Goal: Information Seeking & Learning: Learn about a topic

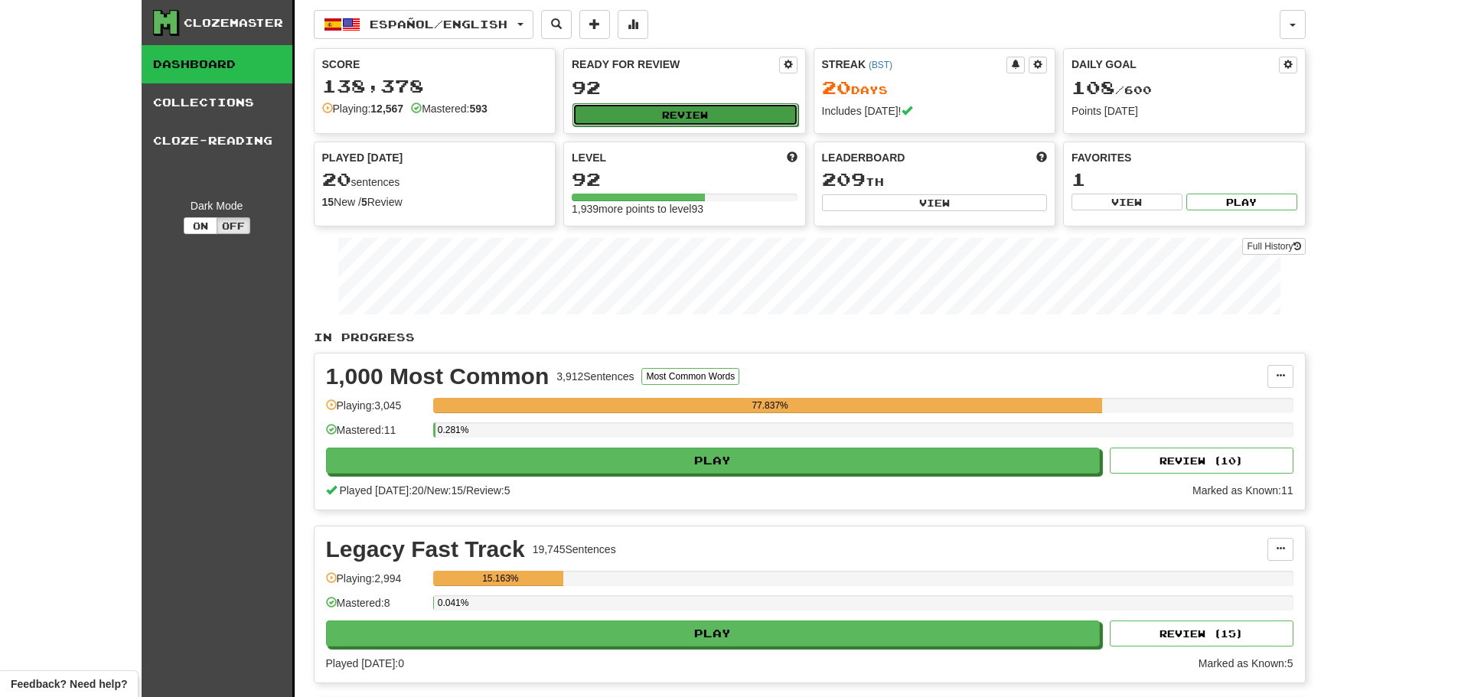
click at [671, 110] on button "Review" at bounding box center [686, 114] width 226 height 23
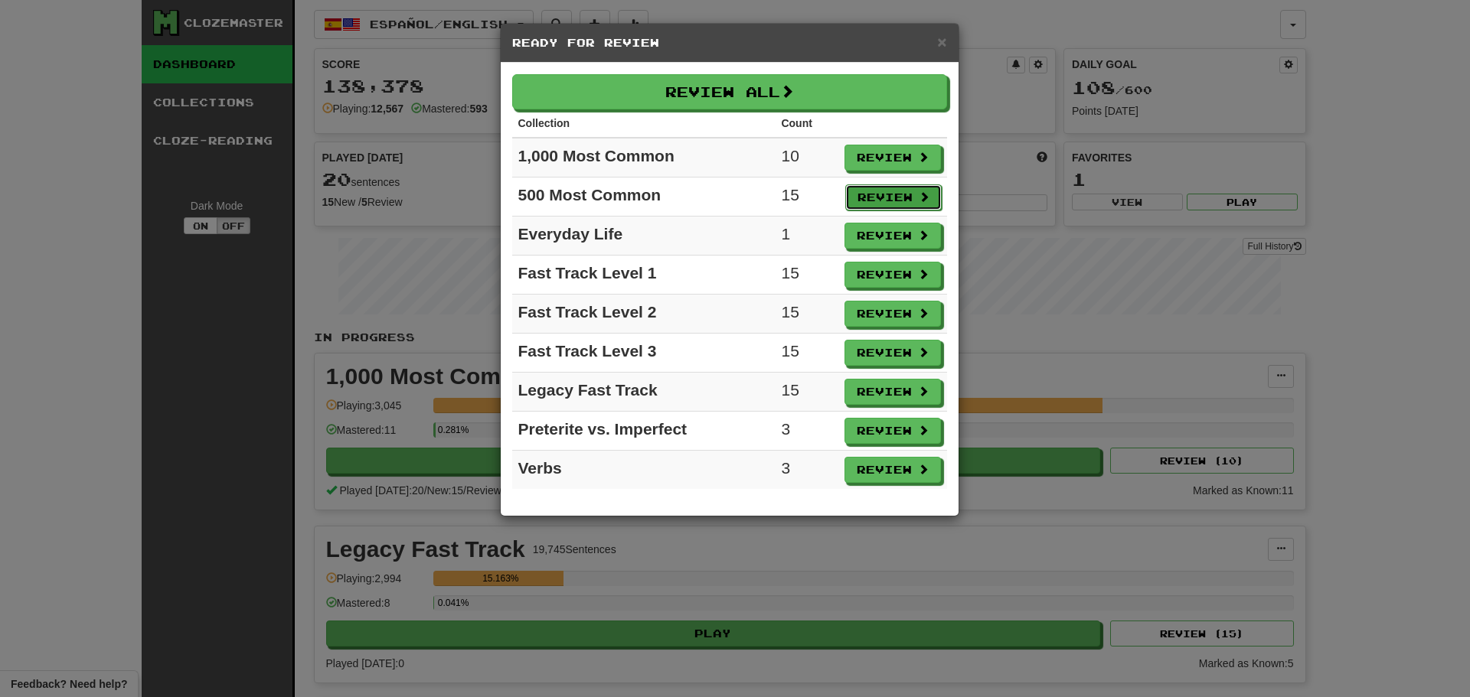
click at [880, 193] on button "Review" at bounding box center [893, 197] width 96 height 26
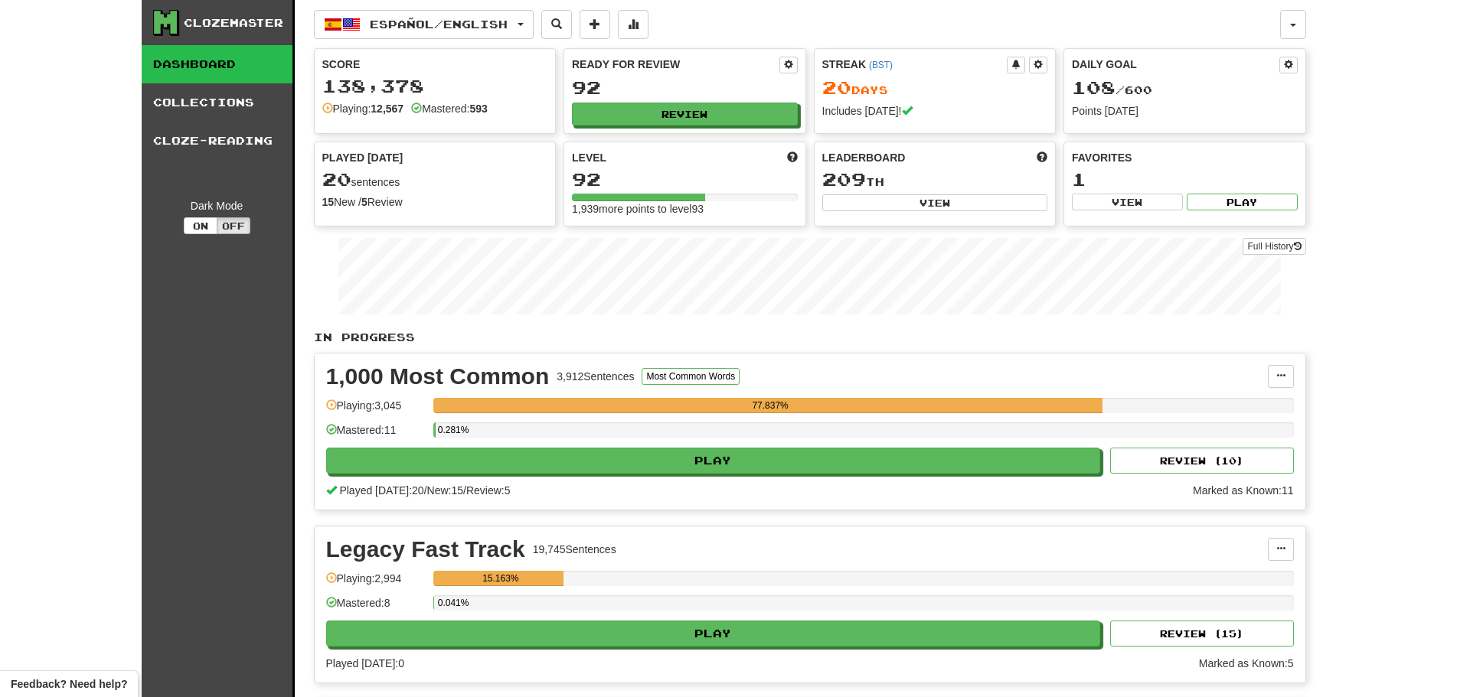
select select "**"
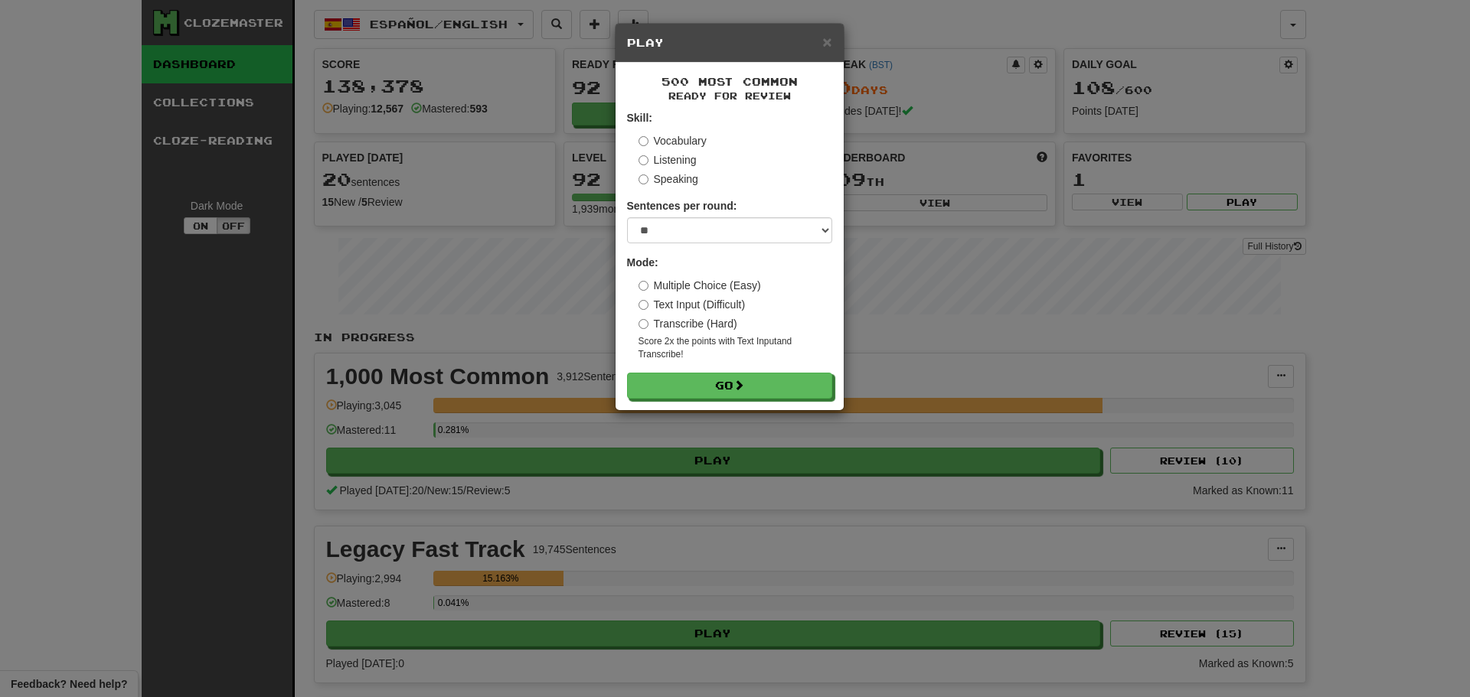
click at [725, 371] on form "Skill: Vocabulary Listening Speaking Sentences per round: * ** ** ** ** ** *** …" at bounding box center [729, 254] width 205 height 289
click at [719, 385] on button "Go" at bounding box center [730, 387] width 205 height 26
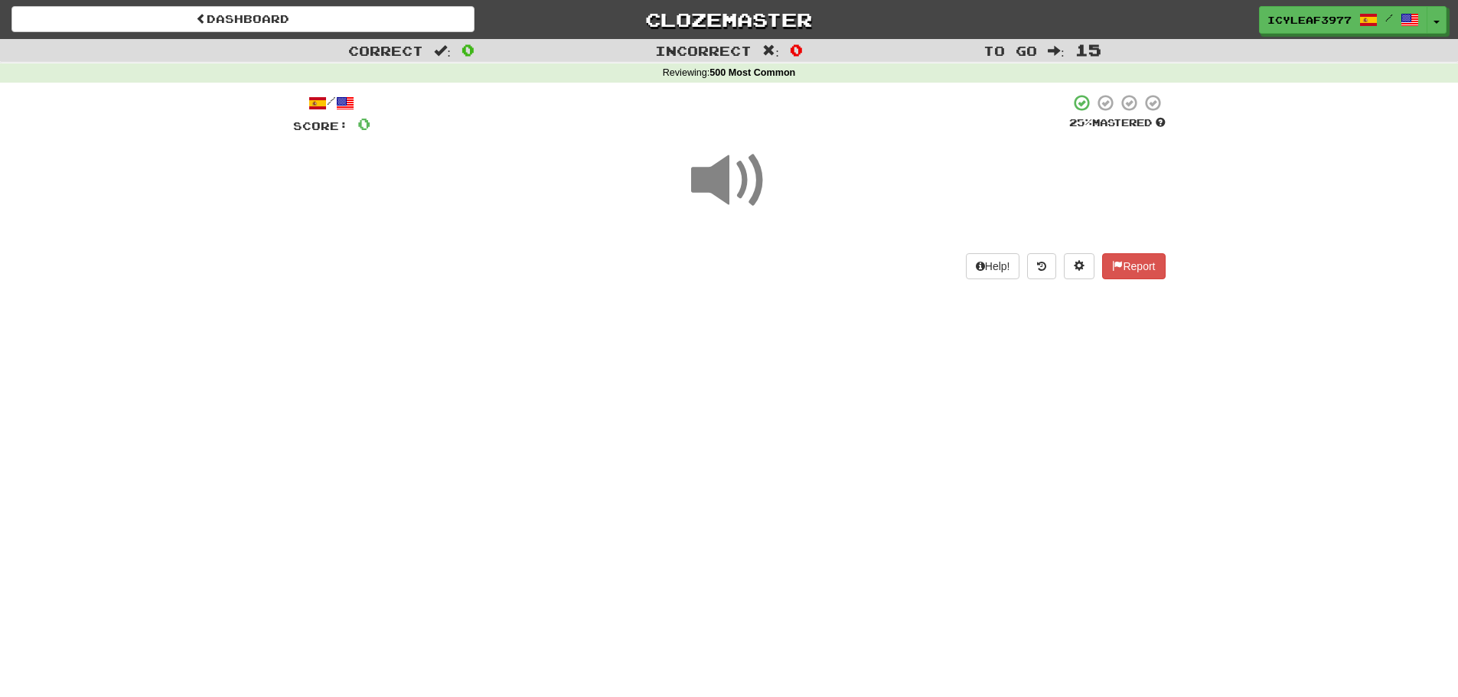
click at [718, 194] on span at bounding box center [729, 180] width 77 height 77
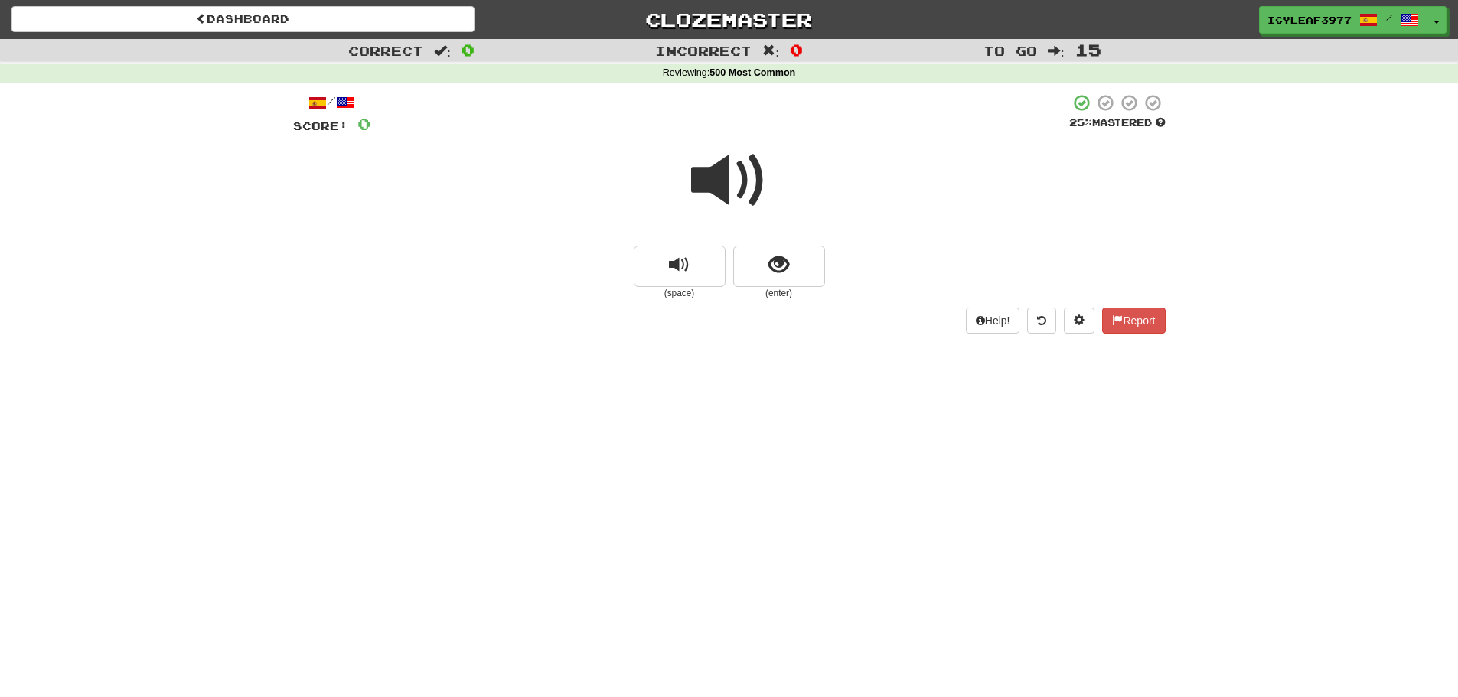
click at [710, 185] on span at bounding box center [729, 180] width 77 height 77
click at [769, 264] on span "show sentence" at bounding box center [778, 265] width 21 height 21
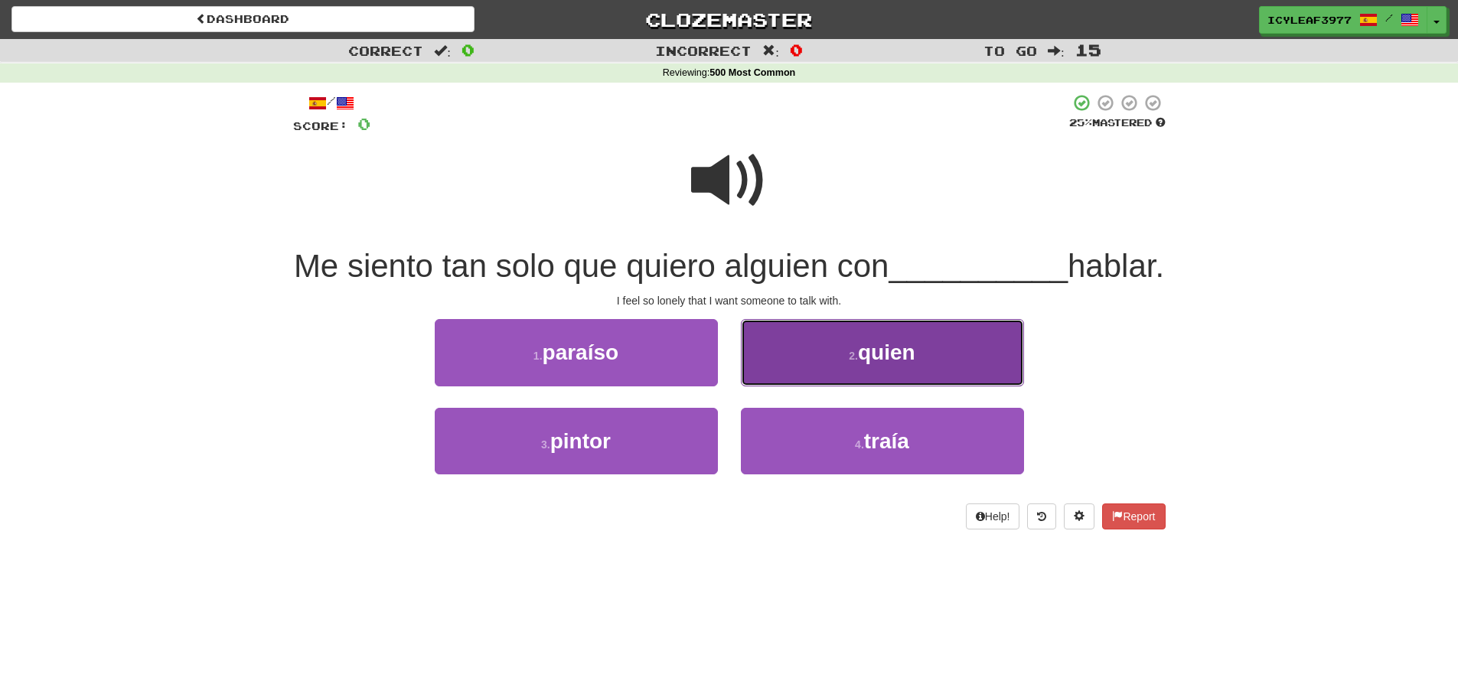
click at [804, 386] on button "2 . quien" at bounding box center [882, 352] width 283 height 67
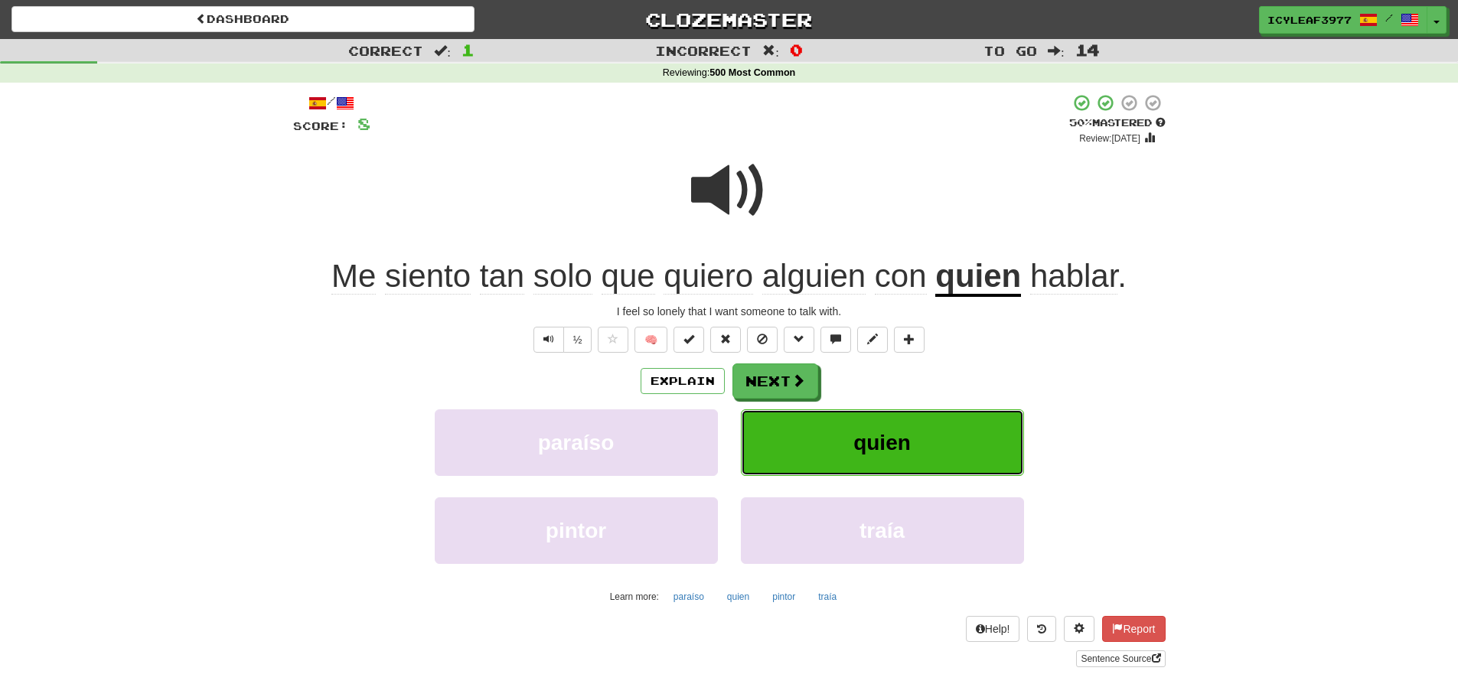
click at [783, 437] on button "quien" at bounding box center [882, 442] width 283 height 67
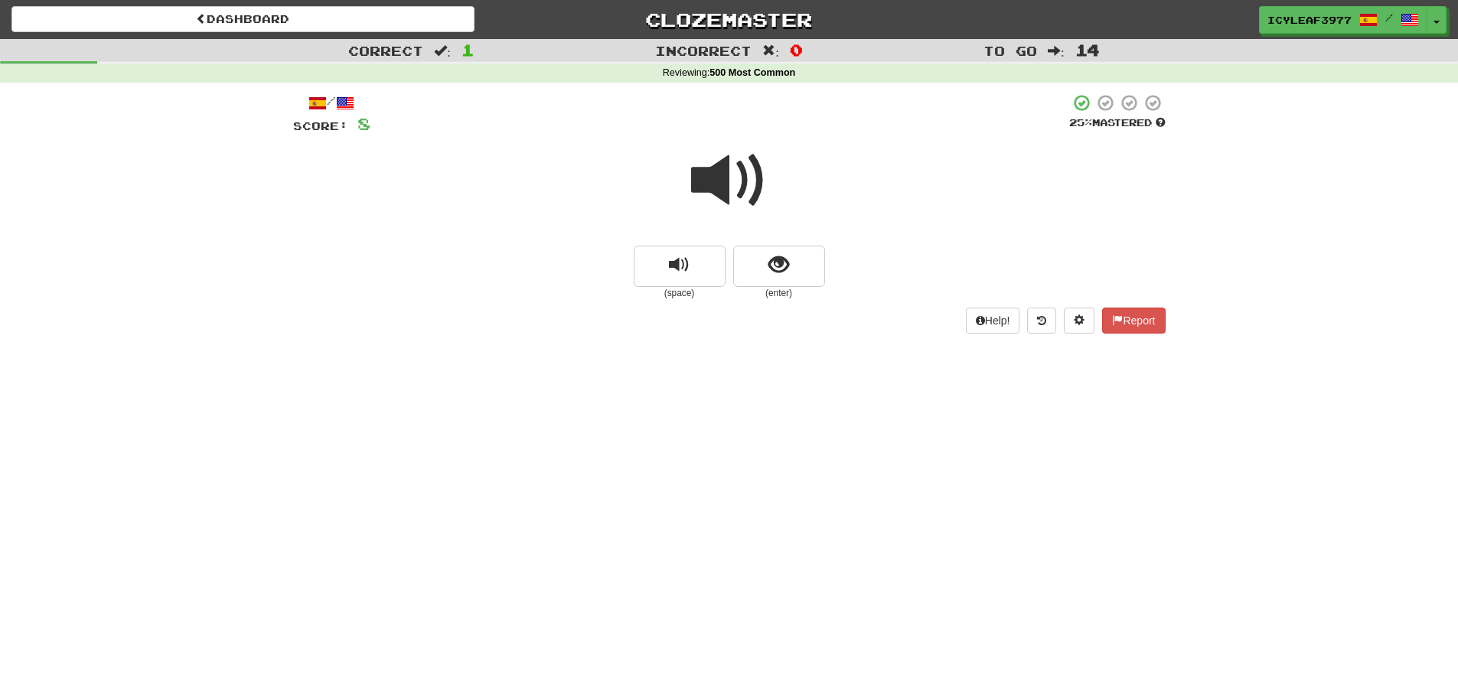
click at [715, 190] on span at bounding box center [729, 180] width 77 height 77
click at [765, 256] on button "show sentence" at bounding box center [779, 266] width 92 height 41
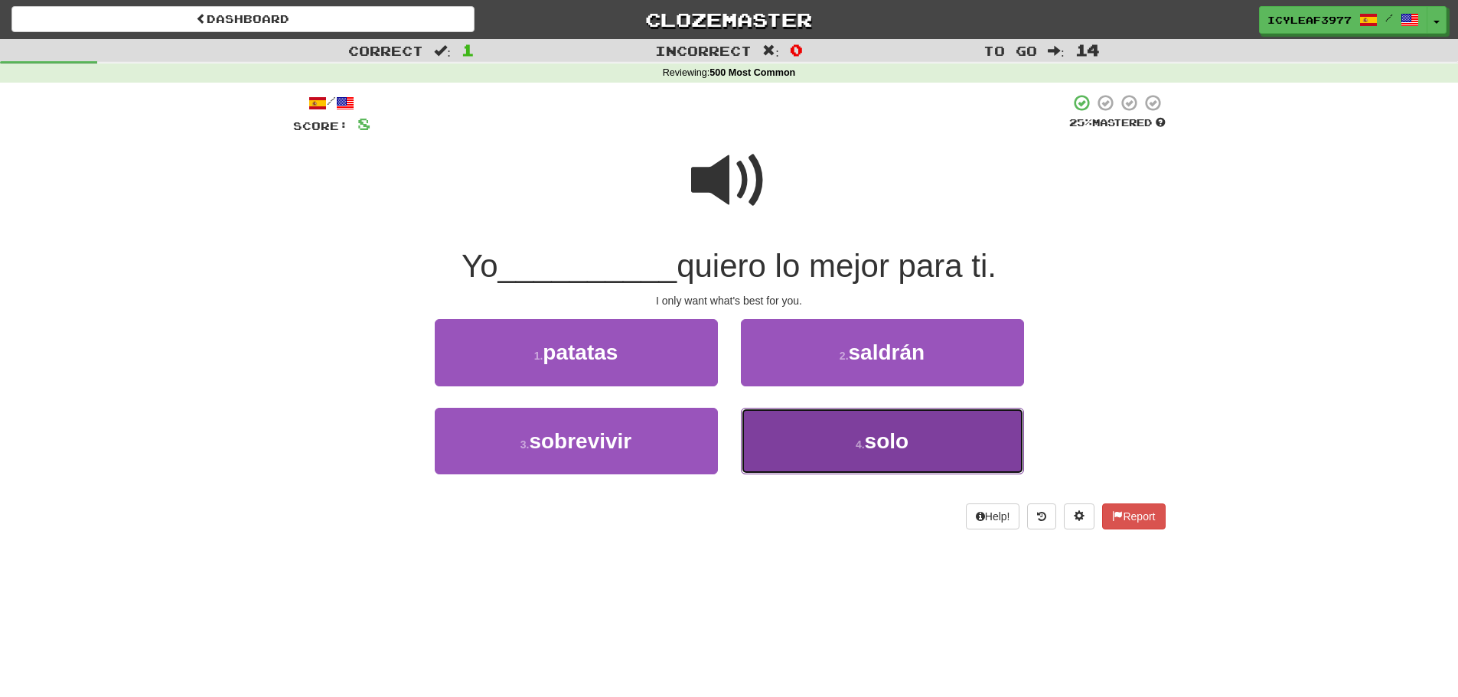
click at [780, 443] on button "4 . solo" at bounding box center [882, 441] width 283 height 67
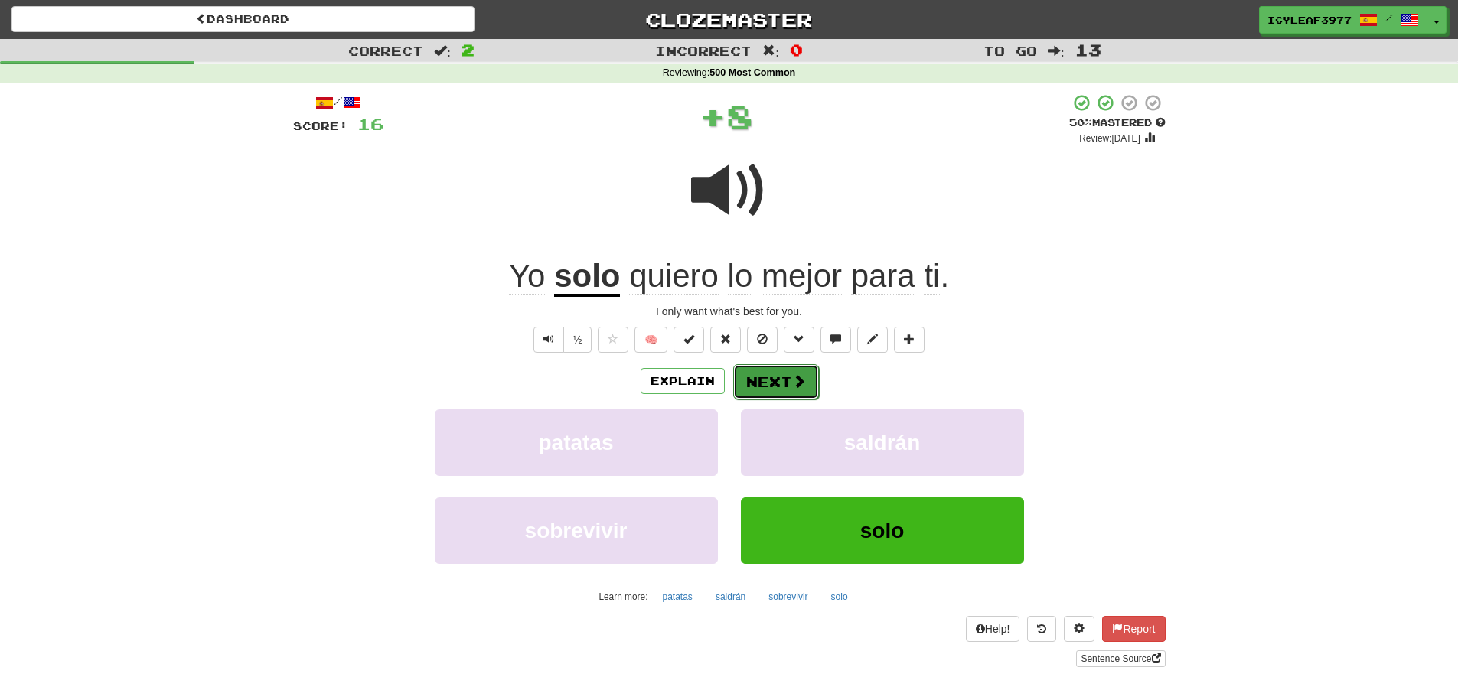
click at [766, 384] on button "Next" at bounding box center [776, 381] width 86 height 35
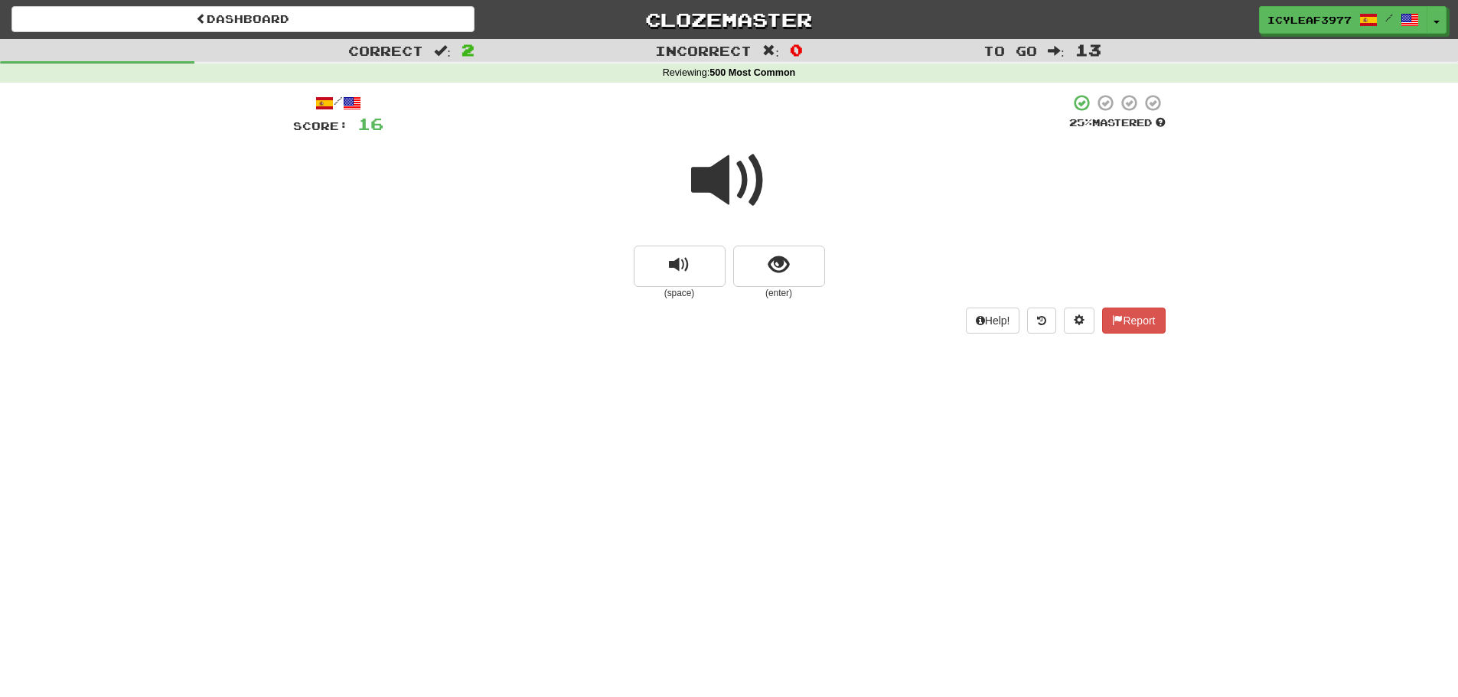
click at [732, 189] on span at bounding box center [729, 180] width 77 height 77
click at [729, 177] on span at bounding box center [729, 180] width 77 height 77
click at [762, 267] on button "show sentence" at bounding box center [779, 266] width 92 height 41
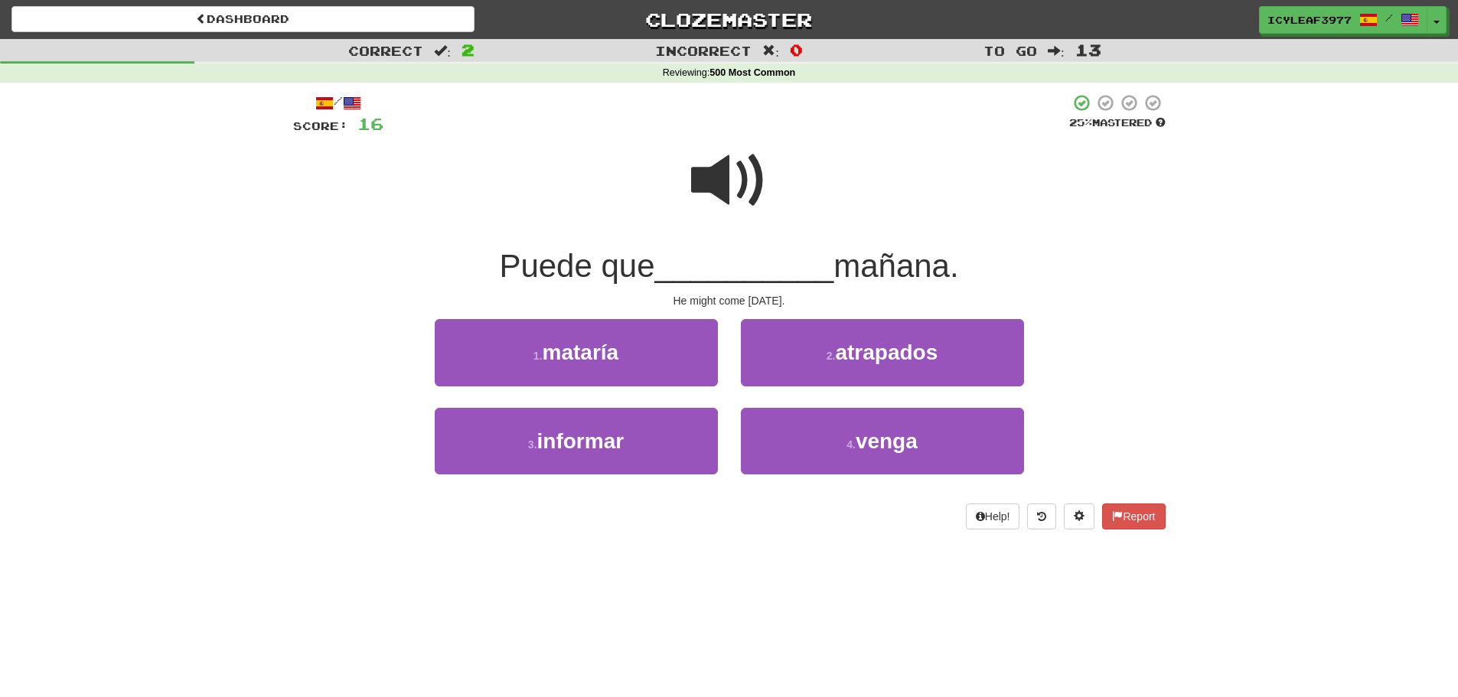
click at [712, 183] on span at bounding box center [729, 180] width 77 height 77
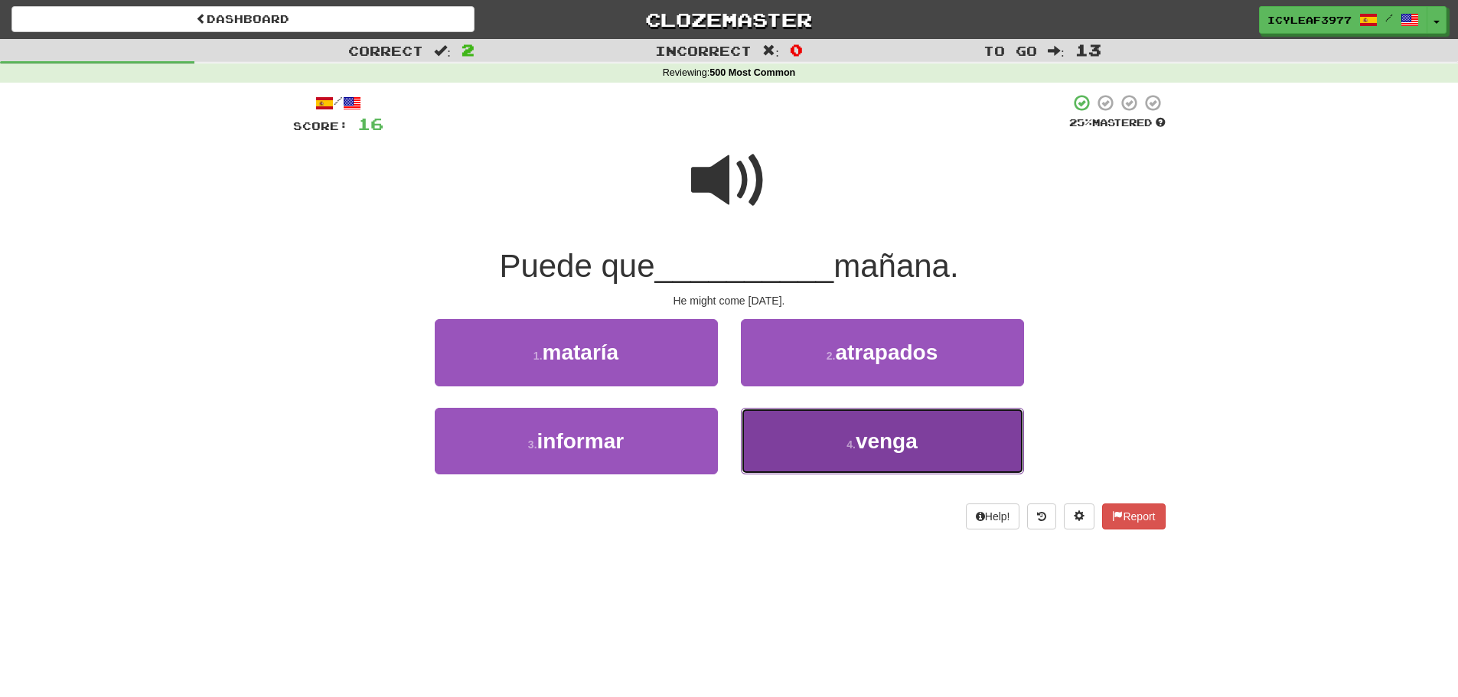
click at [819, 435] on button "4 . venga" at bounding box center [882, 441] width 283 height 67
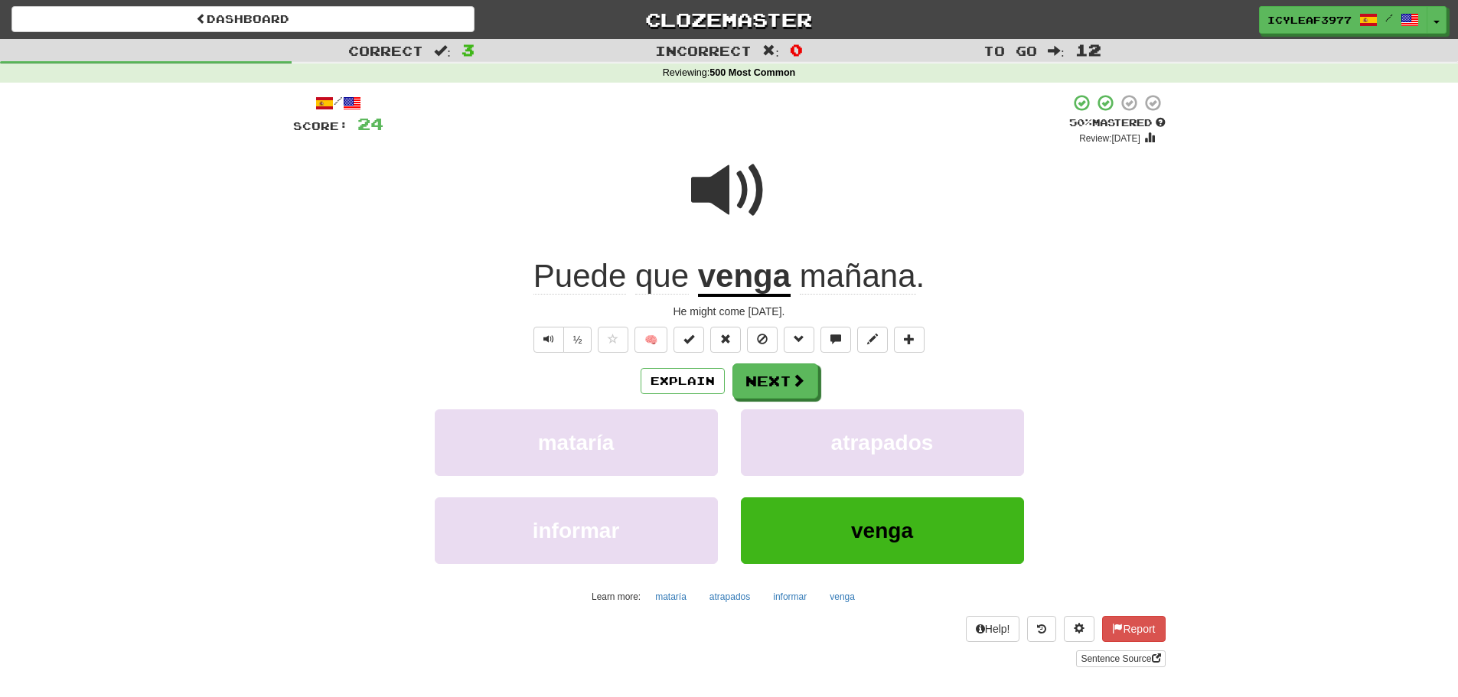
click at [647, 288] on span "que" at bounding box center [662, 276] width 54 height 37
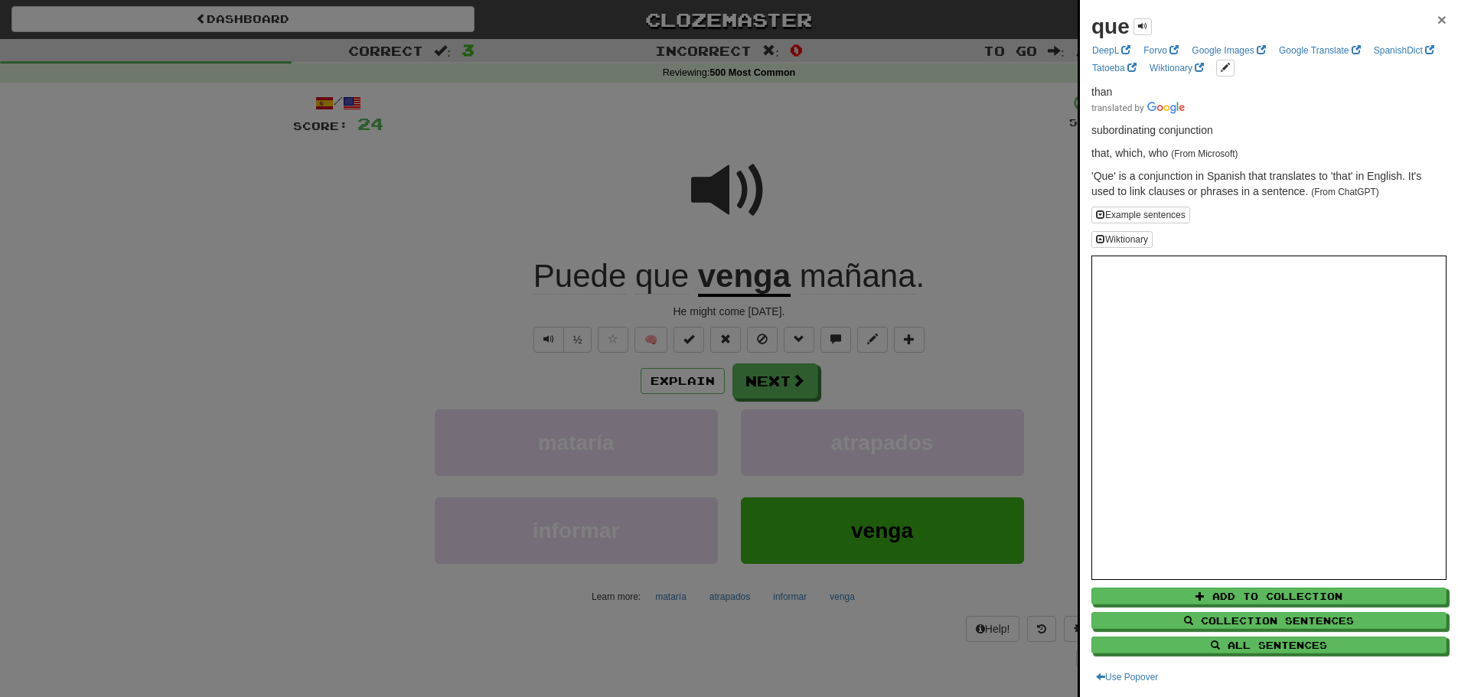
click at [1437, 14] on span "×" at bounding box center [1441, 20] width 9 height 18
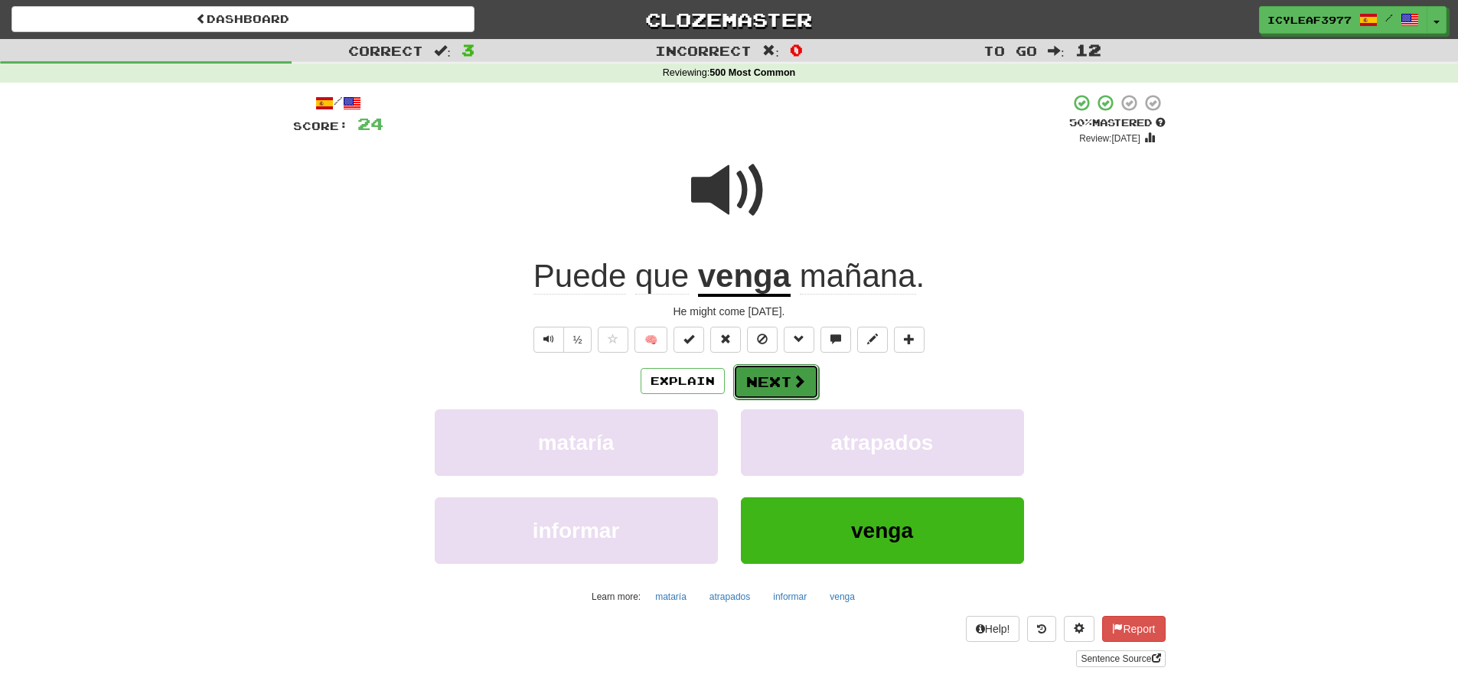
click at [796, 380] on span at bounding box center [799, 381] width 14 height 14
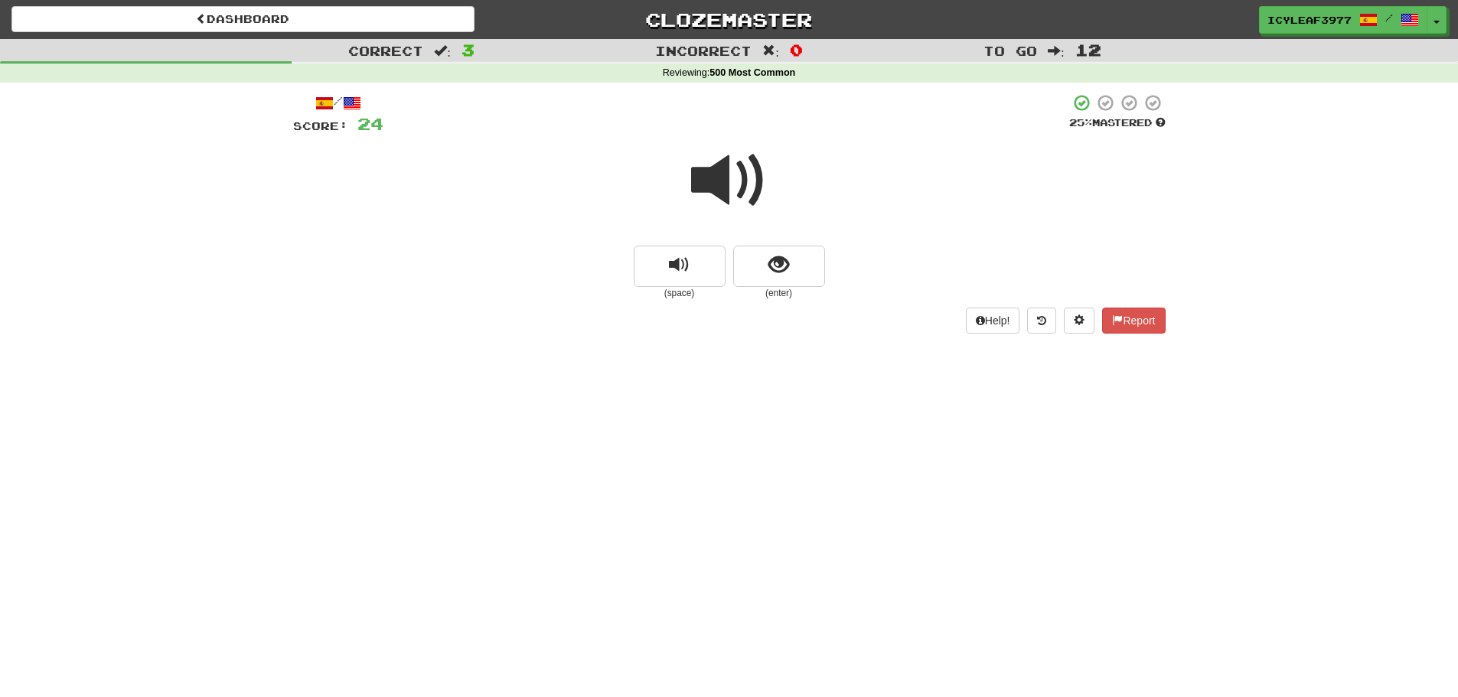
click at [732, 192] on span at bounding box center [729, 180] width 77 height 77
click at [752, 256] on button "show sentence" at bounding box center [779, 266] width 92 height 41
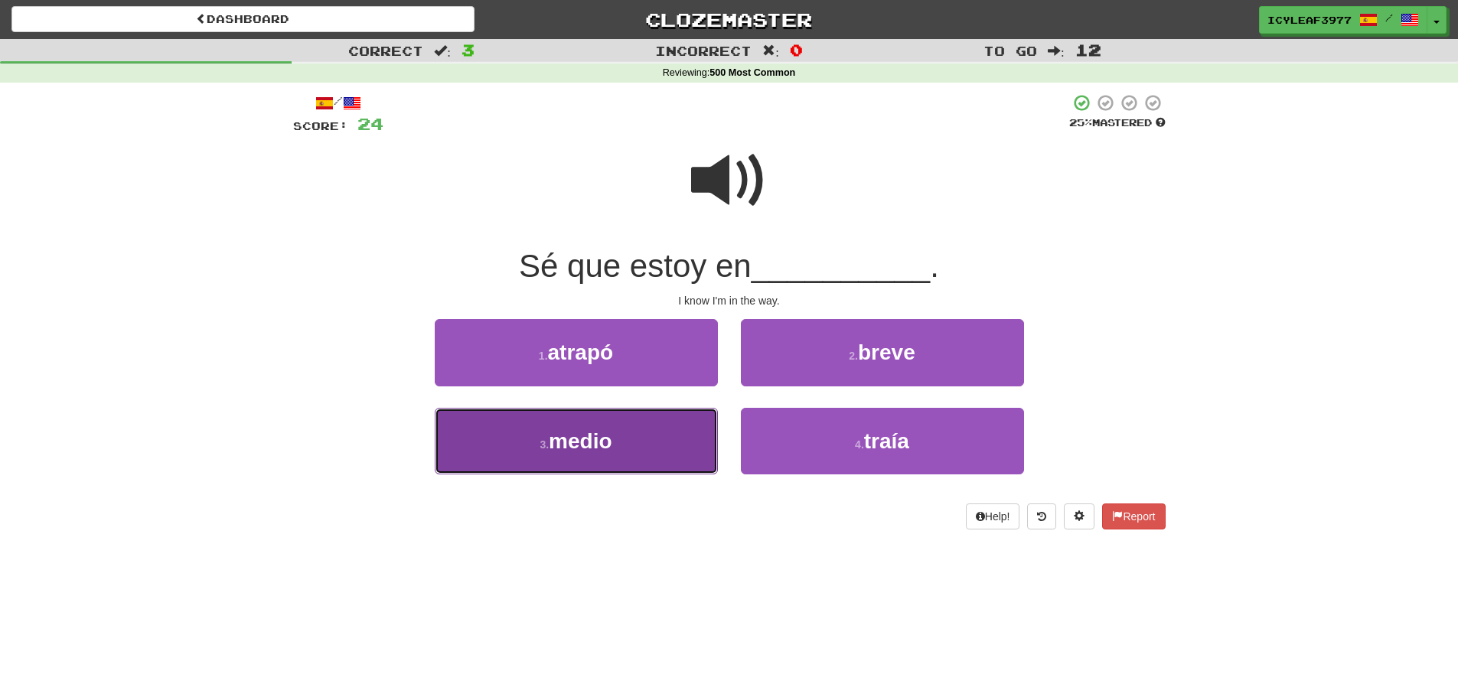
click at [618, 445] on button "3 . medio" at bounding box center [576, 441] width 283 height 67
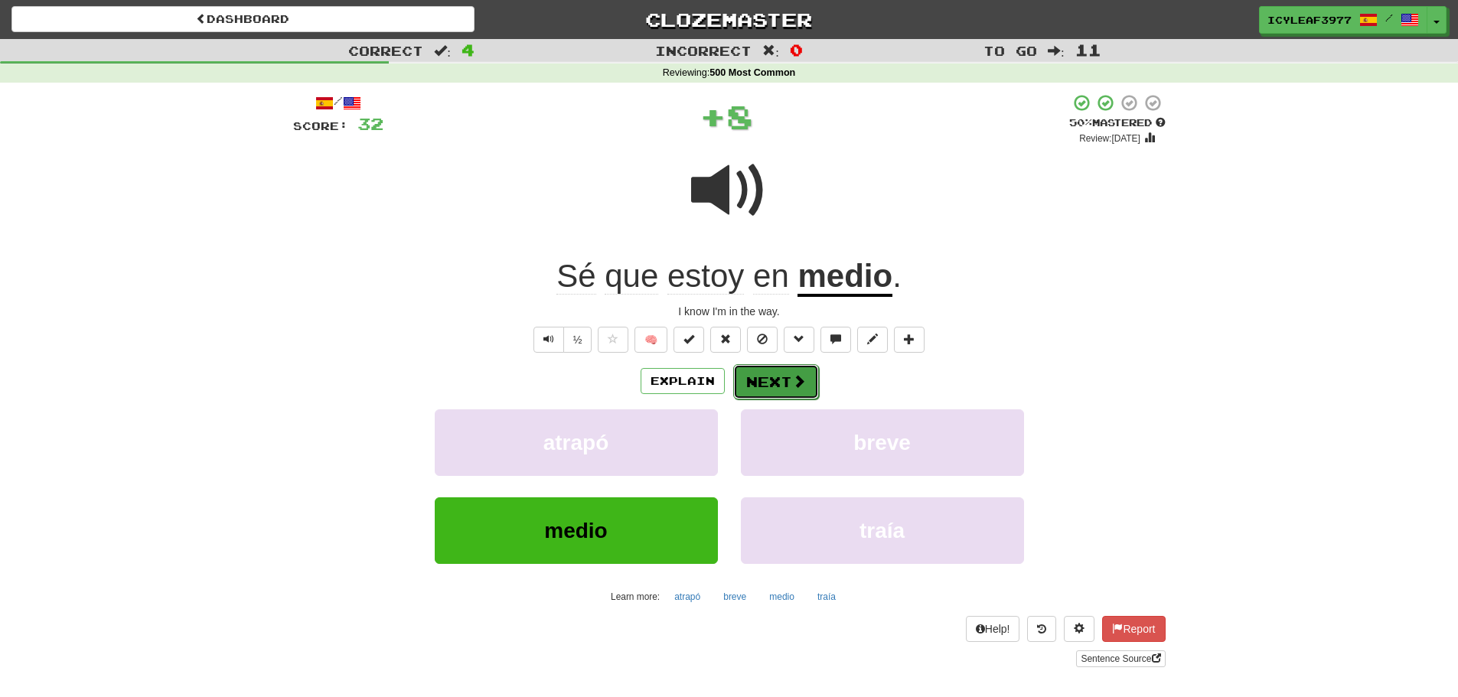
click at [755, 379] on button "Next" at bounding box center [776, 381] width 86 height 35
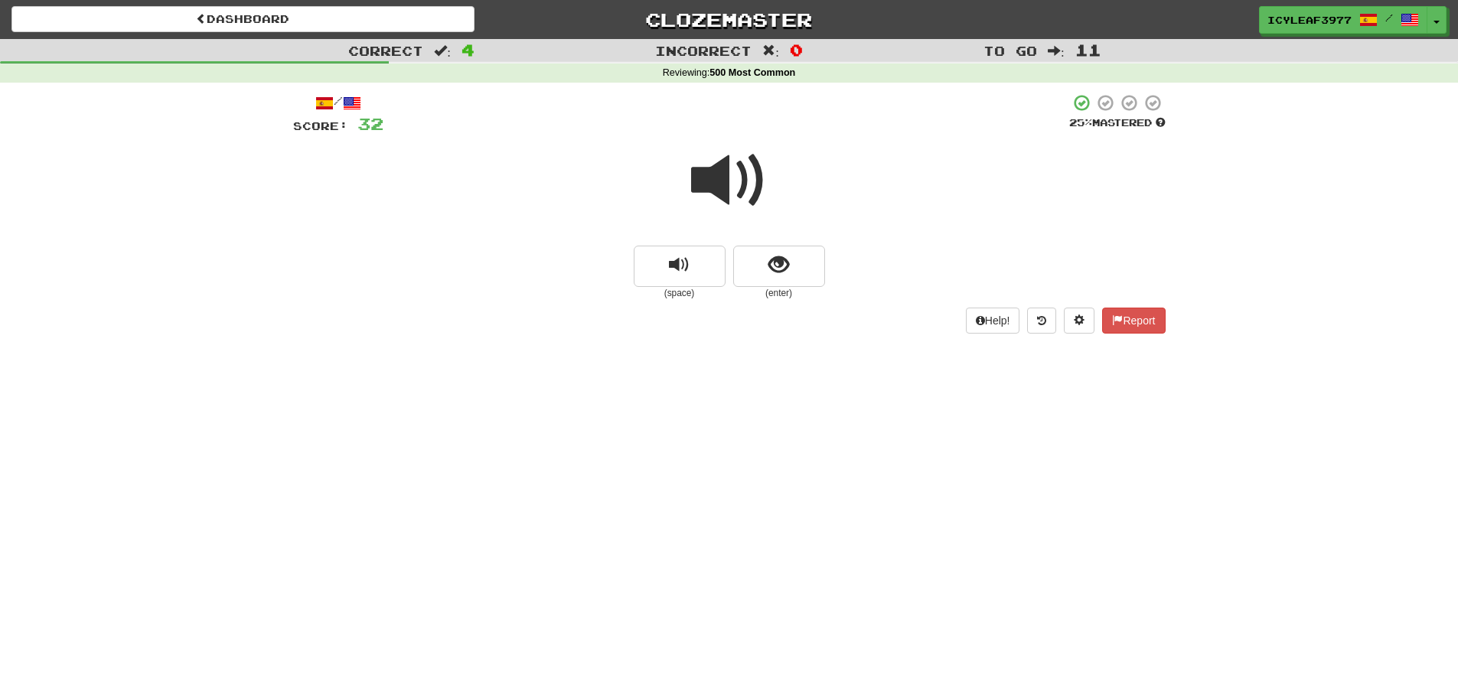
click at [732, 194] on span at bounding box center [729, 180] width 77 height 77
click at [775, 268] on span "show sentence" at bounding box center [778, 265] width 21 height 21
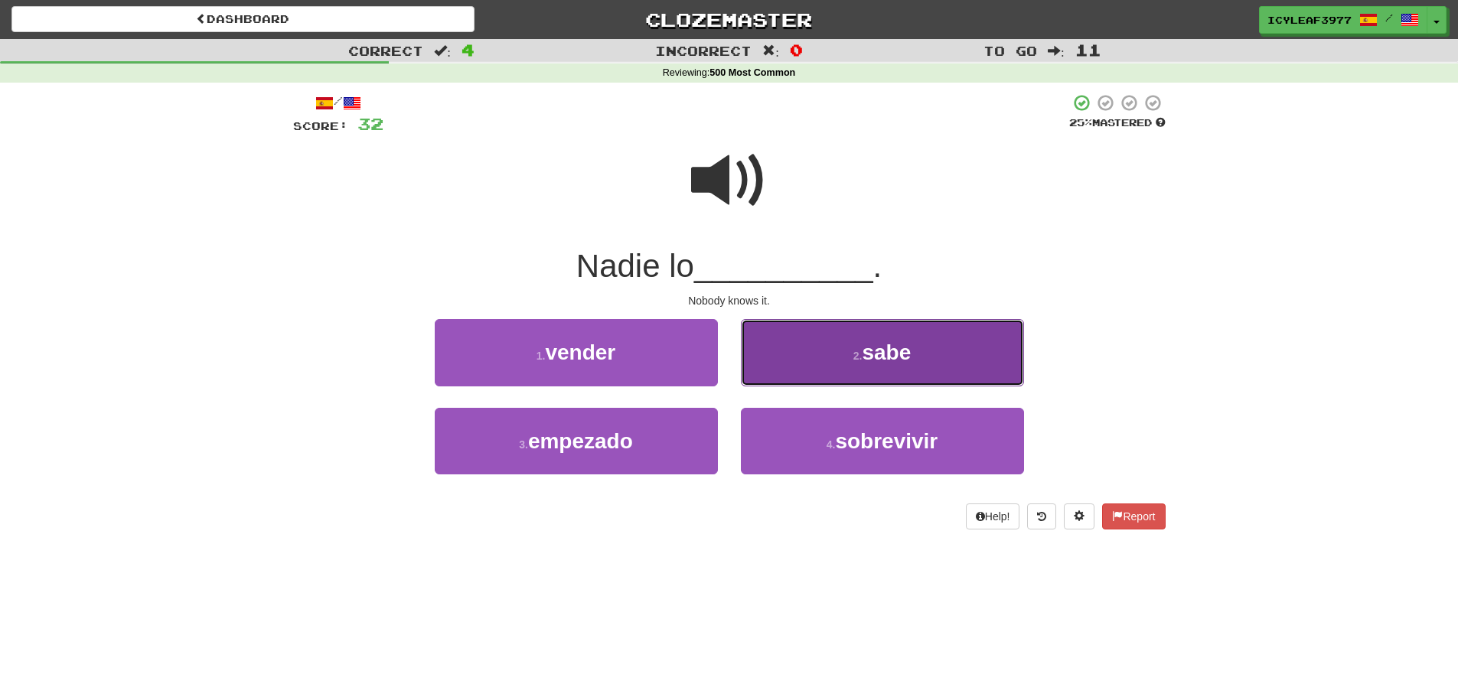
click at [782, 344] on button "2 . sabe" at bounding box center [882, 352] width 283 height 67
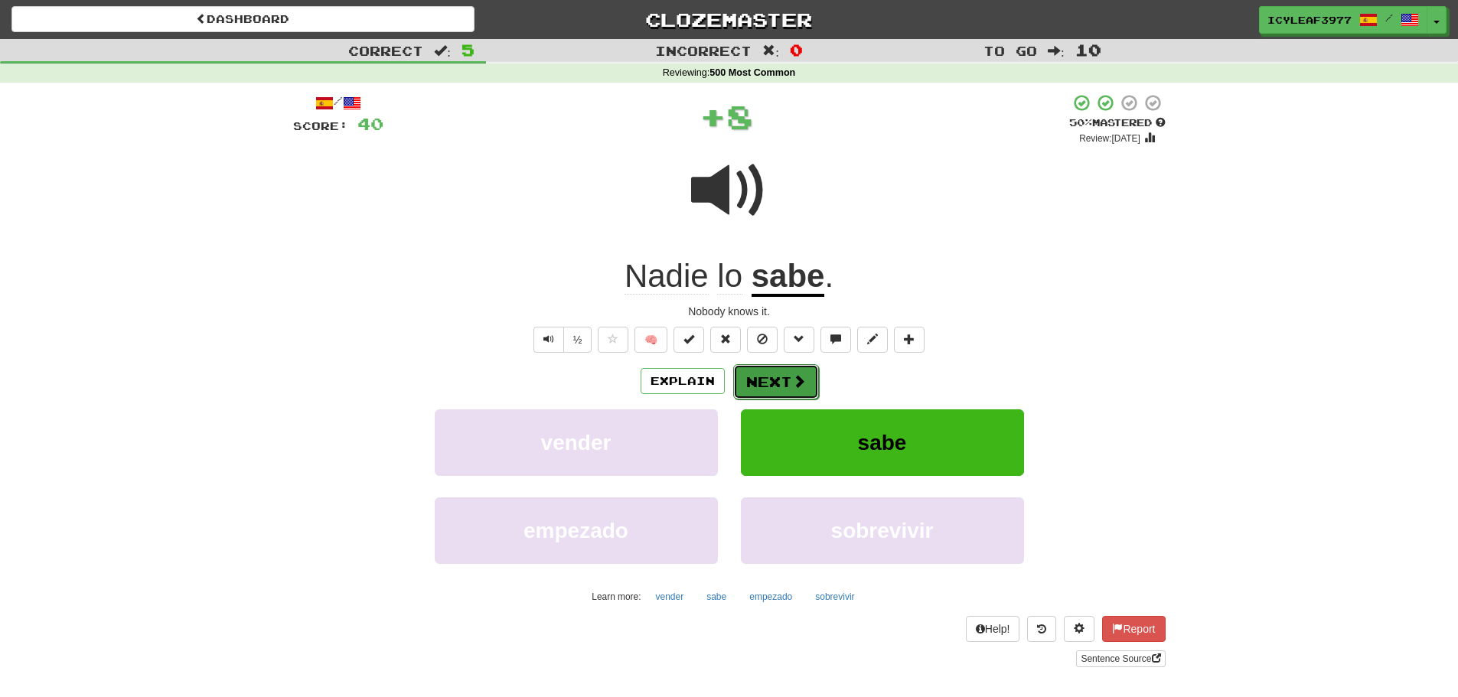
click at [752, 381] on button "Next" at bounding box center [776, 381] width 86 height 35
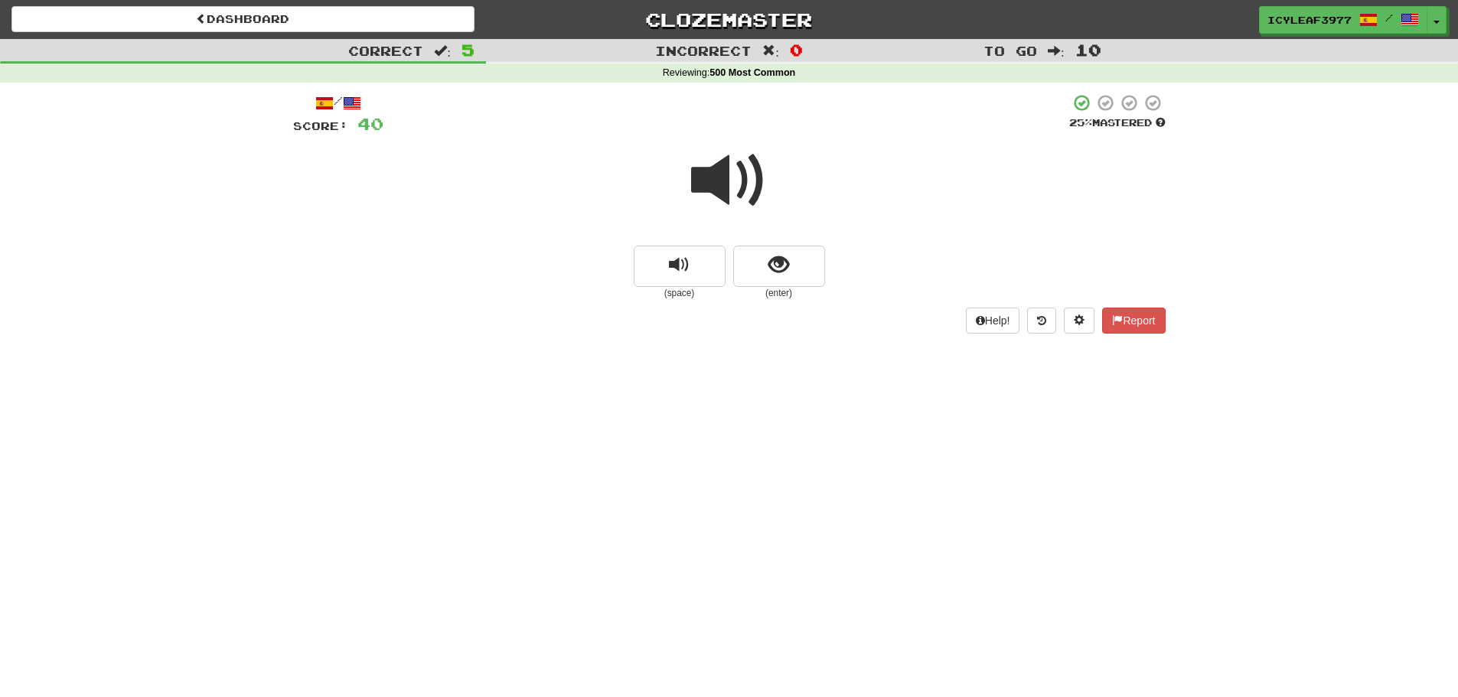
click at [720, 198] on span at bounding box center [729, 180] width 77 height 77
click at [720, 191] on span at bounding box center [729, 180] width 77 height 77
click at [759, 268] on button "show sentence" at bounding box center [779, 266] width 92 height 41
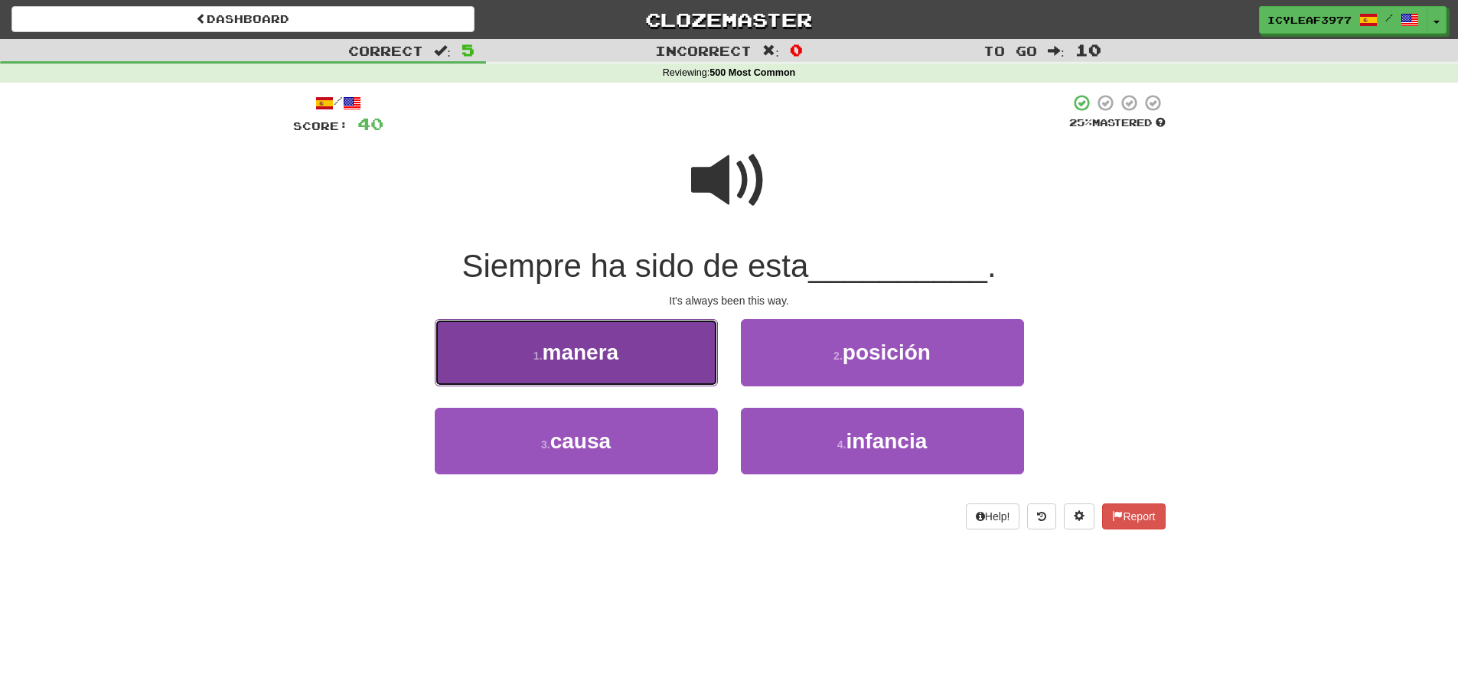
click at [626, 355] on button "1 . manera" at bounding box center [576, 352] width 283 height 67
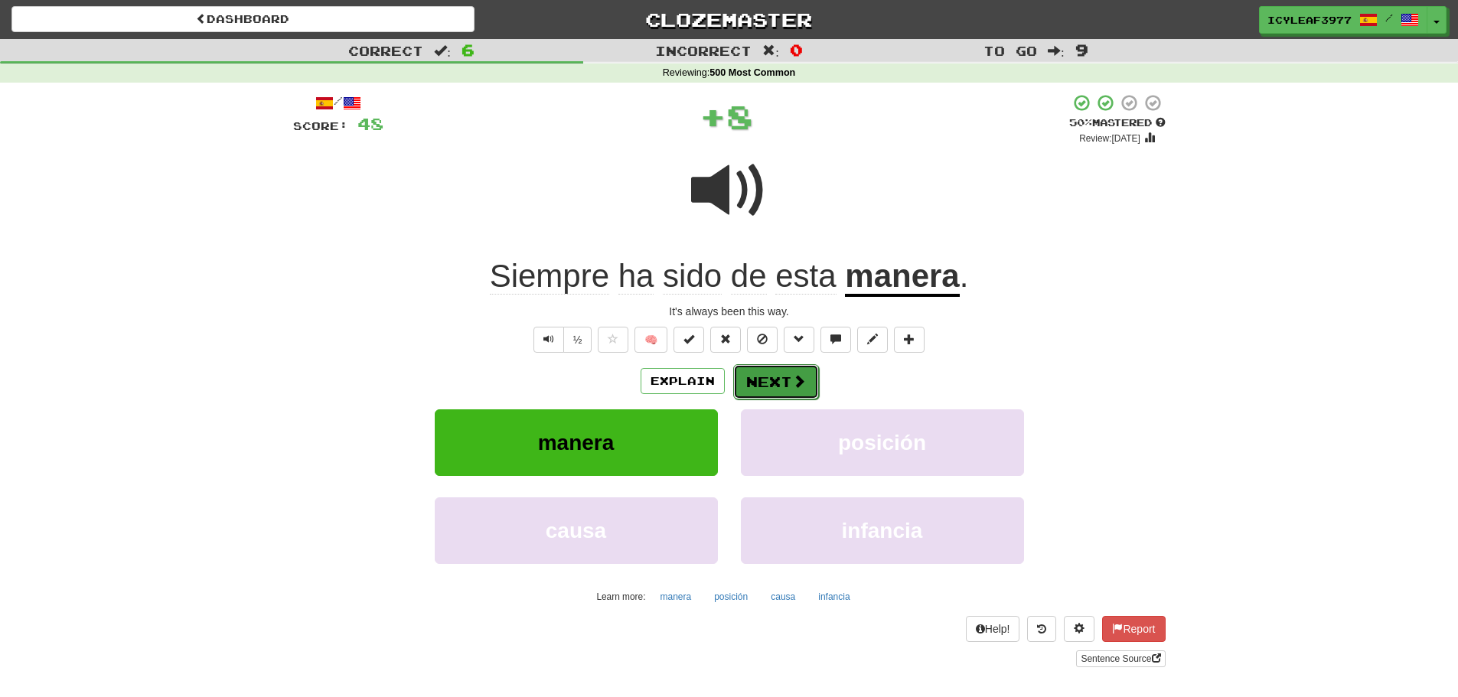
click at [778, 372] on button "Next" at bounding box center [776, 381] width 86 height 35
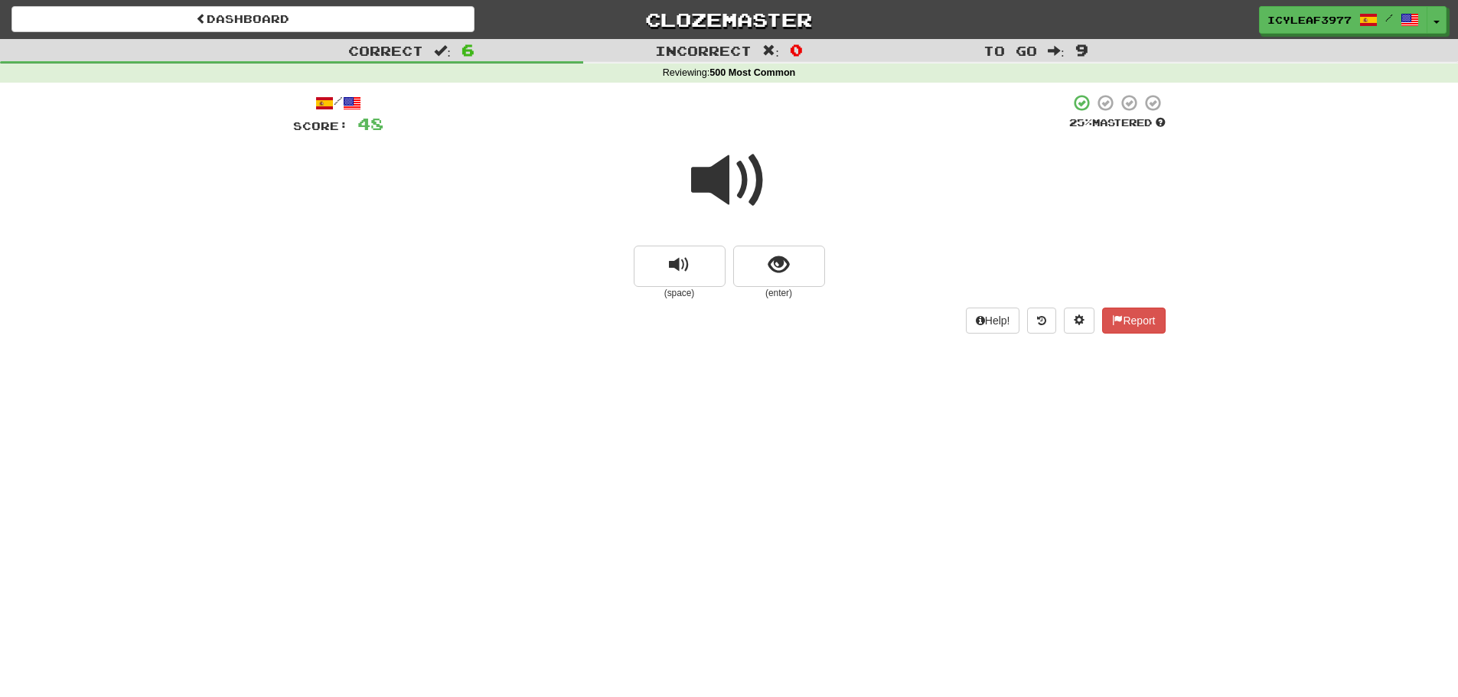
click at [710, 182] on span at bounding box center [729, 180] width 77 height 77
click at [723, 182] on span at bounding box center [729, 180] width 77 height 77
click at [721, 188] on span at bounding box center [729, 180] width 77 height 77
click at [754, 260] on button "show sentence" at bounding box center [779, 266] width 92 height 41
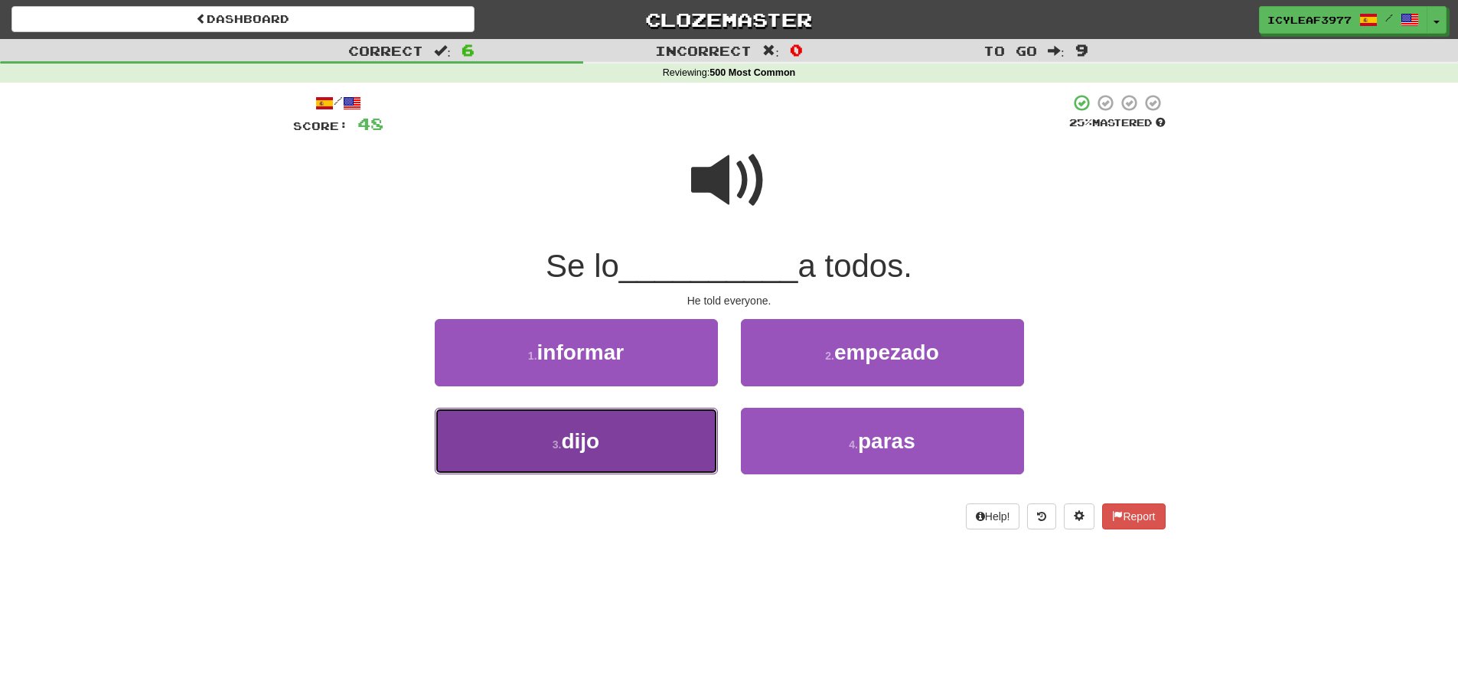
click at [609, 436] on button "3 . dijo" at bounding box center [576, 441] width 283 height 67
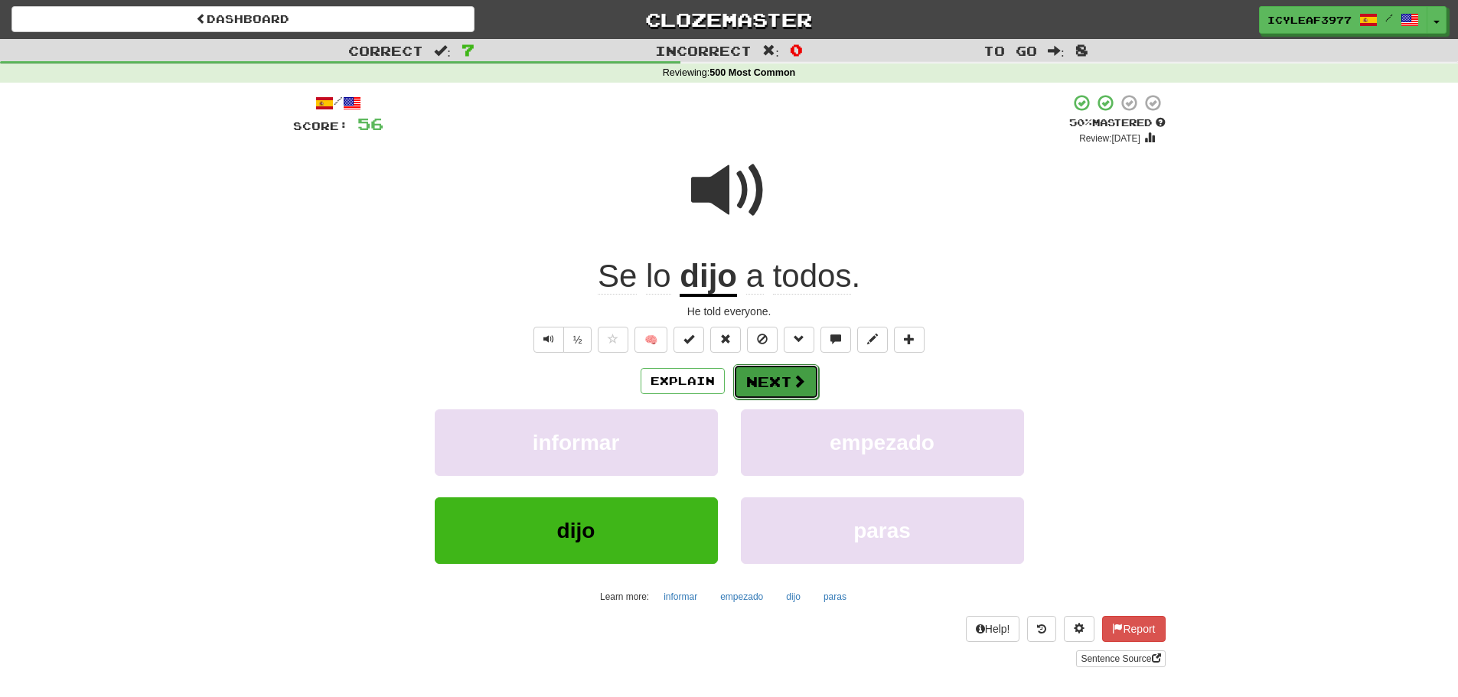
click at [761, 377] on button "Next" at bounding box center [776, 381] width 86 height 35
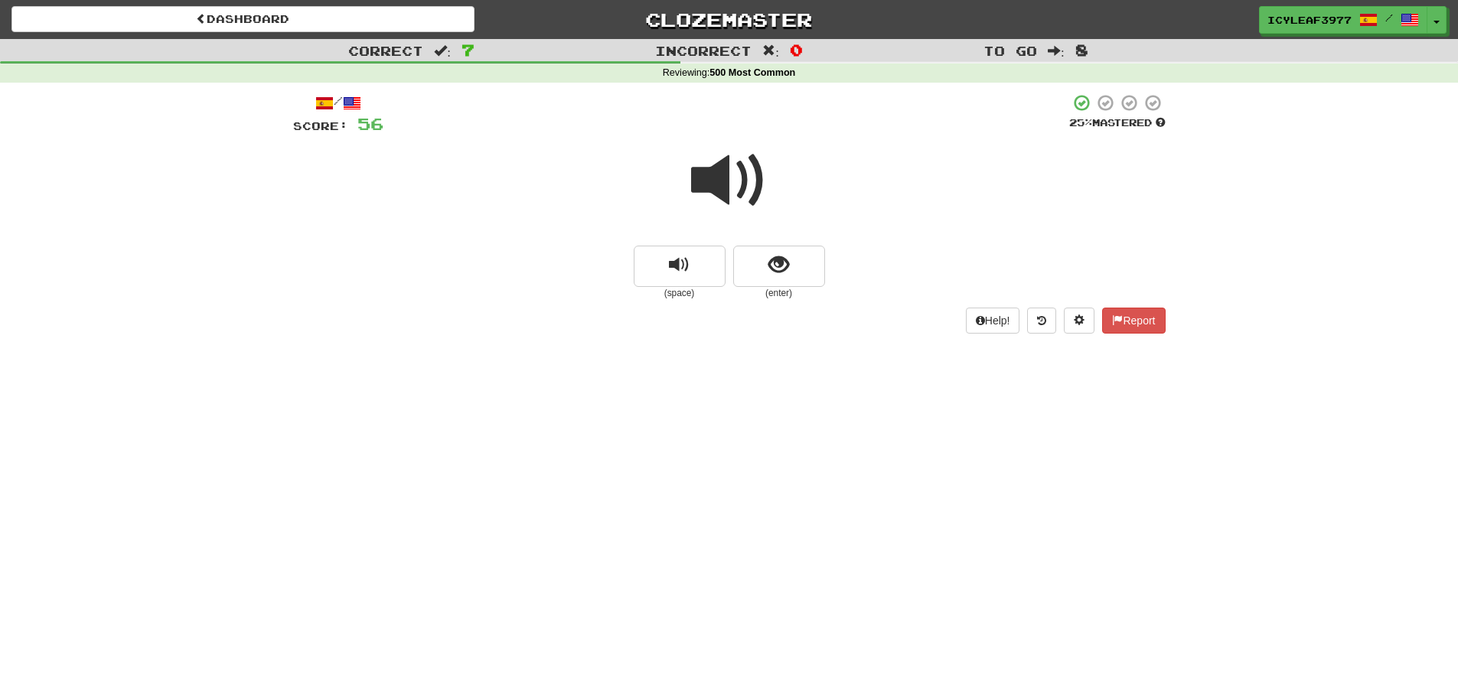
click at [736, 197] on span at bounding box center [729, 180] width 77 height 77
click at [775, 266] on span "show sentence" at bounding box center [778, 265] width 21 height 21
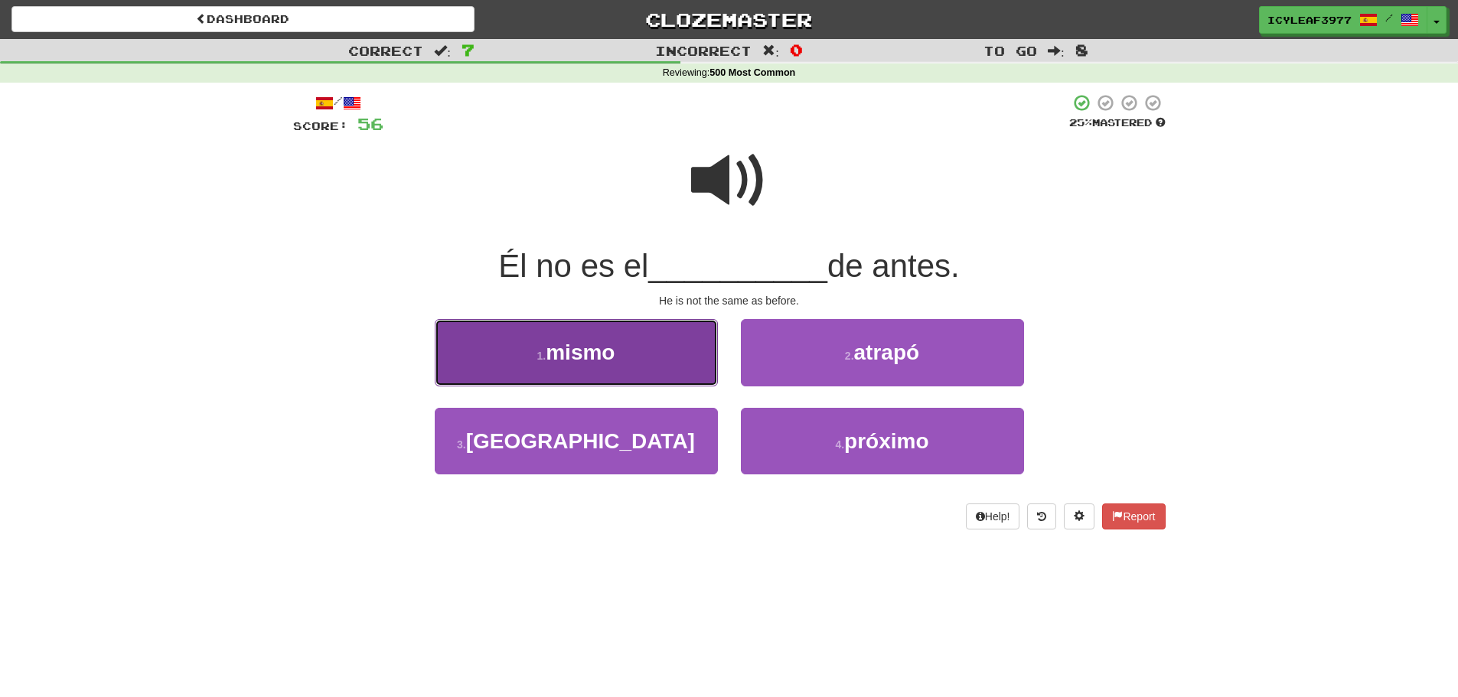
click at [634, 354] on button "1 . mismo" at bounding box center [576, 352] width 283 height 67
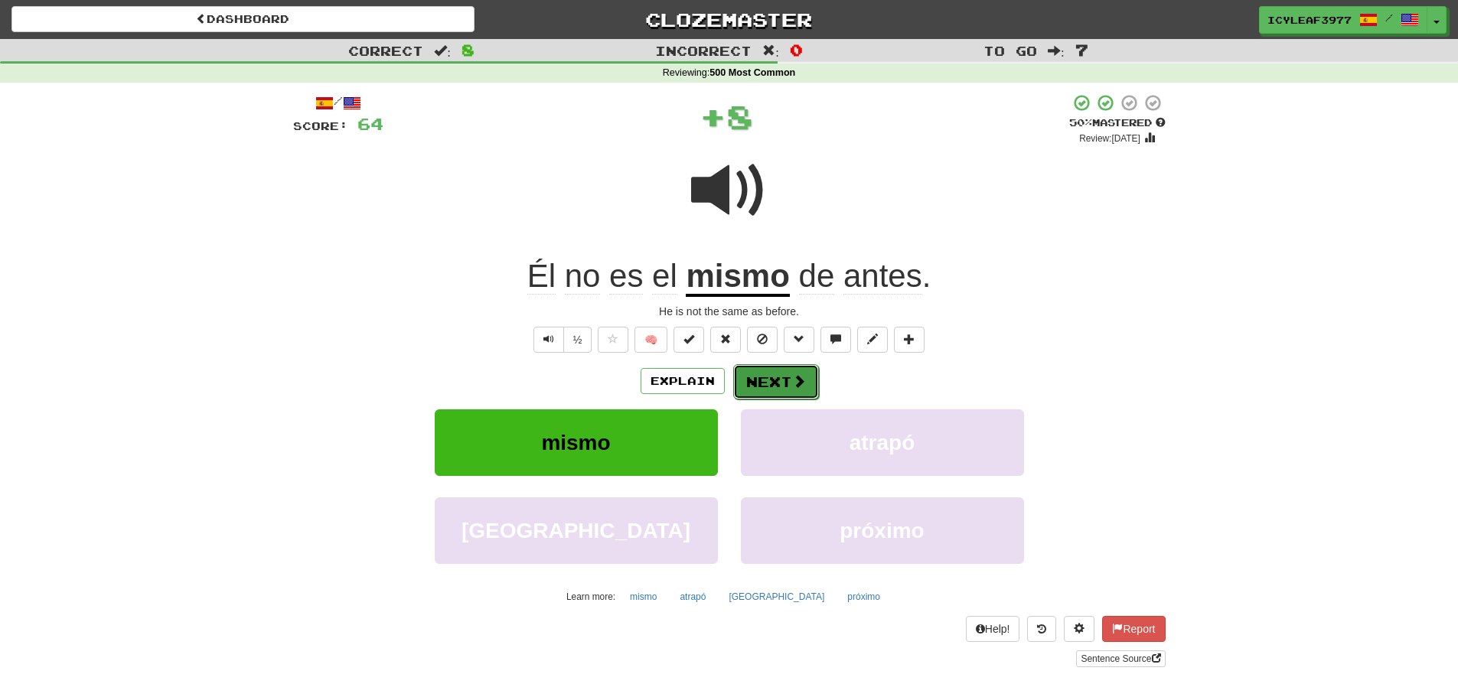
click at [759, 380] on button "Next" at bounding box center [776, 381] width 86 height 35
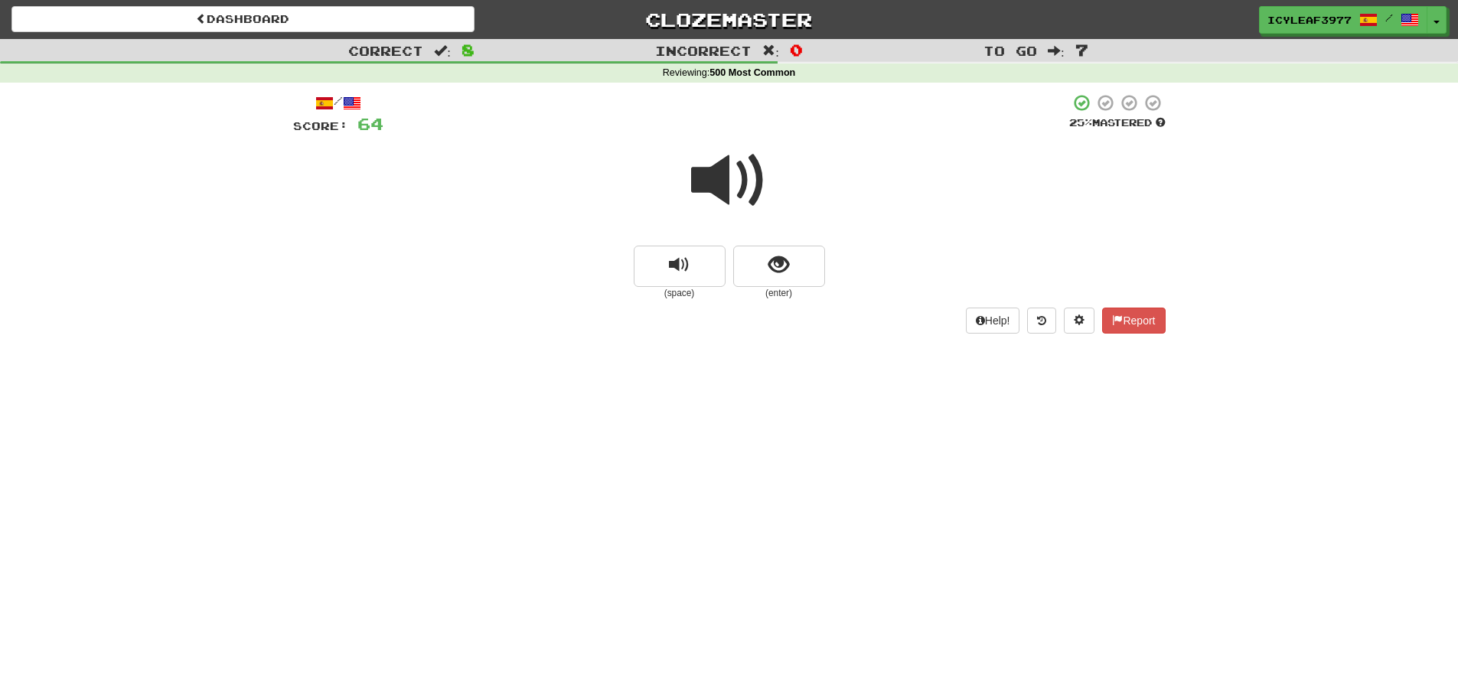
click at [722, 197] on span at bounding box center [729, 180] width 77 height 77
click at [764, 268] on button "show sentence" at bounding box center [779, 266] width 92 height 41
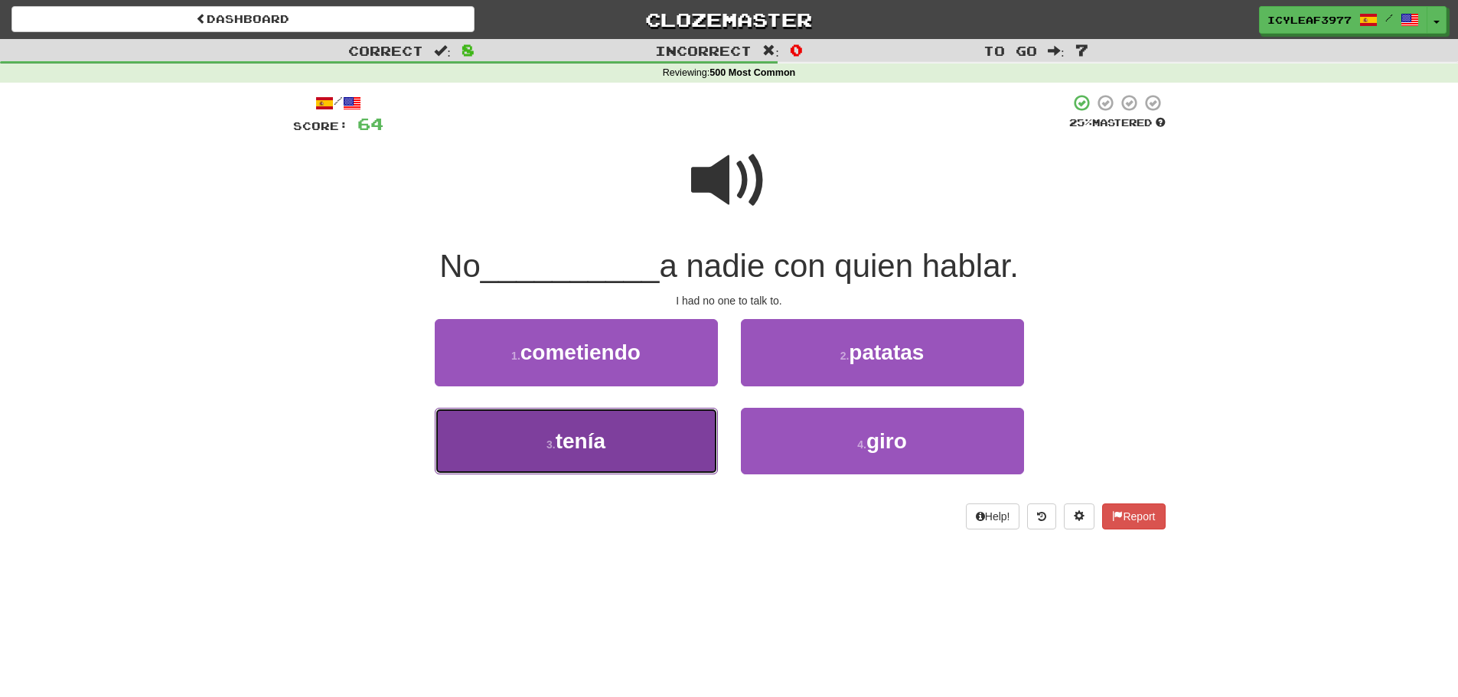
click at [598, 431] on span "tenía" at bounding box center [581, 441] width 50 height 24
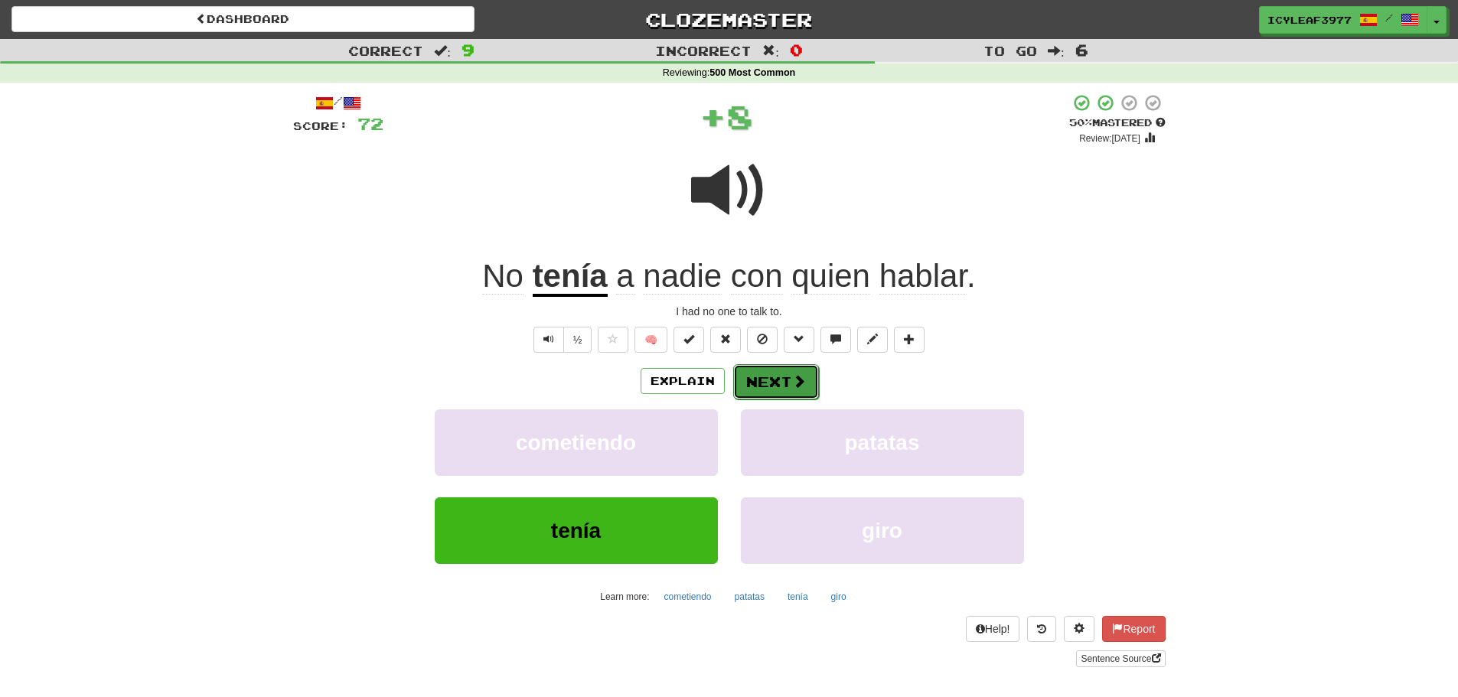
click at [759, 372] on button "Next" at bounding box center [776, 381] width 86 height 35
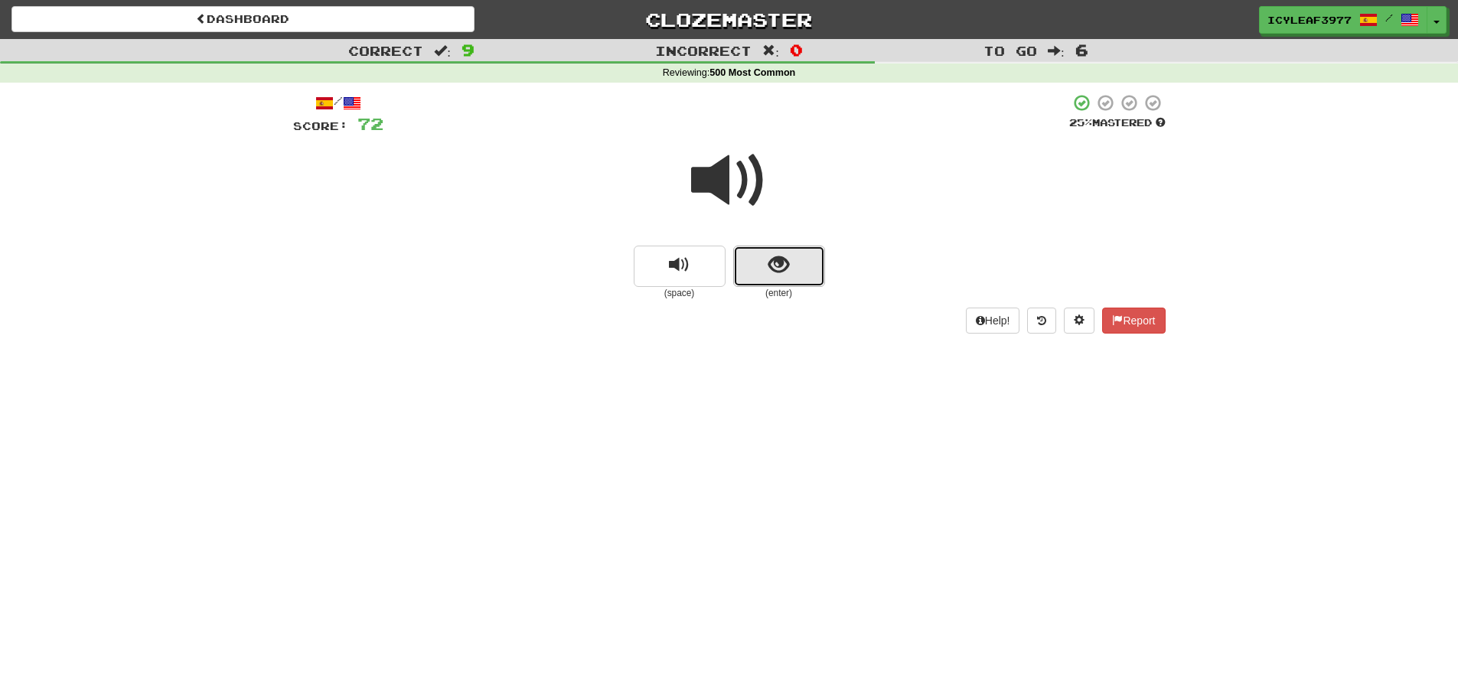
click at [765, 268] on button "show sentence" at bounding box center [779, 266] width 92 height 41
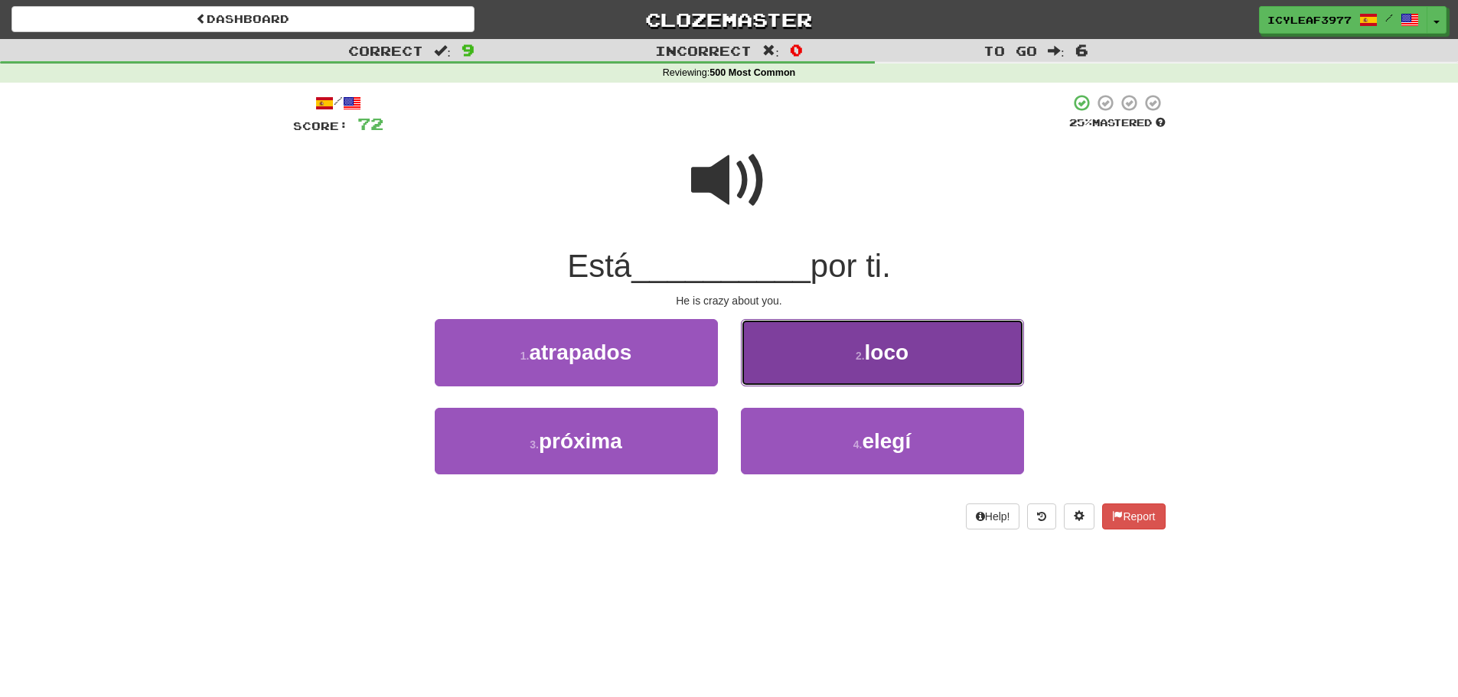
click at [804, 354] on button "2 . loco" at bounding box center [882, 352] width 283 height 67
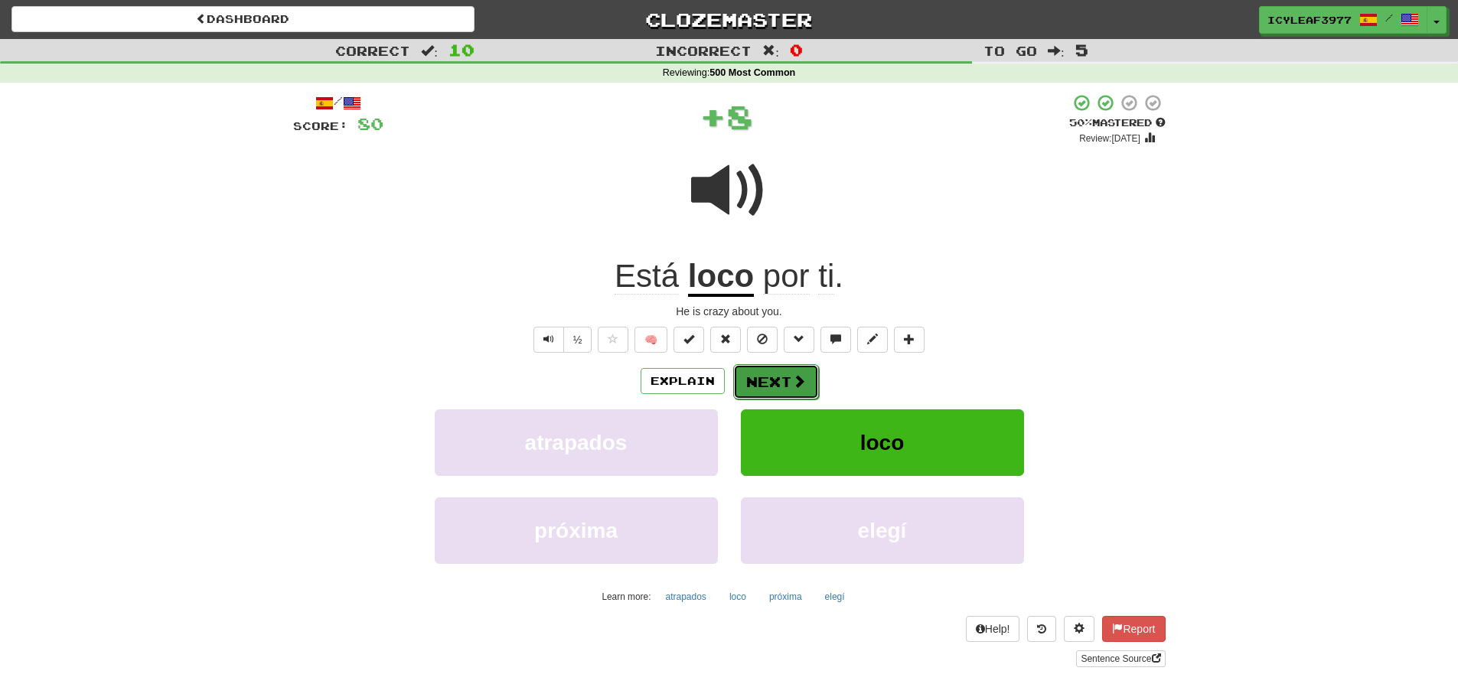
click at [768, 375] on button "Next" at bounding box center [776, 381] width 86 height 35
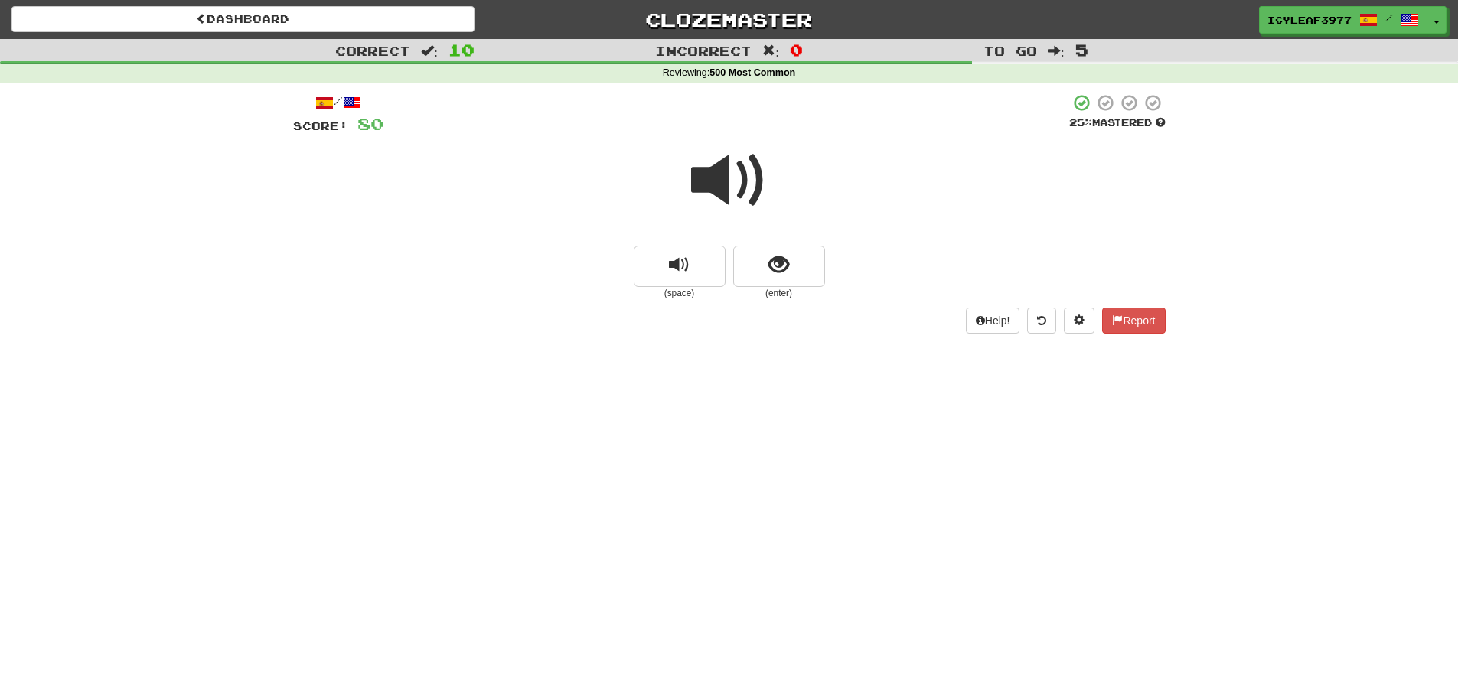
click at [714, 187] on span at bounding box center [729, 180] width 77 height 77
click at [768, 255] on button "show sentence" at bounding box center [779, 266] width 92 height 41
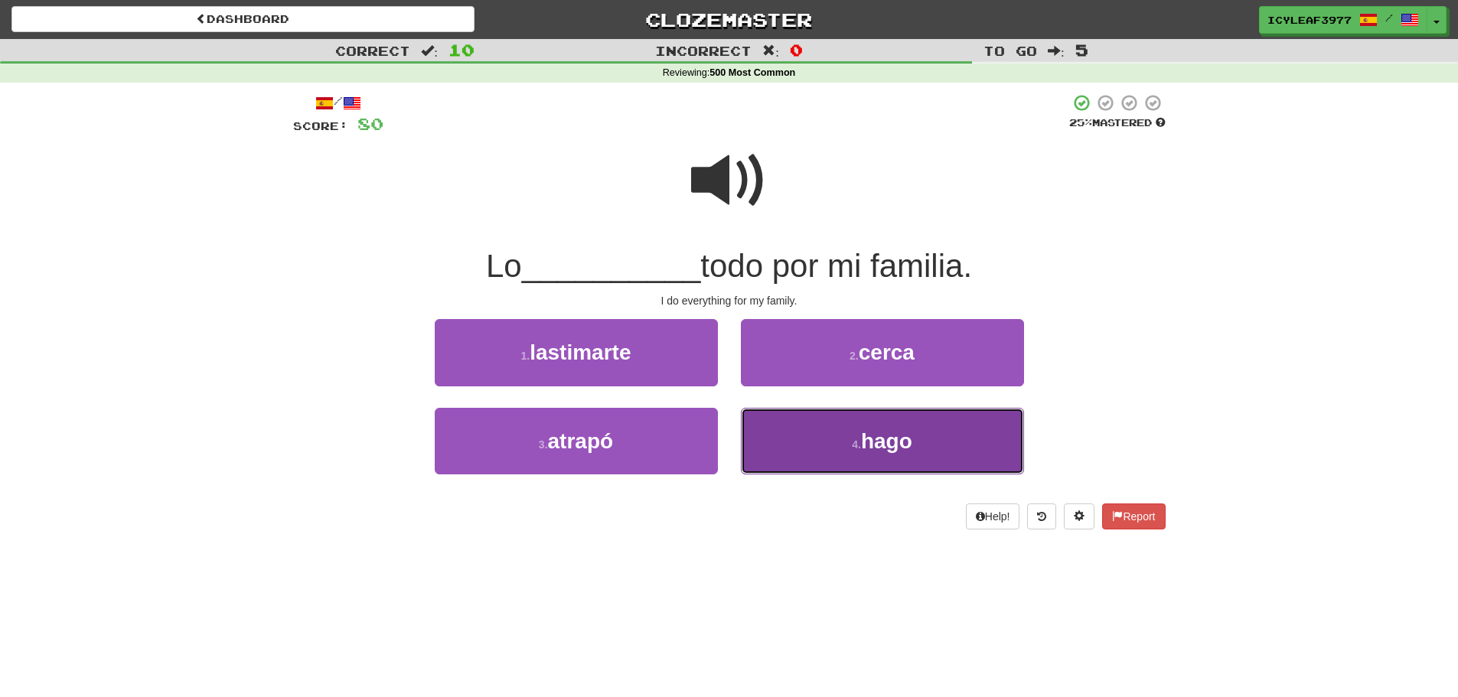
click at [799, 428] on button "4 . hago" at bounding box center [882, 441] width 283 height 67
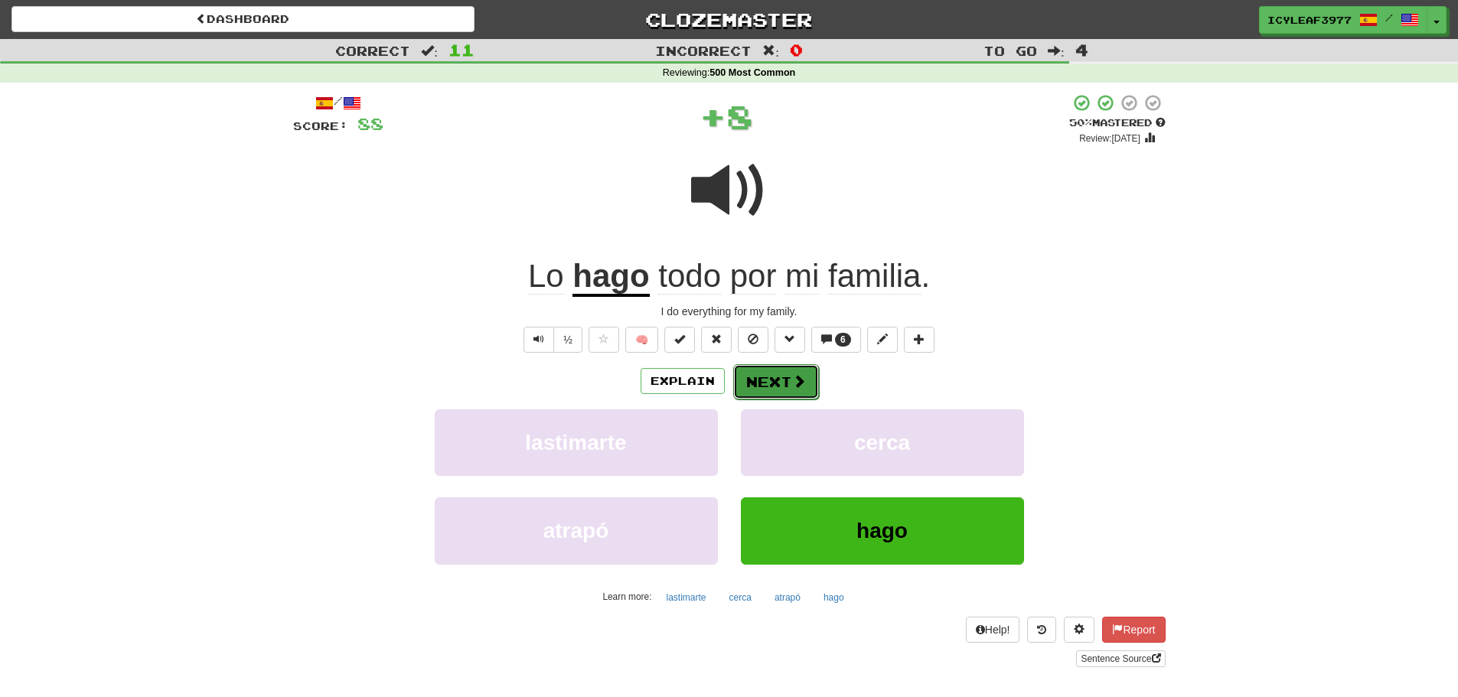
click at [773, 378] on button "Next" at bounding box center [776, 381] width 86 height 35
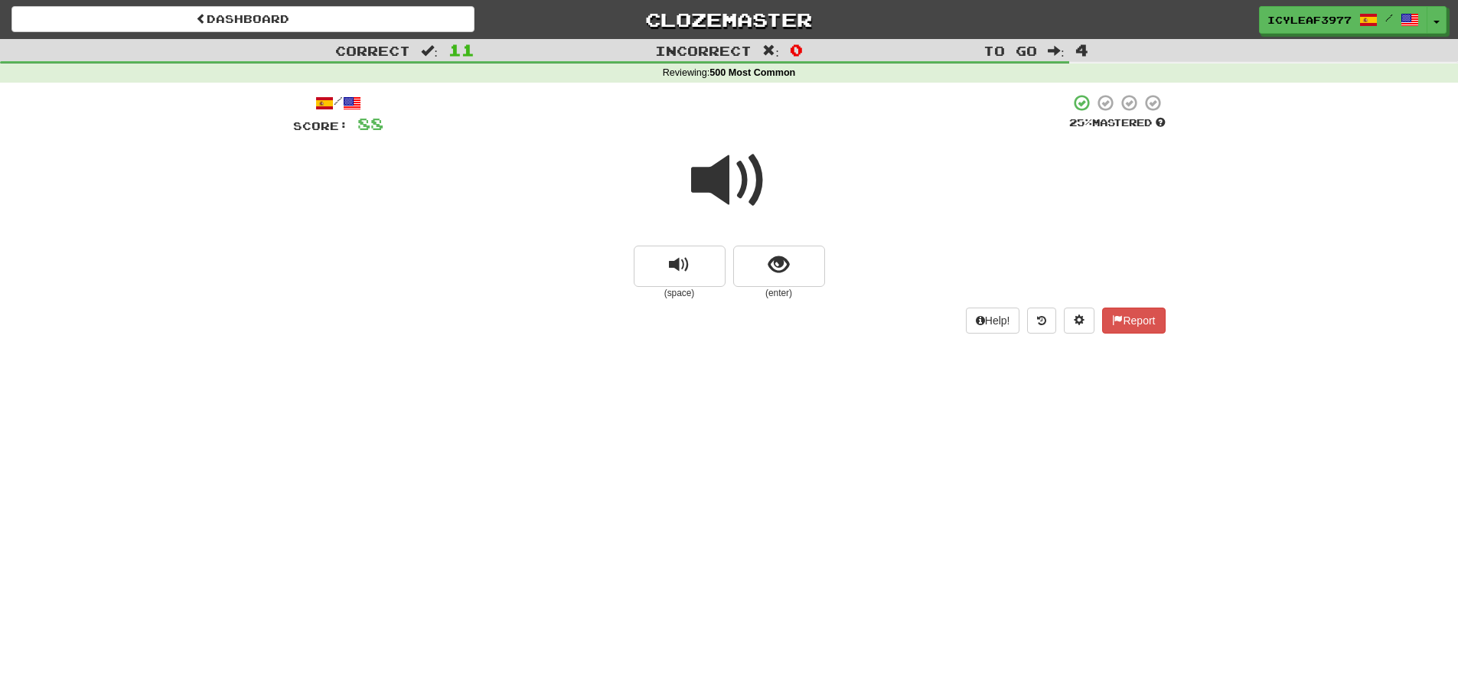
click at [719, 196] on span at bounding box center [729, 180] width 77 height 77
click at [762, 264] on button "show sentence" at bounding box center [779, 266] width 92 height 41
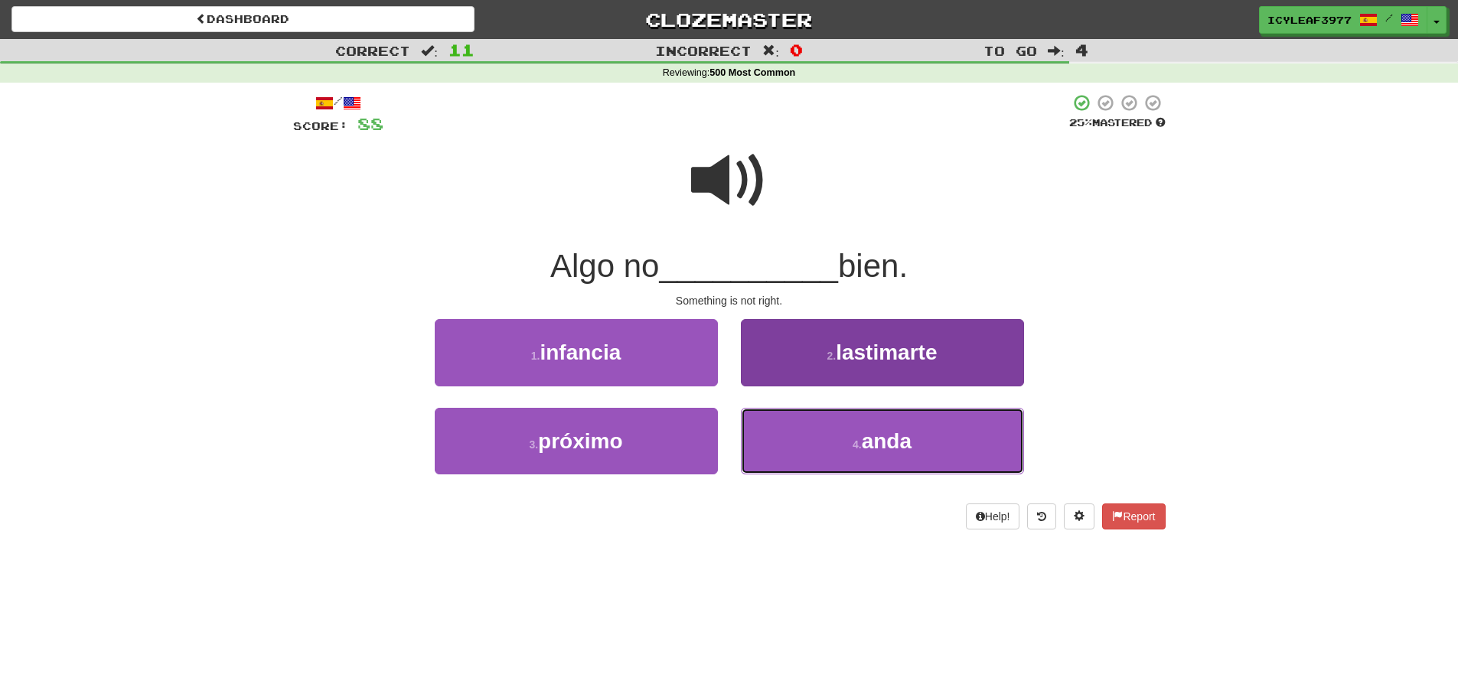
click at [790, 430] on button "4 . anda" at bounding box center [882, 441] width 283 height 67
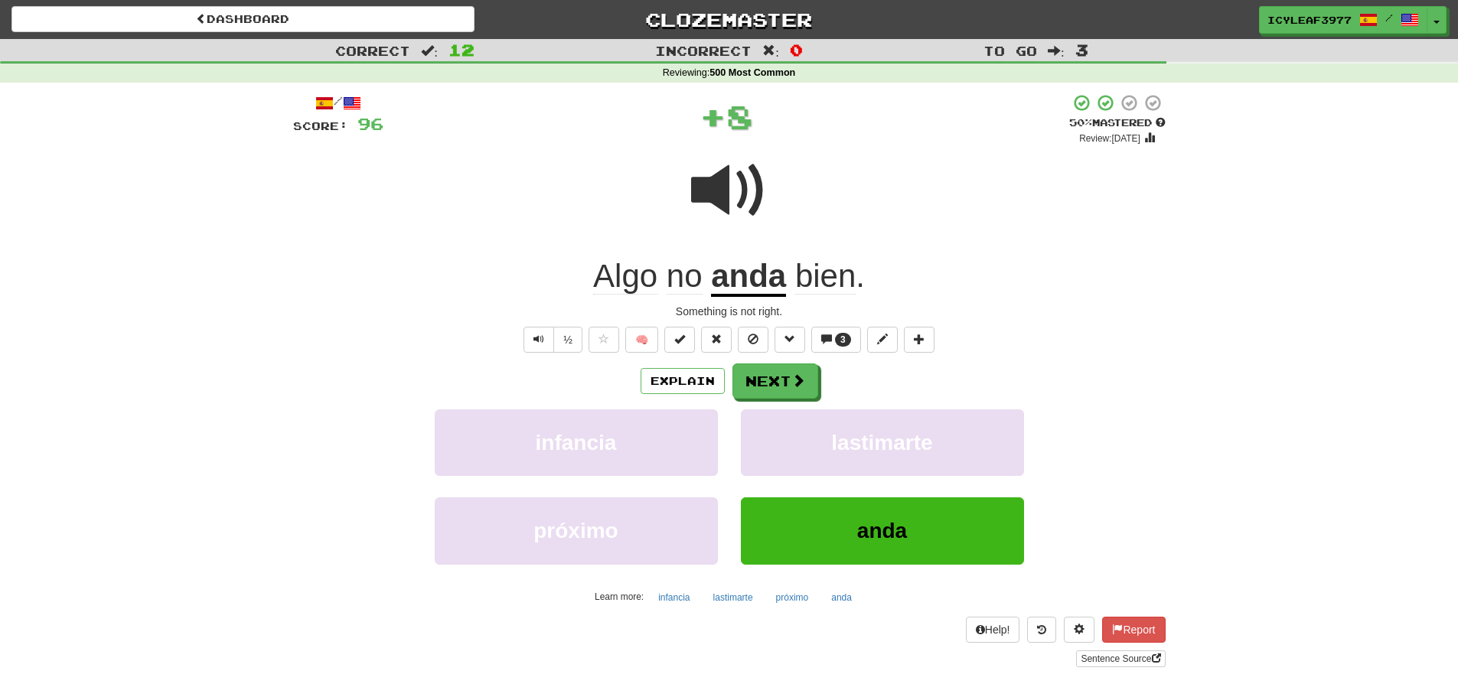
click at [748, 285] on u "anda" at bounding box center [748, 277] width 75 height 39
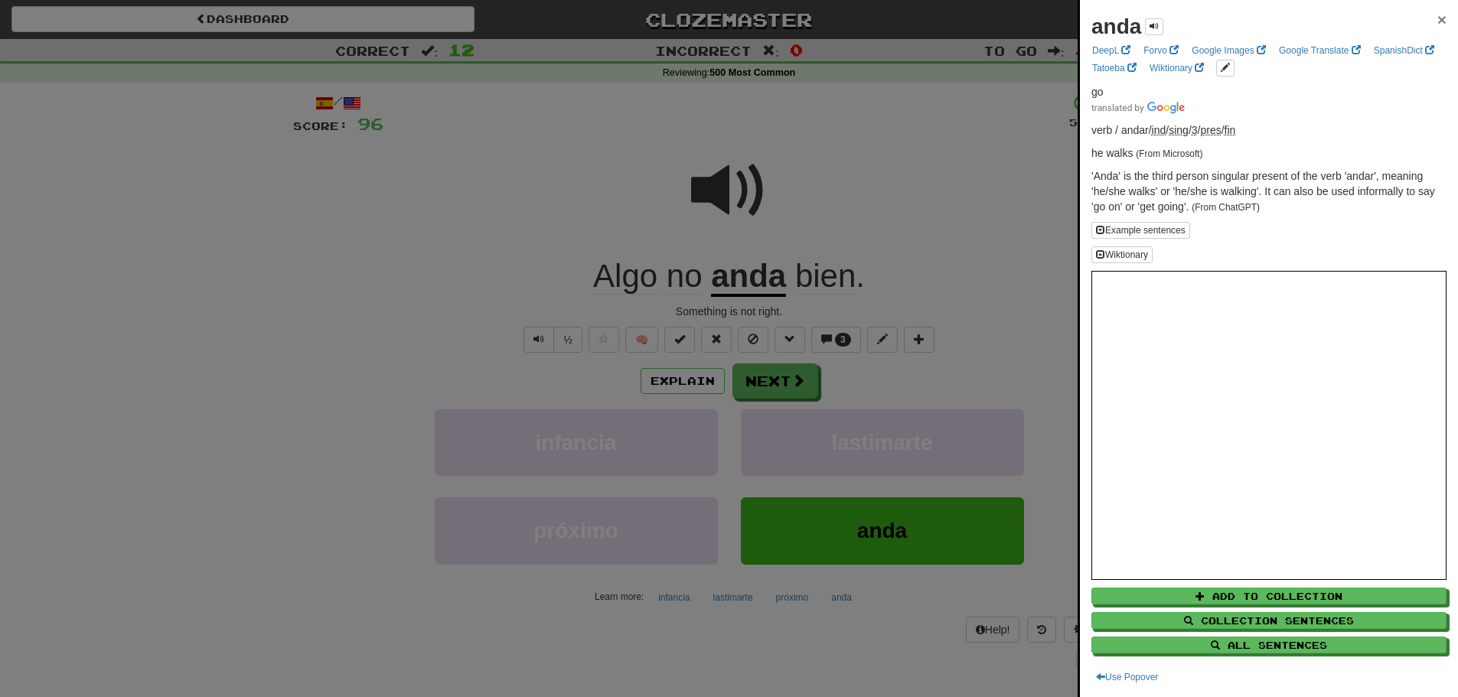
click at [1437, 21] on span "×" at bounding box center [1441, 20] width 9 height 18
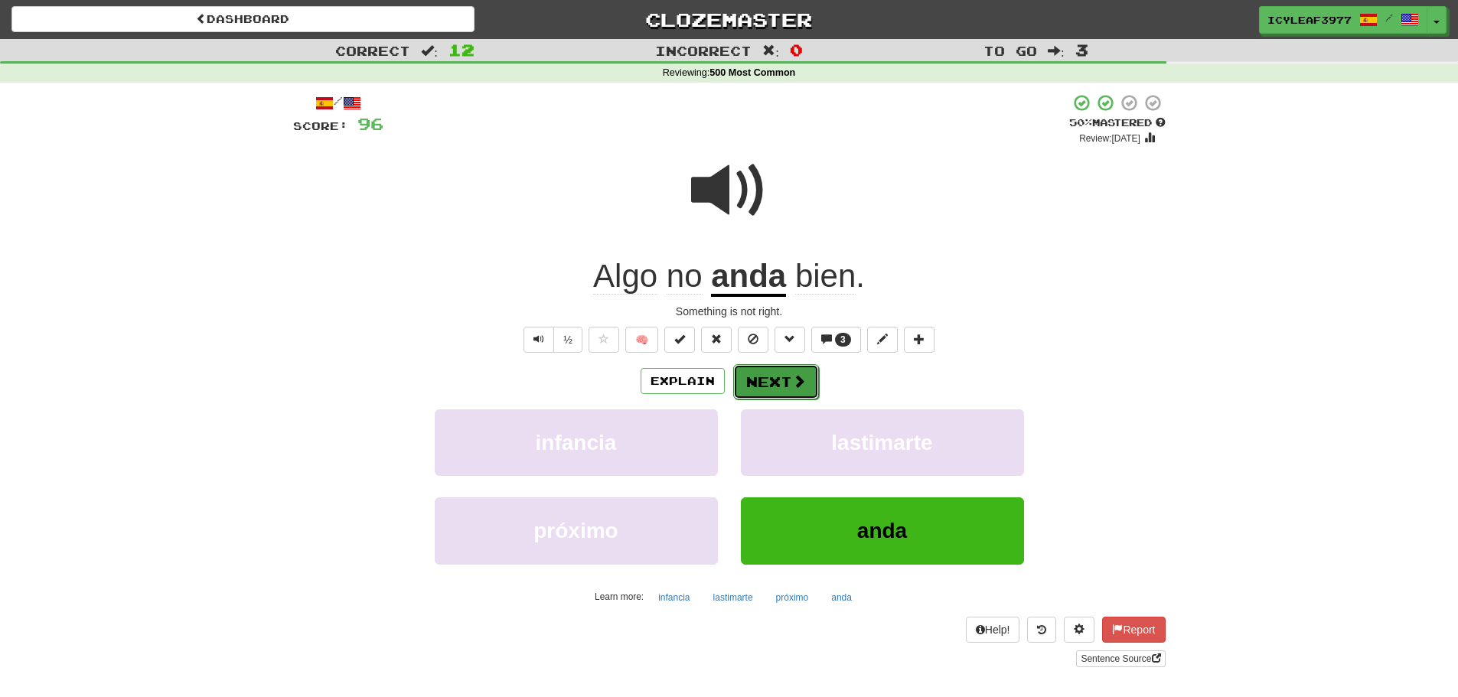
click at [805, 381] on button "Next" at bounding box center [776, 381] width 86 height 35
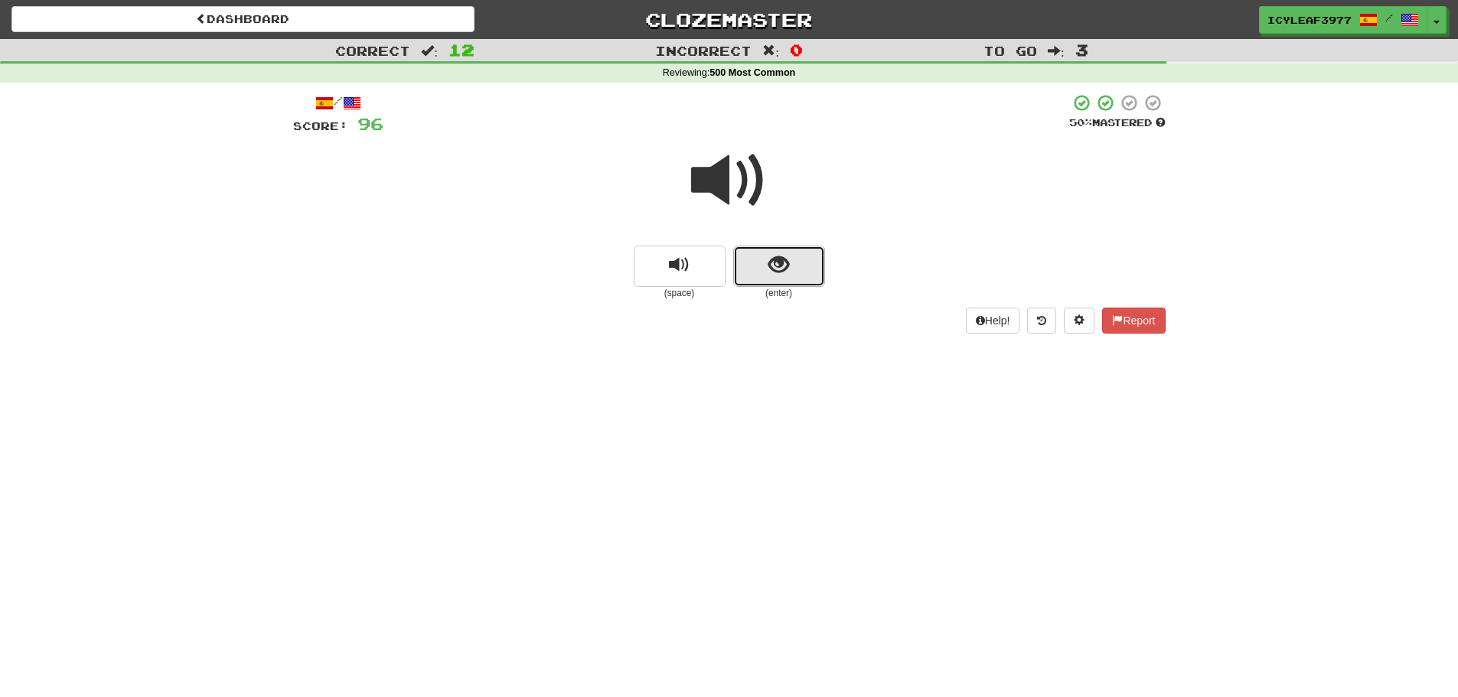
click at [776, 273] on span "show sentence" at bounding box center [778, 265] width 21 height 21
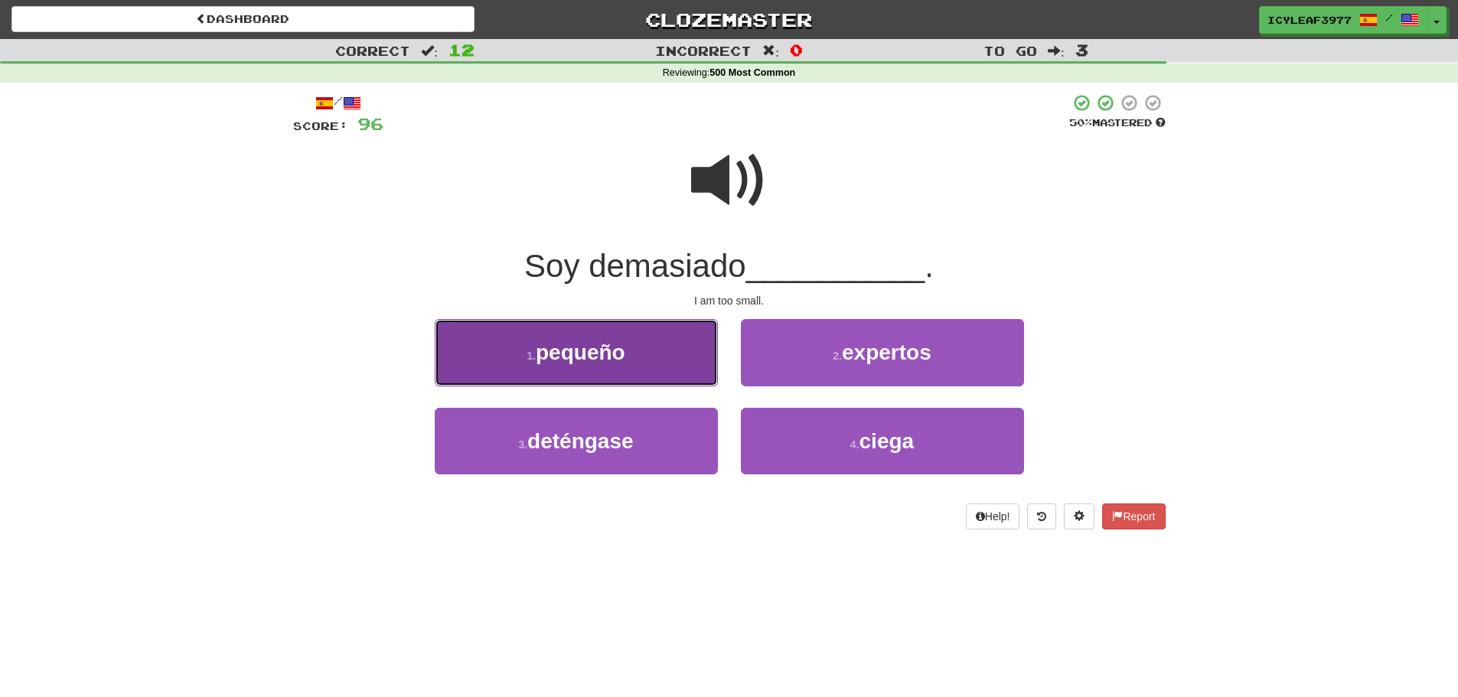
click at [650, 359] on button "1 . pequeño" at bounding box center [576, 352] width 283 height 67
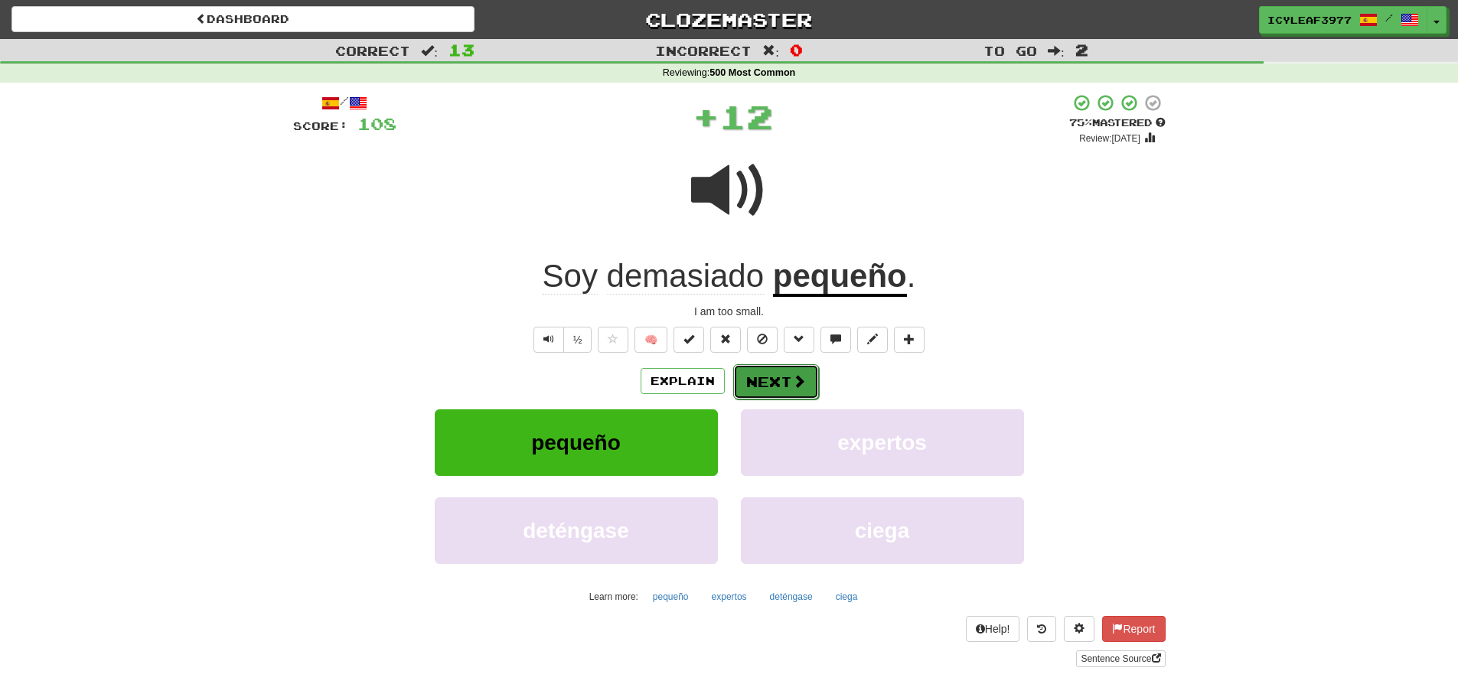
click at [783, 383] on button "Next" at bounding box center [776, 381] width 86 height 35
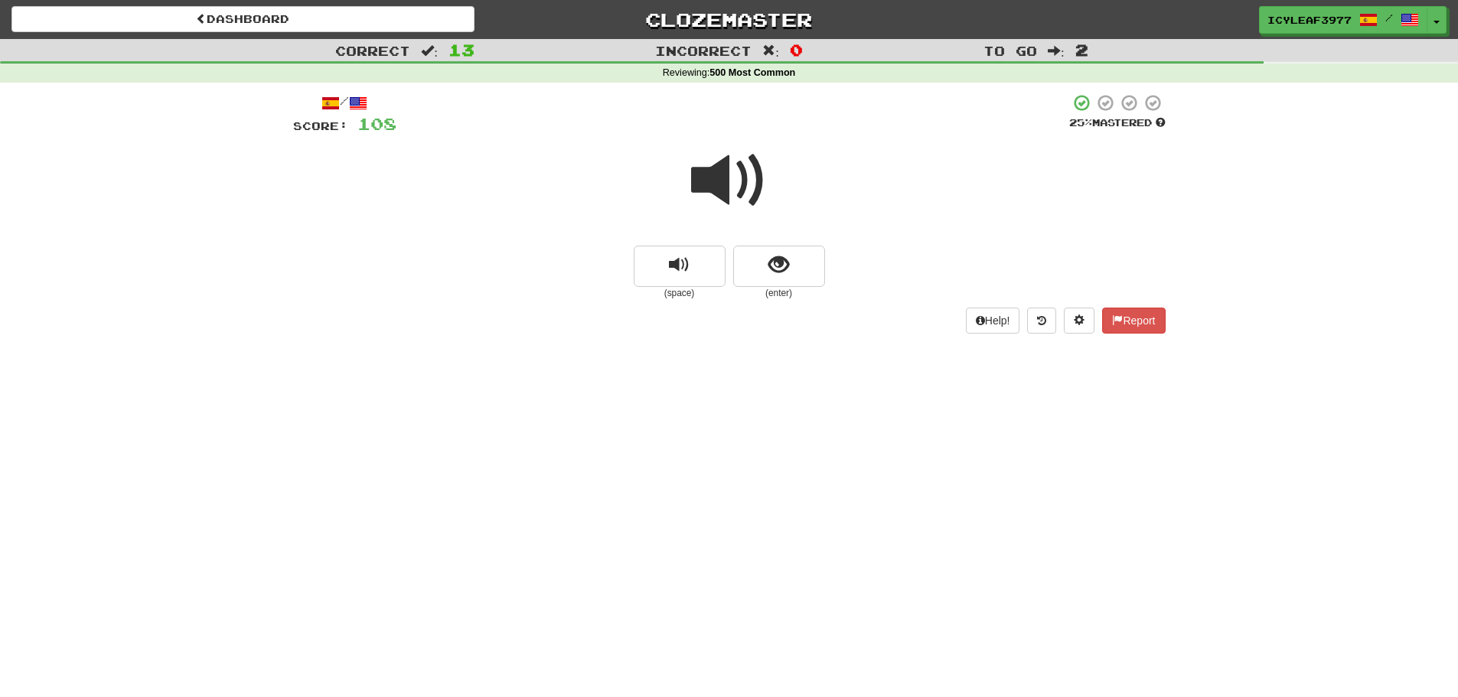
click at [720, 186] on span at bounding box center [729, 180] width 77 height 77
click at [757, 257] on button "show sentence" at bounding box center [779, 266] width 92 height 41
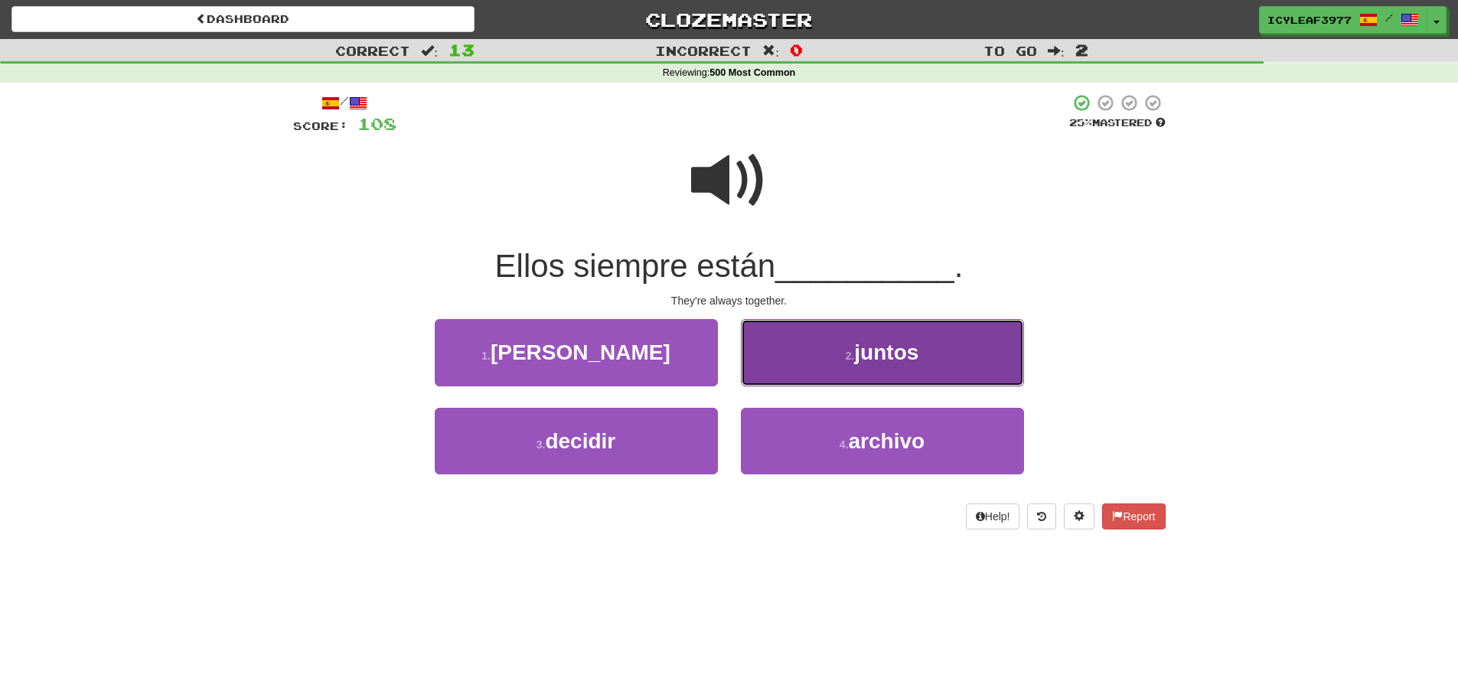
click at [790, 364] on button "2 . juntos" at bounding box center [882, 352] width 283 height 67
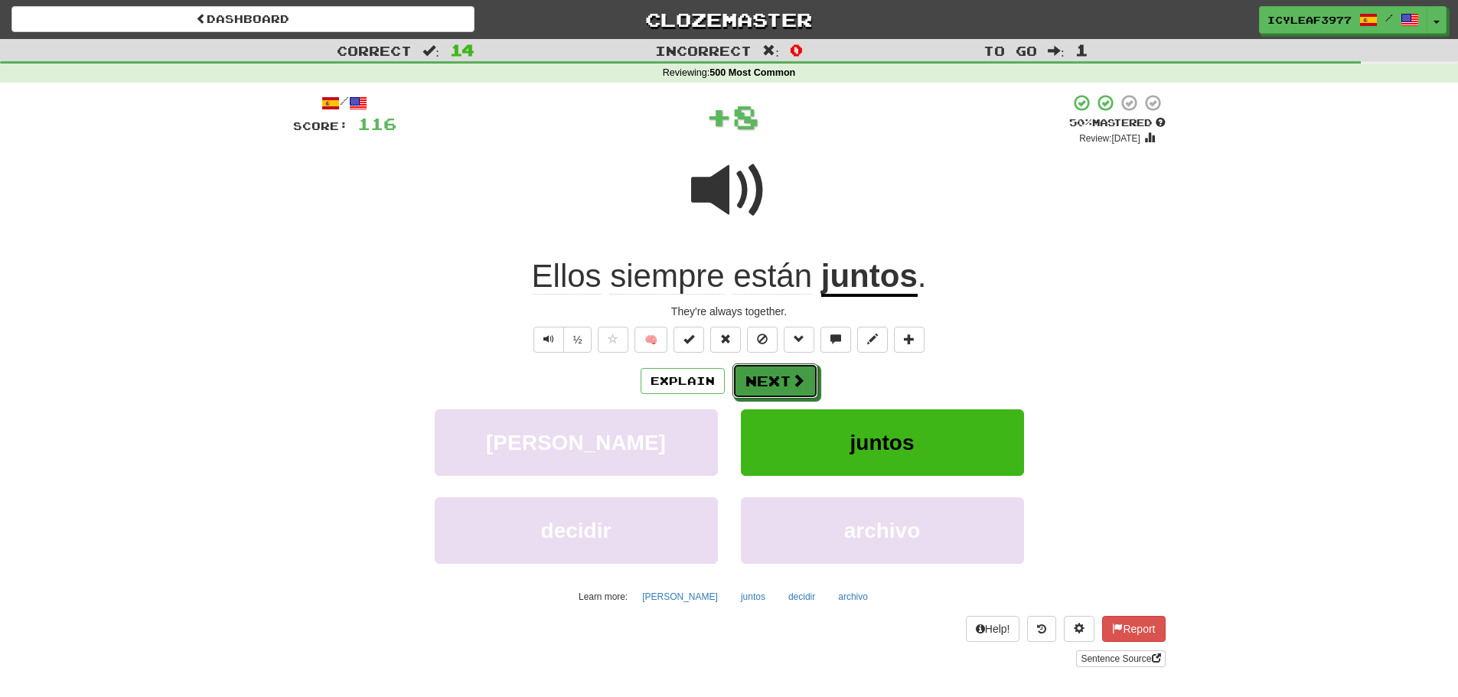
click at [766, 378] on button "Next" at bounding box center [775, 381] width 86 height 35
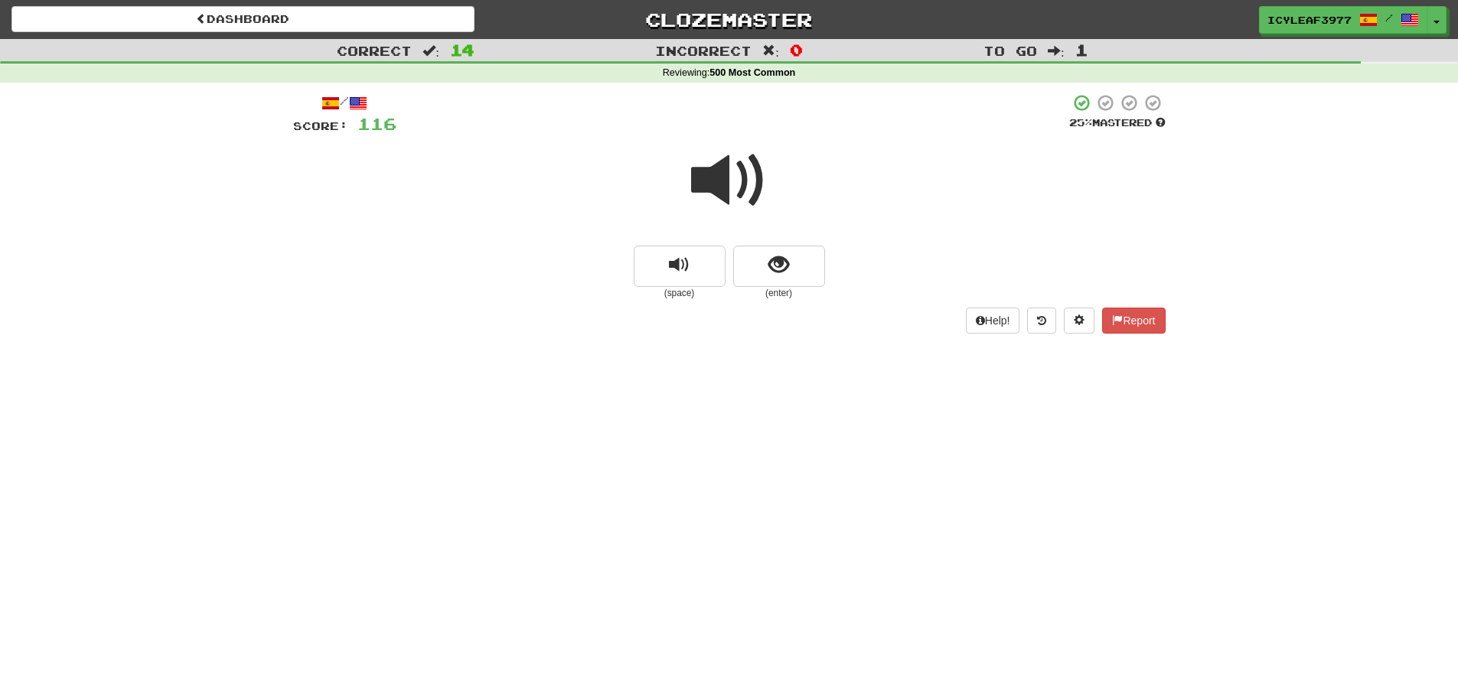
click at [736, 194] on span at bounding box center [729, 180] width 77 height 77
click at [758, 258] on button "show sentence" at bounding box center [779, 266] width 92 height 41
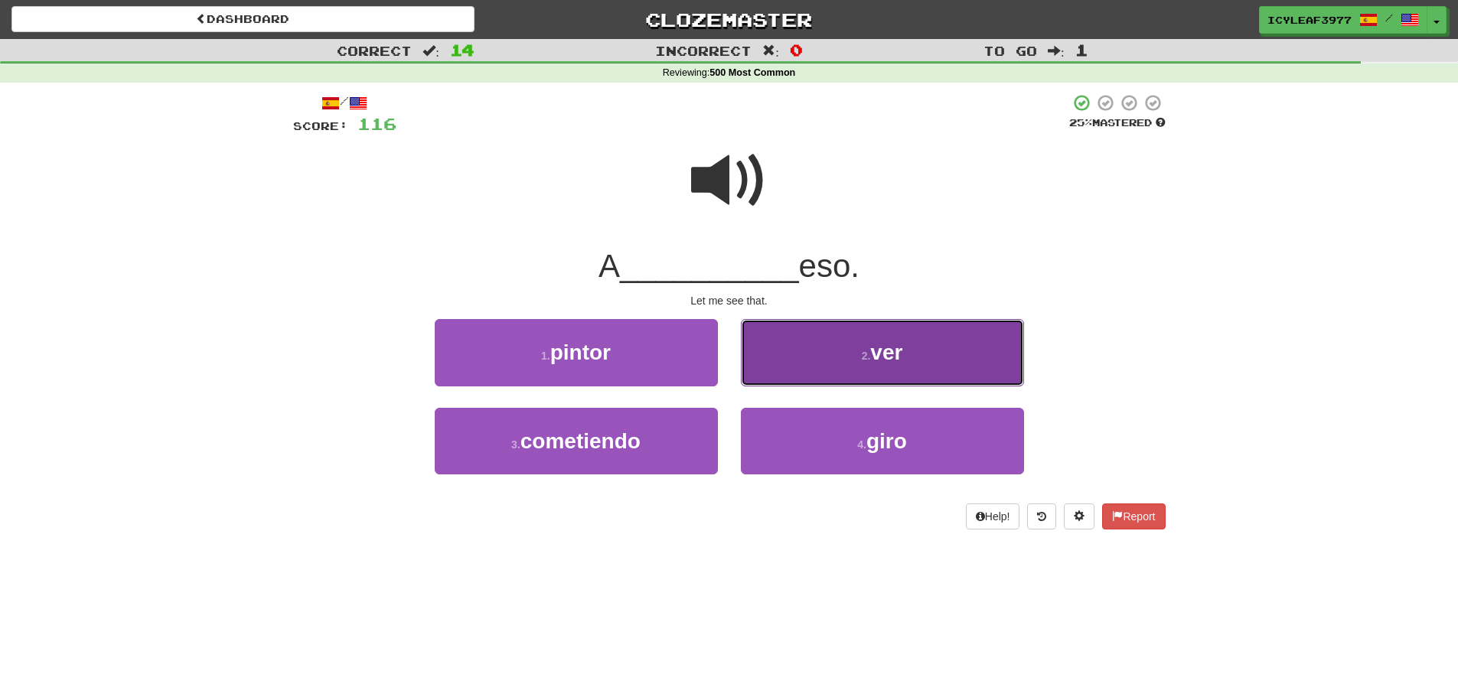
click at [788, 353] on button "2 . ver" at bounding box center [882, 352] width 283 height 67
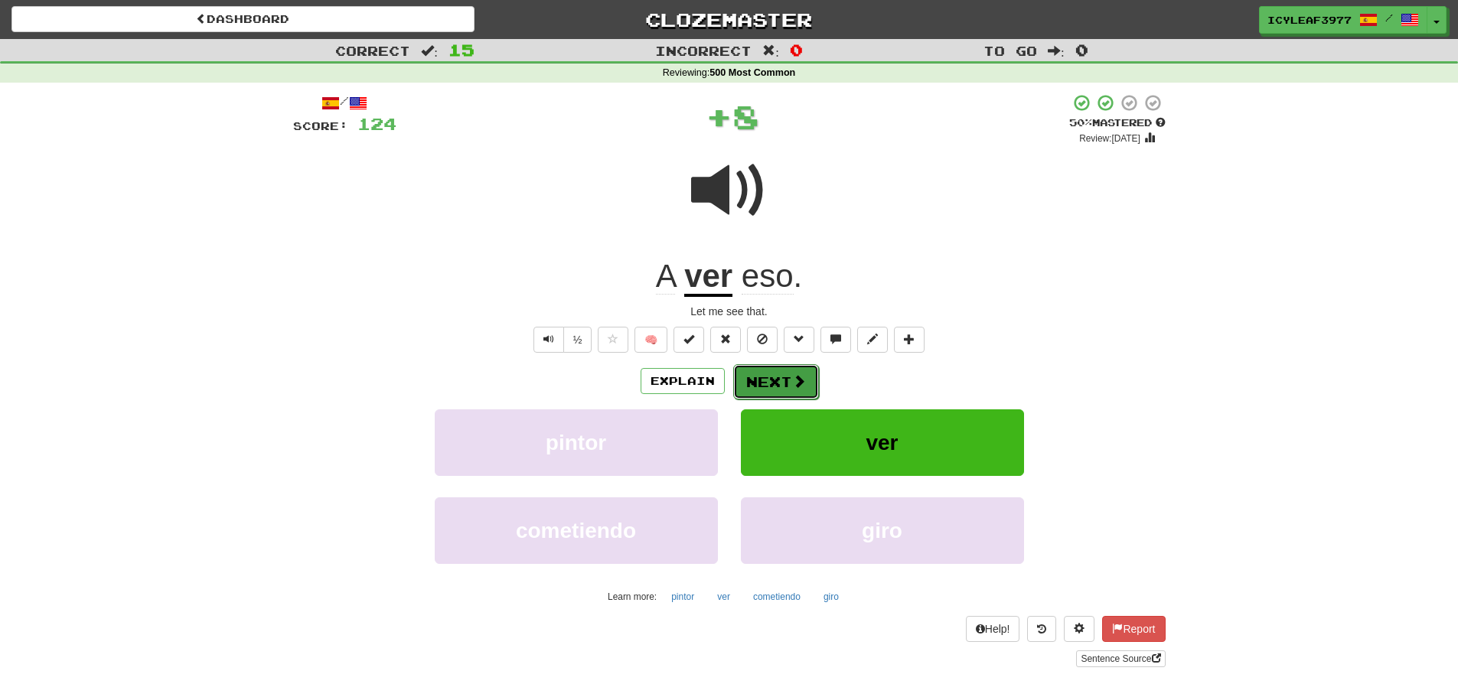
click at [770, 381] on button "Next" at bounding box center [776, 381] width 86 height 35
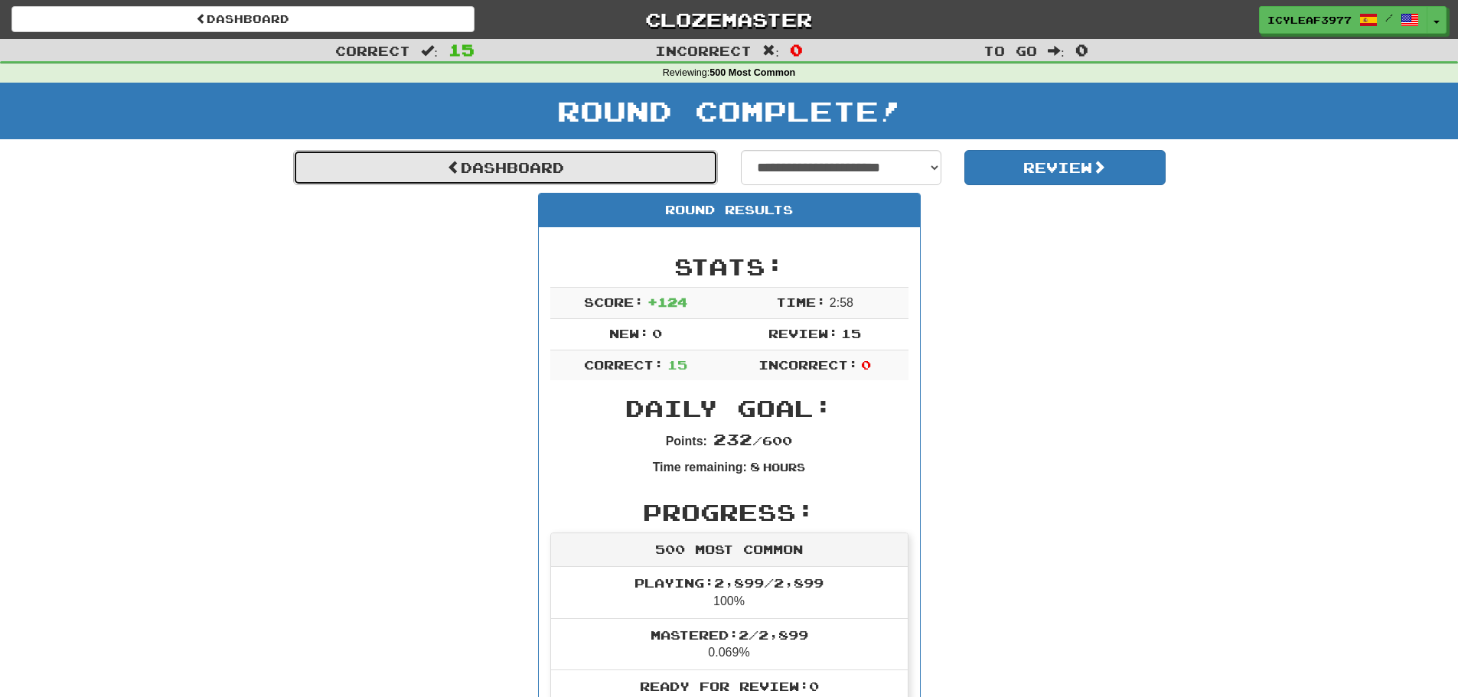
click at [499, 163] on link "Dashboard" at bounding box center [505, 167] width 425 height 35
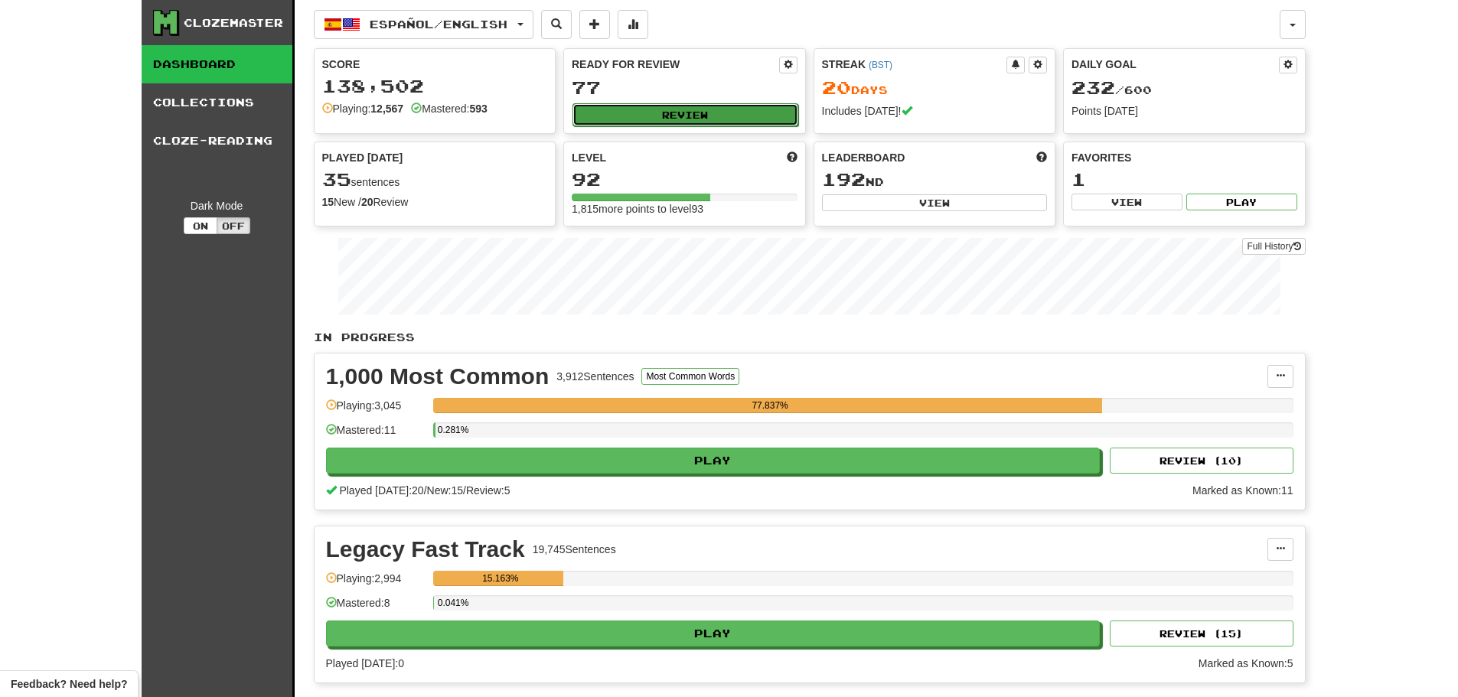
click at [664, 112] on button "Review" at bounding box center [686, 114] width 226 height 23
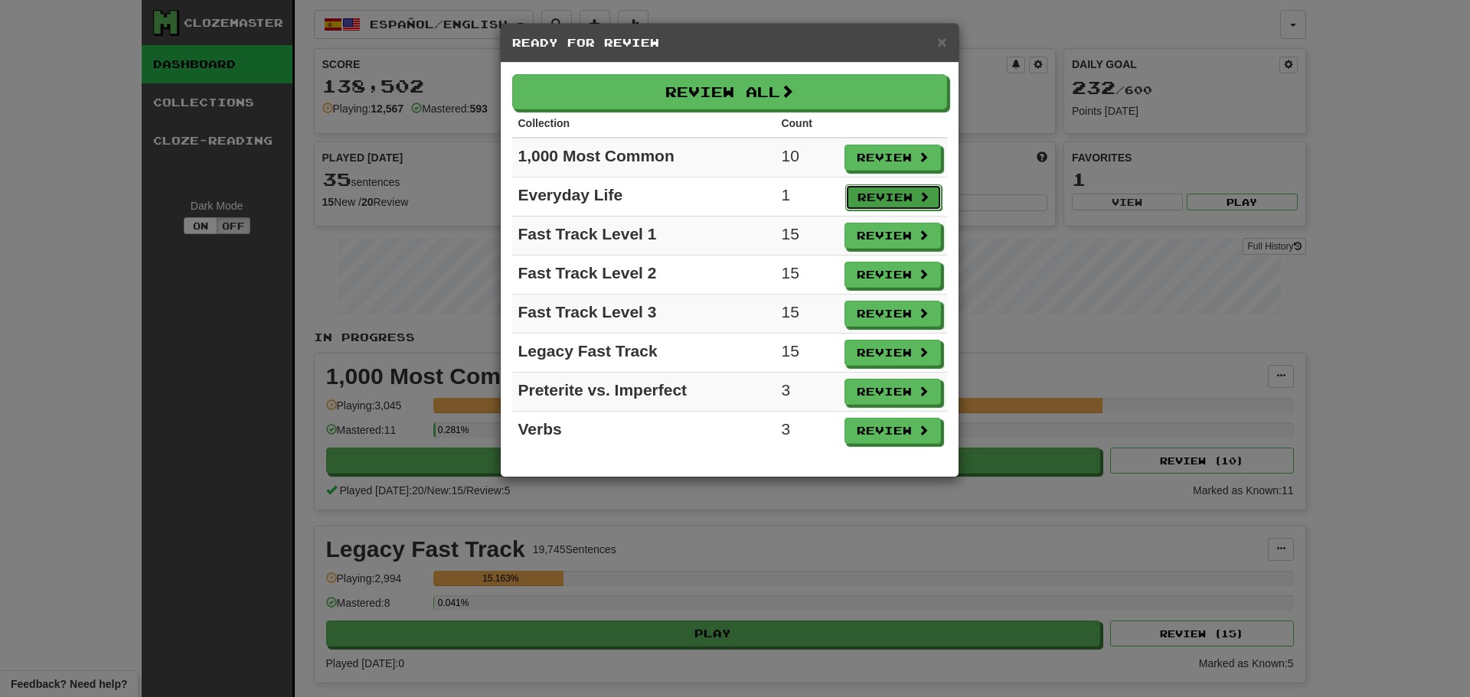
click at [885, 194] on button "Review" at bounding box center [893, 197] width 96 height 26
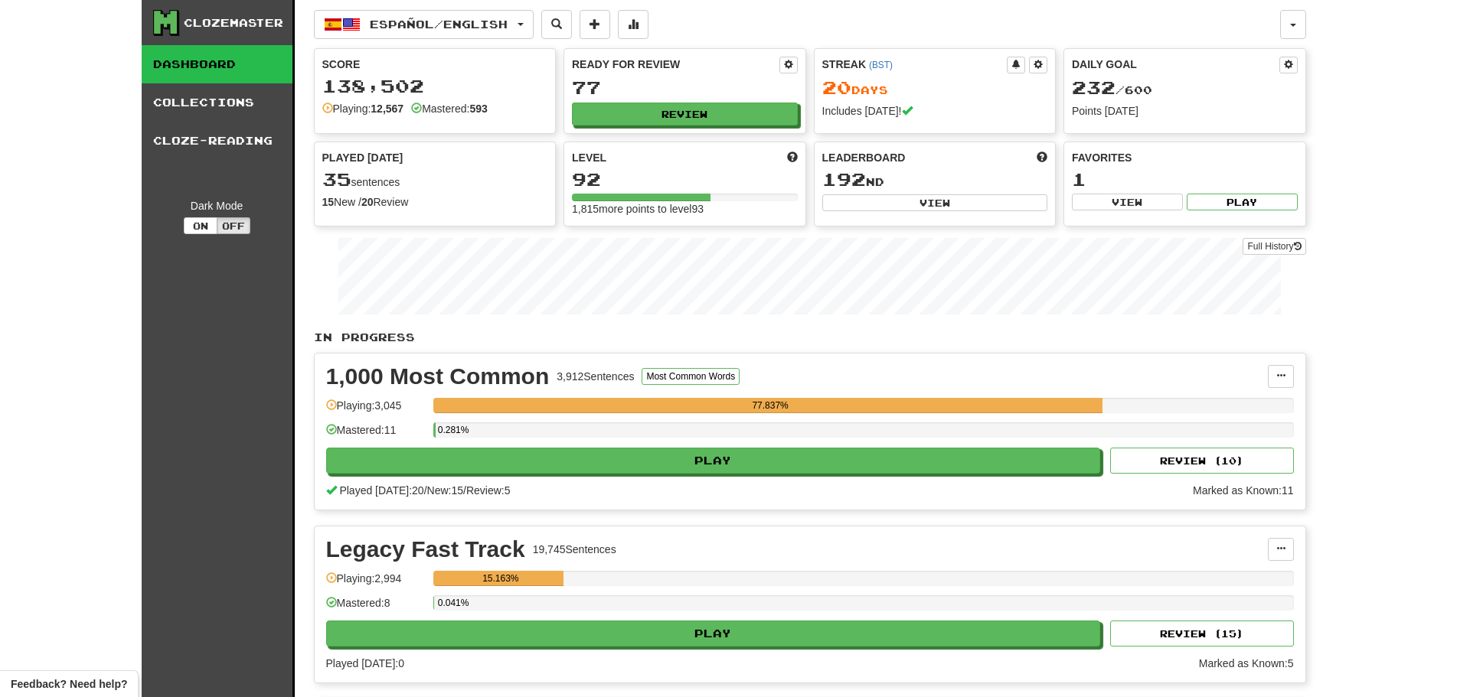
select select "**"
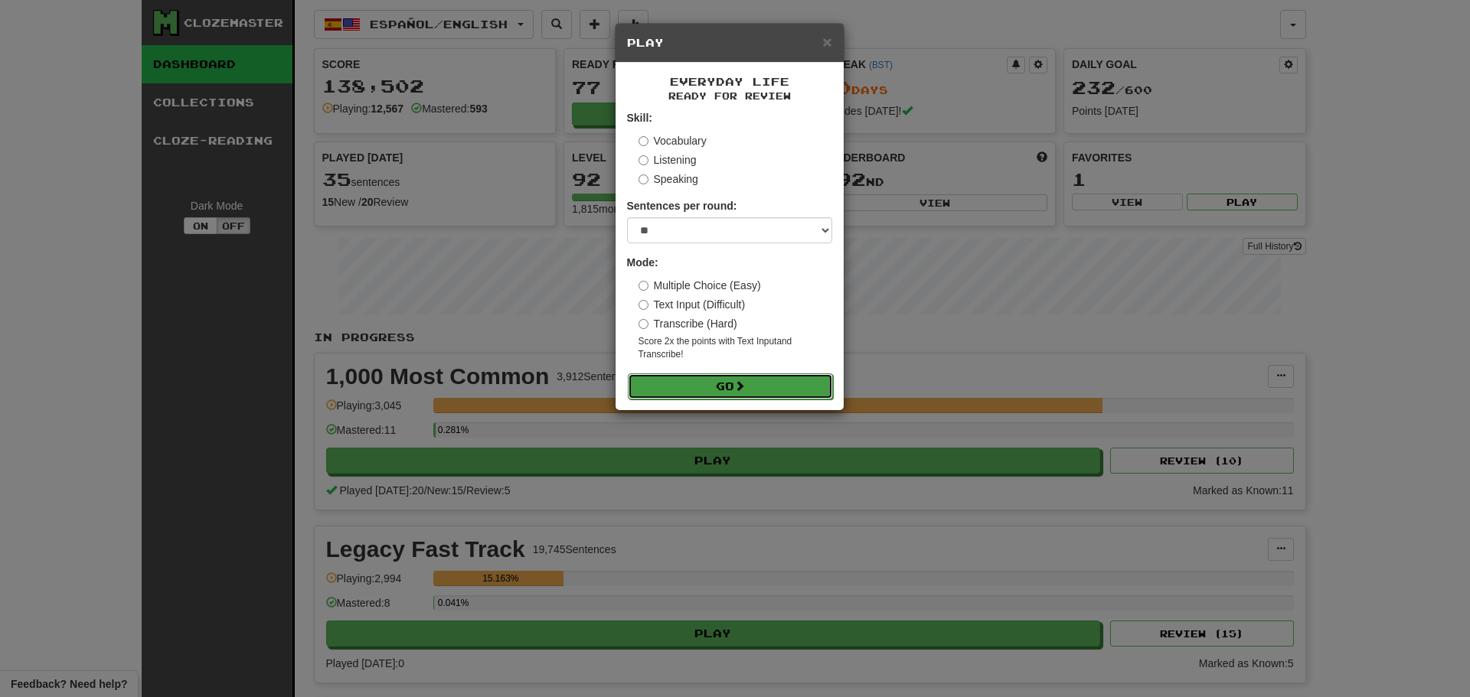
click at [725, 383] on button "Go" at bounding box center [730, 387] width 205 height 26
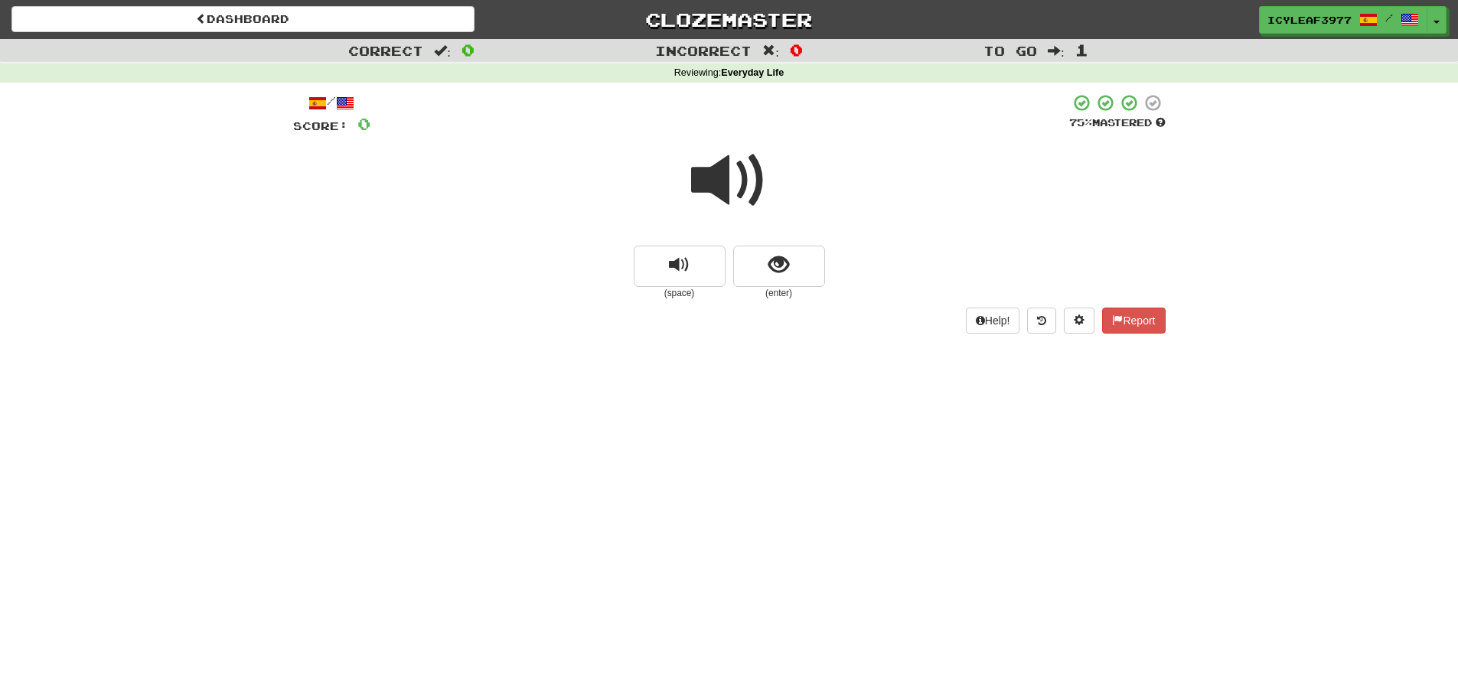
click at [734, 189] on span at bounding box center [729, 180] width 77 height 77
click at [755, 256] on button "show sentence" at bounding box center [779, 266] width 92 height 41
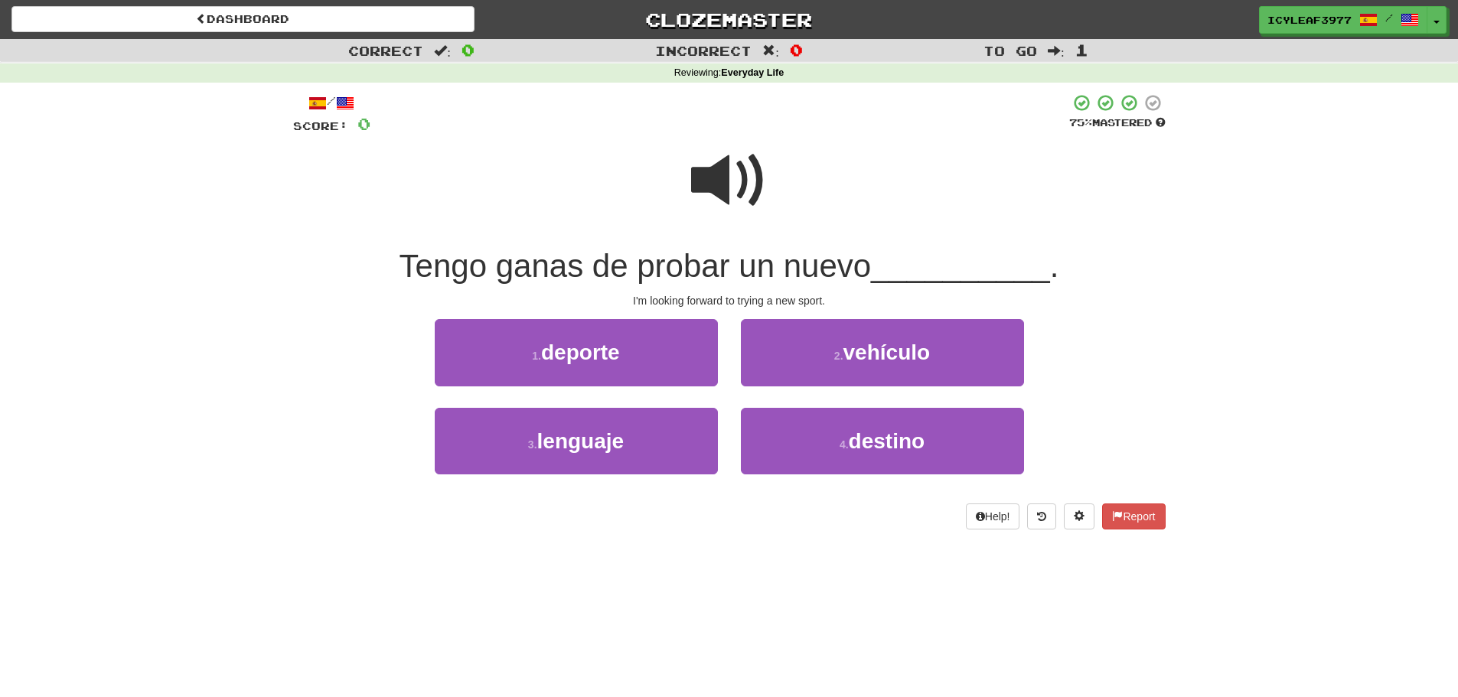
click at [533, 266] on span "Tengo ganas de probar un nuevo" at bounding box center [636, 266] width 472 height 36
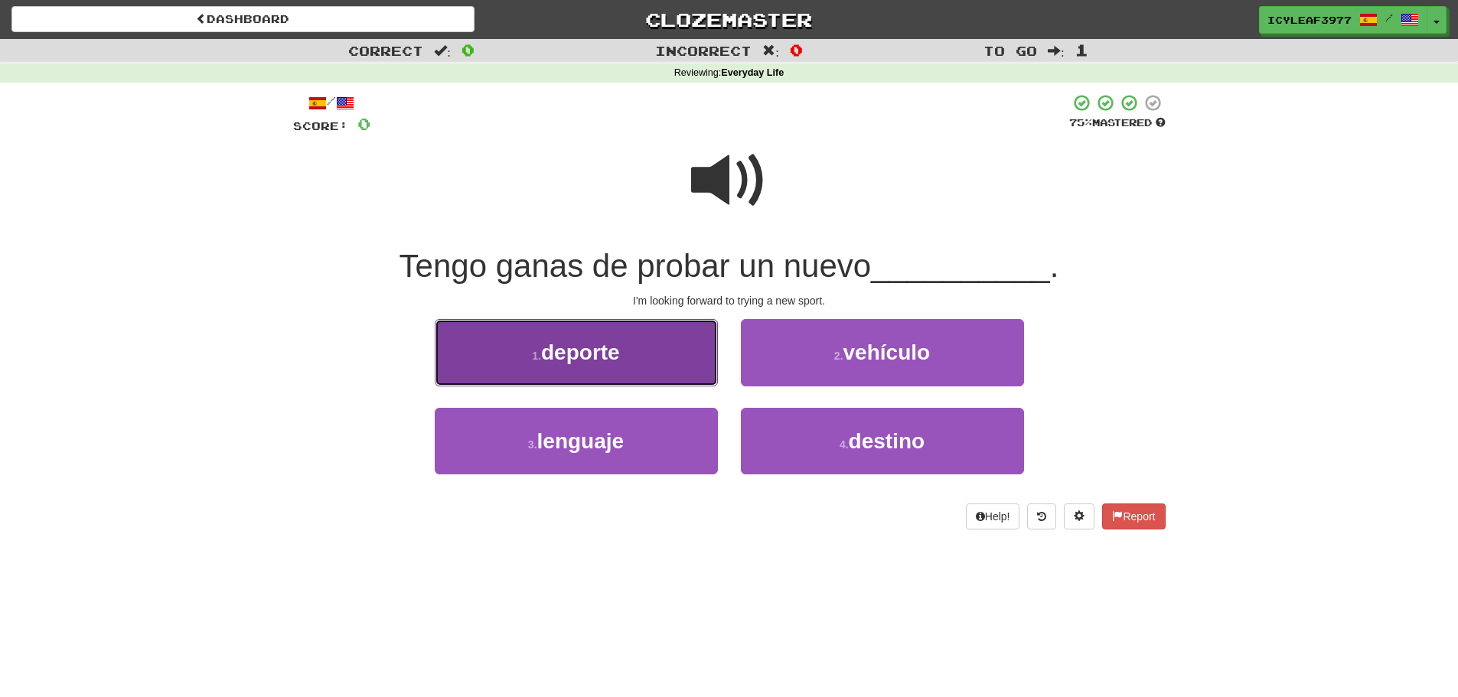
click at [639, 358] on button "1 . deporte" at bounding box center [576, 352] width 283 height 67
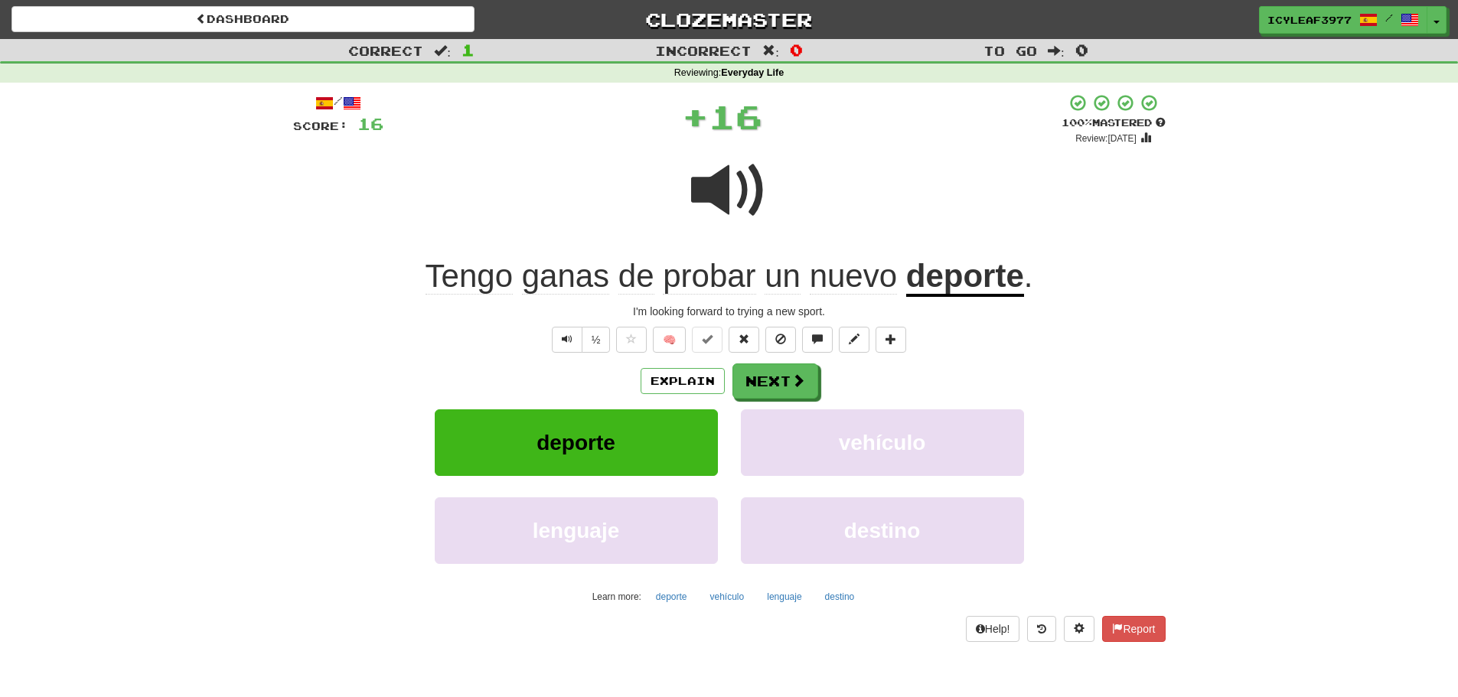
click at [578, 277] on span "ganas" at bounding box center [565, 276] width 87 height 37
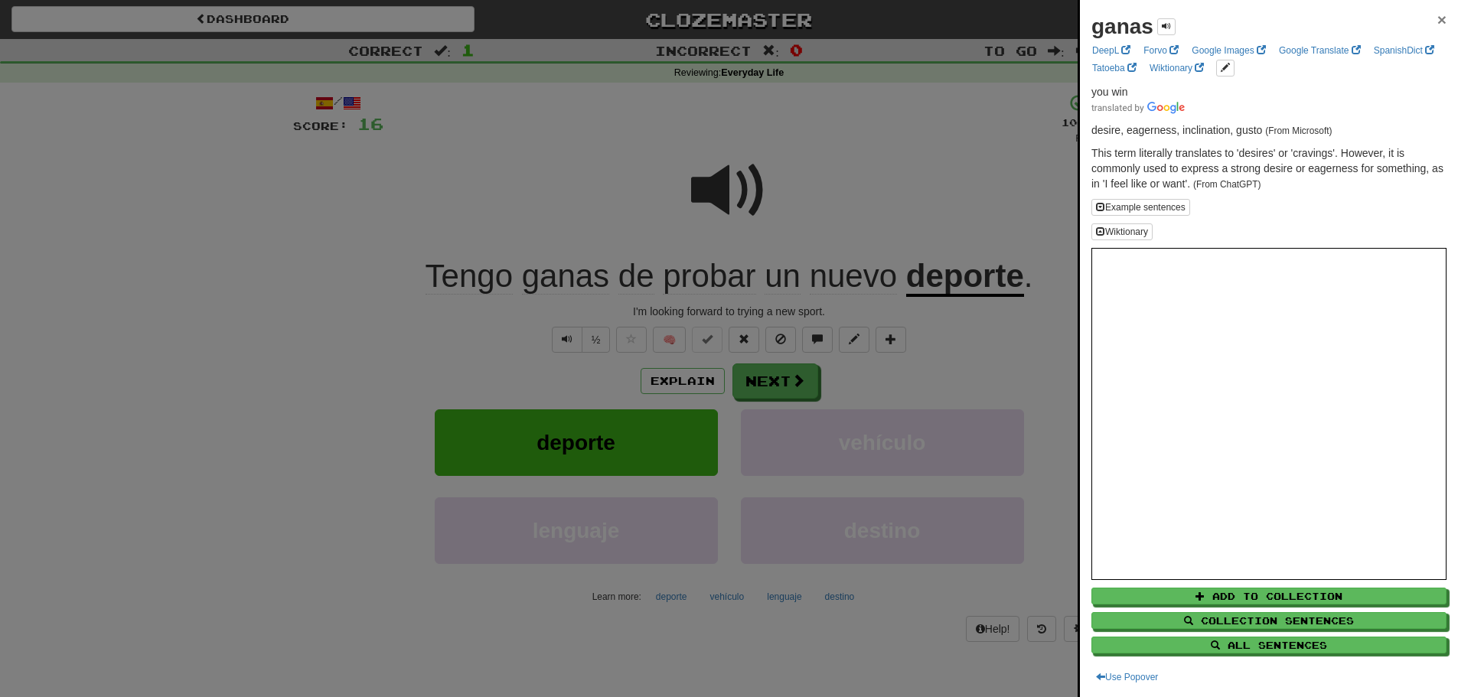
click at [1437, 19] on span "×" at bounding box center [1441, 20] width 9 height 18
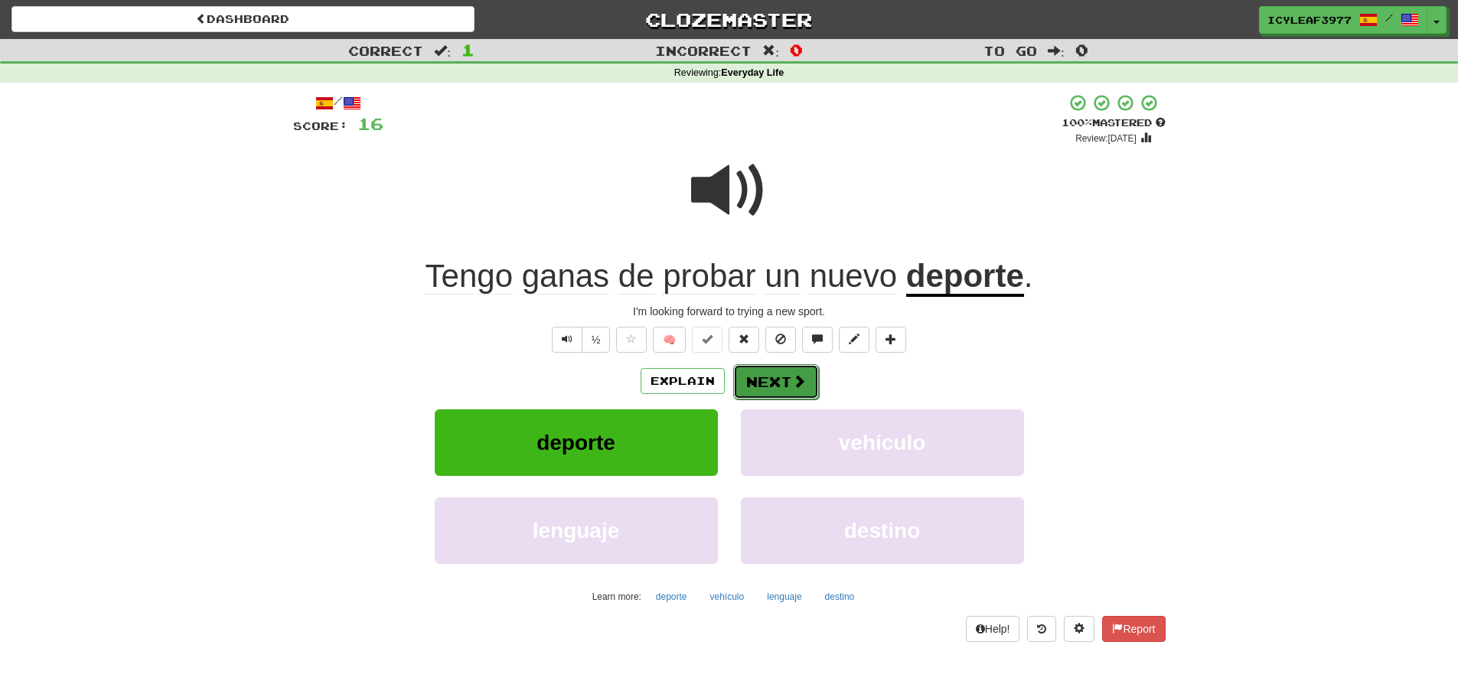
click at [781, 372] on button "Next" at bounding box center [776, 381] width 86 height 35
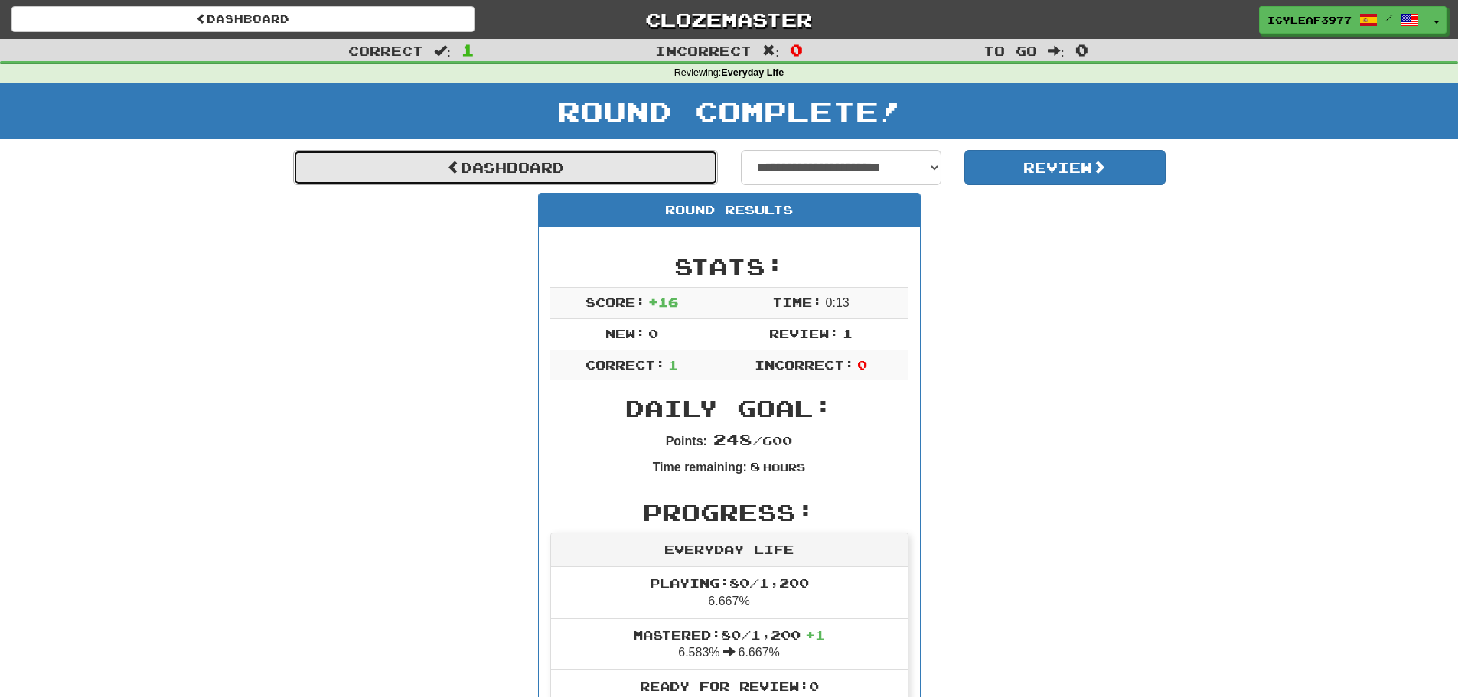
click at [480, 163] on link "Dashboard" at bounding box center [505, 167] width 425 height 35
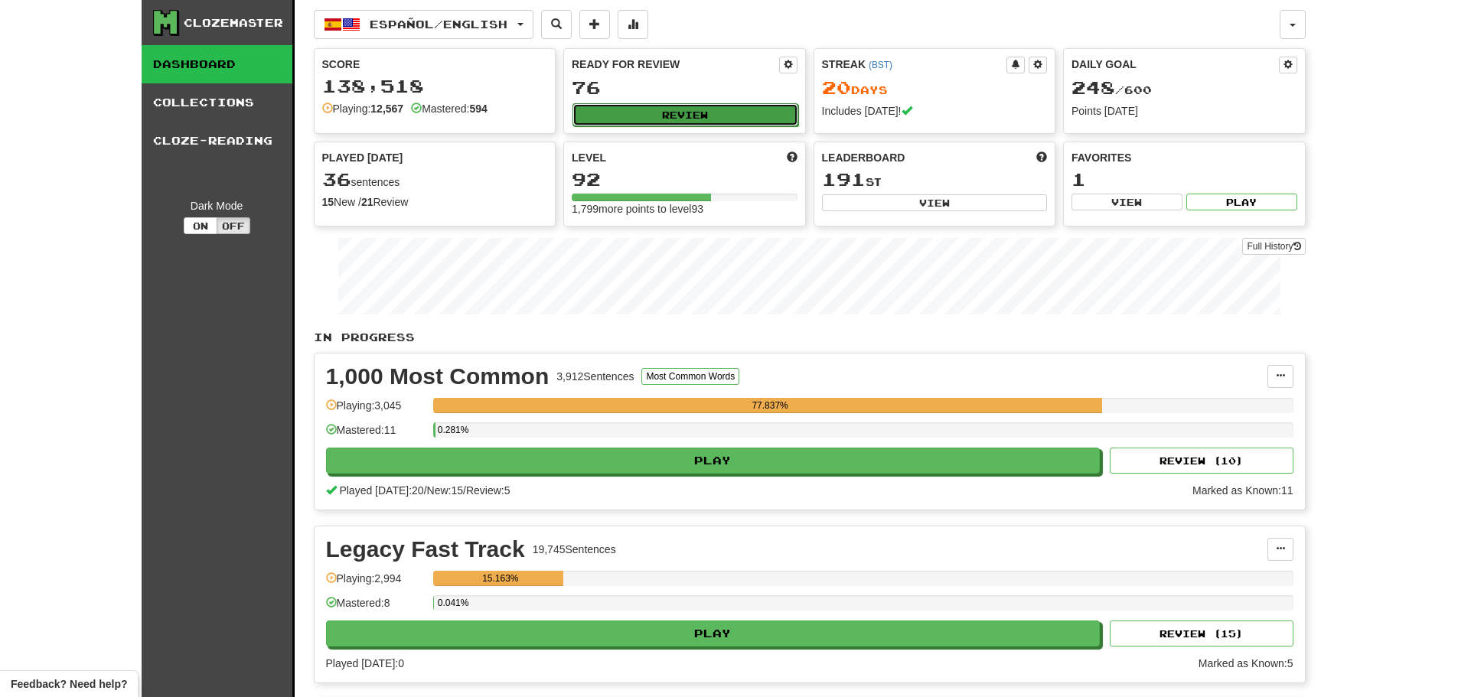
click at [683, 113] on button "Review" at bounding box center [686, 114] width 226 height 23
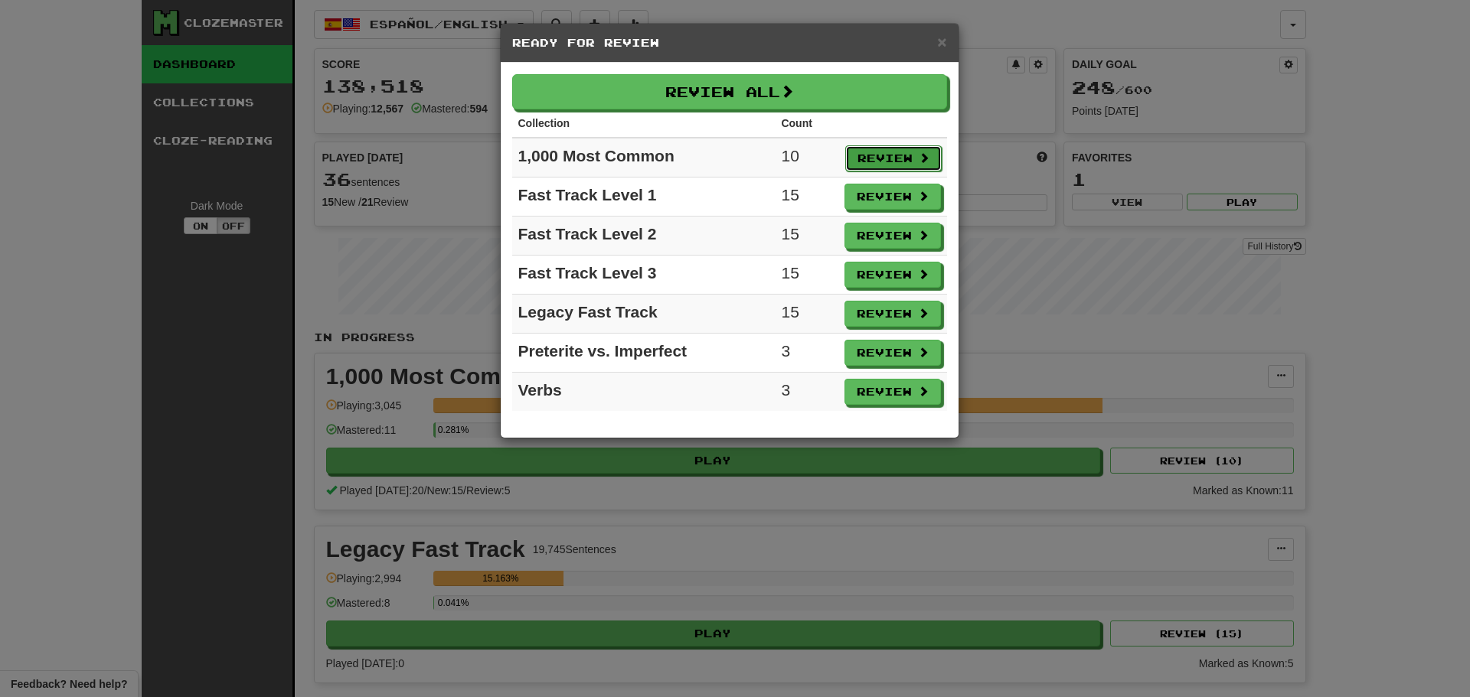
click at [873, 151] on button "Review" at bounding box center [893, 158] width 96 height 26
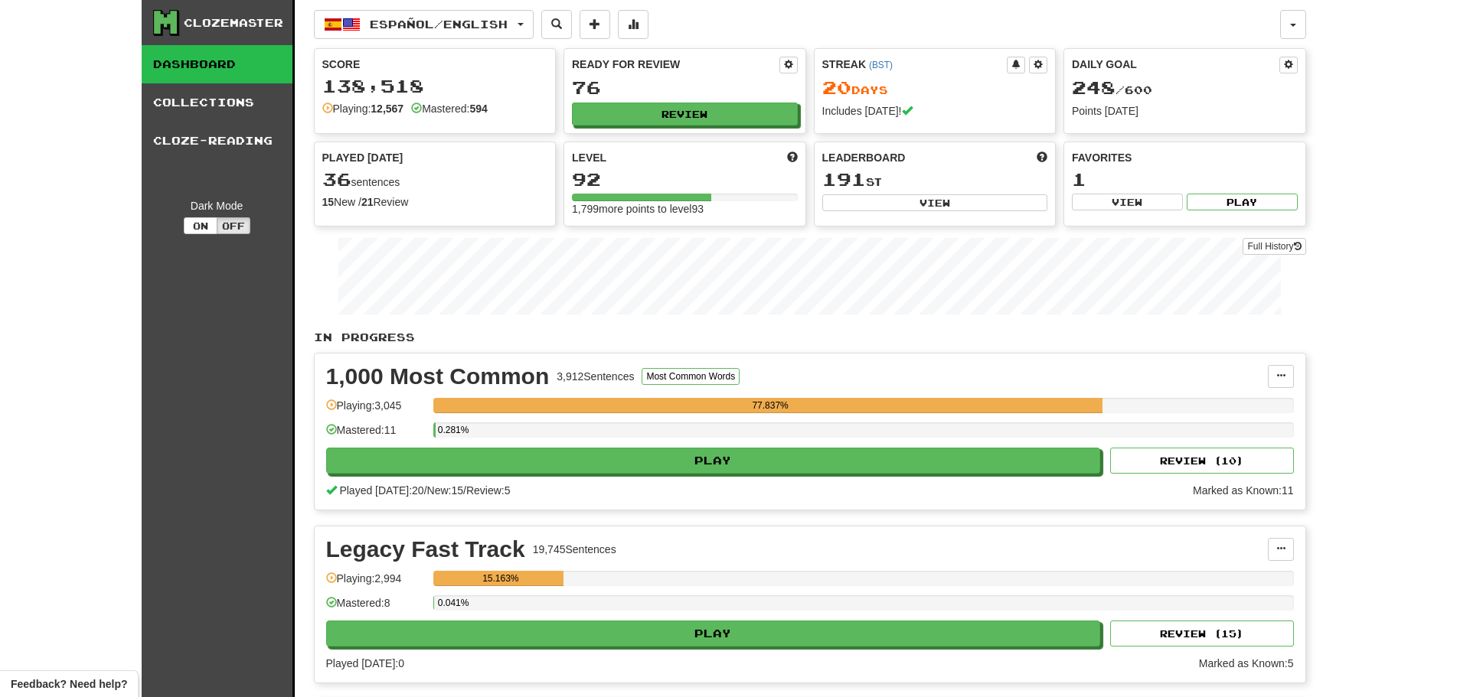
select select "**"
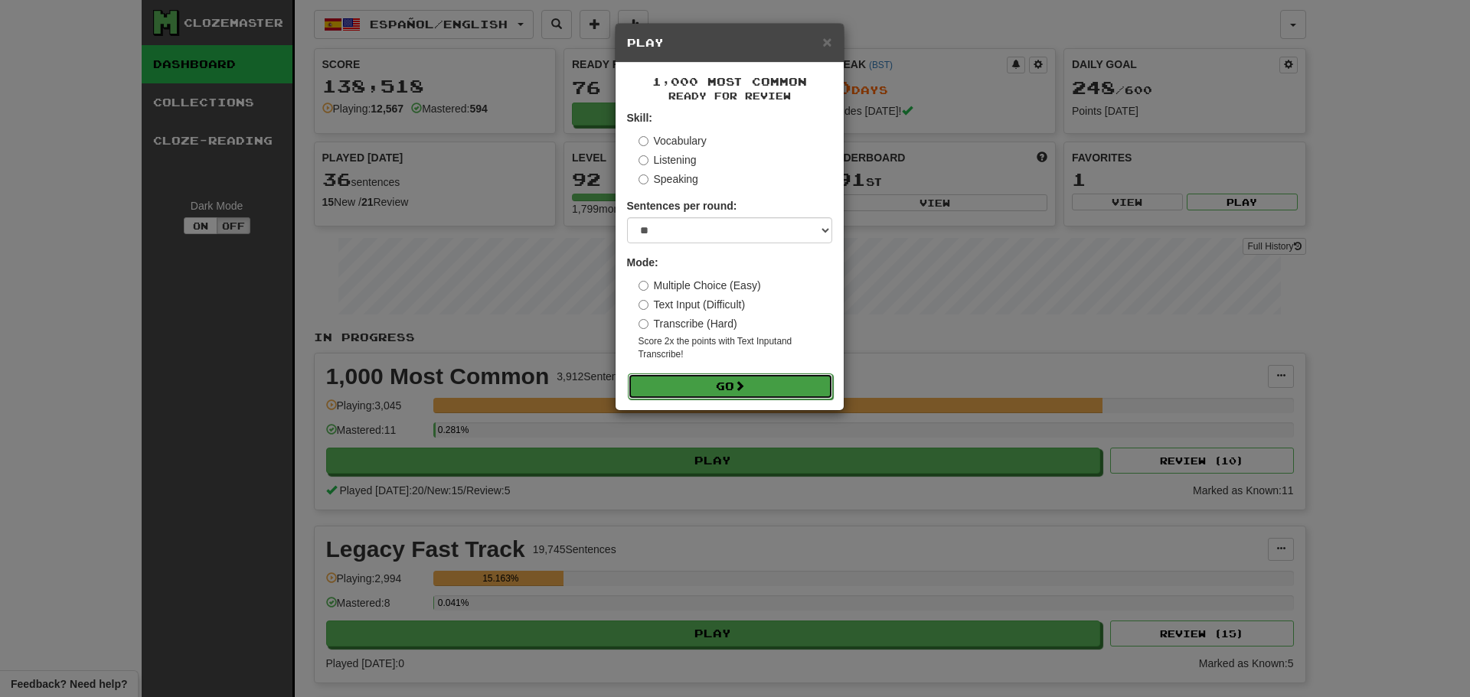
click at [736, 380] on button "Go" at bounding box center [730, 387] width 205 height 26
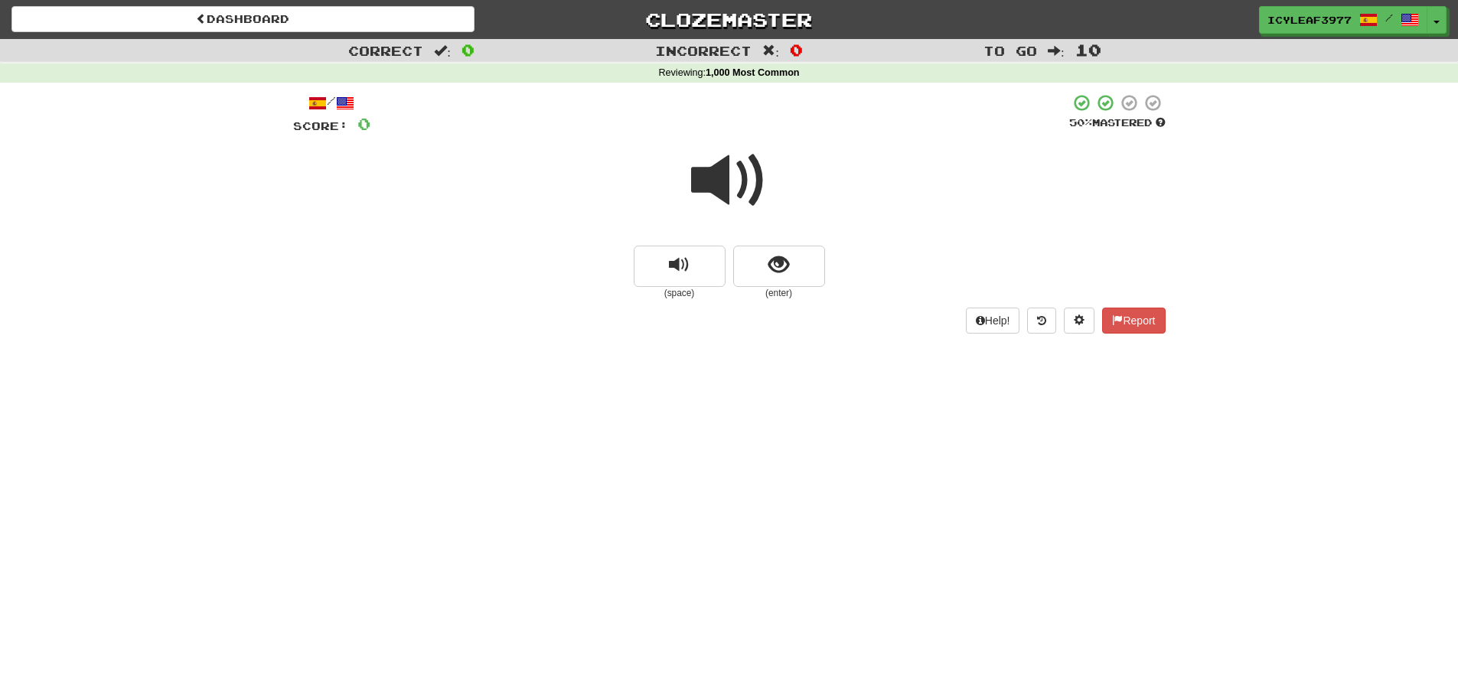
click at [724, 197] on span at bounding box center [729, 180] width 77 height 77
click at [764, 262] on button "show sentence" at bounding box center [779, 266] width 92 height 41
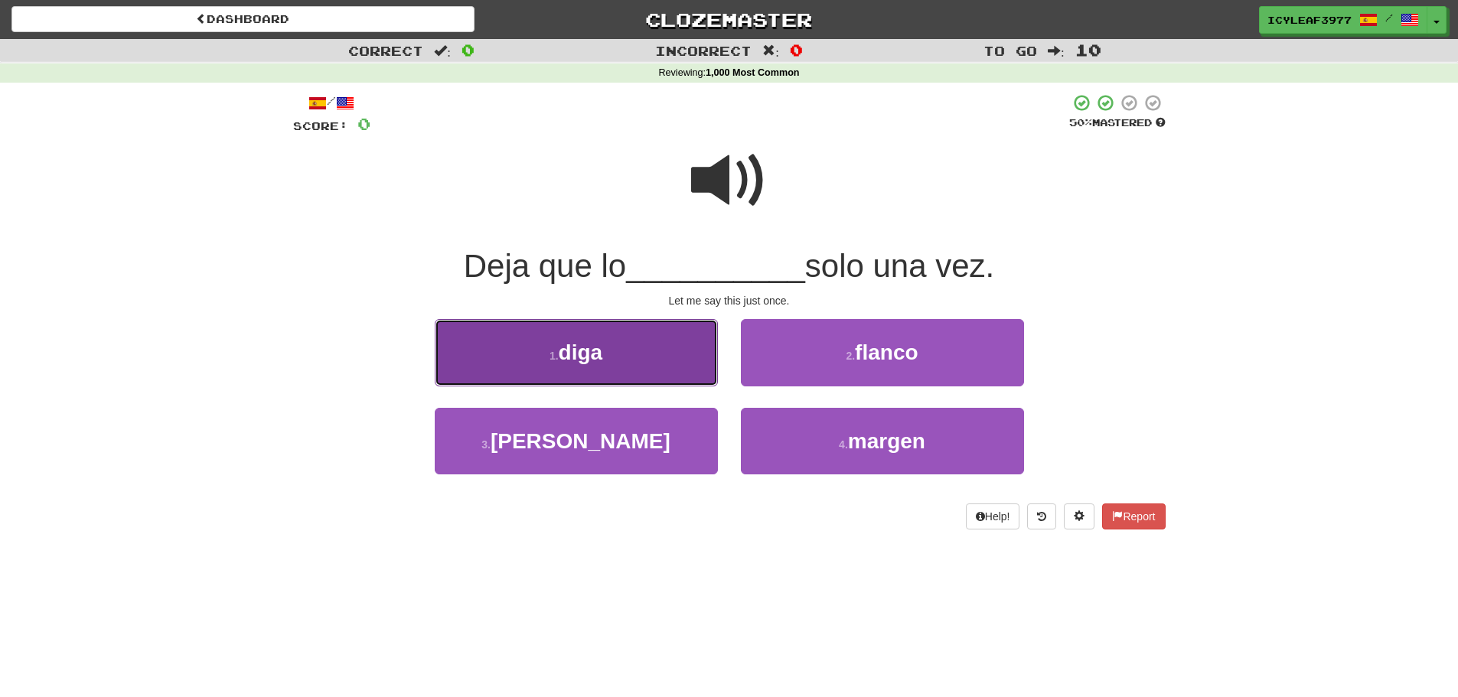
click at [563, 349] on span "diga" at bounding box center [581, 353] width 44 height 24
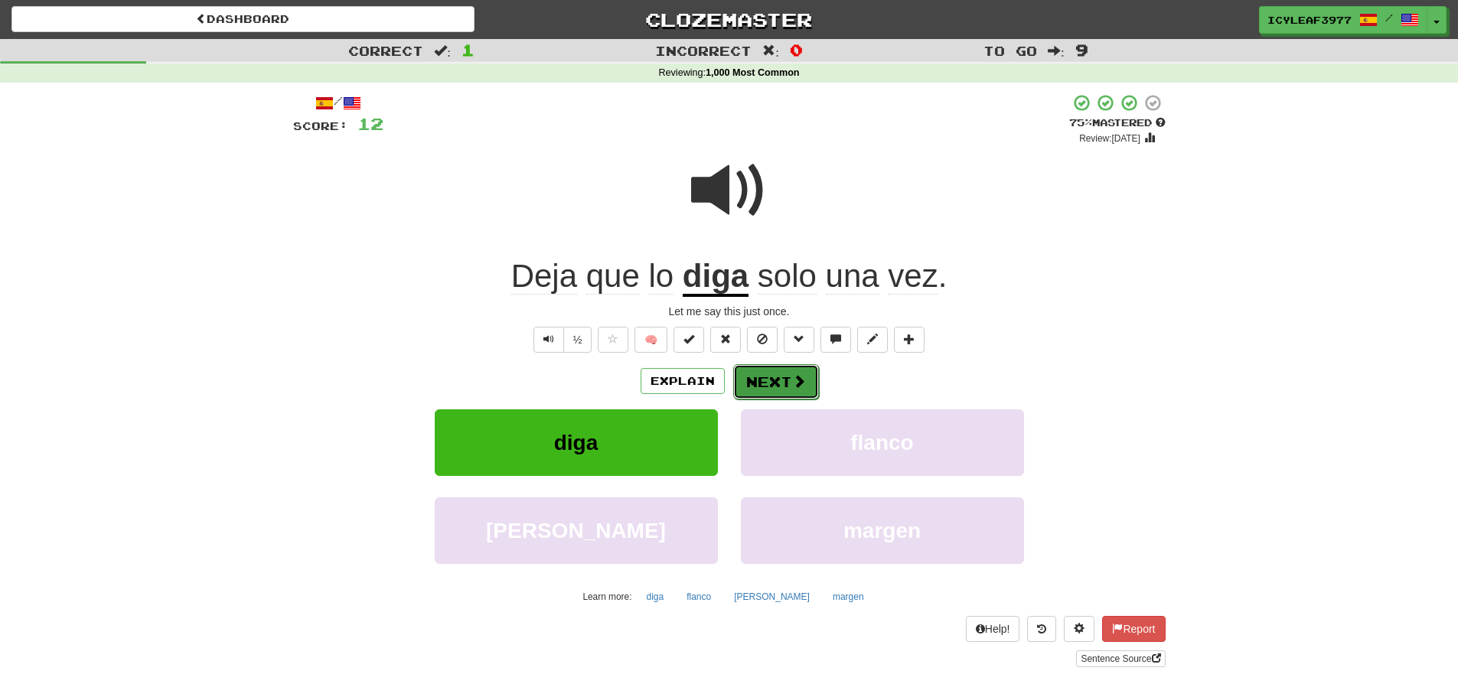
click at [762, 373] on button "Next" at bounding box center [776, 381] width 86 height 35
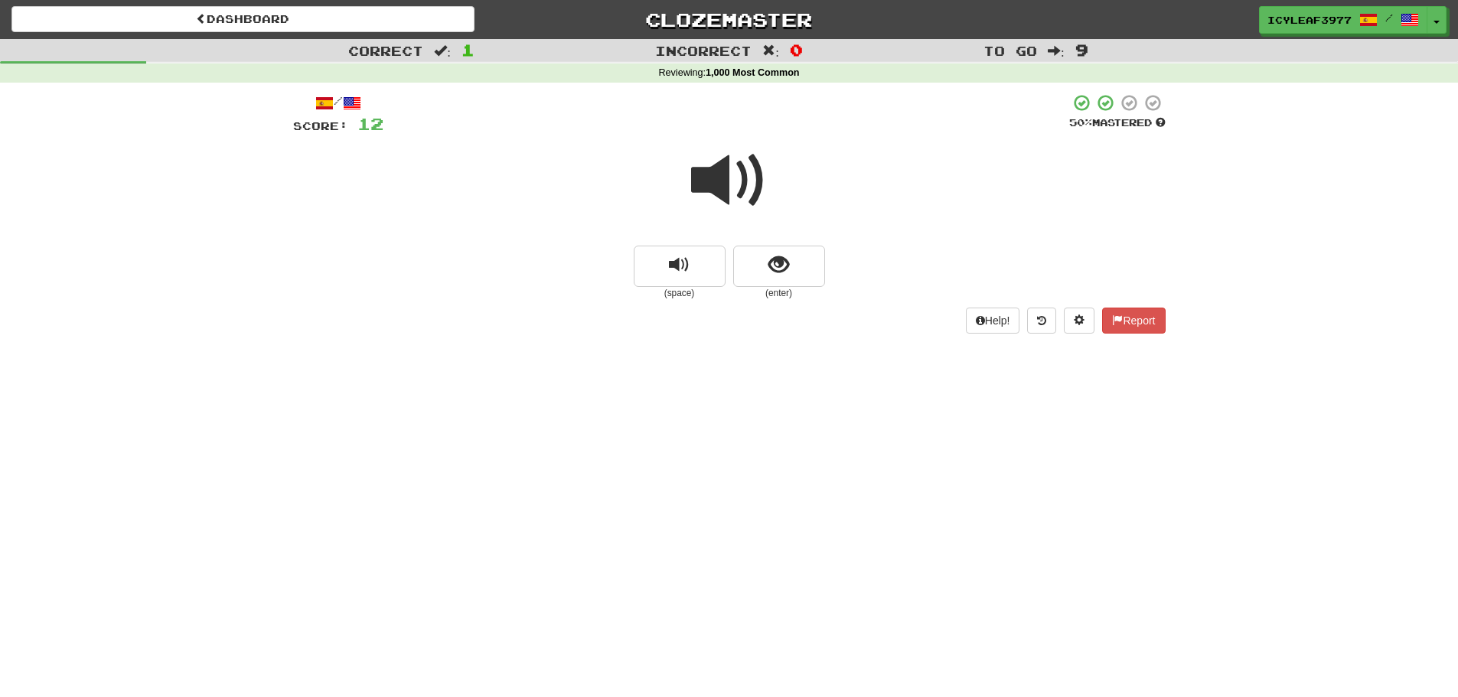
click at [723, 199] on span at bounding box center [729, 180] width 77 height 77
click at [756, 263] on button "show sentence" at bounding box center [779, 266] width 92 height 41
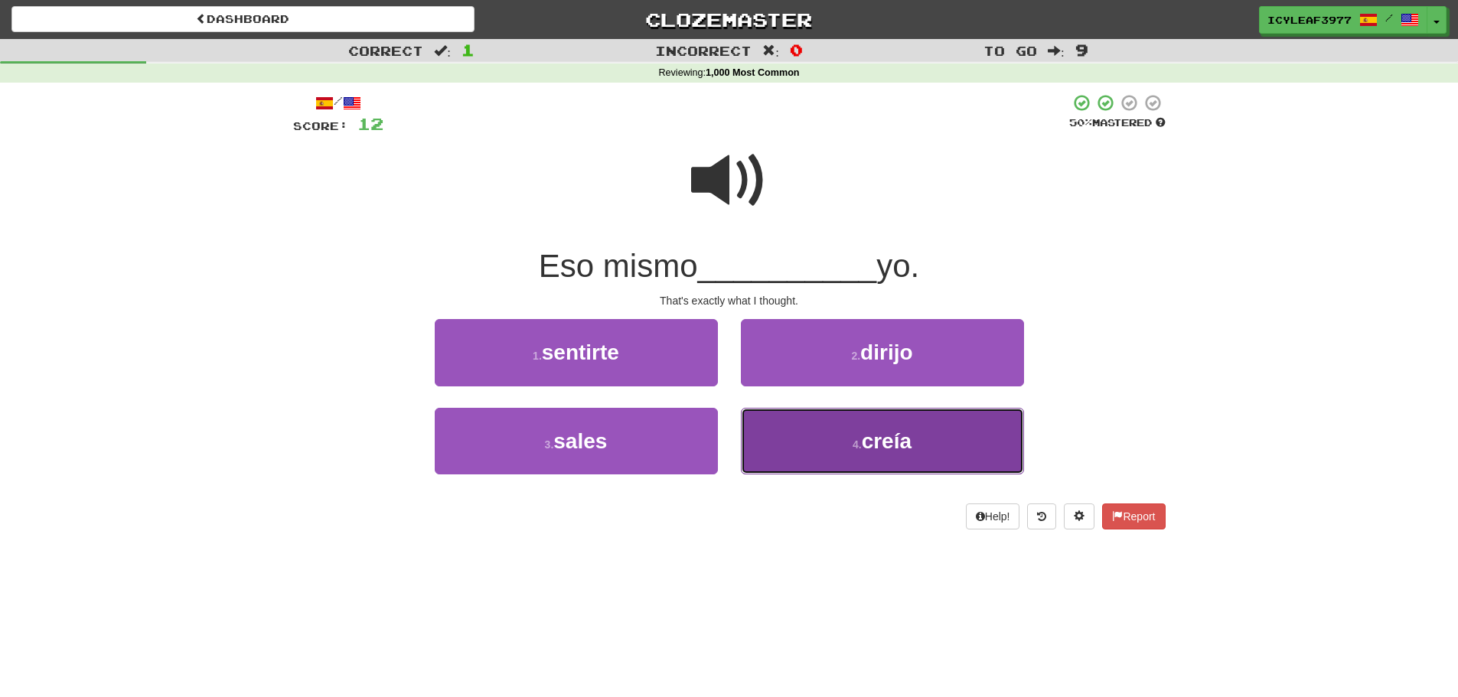
click at [808, 436] on button "4 . creía" at bounding box center [882, 441] width 283 height 67
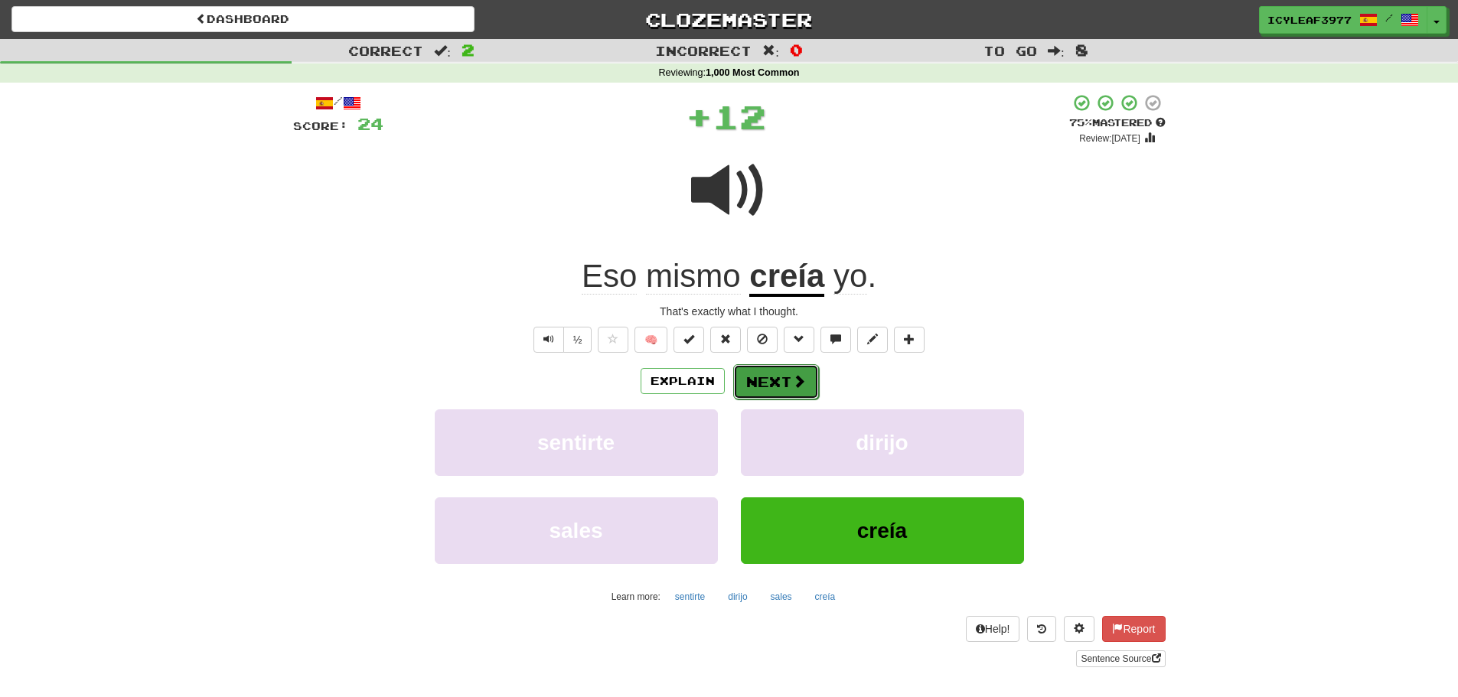
click at [761, 383] on button "Next" at bounding box center [776, 381] width 86 height 35
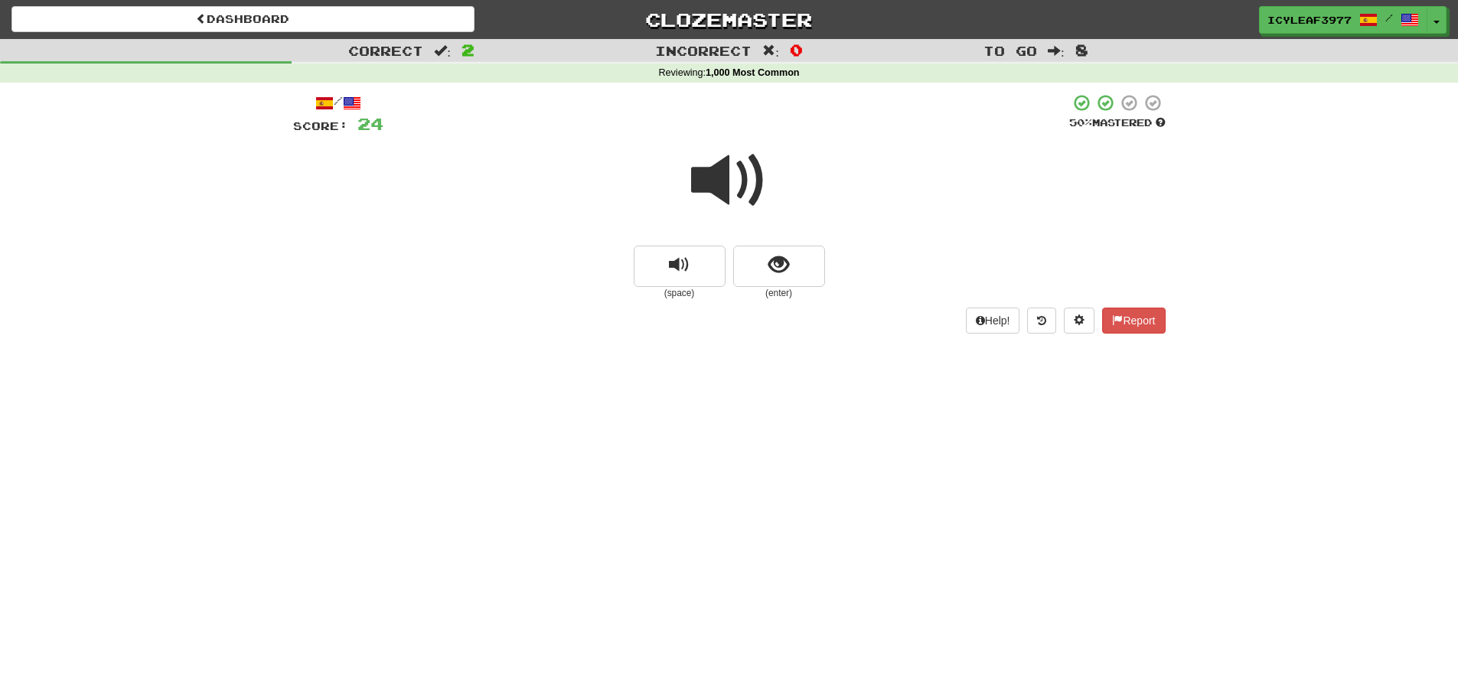
click at [704, 189] on span at bounding box center [729, 180] width 77 height 77
click at [752, 257] on button "show sentence" at bounding box center [779, 266] width 92 height 41
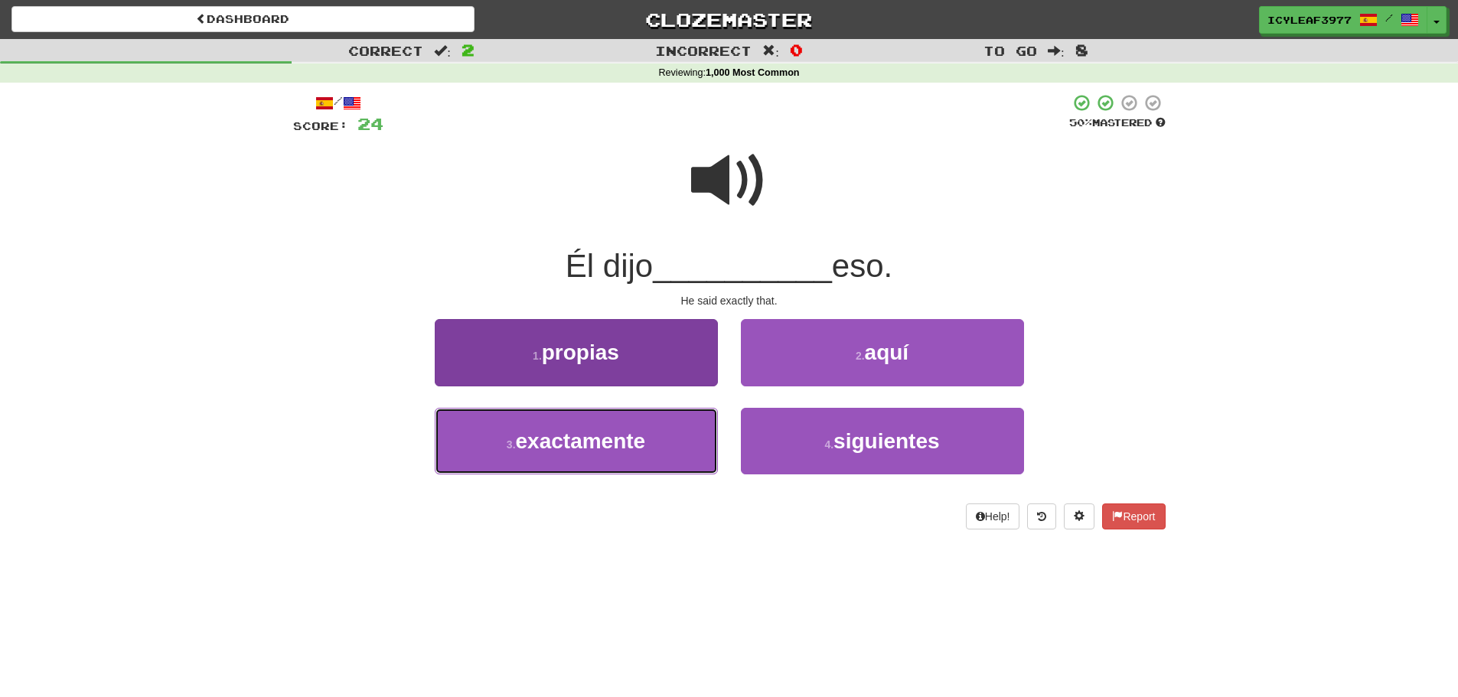
click at [627, 450] on span "exactamente" at bounding box center [581, 441] width 130 height 24
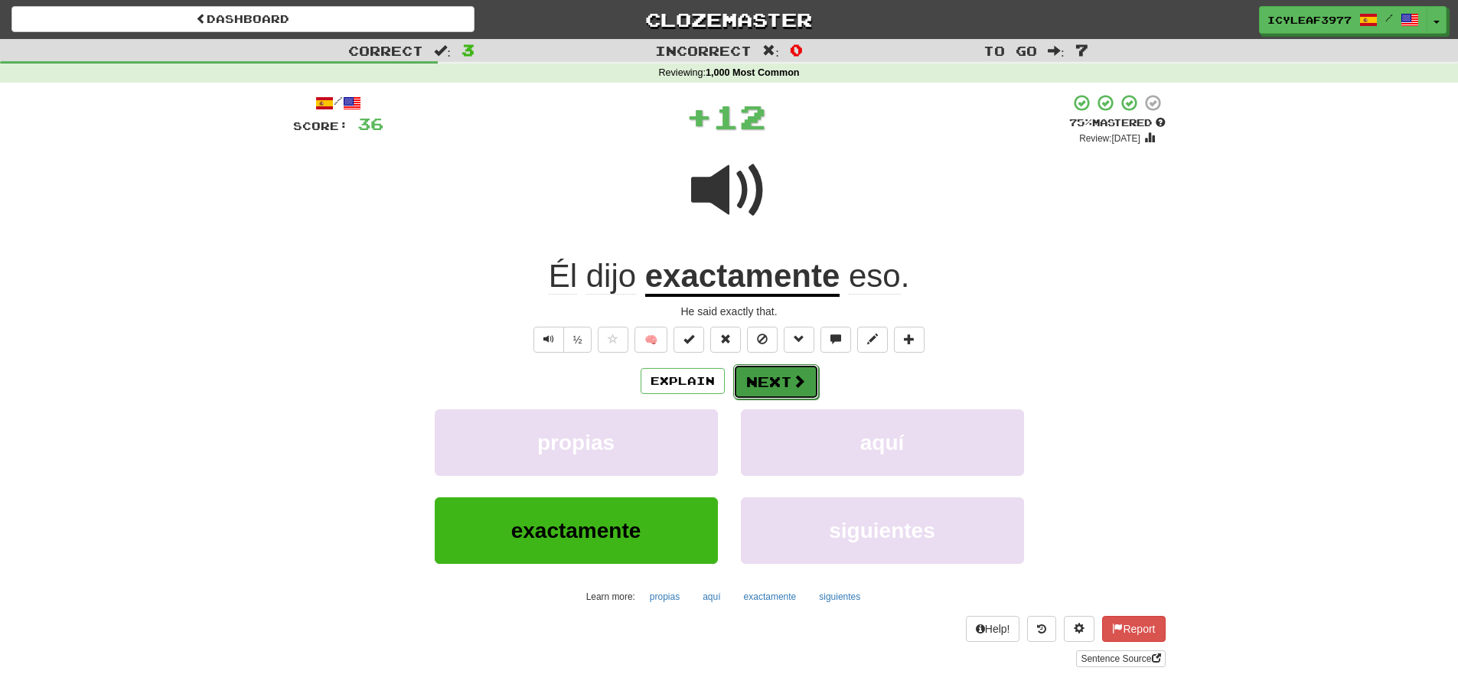
click at [772, 374] on button "Next" at bounding box center [776, 381] width 86 height 35
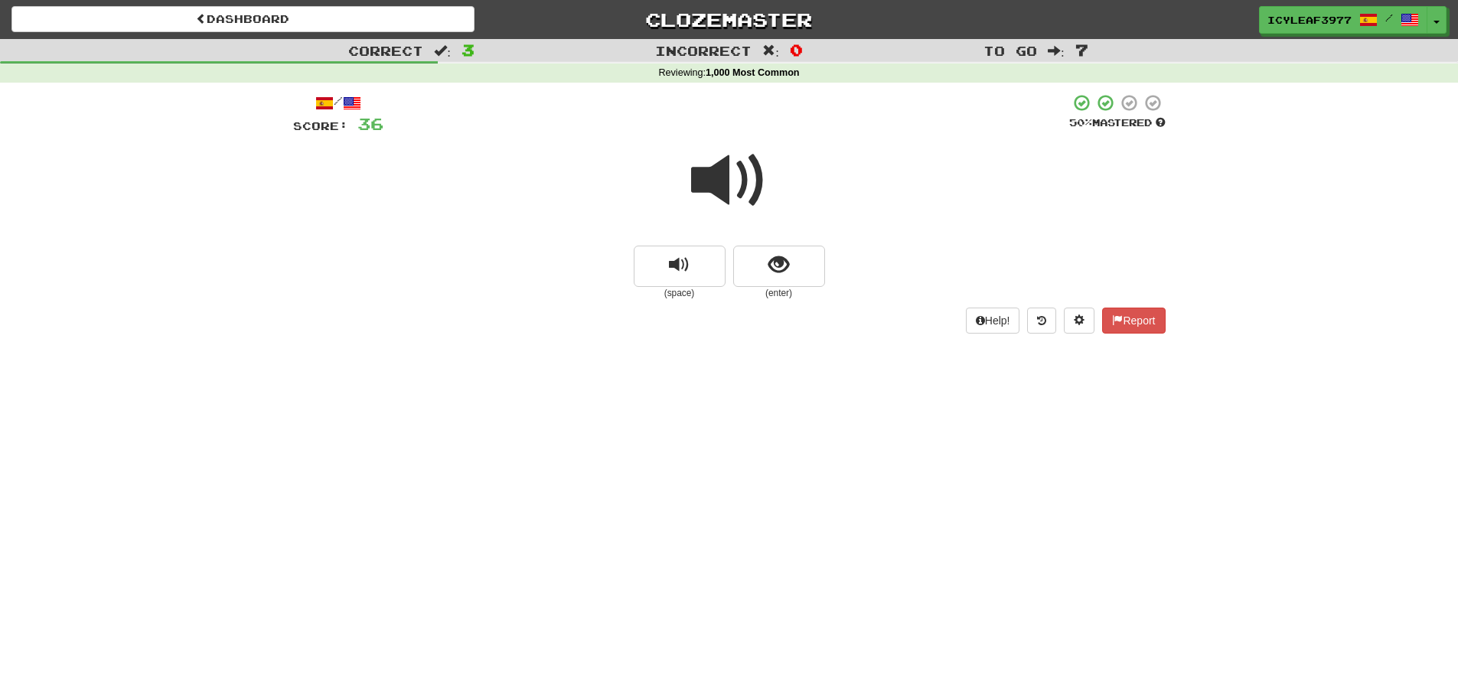
drag, startPoint x: 723, startPoint y: 191, endPoint x: 729, endPoint y: 201, distance: 12.1
click at [723, 193] on span at bounding box center [729, 180] width 77 height 77
click at [772, 266] on span "show sentence" at bounding box center [778, 265] width 21 height 21
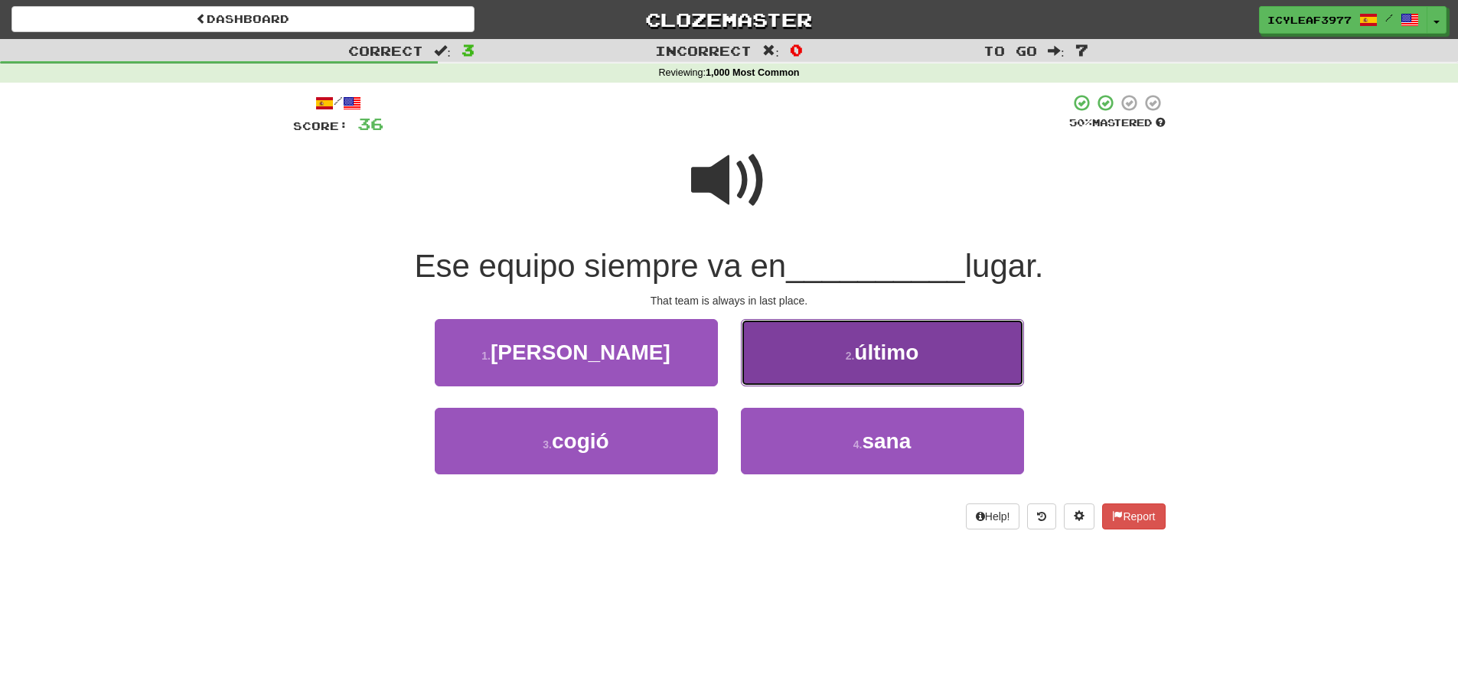
click at [804, 335] on button "2 . último" at bounding box center [882, 352] width 283 height 67
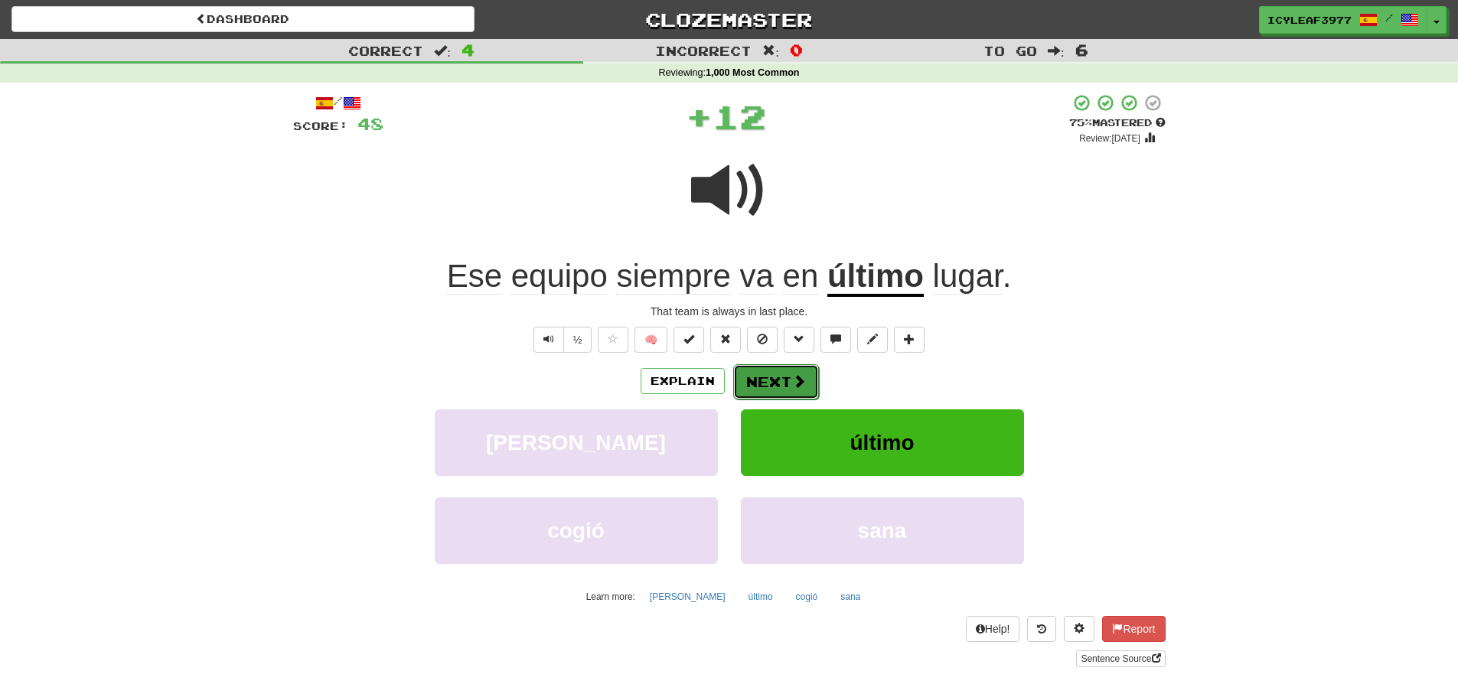
click at [800, 390] on button "Next" at bounding box center [776, 381] width 86 height 35
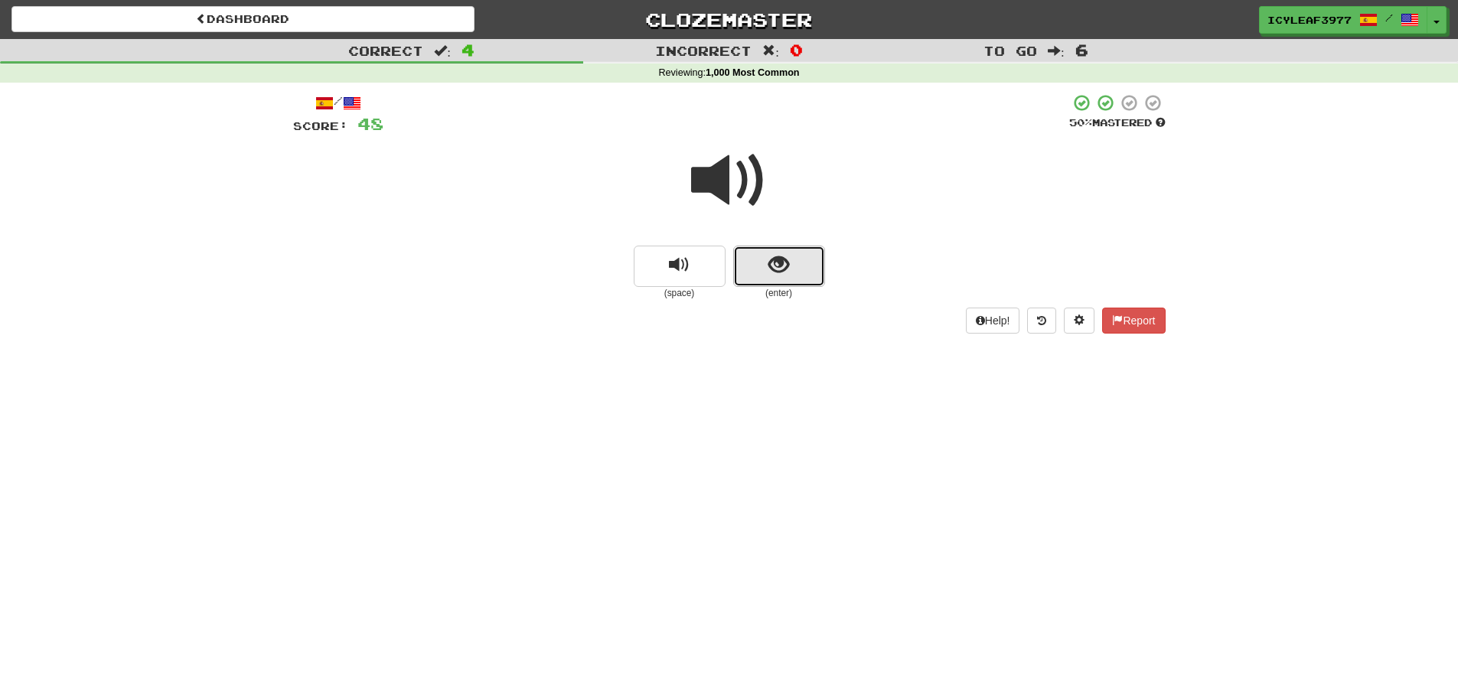
click at [766, 264] on button "show sentence" at bounding box center [779, 266] width 92 height 41
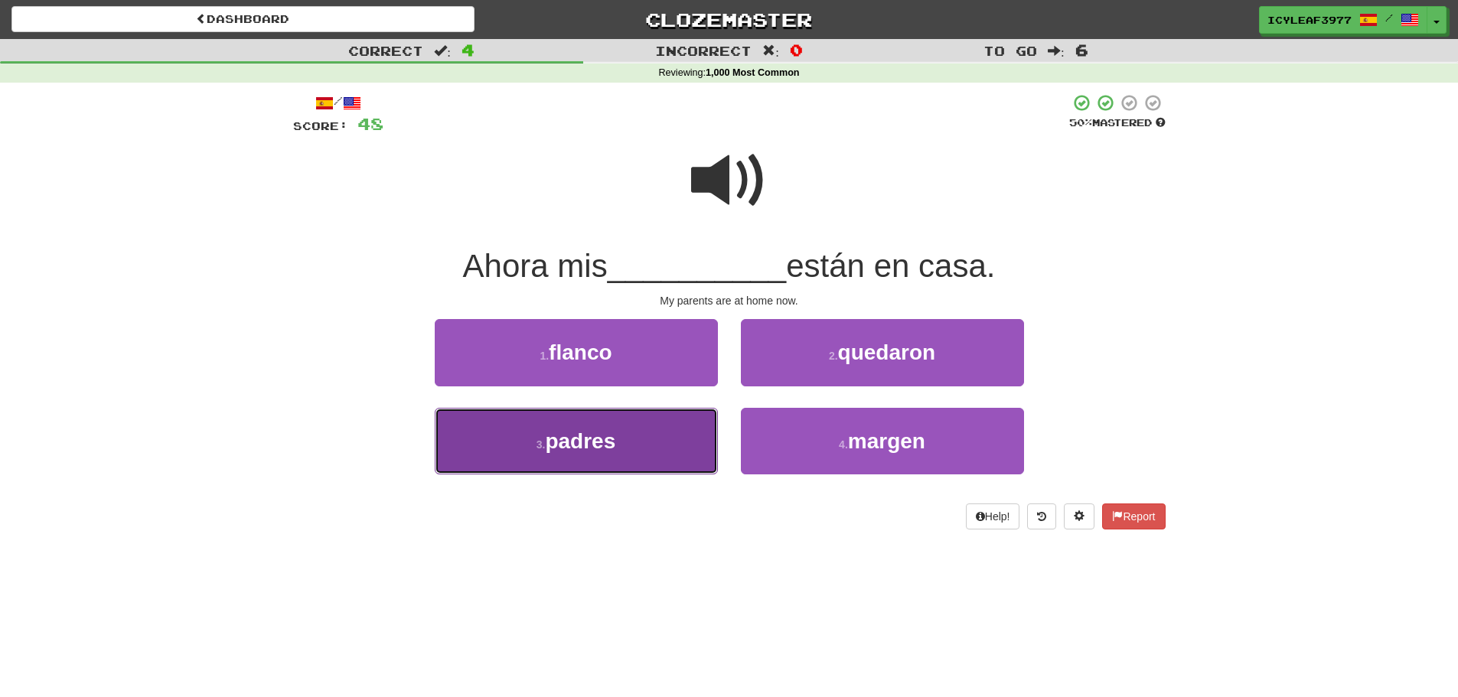
click at [678, 423] on button "3 . padres" at bounding box center [576, 441] width 283 height 67
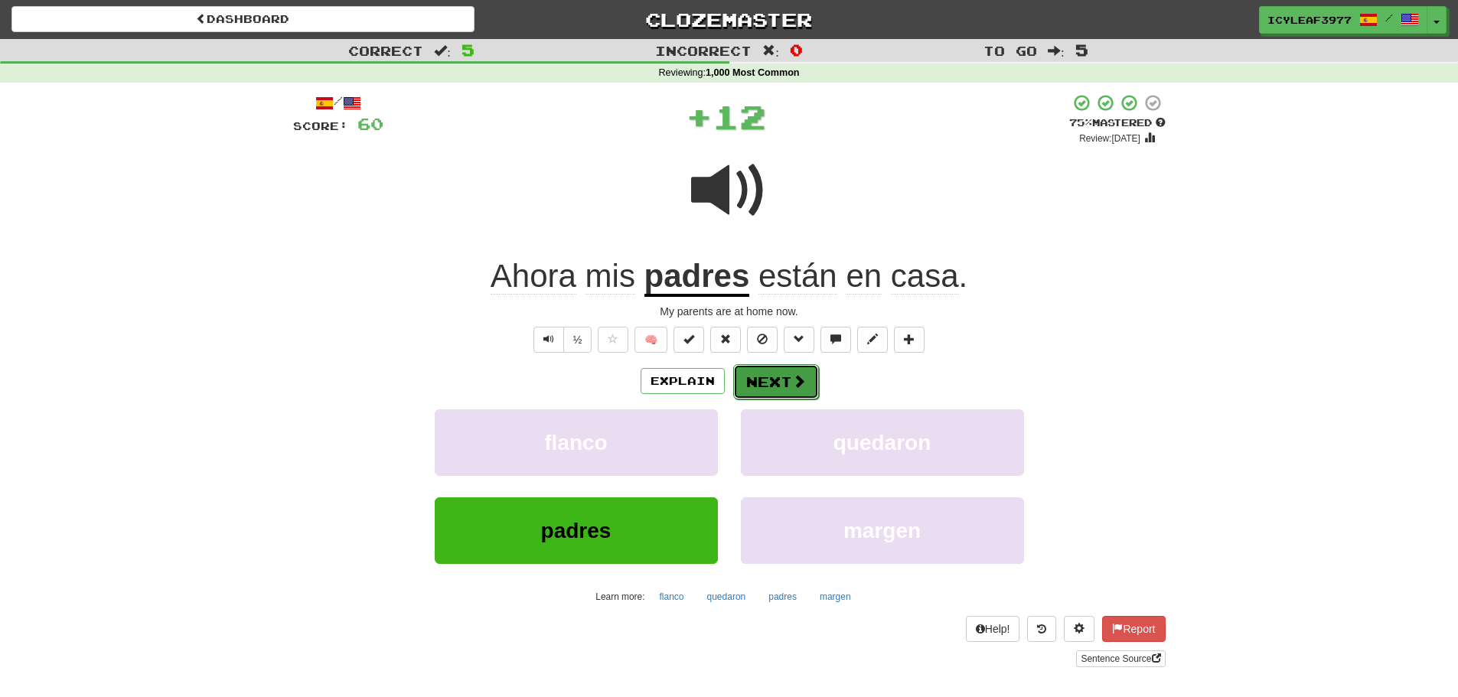
click at [769, 387] on button "Next" at bounding box center [776, 381] width 86 height 35
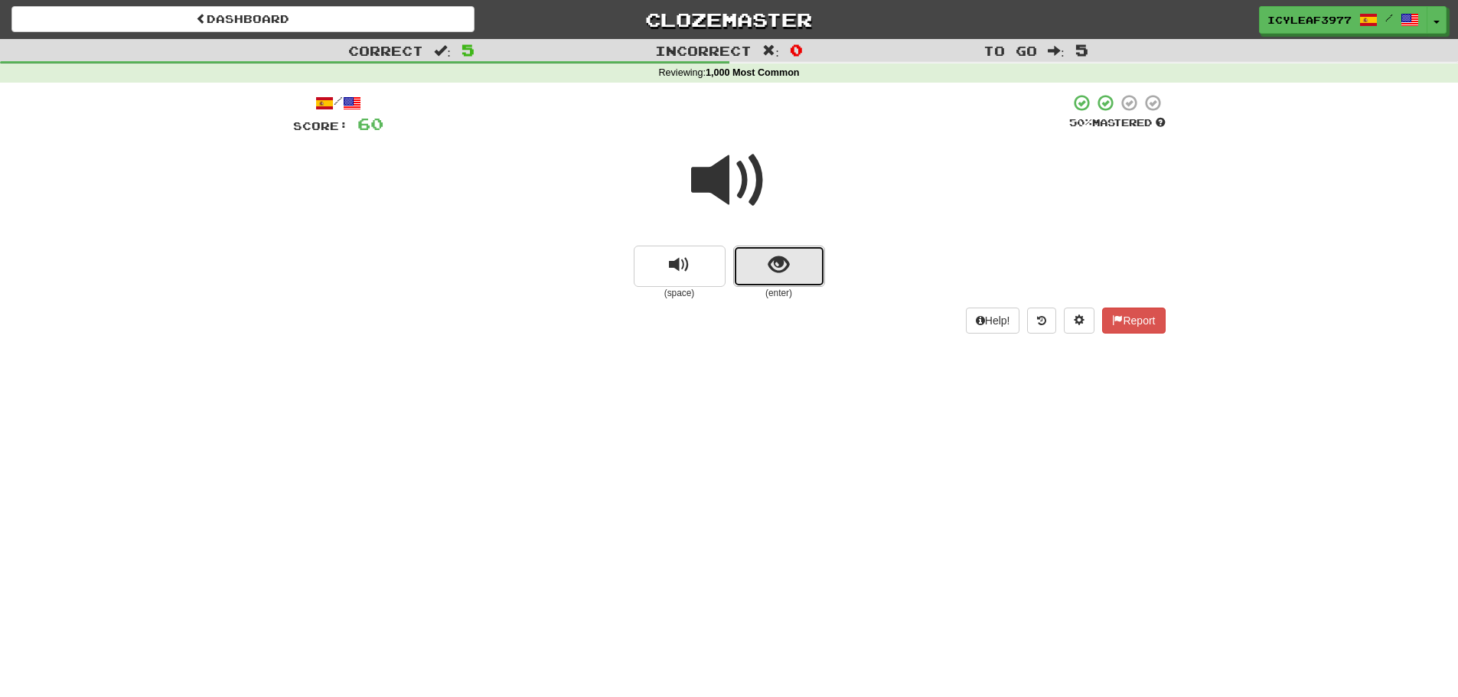
click at [748, 264] on button "show sentence" at bounding box center [779, 266] width 92 height 41
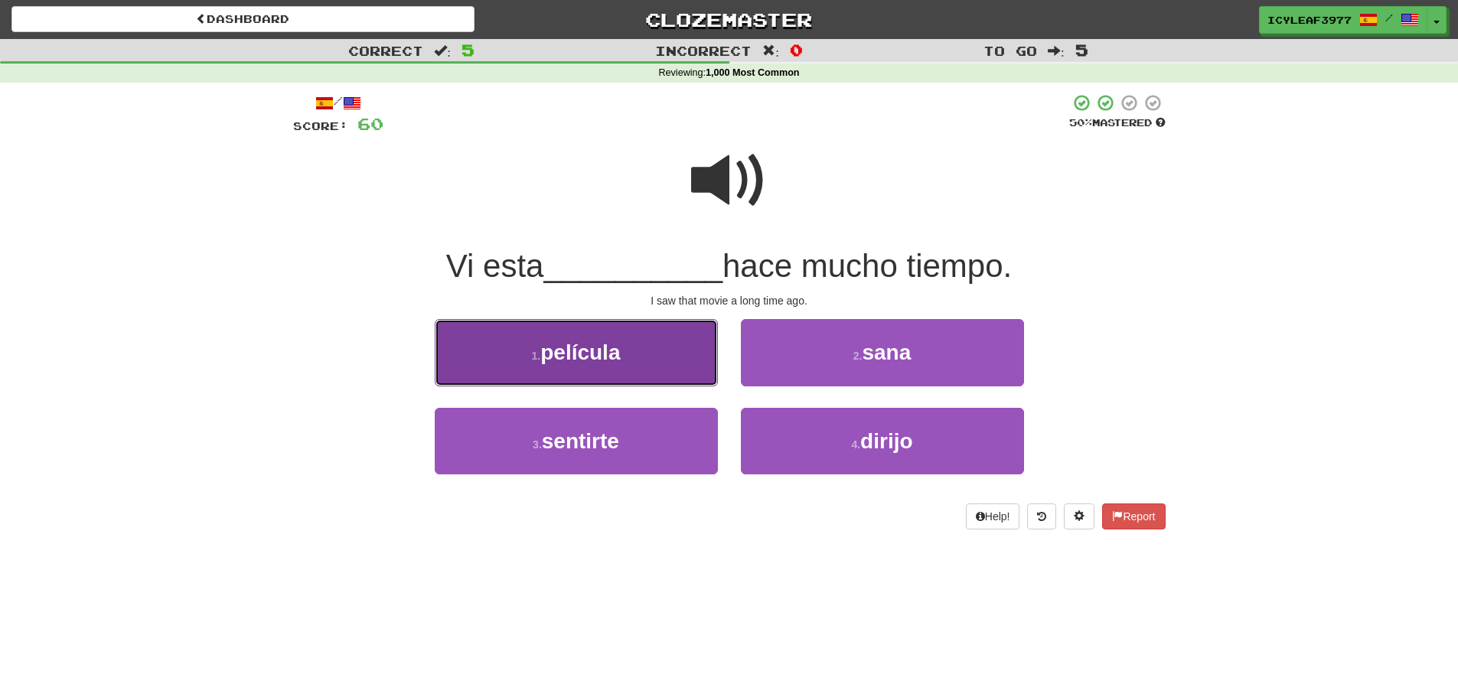
click at [635, 360] on button "1 . película" at bounding box center [576, 352] width 283 height 67
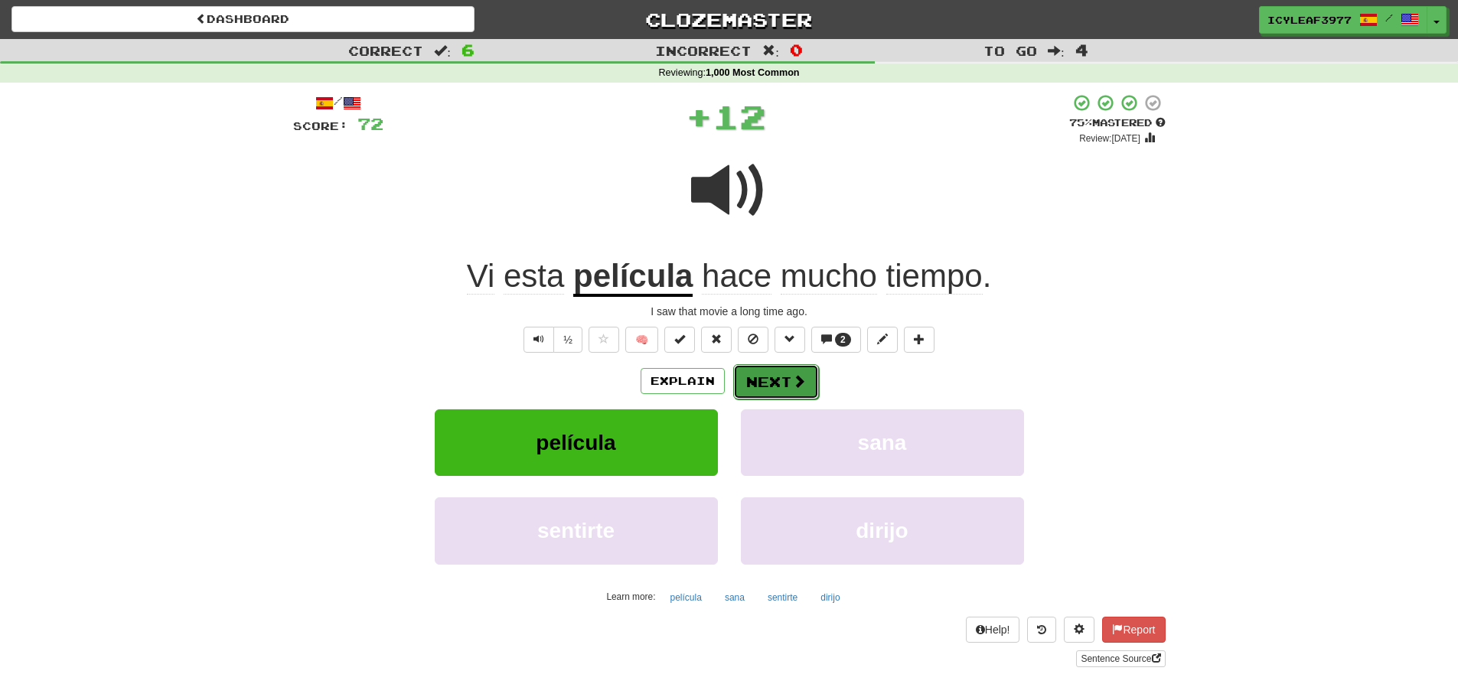
click at [778, 376] on button "Next" at bounding box center [776, 381] width 86 height 35
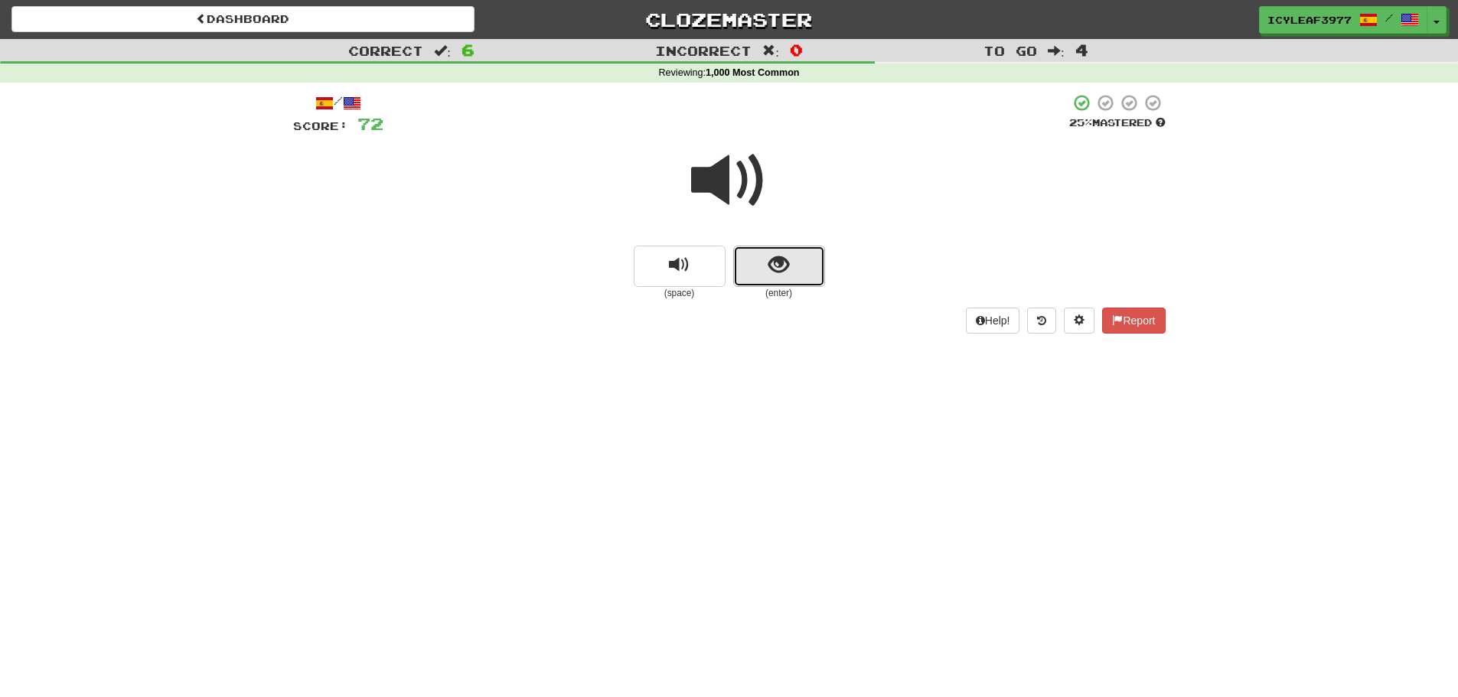
click at [768, 282] on button "show sentence" at bounding box center [779, 266] width 92 height 41
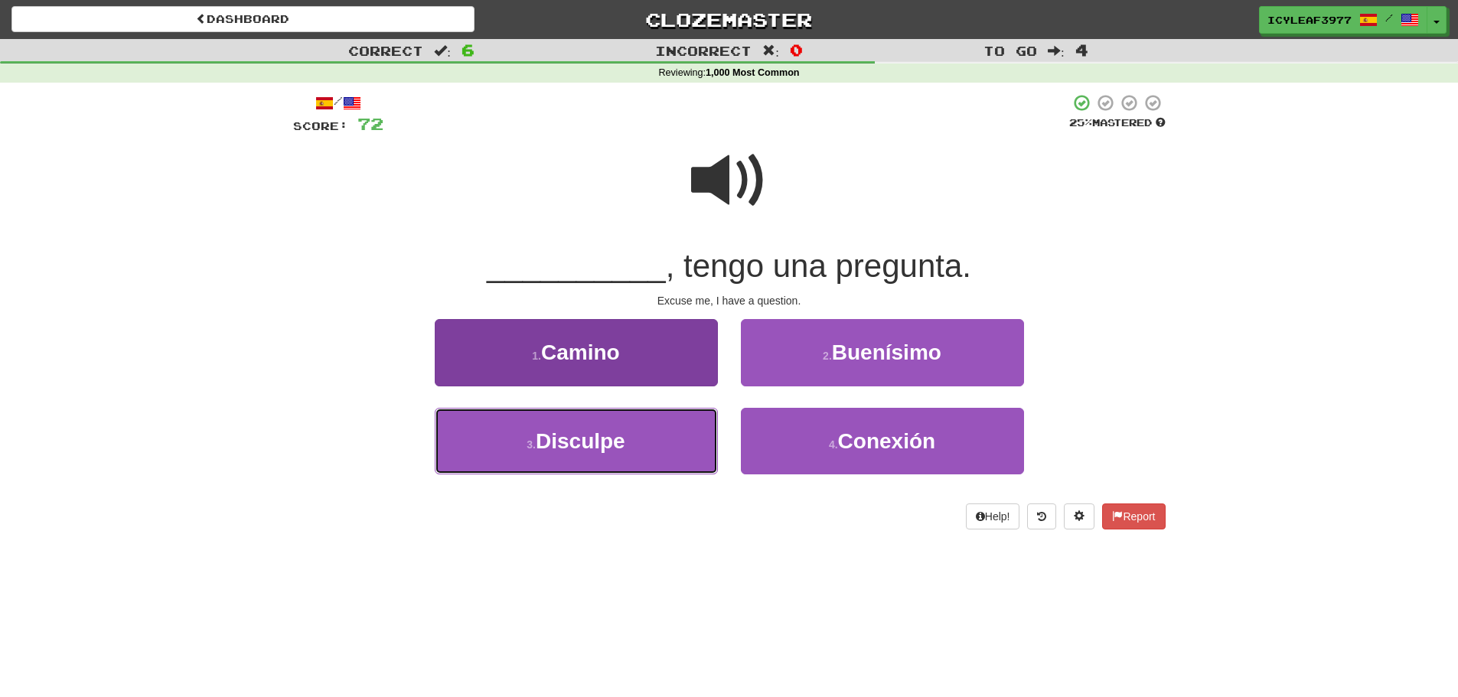
click at [649, 425] on button "3 . Disculpe" at bounding box center [576, 441] width 283 height 67
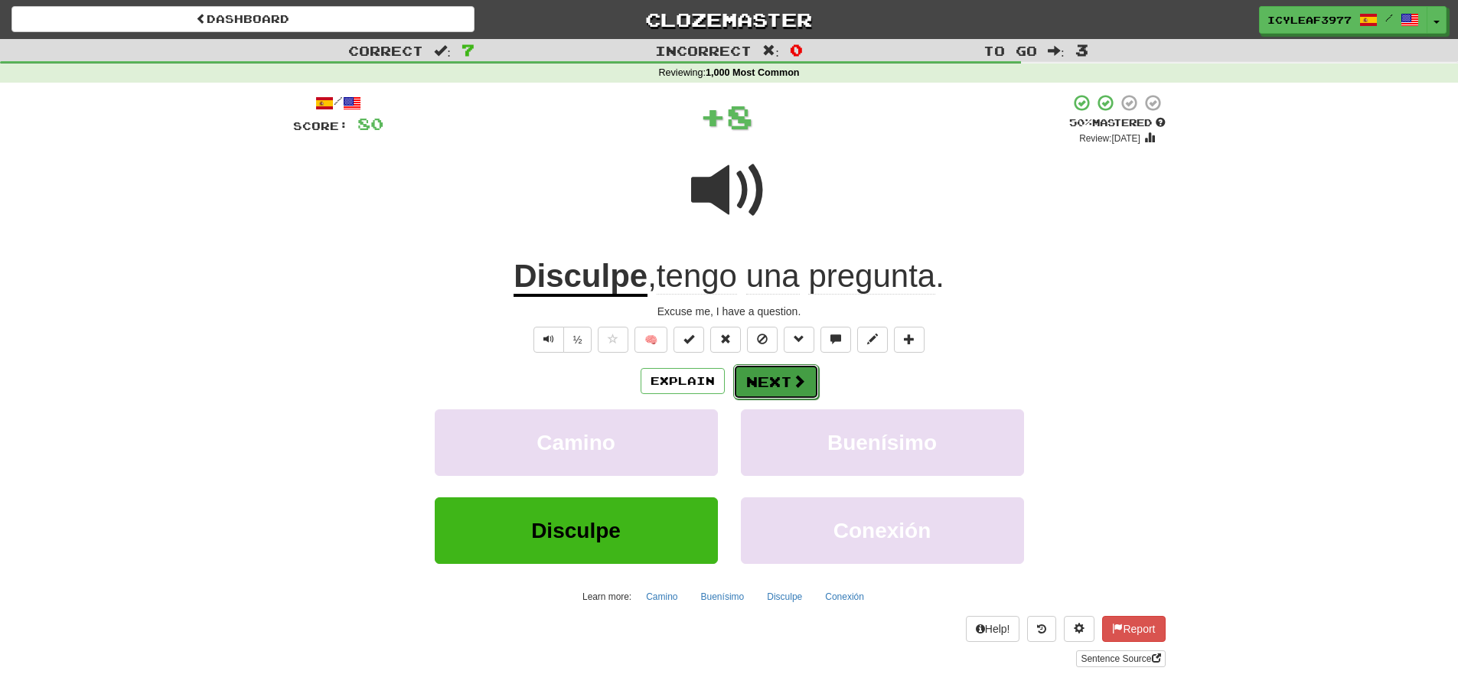
click at [762, 385] on button "Next" at bounding box center [776, 381] width 86 height 35
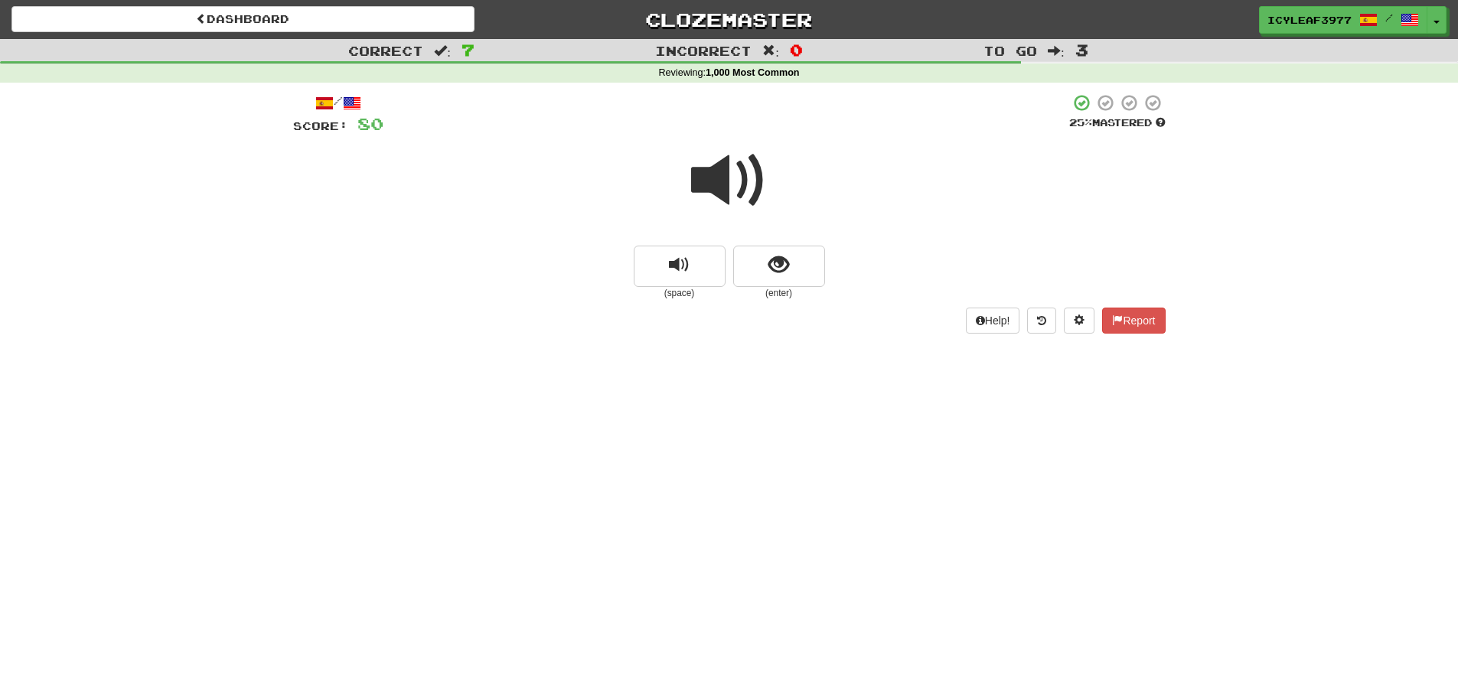
click at [724, 194] on span at bounding box center [729, 180] width 77 height 77
click at [757, 278] on button "show sentence" at bounding box center [779, 266] width 92 height 41
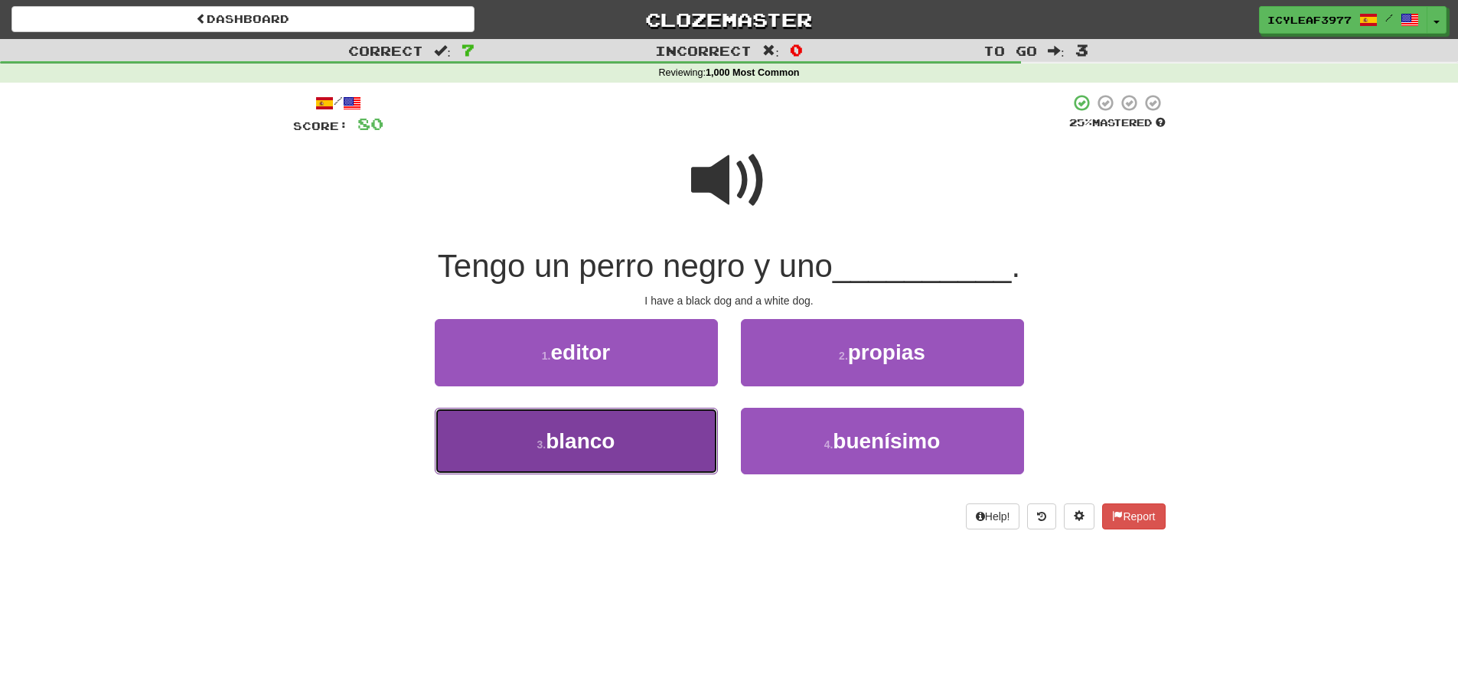
click at [608, 421] on button "3 . blanco" at bounding box center [576, 441] width 283 height 67
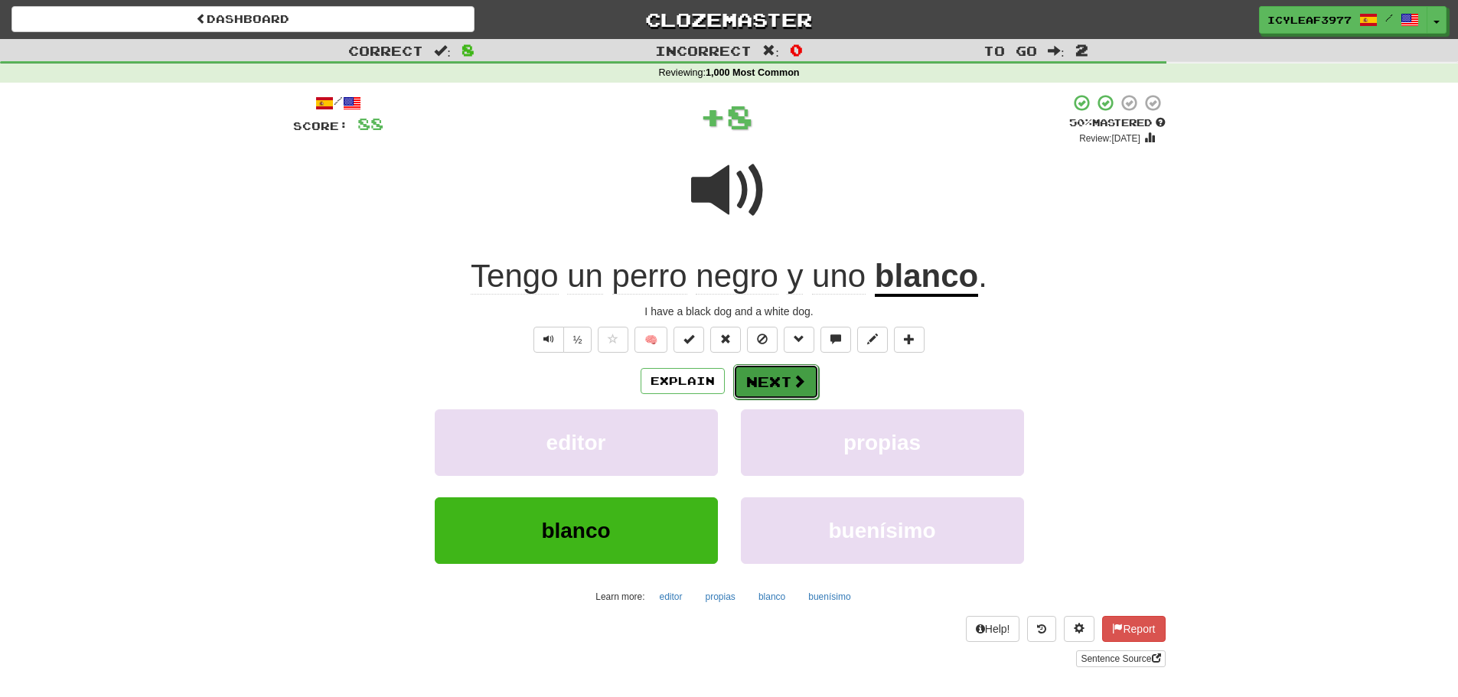
click at [749, 383] on button "Next" at bounding box center [776, 381] width 86 height 35
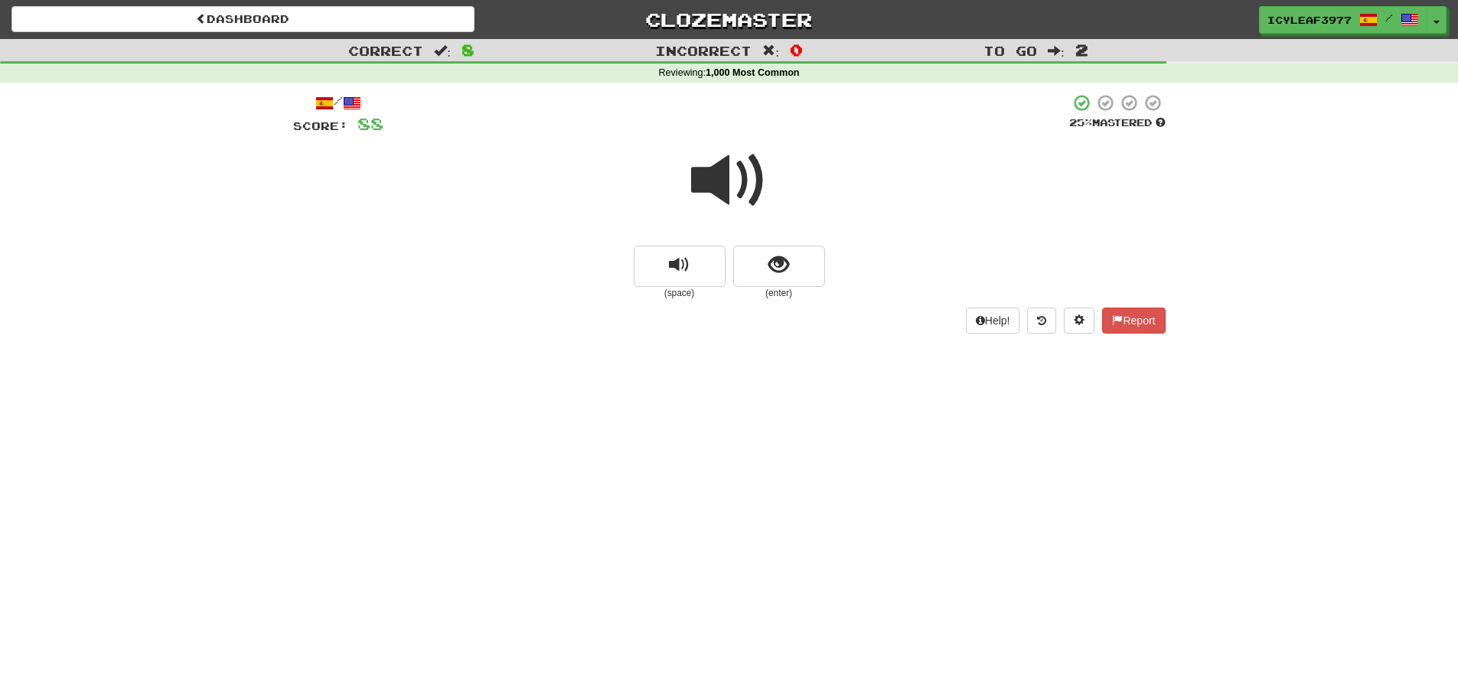
click at [732, 201] on span at bounding box center [729, 180] width 77 height 77
click at [759, 252] on button "show sentence" at bounding box center [779, 266] width 92 height 41
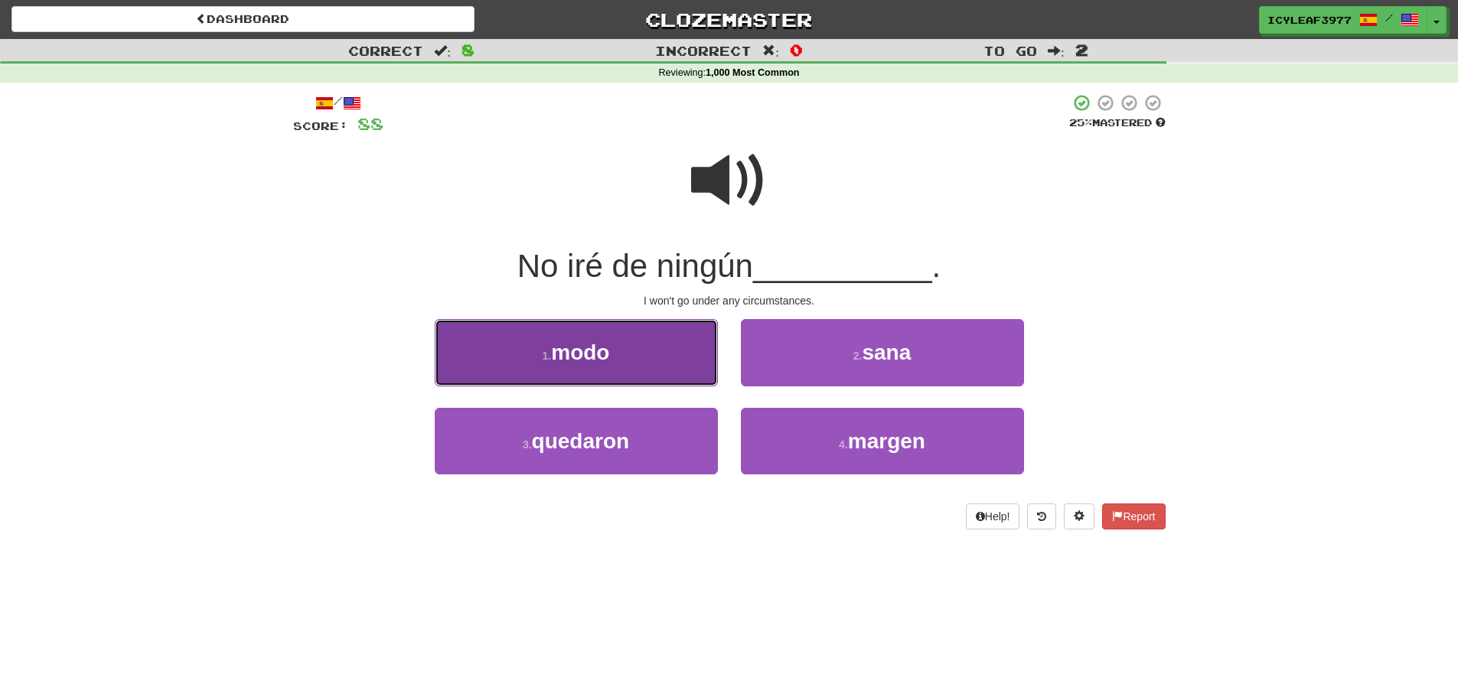
click at [672, 356] on button "1 . modo" at bounding box center [576, 352] width 283 height 67
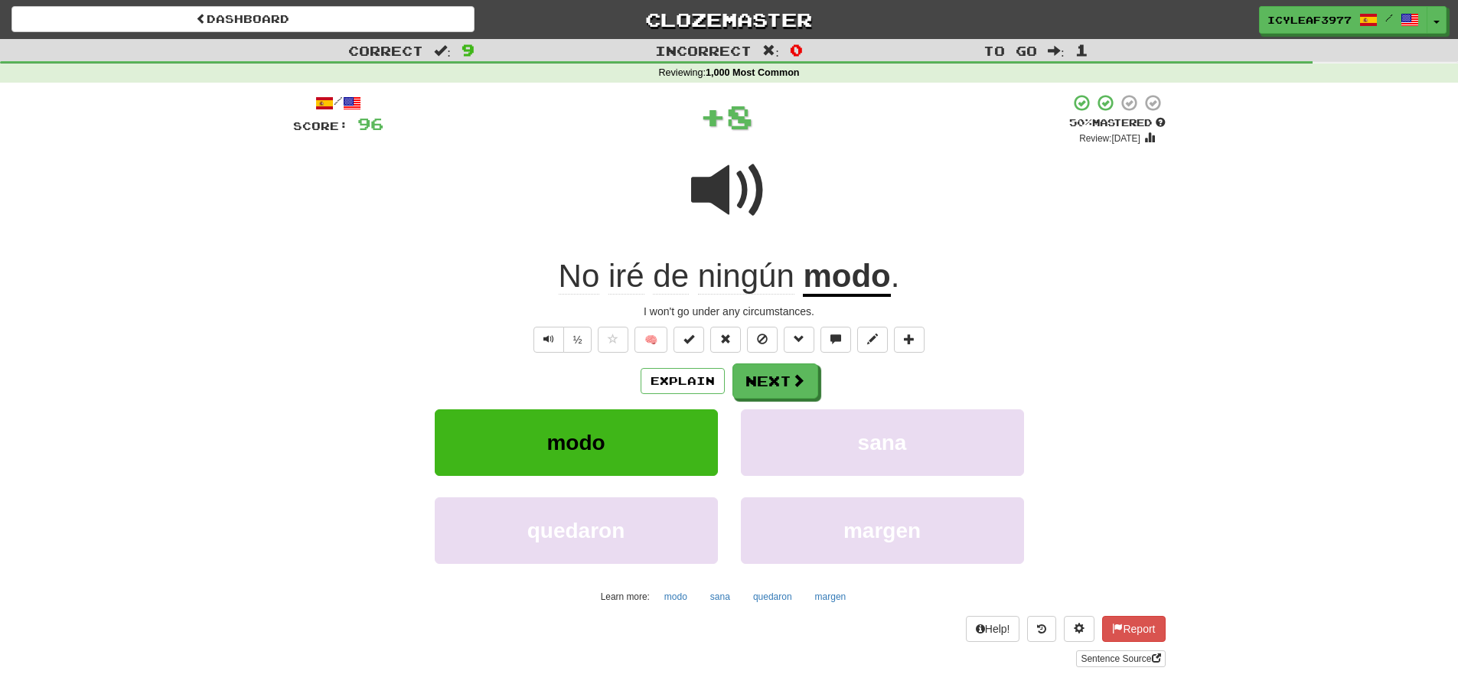
click at [630, 285] on span "iré" at bounding box center [627, 276] width 36 height 37
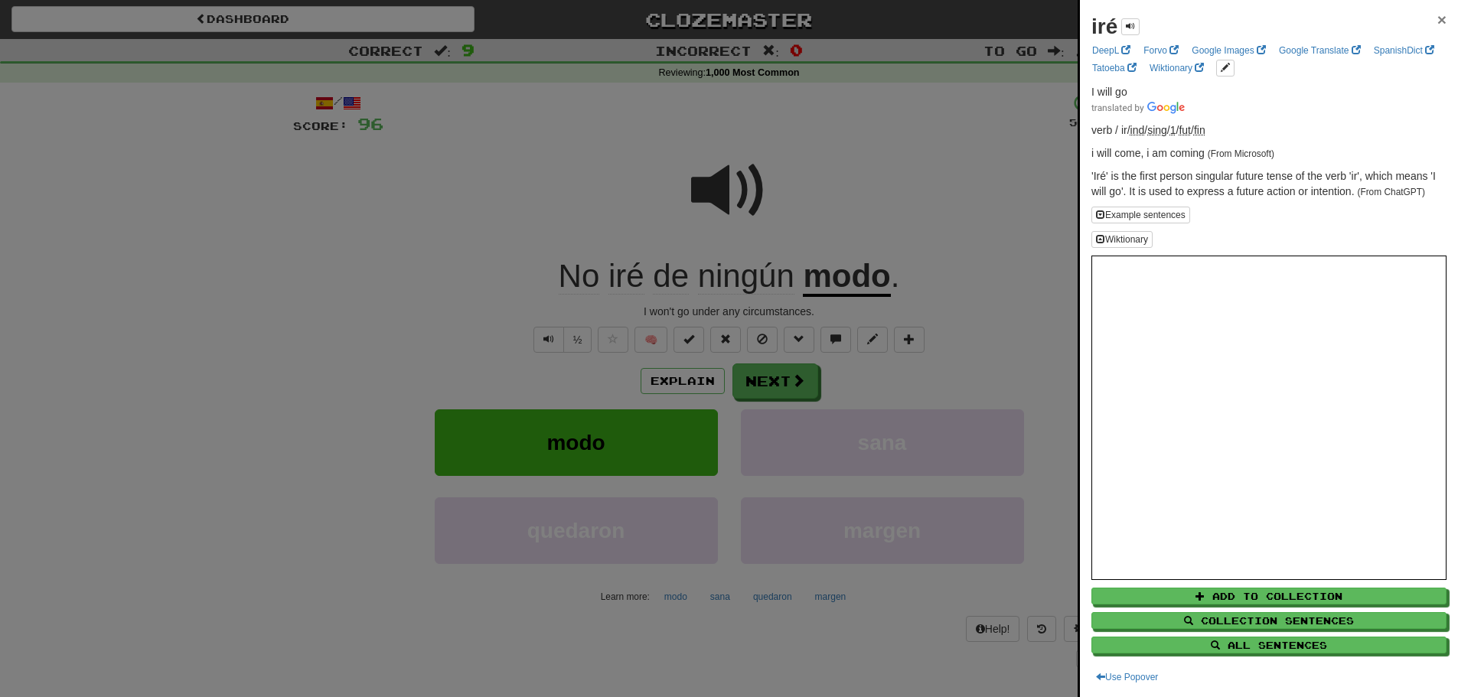
click at [1437, 22] on span "×" at bounding box center [1441, 20] width 9 height 18
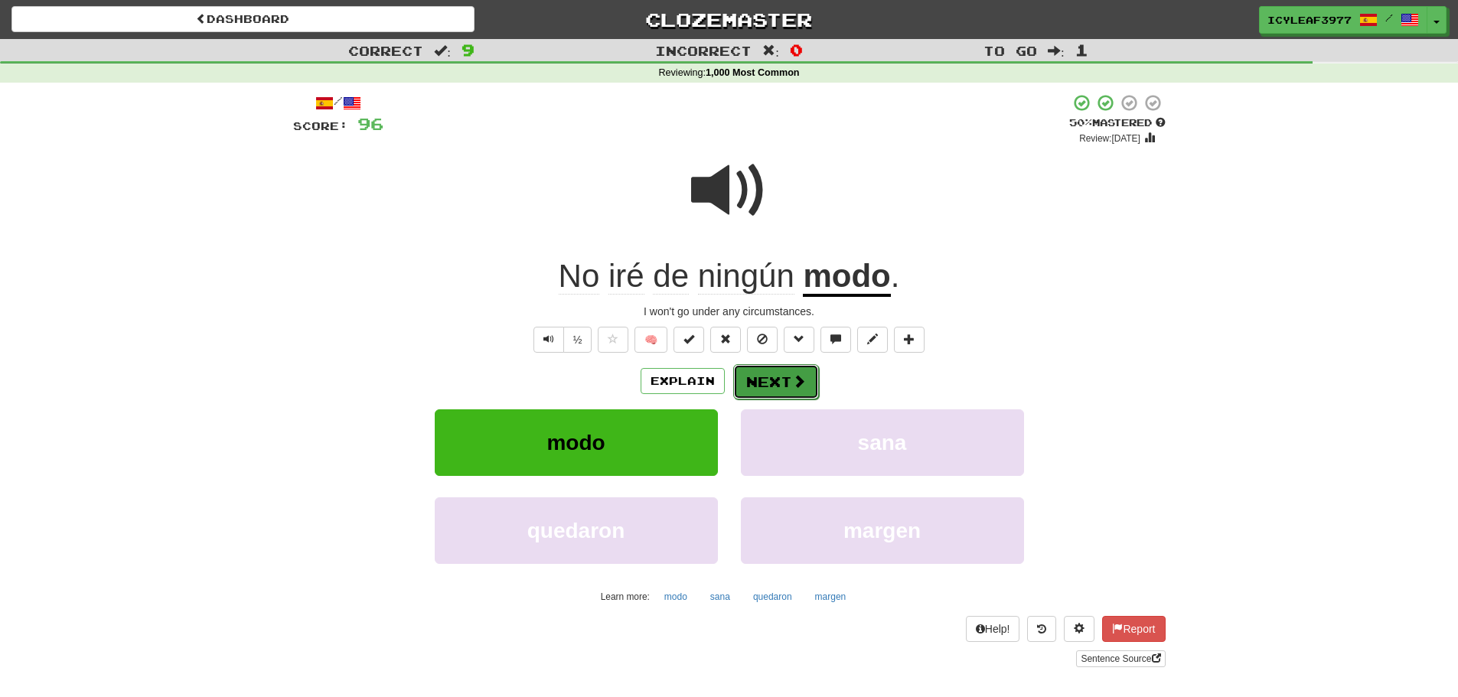
click at [768, 373] on button "Next" at bounding box center [776, 381] width 86 height 35
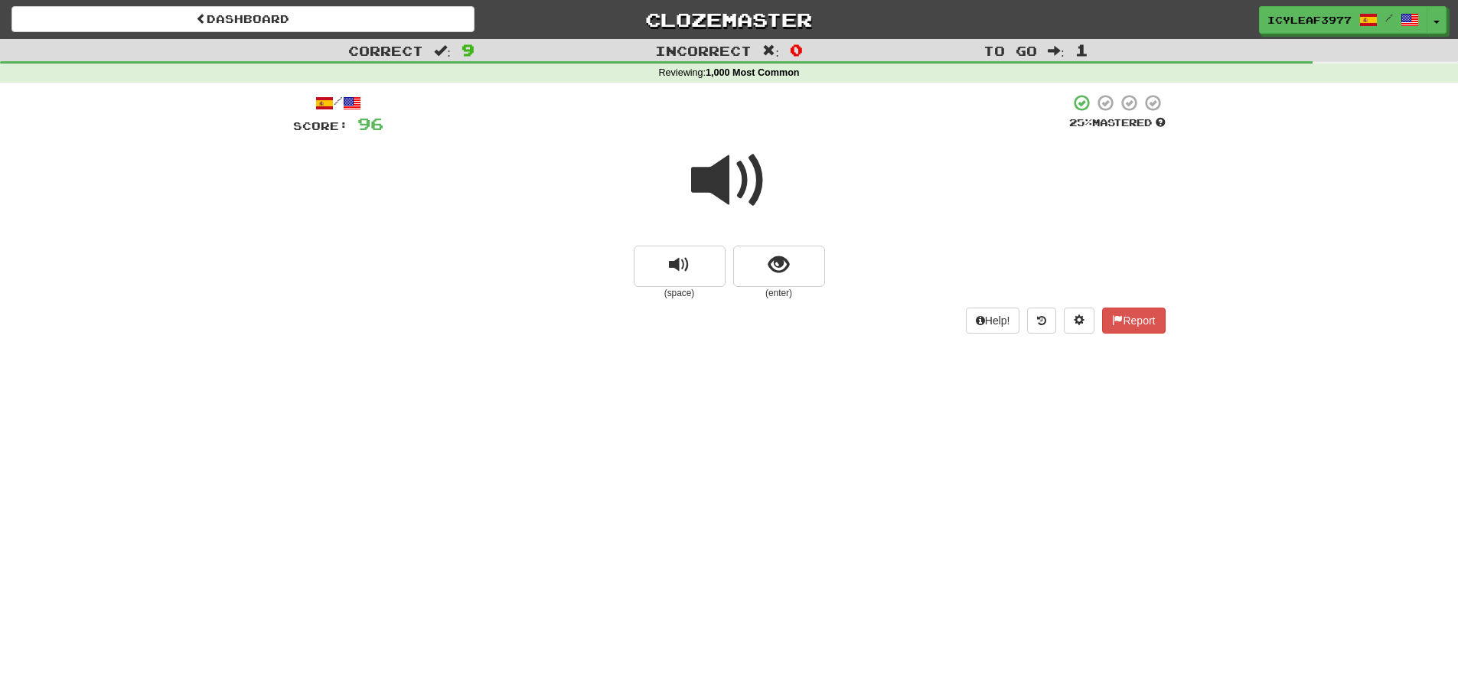
click at [716, 190] on span at bounding box center [729, 180] width 77 height 77
click at [714, 191] on span at bounding box center [729, 180] width 77 height 77
click at [780, 271] on span "show sentence" at bounding box center [778, 265] width 21 height 21
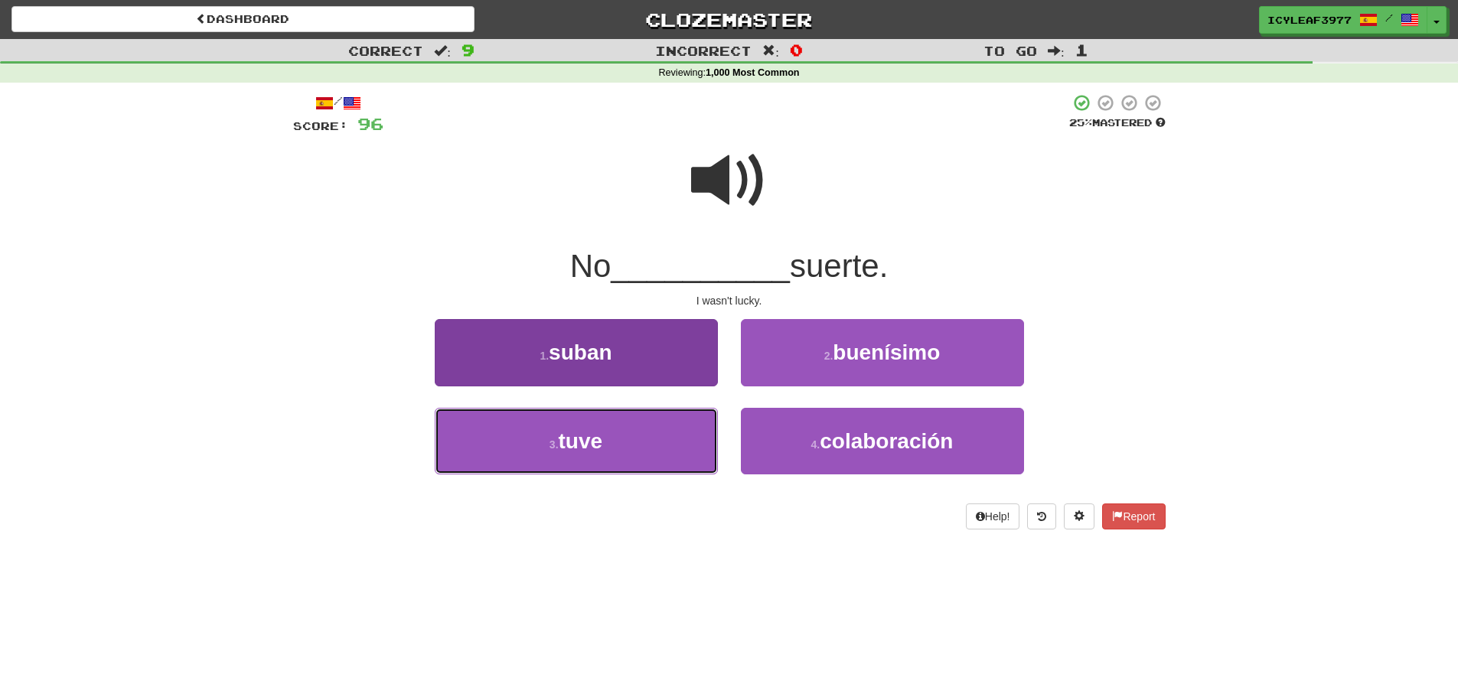
click at [627, 426] on button "3 . tuve" at bounding box center [576, 441] width 283 height 67
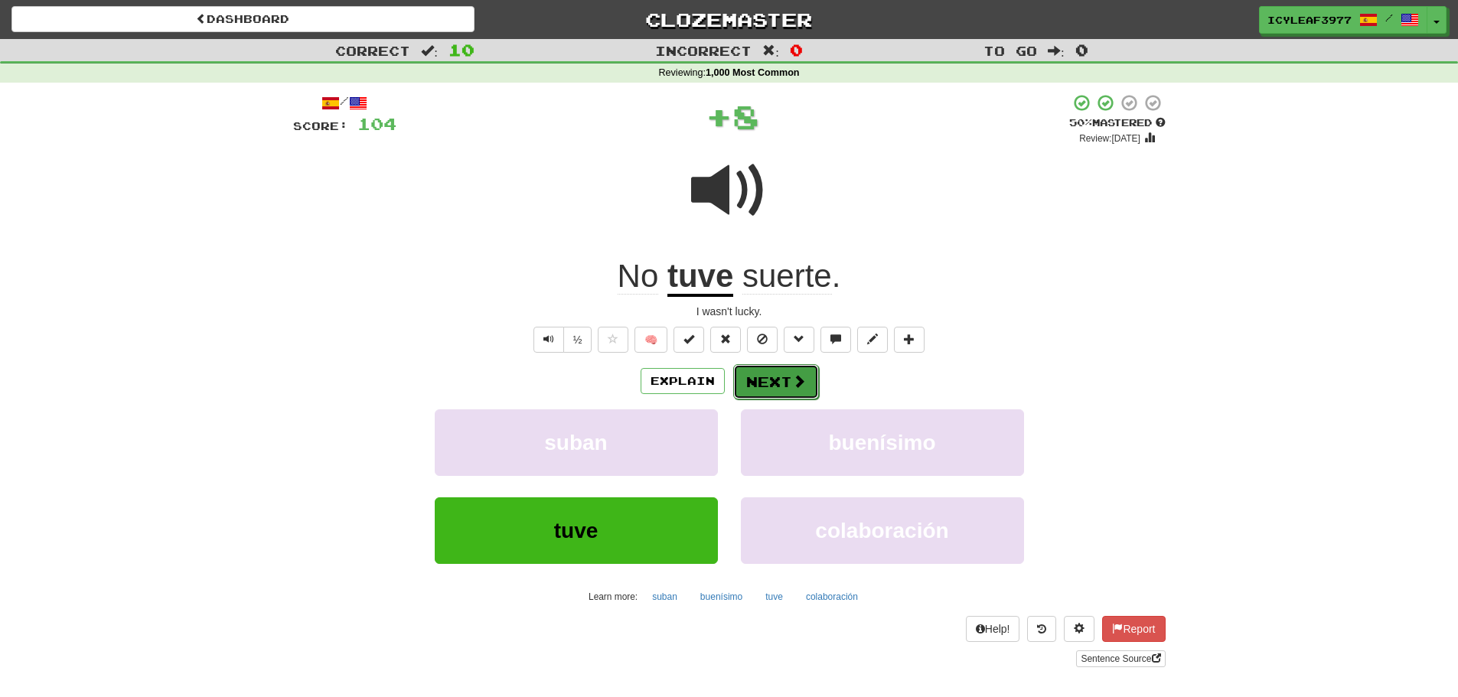
click at [747, 377] on button "Next" at bounding box center [776, 381] width 86 height 35
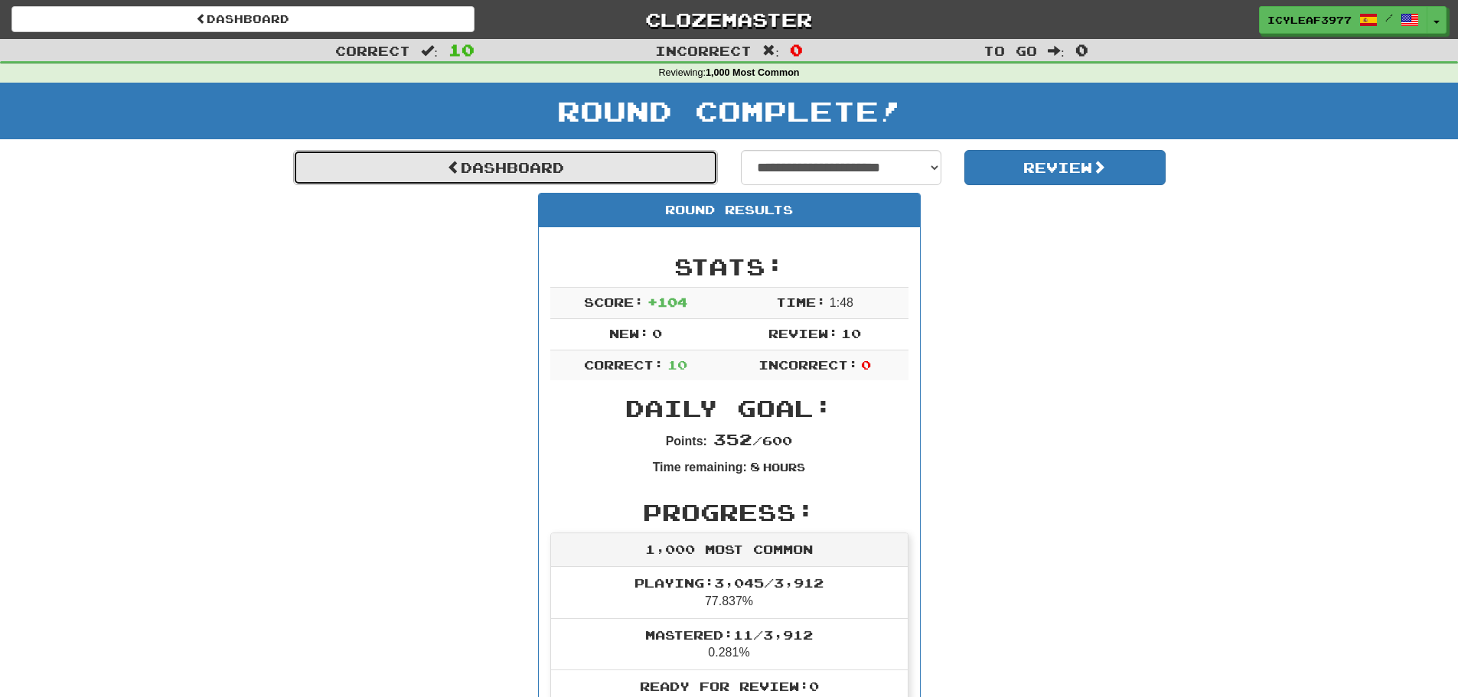
click at [489, 161] on link "Dashboard" at bounding box center [505, 167] width 425 height 35
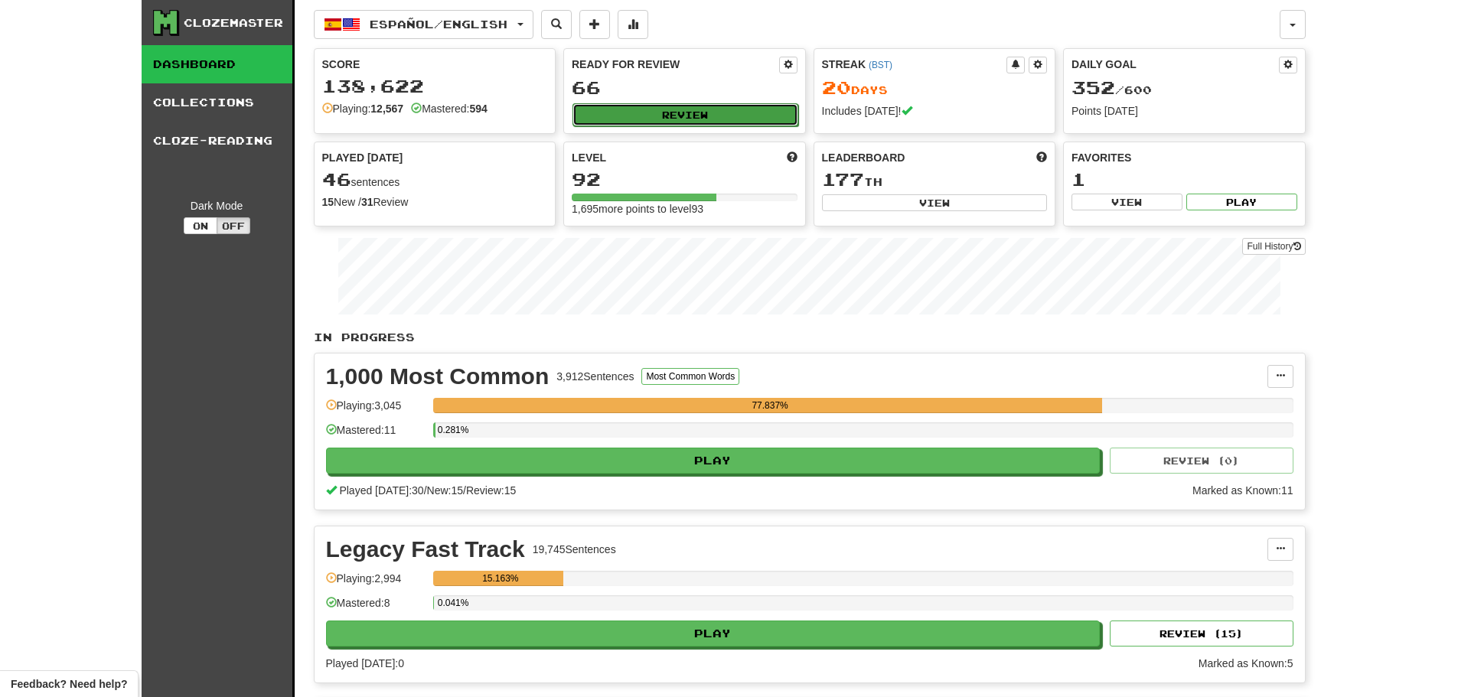
click at [663, 119] on button "Review" at bounding box center [686, 114] width 226 height 23
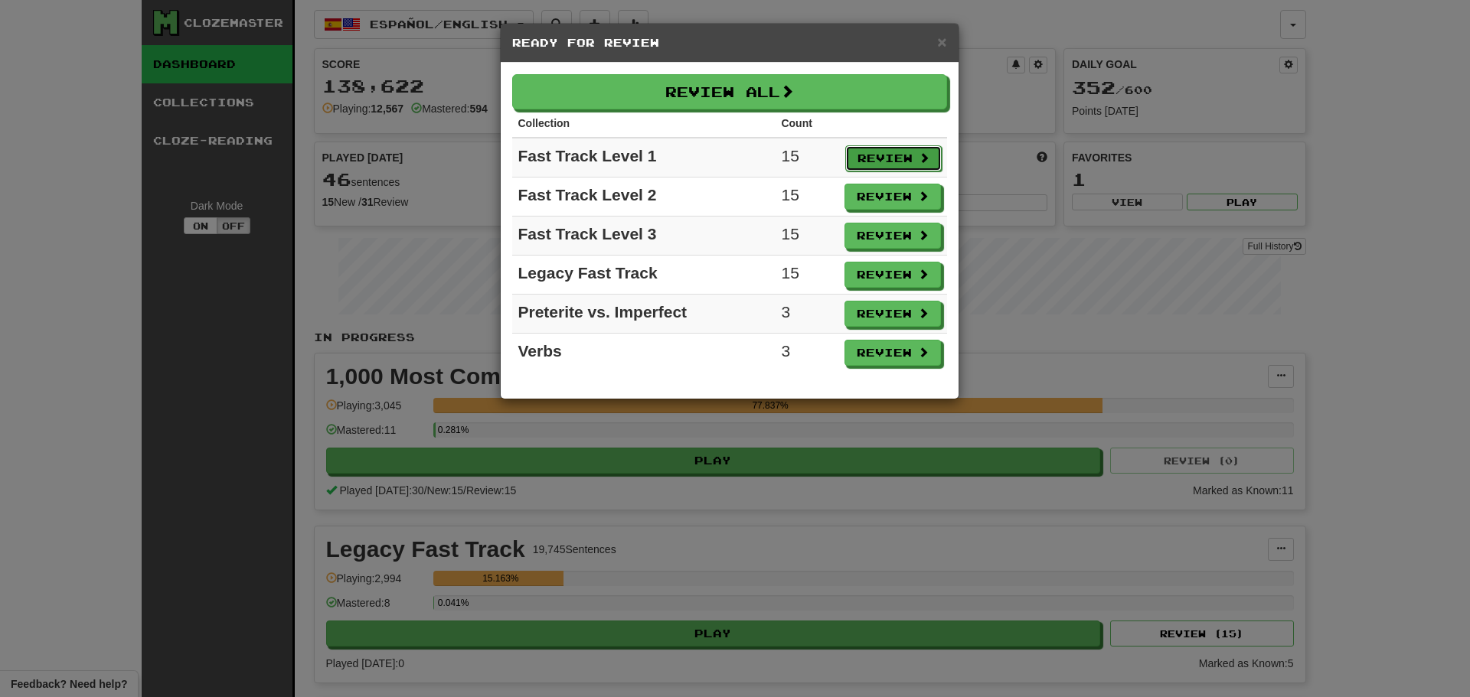
click at [868, 160] on button "Review" at bounding box center [893, 158] width 96 height 26
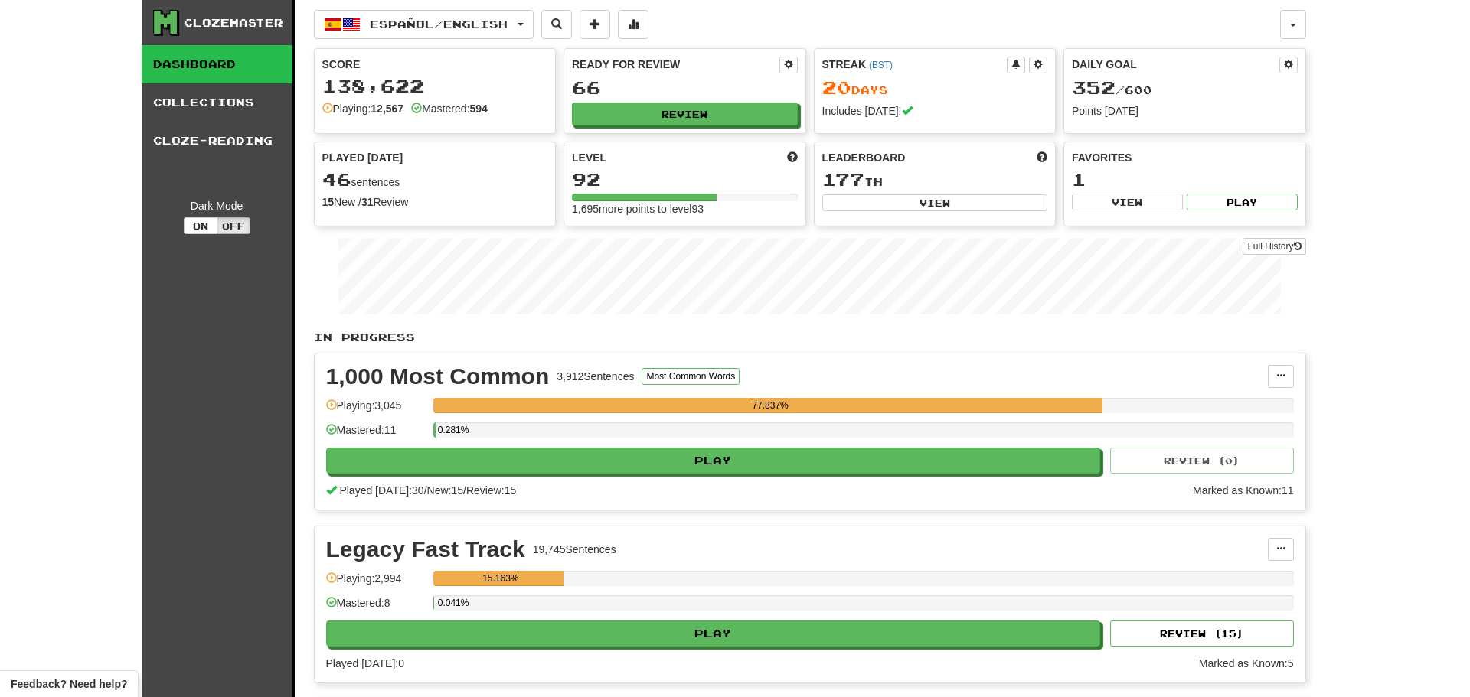
select select "**"
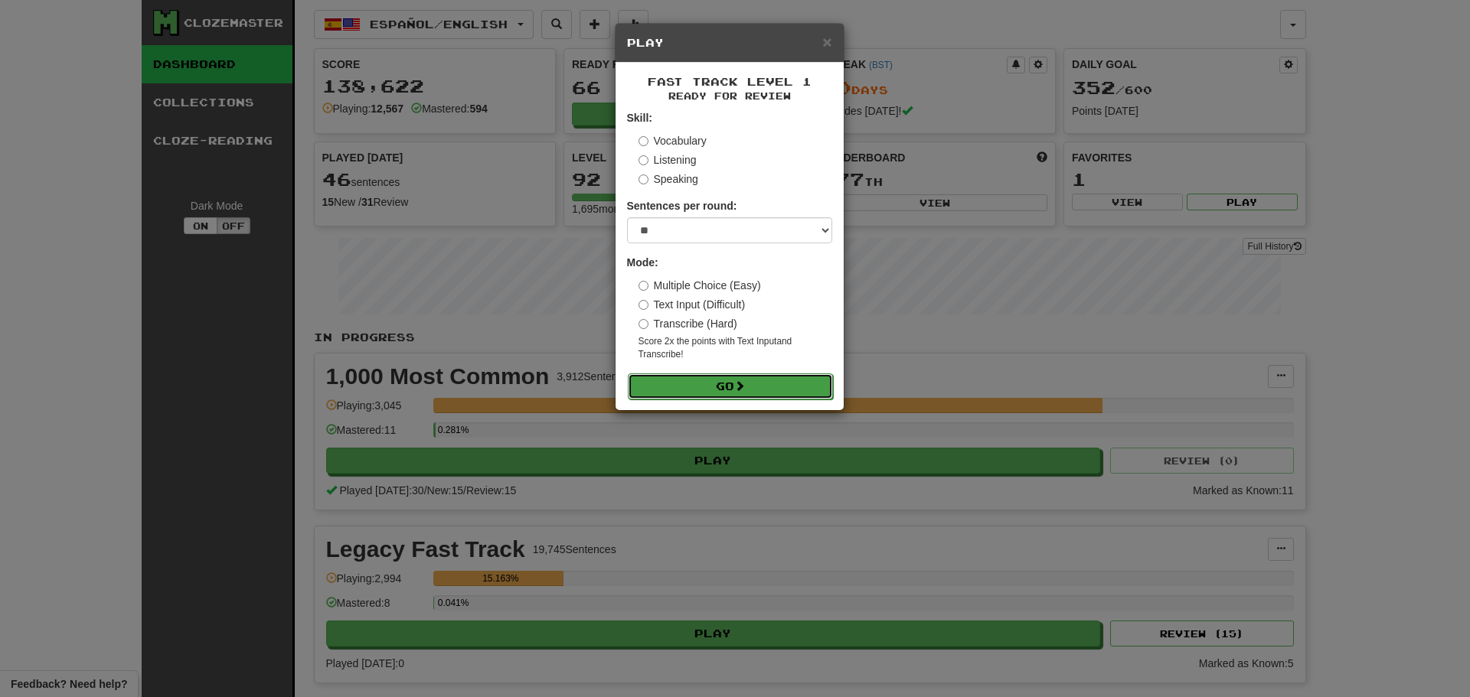
click at [775, 383] on button "Go" at bounding box center [730, 387] width 205 height 26
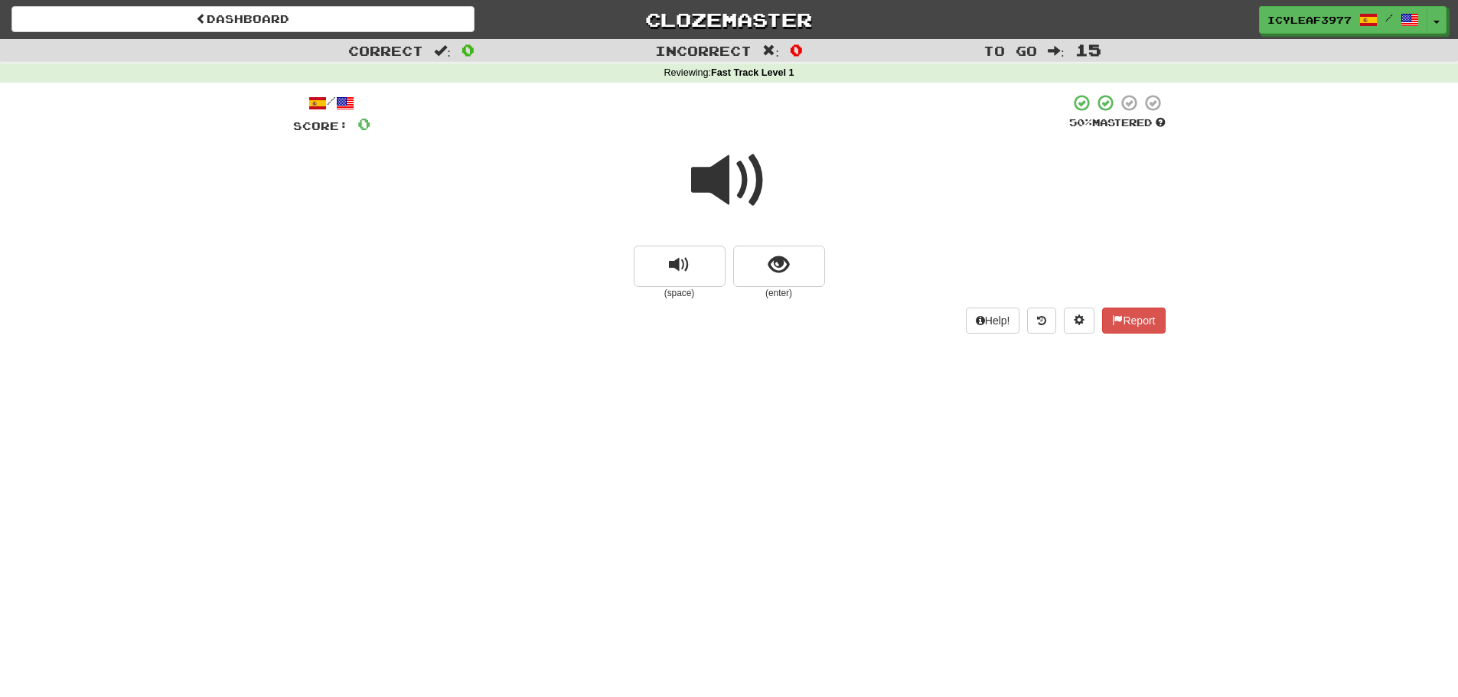
click at [734, 183] on span at bounding box center [729, 180] width 77 height 77
click at [765, 264] on button "show sentence" at bounding box center [779, 266] width 92 height 41
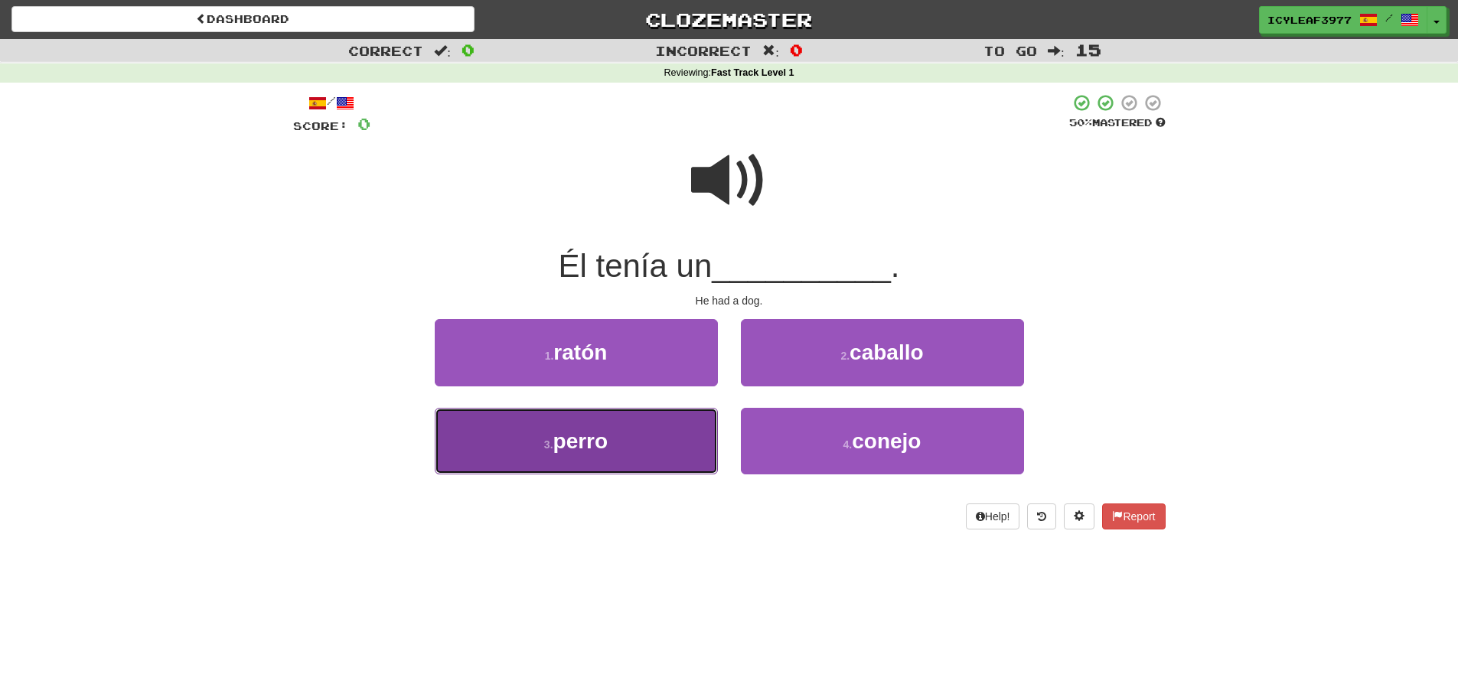
click at [641, 435] on button "3 . perro" at bounding box center [576, 441] width 283 height 67
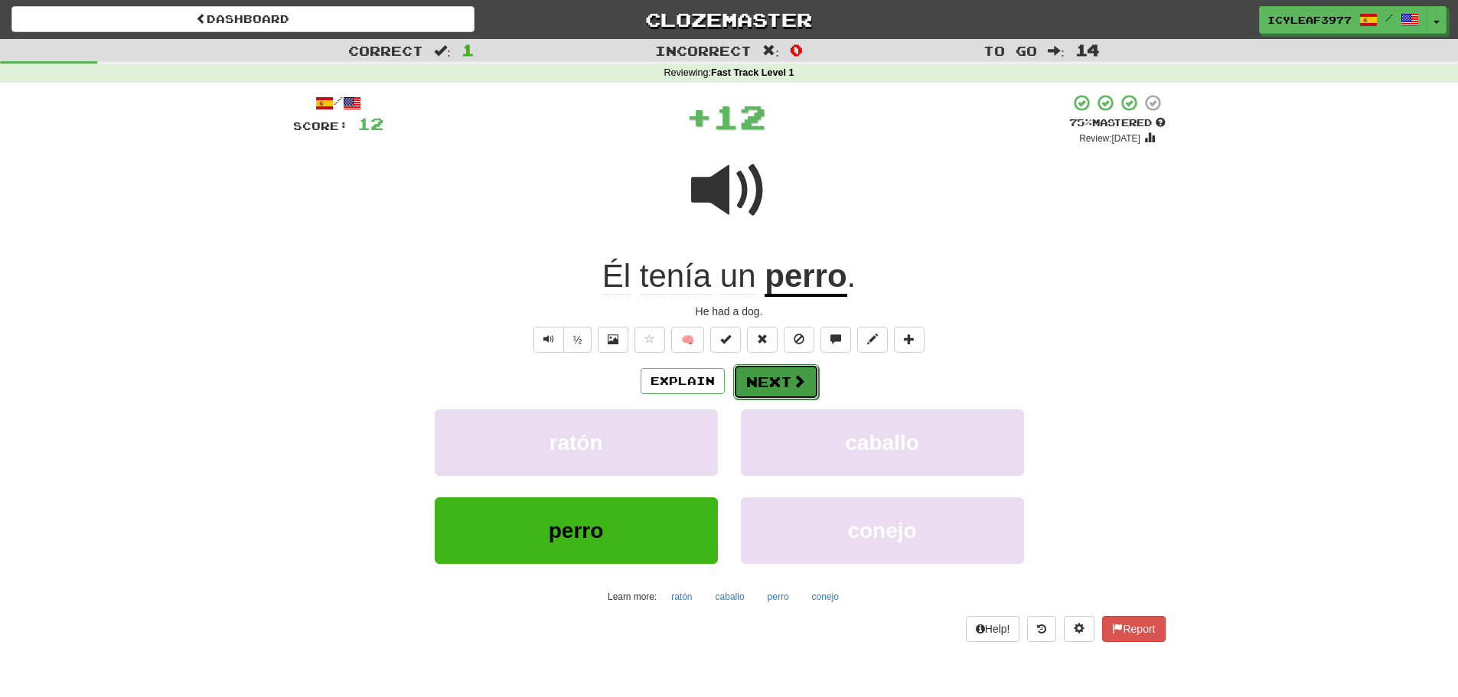
click at [788, 377] on button "Next" at bounding box center [776, 381] width 86 height 35
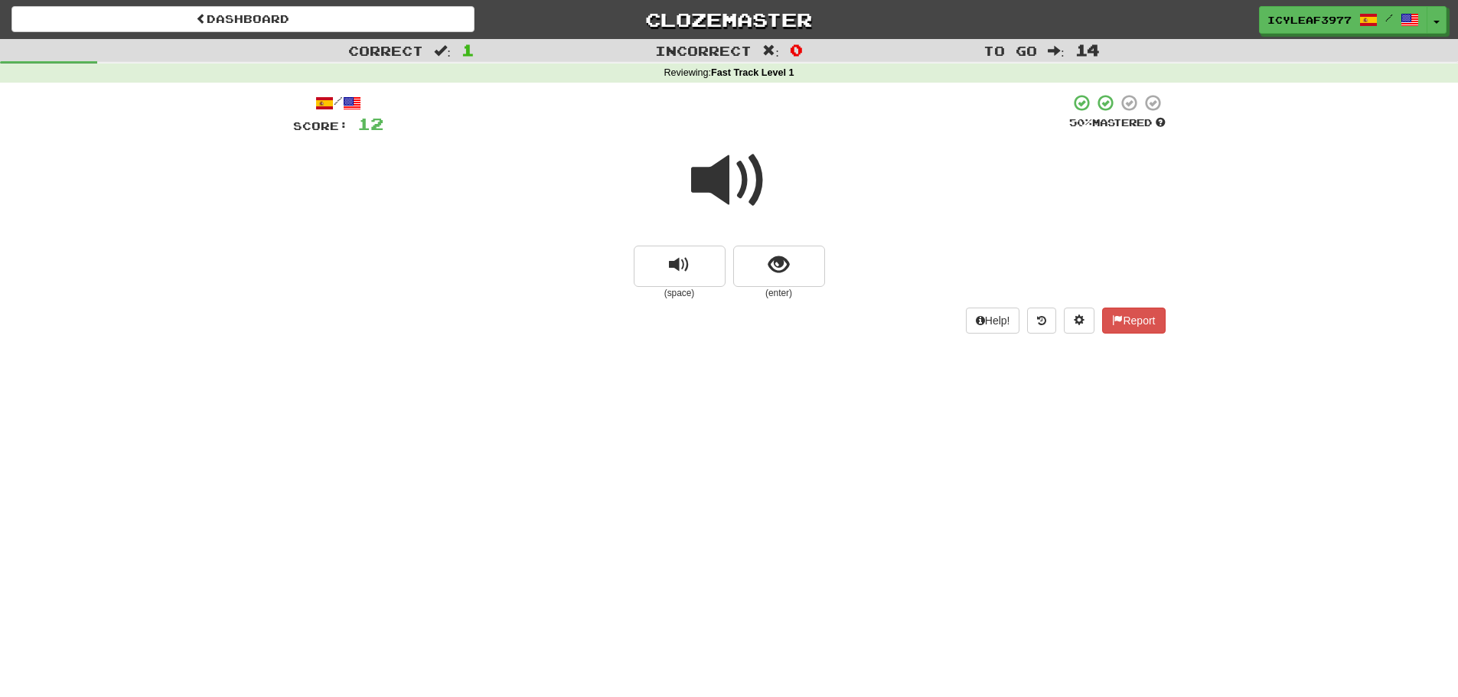
click at [728, 194] on span at bounding box center [729, 180] width 77 height 77
click at [765, 262] on button "show sentence" at bounding box center [779, 266] width 92 height 41
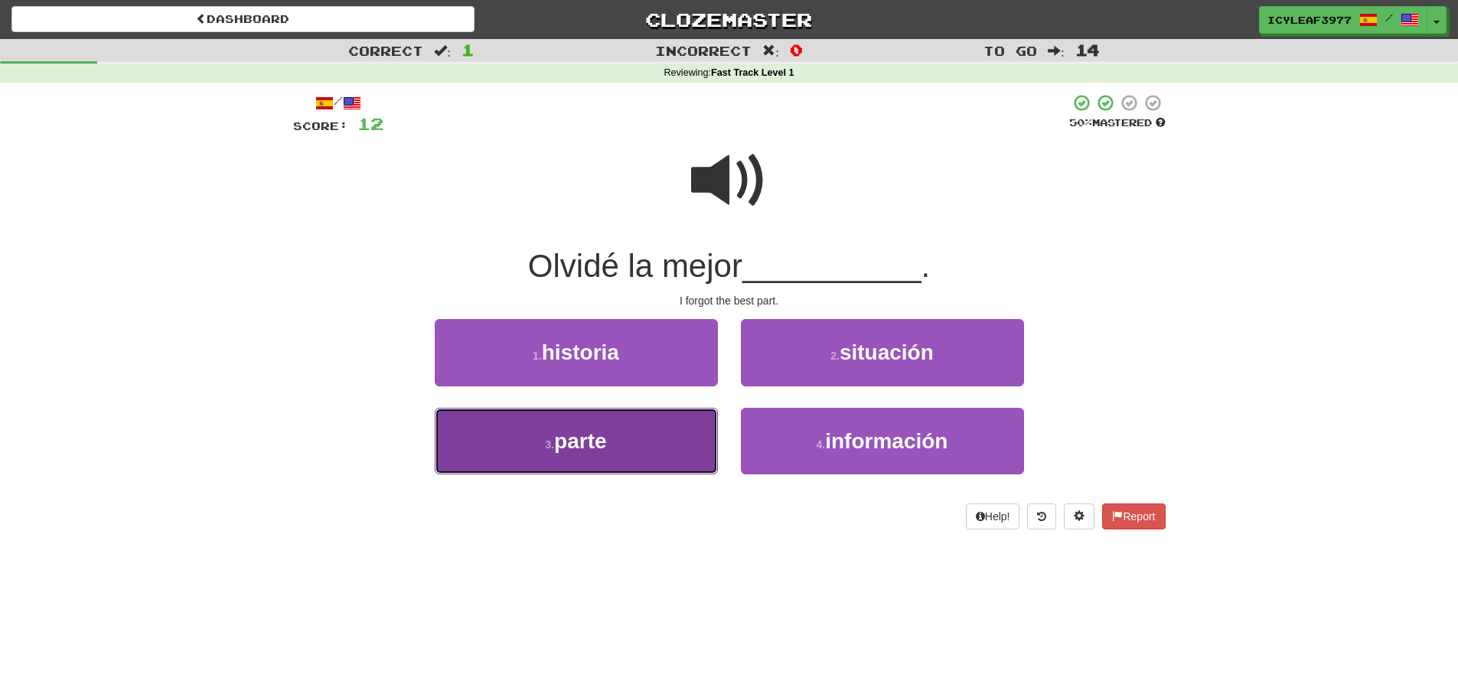
click at [635, 442] on button "3 . parte" at bounding box center [576, 441] width 283 height 67
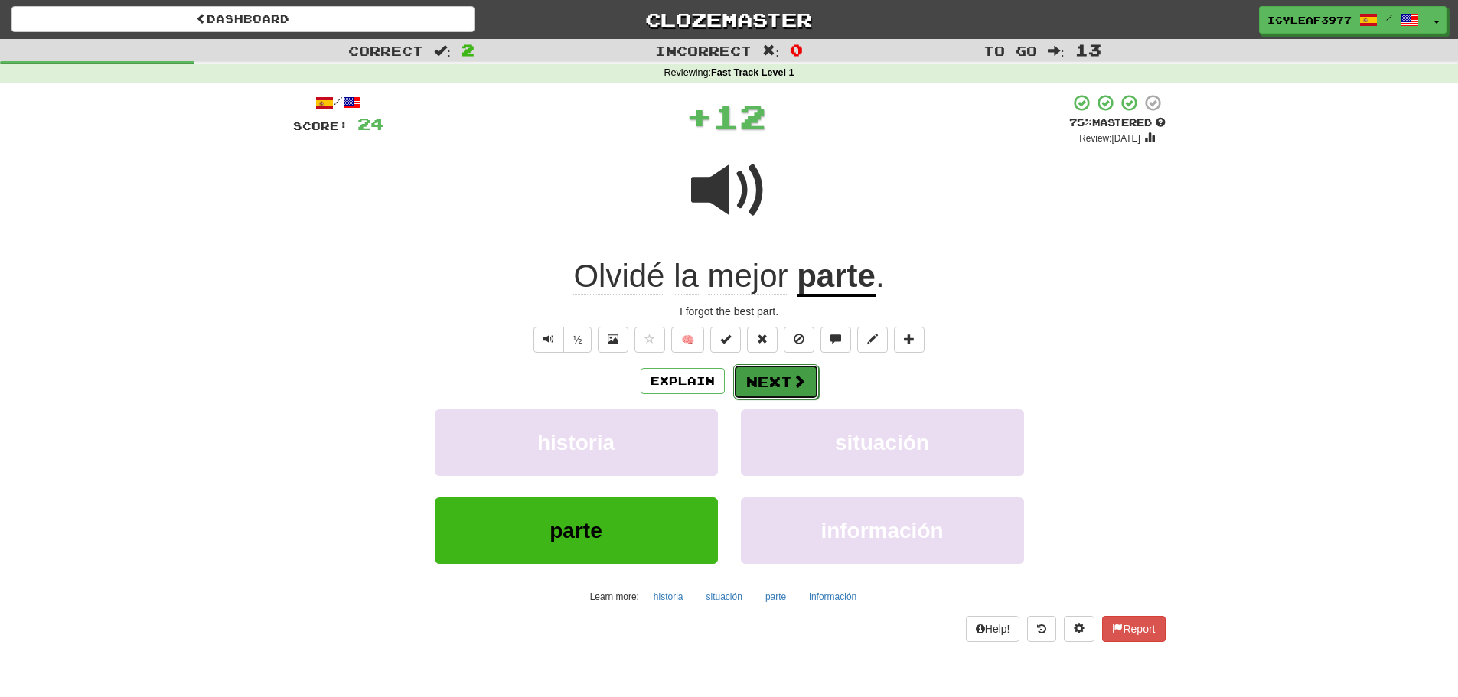
click at [765, 378] on button "Next" at bounding box center [776, 381] width 86 height 35
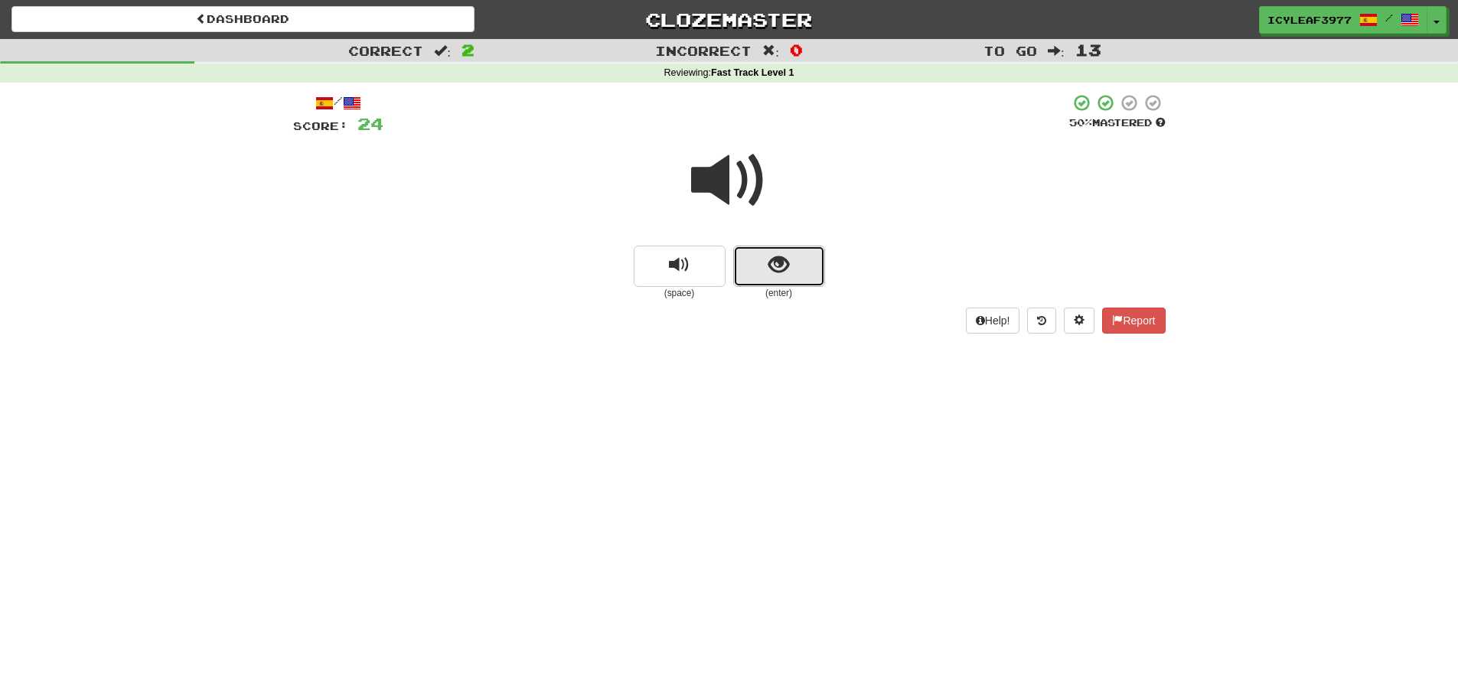
click at [758, 262] on button "show sentence" at bounding box center [779, 266] width 92 height 41
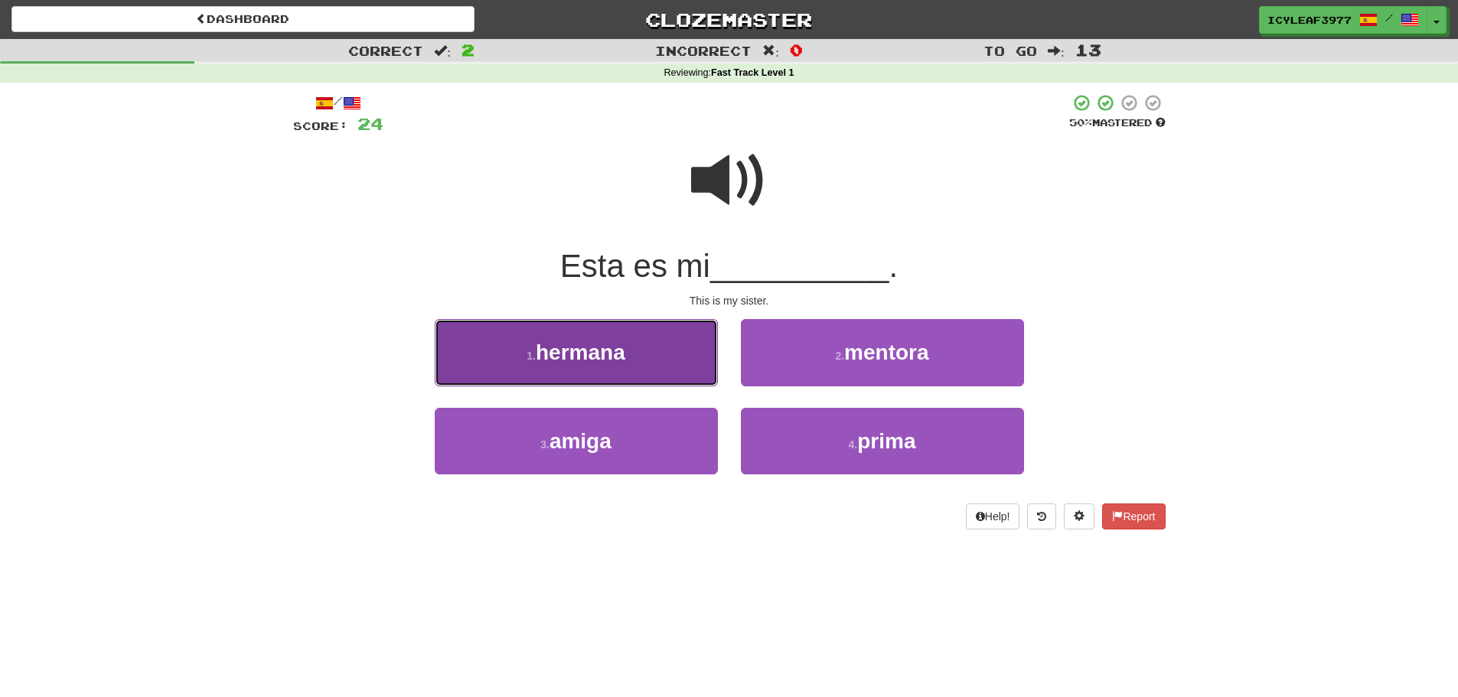
click at [662, 348] on button "1 . hermana" at bounding box center [576, 352] width 283 height 67
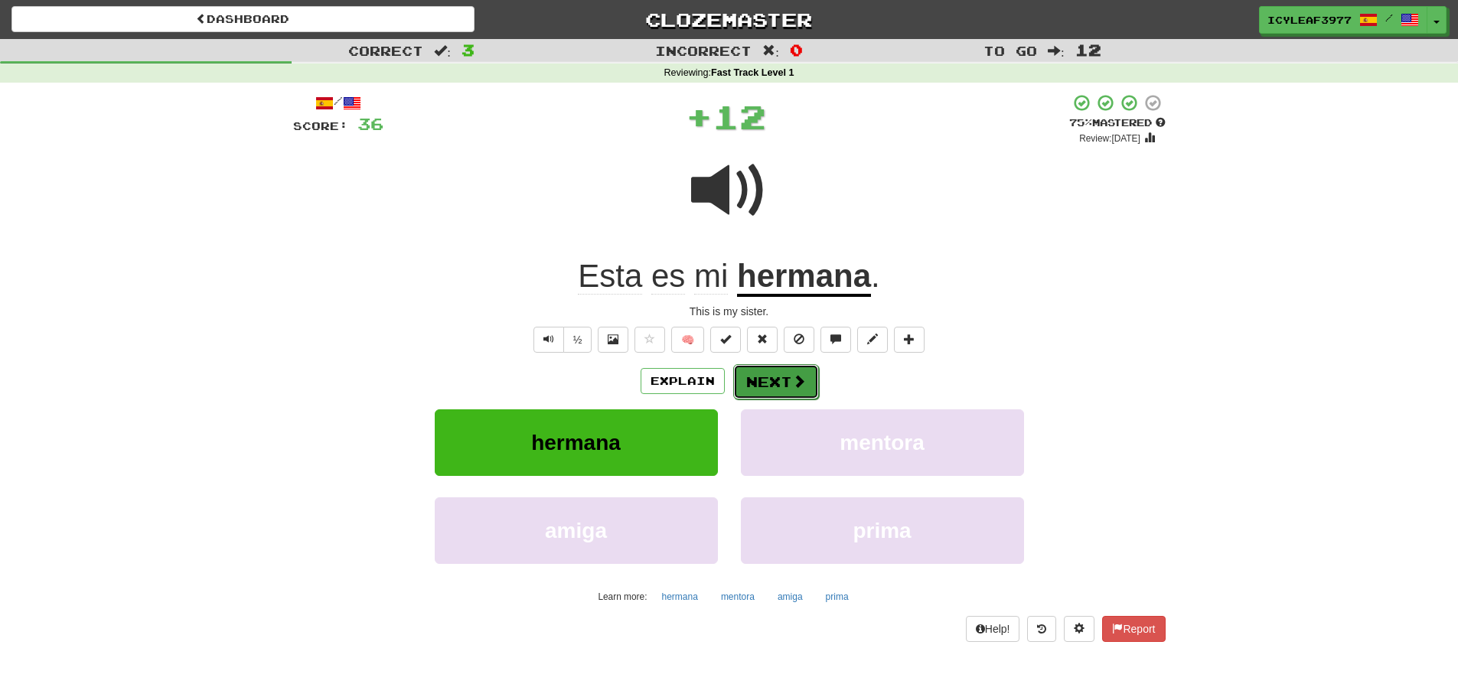
click at [754, 377] on button "Next" at bounding box center [776, 381] width 86 height 35
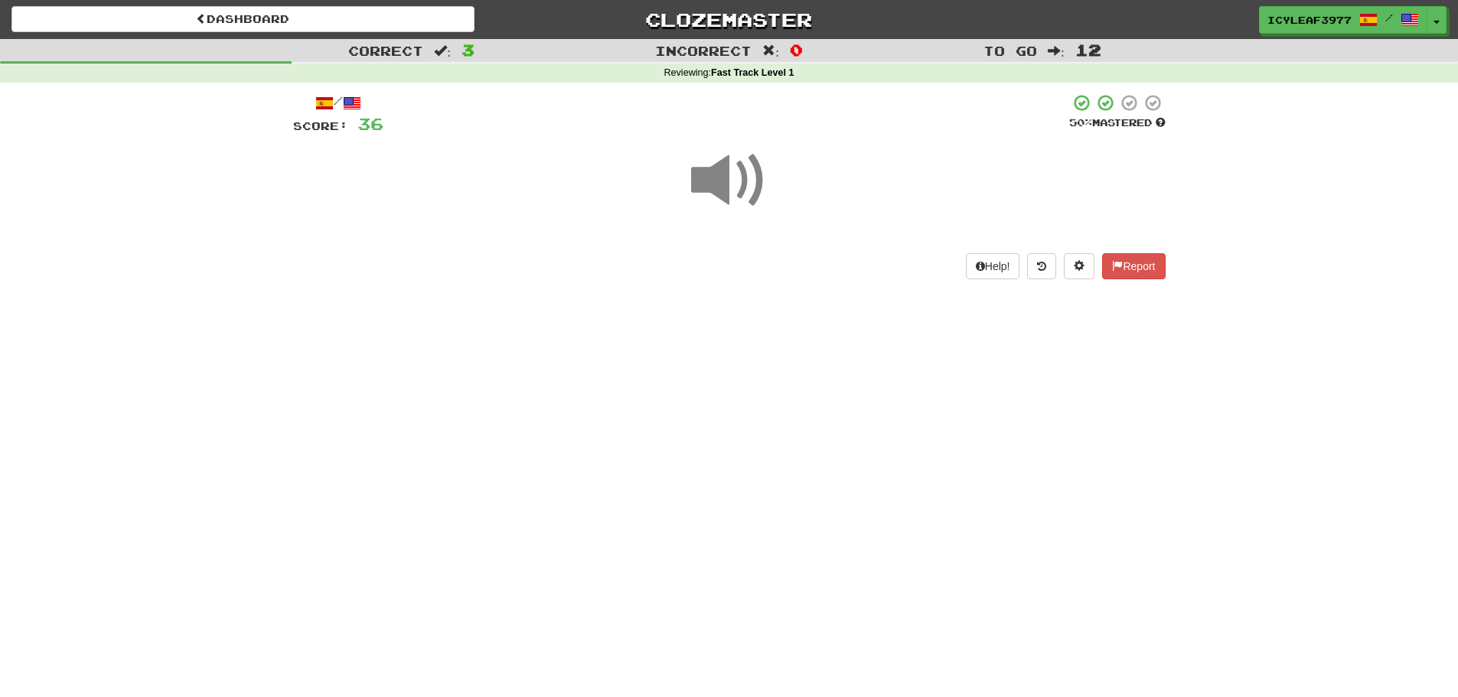
click at [722, 194] on span at bounding box center [729, 180] width 77 height 77
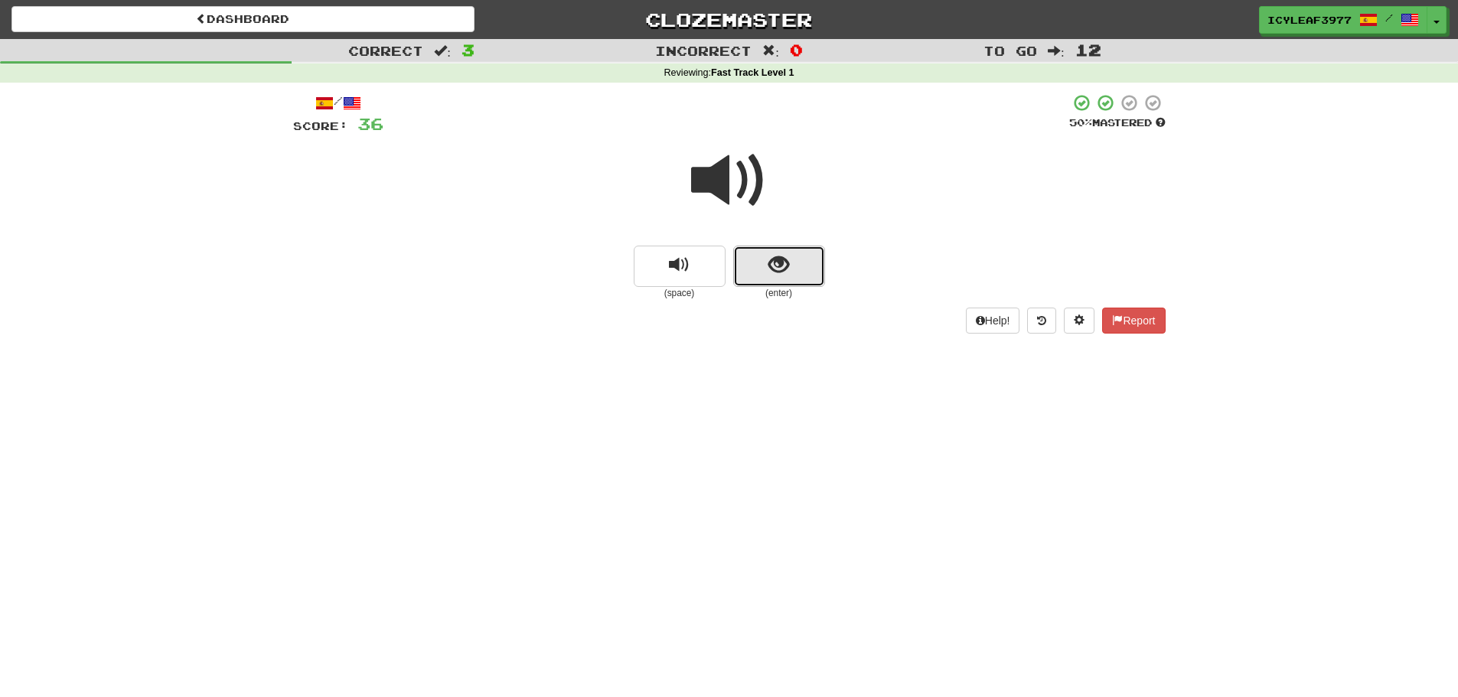
click at [767, 275] on button "show sentence" at bounding box center [779, 266] width 92 height 41
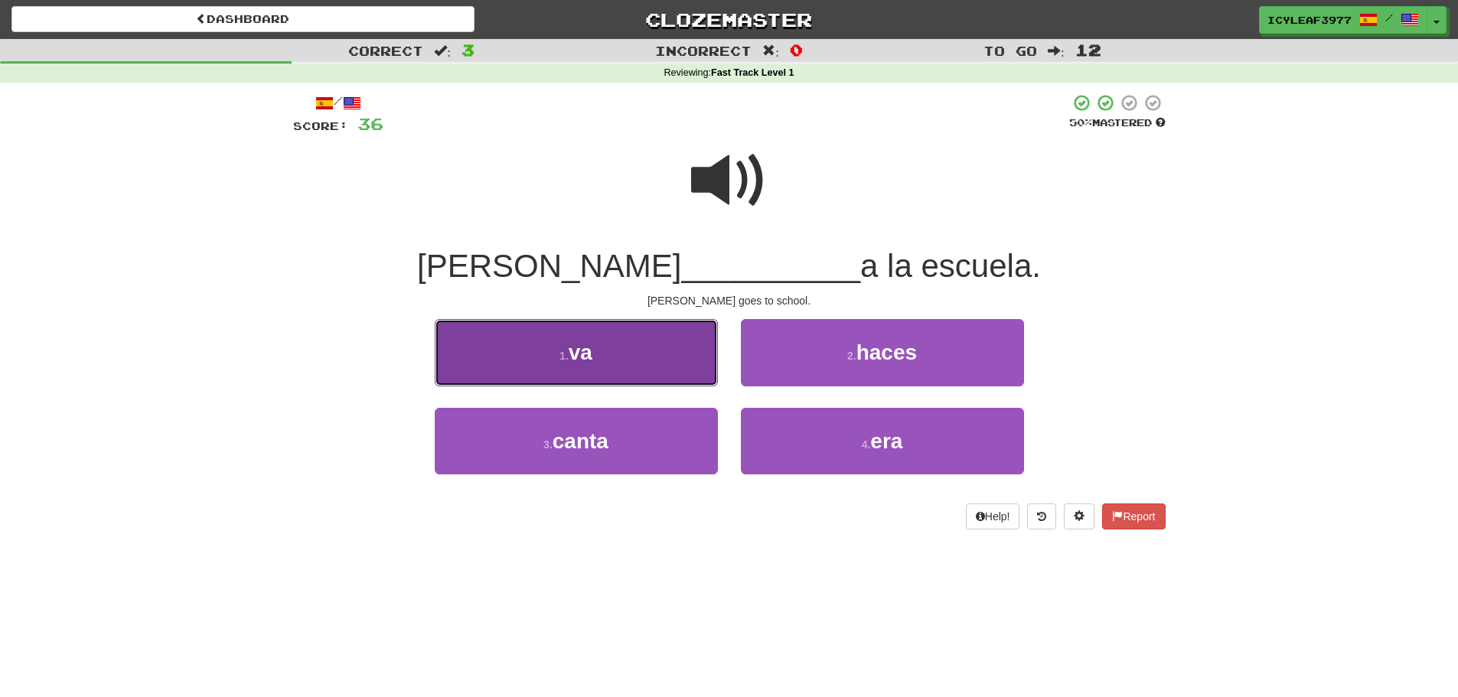
click at [657, 358] on button "1 . va" at bounding box center [576, 352] width 283 height 67
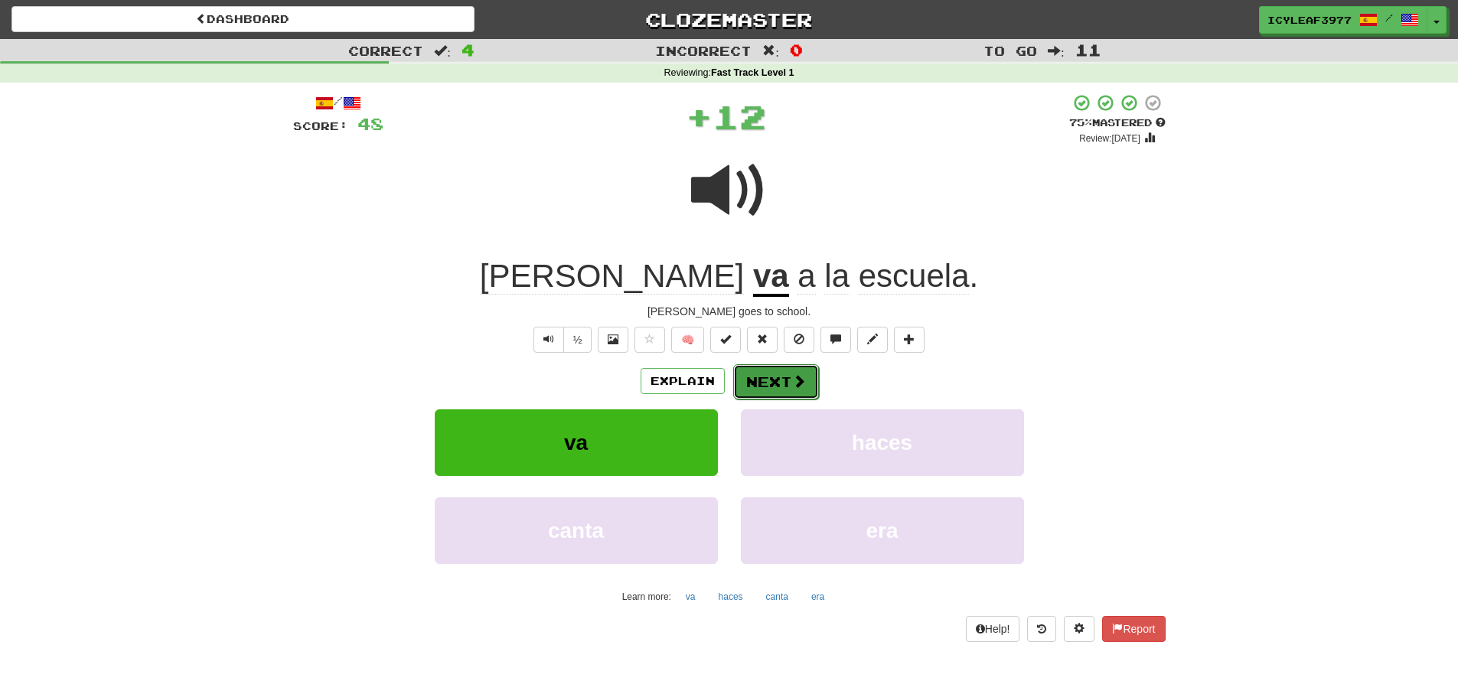
click at [762, 376] on button "Next" at bounding box center [776, 381] width 86 height 35
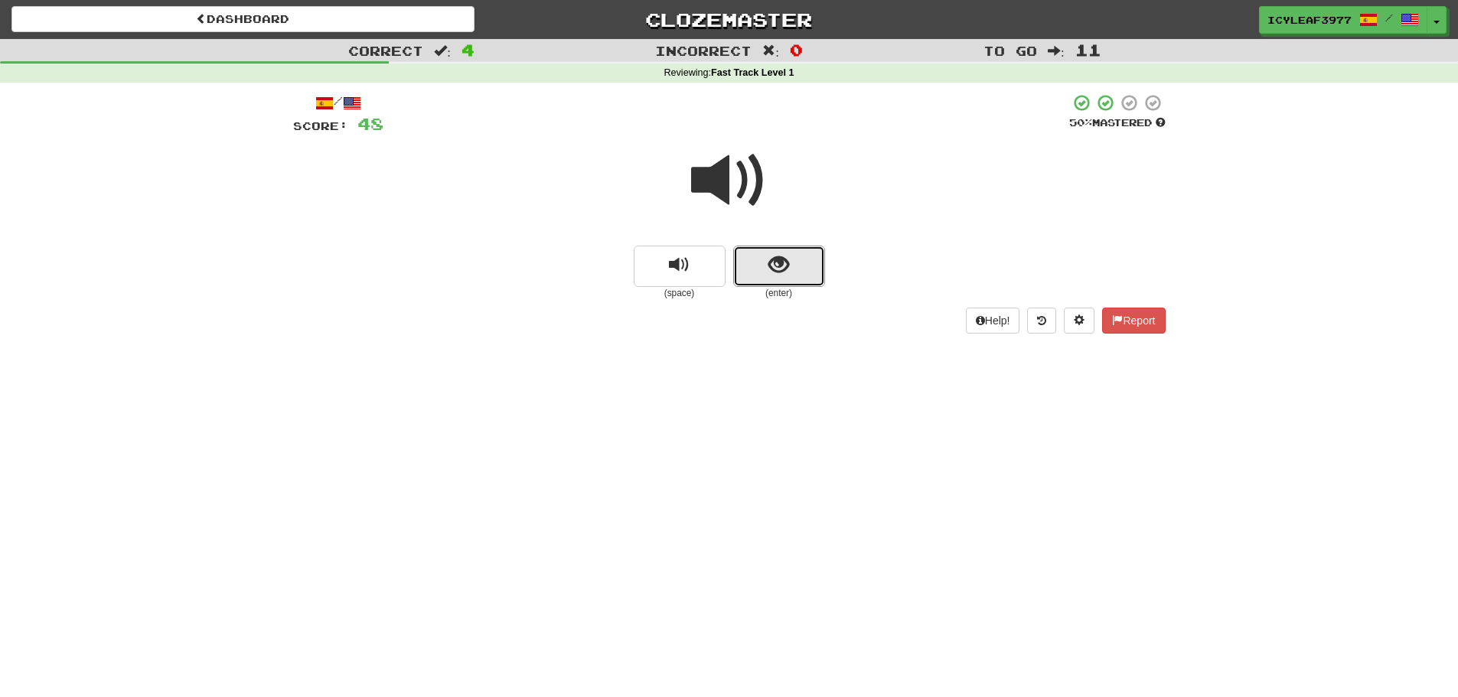
click at [746, 253] on button "show sentence" at bounding box center [779, 266] width 92 height 41
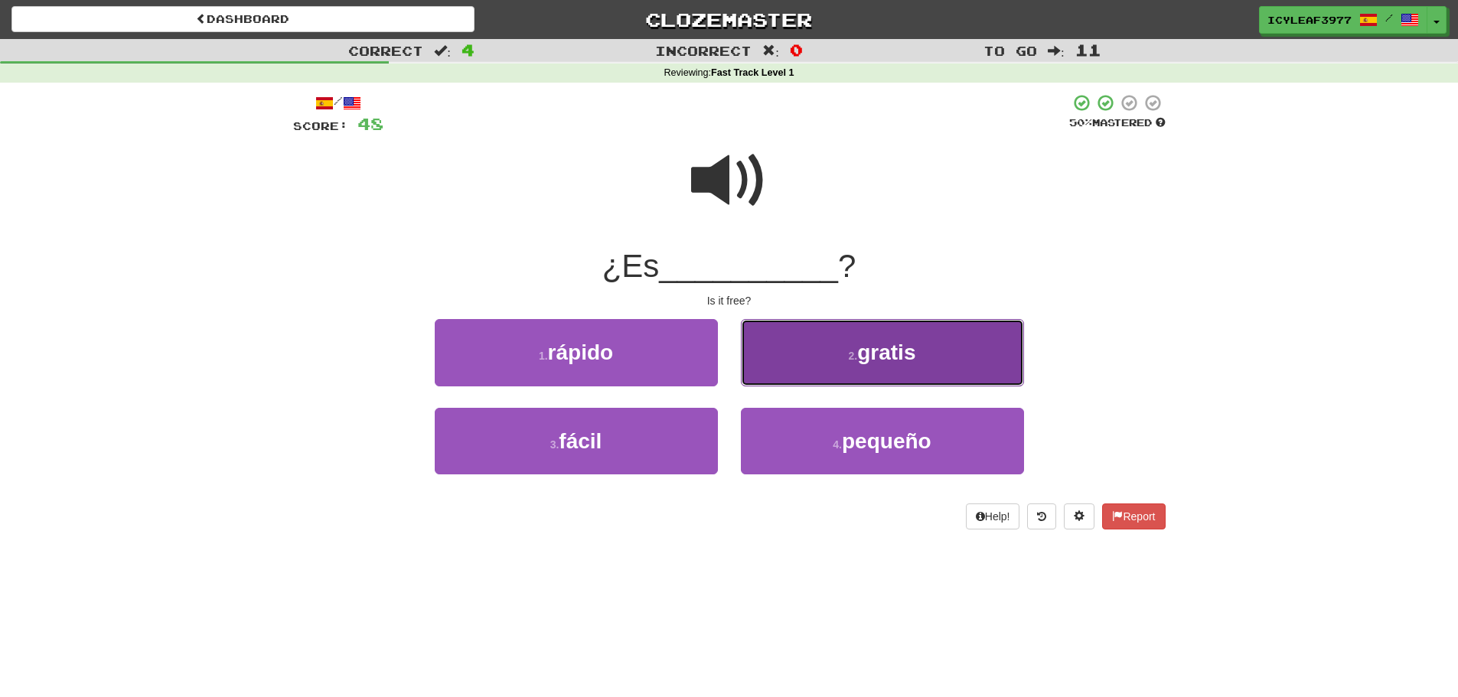
click at [791, 358] on button "2 . gratis" at bounding box center [882, 352] width 283 height 67
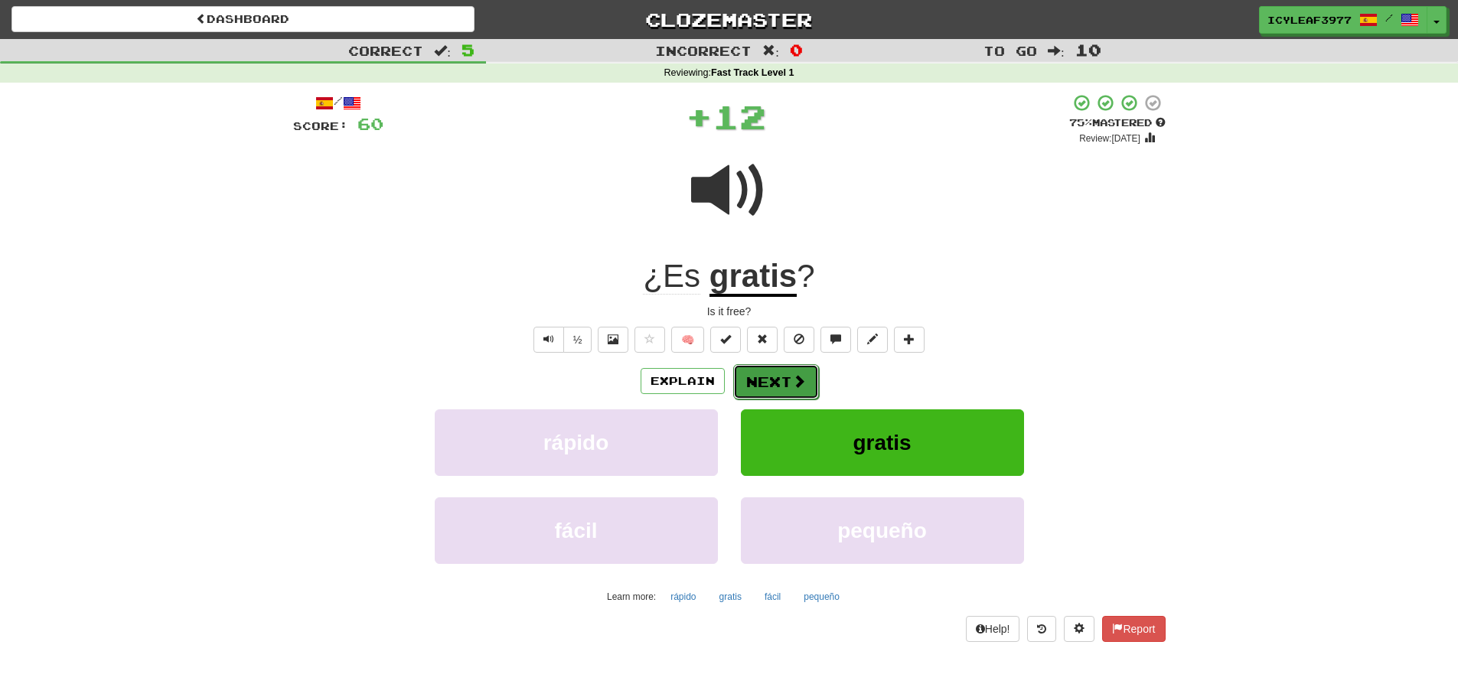
click at [768, 377] on button "Next" at bounding box center [776, 381] width 86 height 35
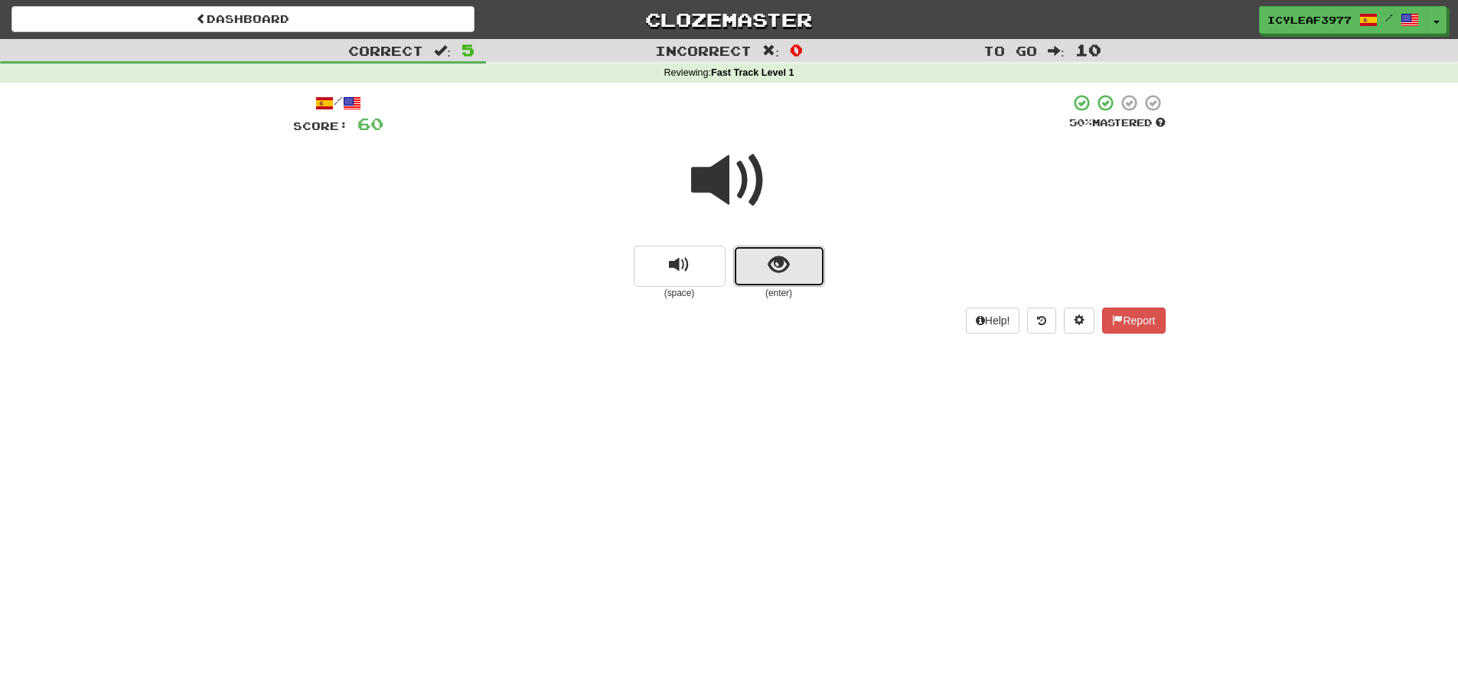
click at [755, 257] on button "show sentence" at bounding box center [779, 266] width 92 height 41
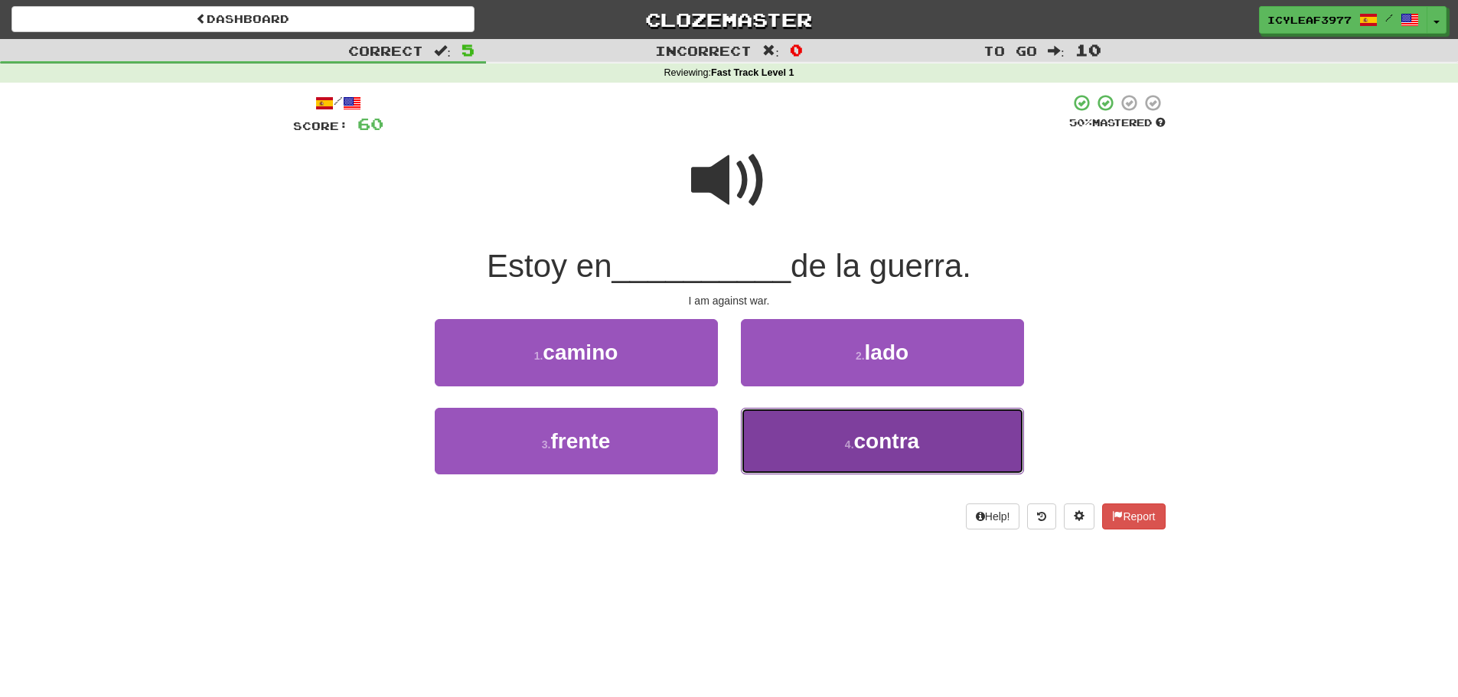
click at [755, 415] on button "4 . contra" at bounding box center [882, 441] width 283 height 67
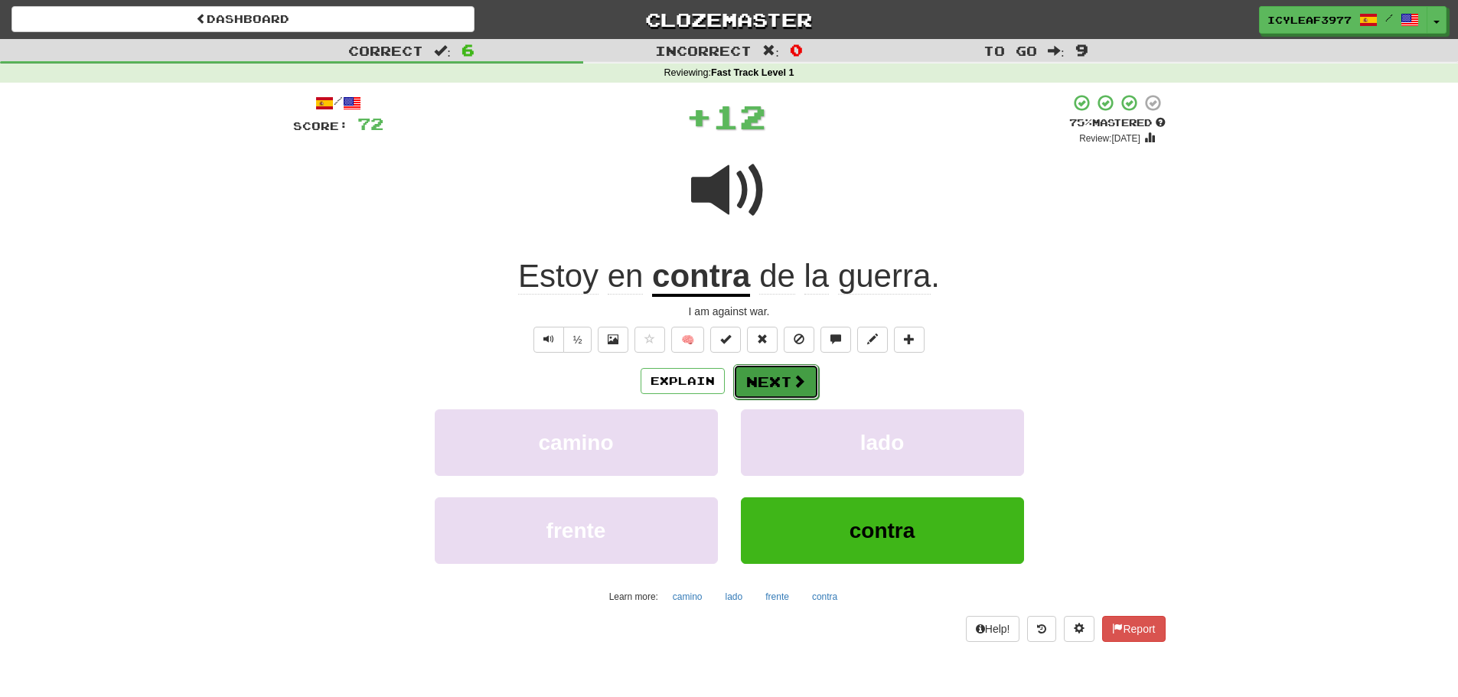
click at [754, 382] on button "Next" at bounding box center [776, 381] width 86 height 35
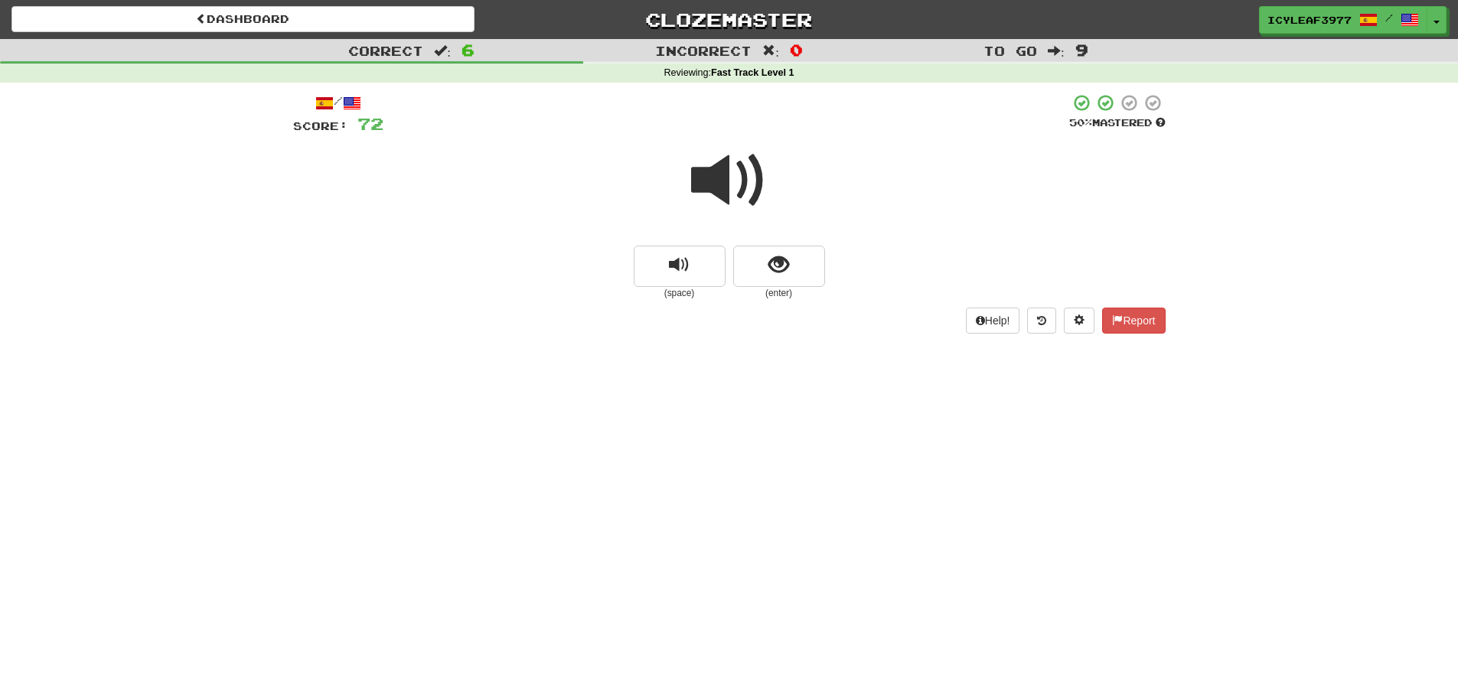
click at [725, 188] on span at bounding box center [729, 180] width 77 height 77
click at [723, 203] on span at bounding box center [729, 180] width 77 height 77
click at [753, 263] on button "show sentence" at bounding box center [779, 266] width 92 height 41
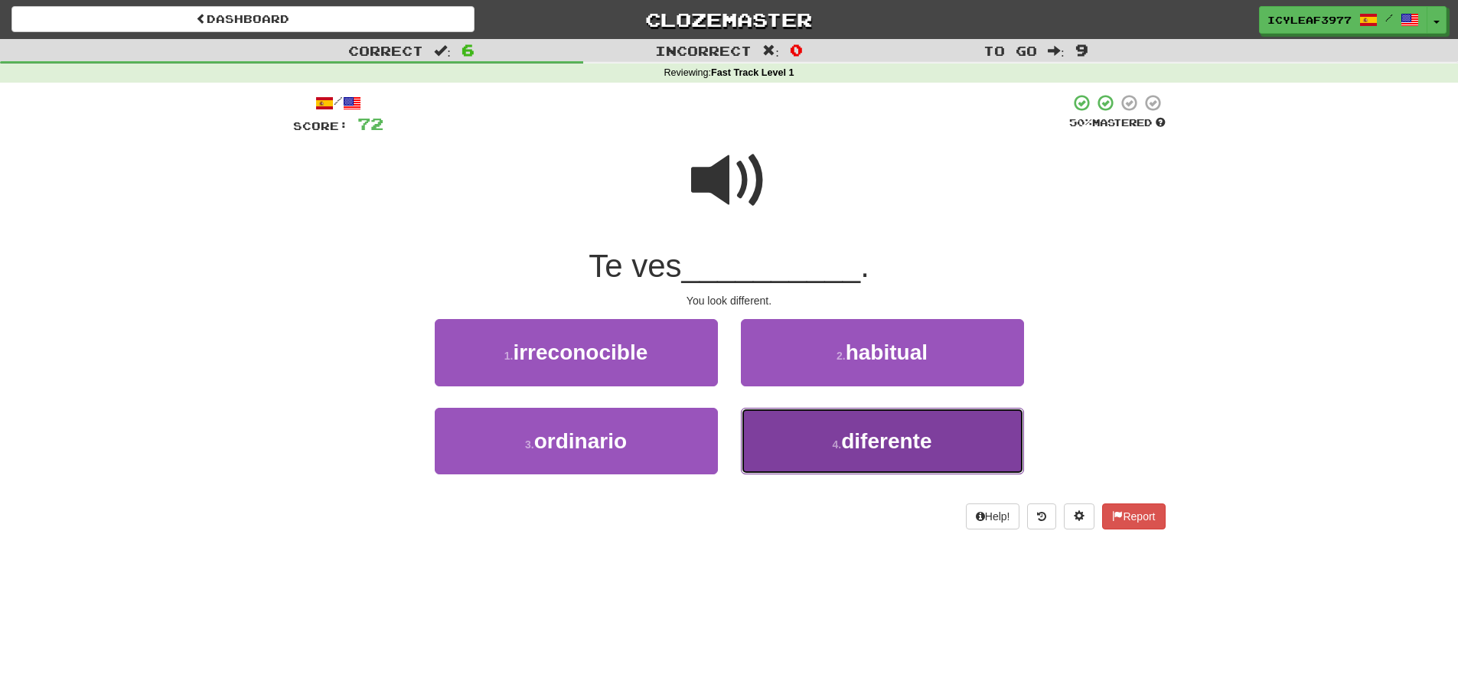
click at [775, 422] on button "4 . diferente" at bounding box center [882, 441] width 283 height 67
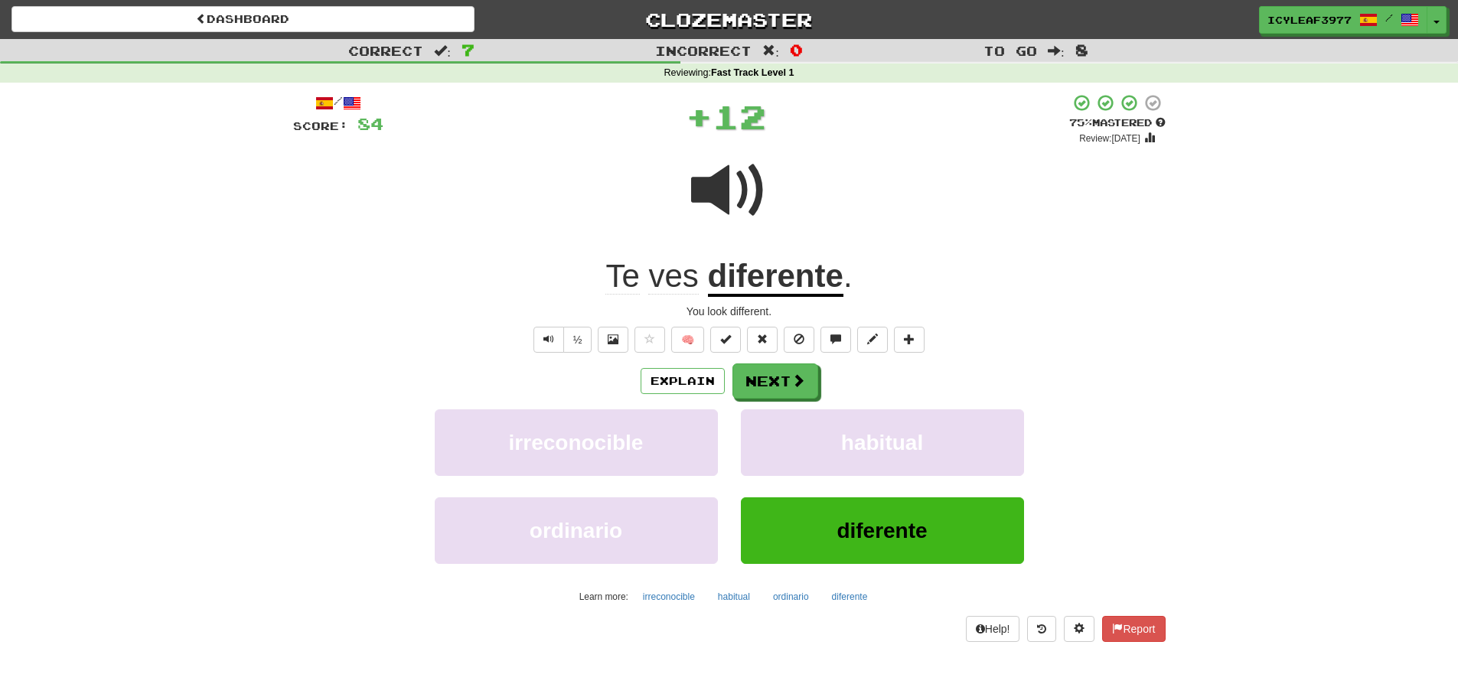
click at [677, 281] on span "ves" at bounding box center [673, 276] width 50 height 37
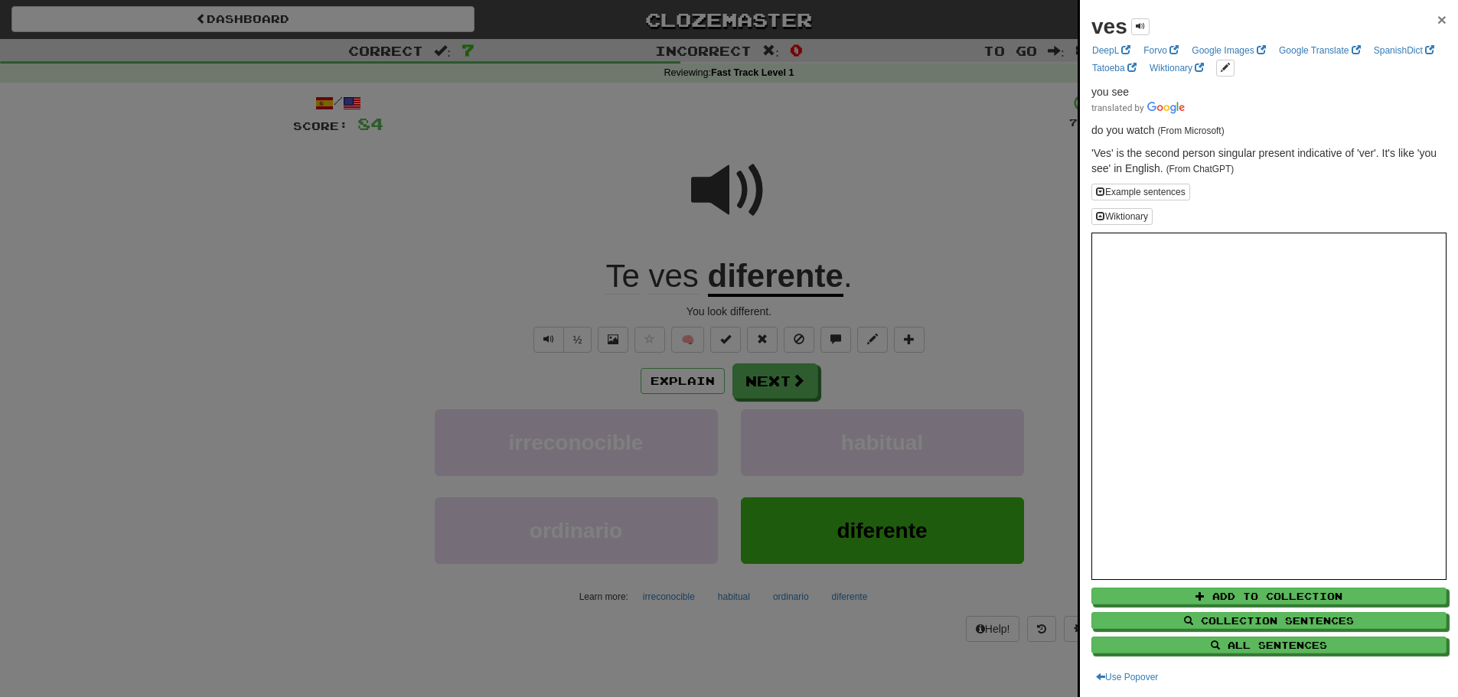
click at [1437, 18] on span "×" at bounding box center [1441, 20] width 9 height 18
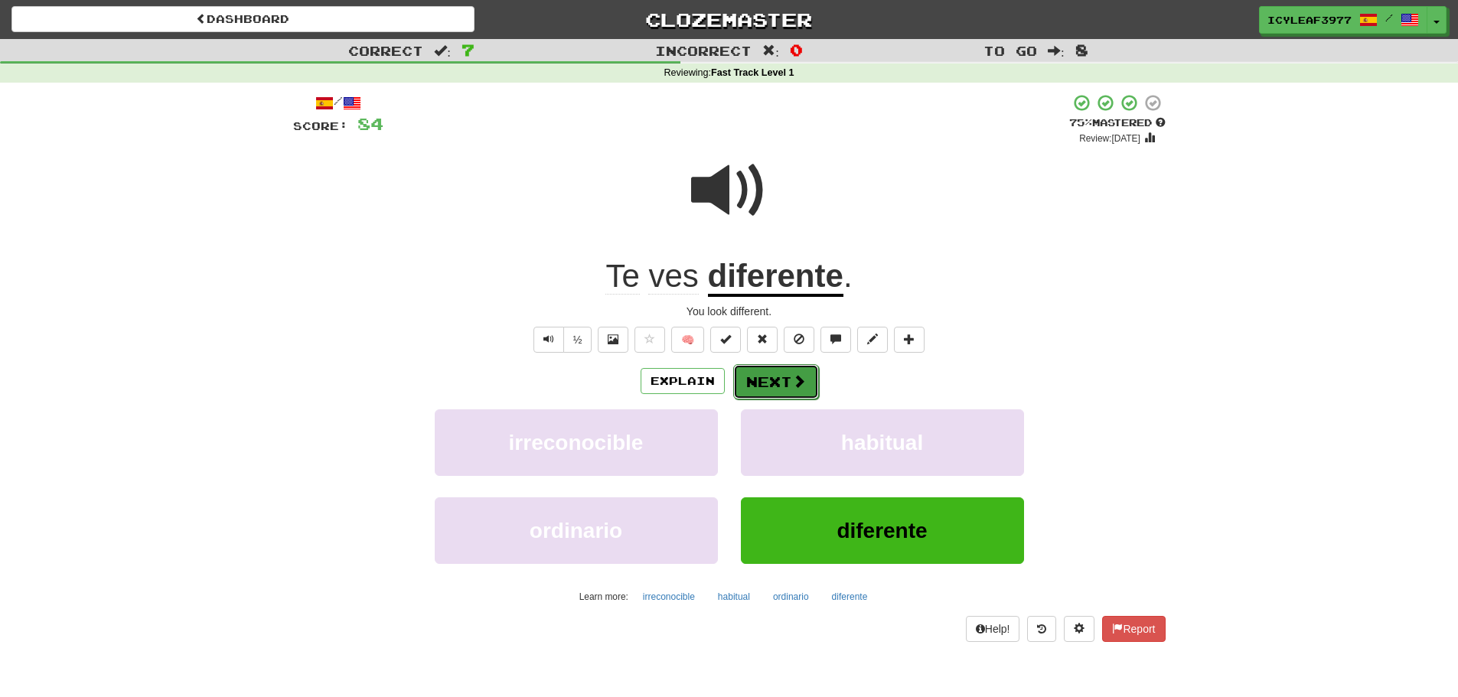
click at [794, 381] on span at bounding box center [799, 381] width 14 height 14
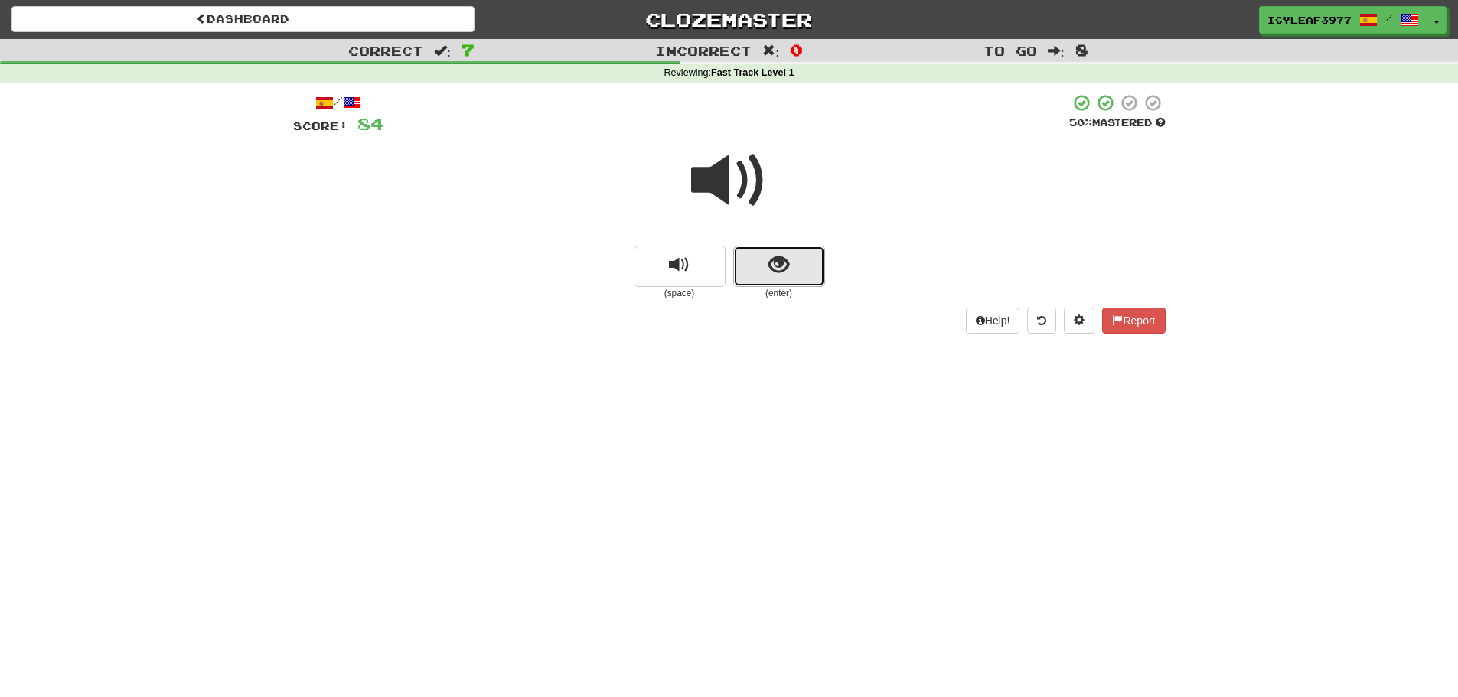
click at [771, 260] on span "show sentence" at bounding box center [778, 265] width 21 height 21
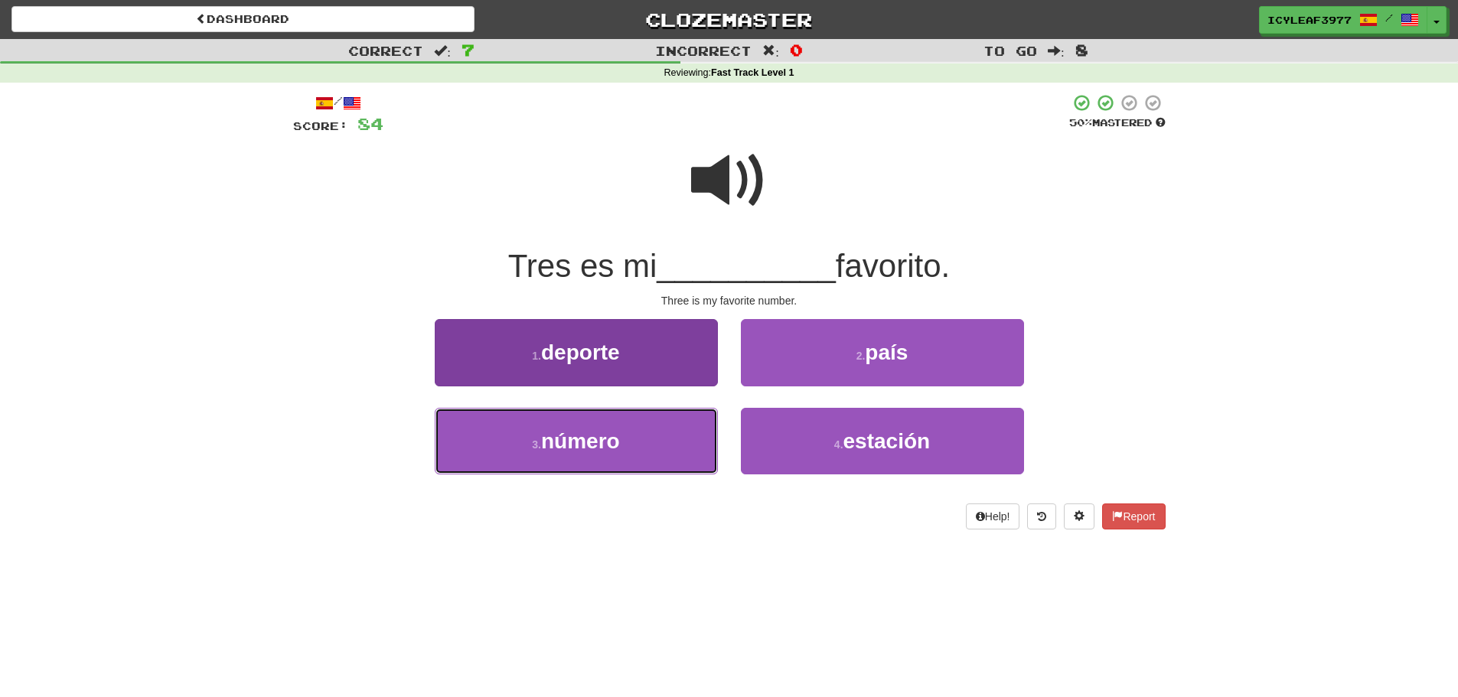
click at [697, 426] on button "3 . número" at bounding box center [576, 441] width 283 height 67
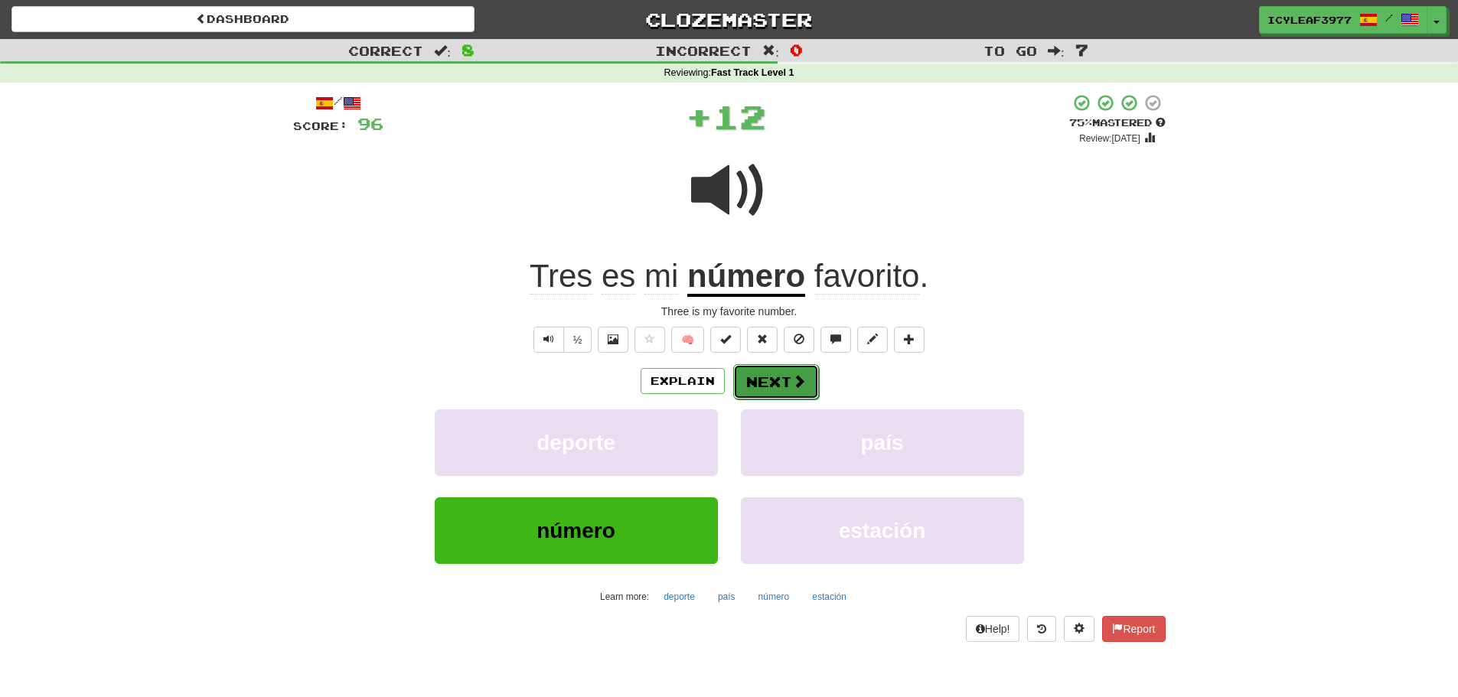
click at [764, 377] on button "Next" at bounding box center [776, 381] width 86 height 35
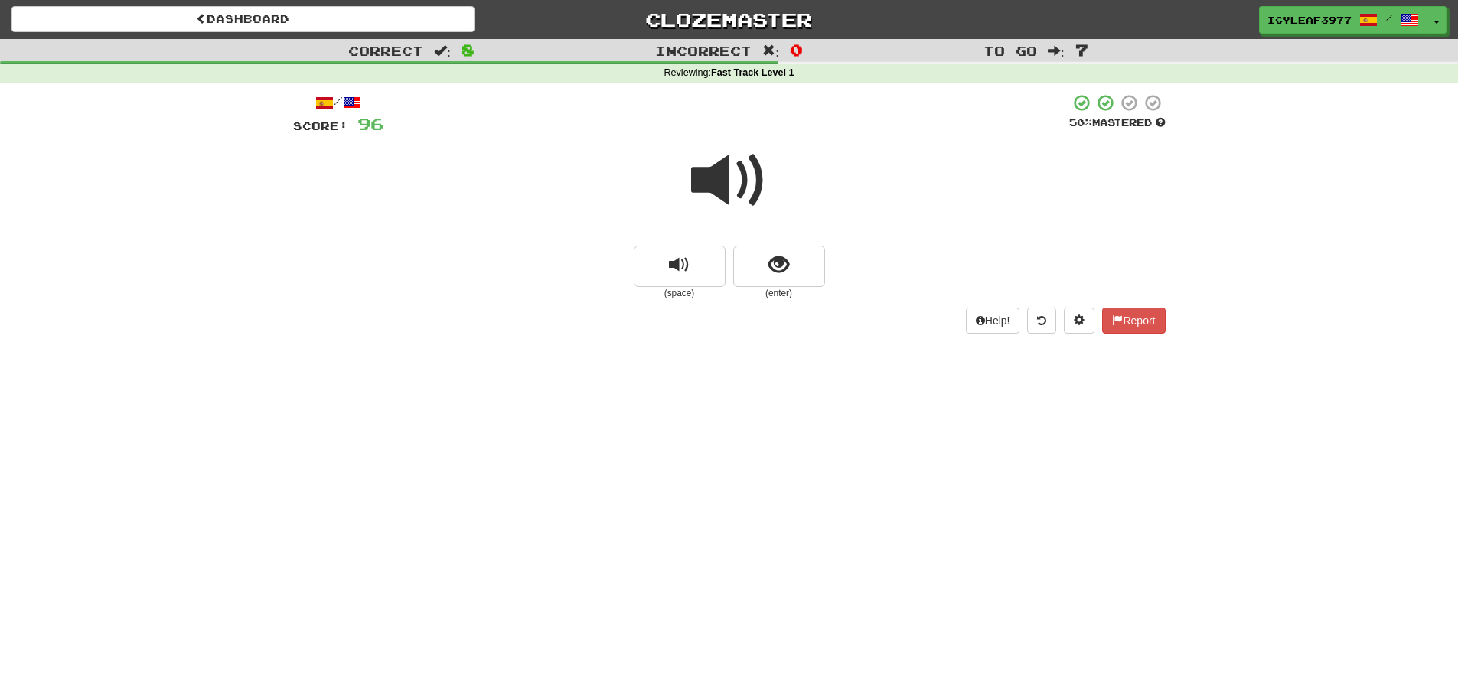
click at [706, 187] on span at bounding box center [729, 180] width 77 height 77
click at [751, 253] on button "show sentence" at bounding box center [779, 266] width 92 height 41
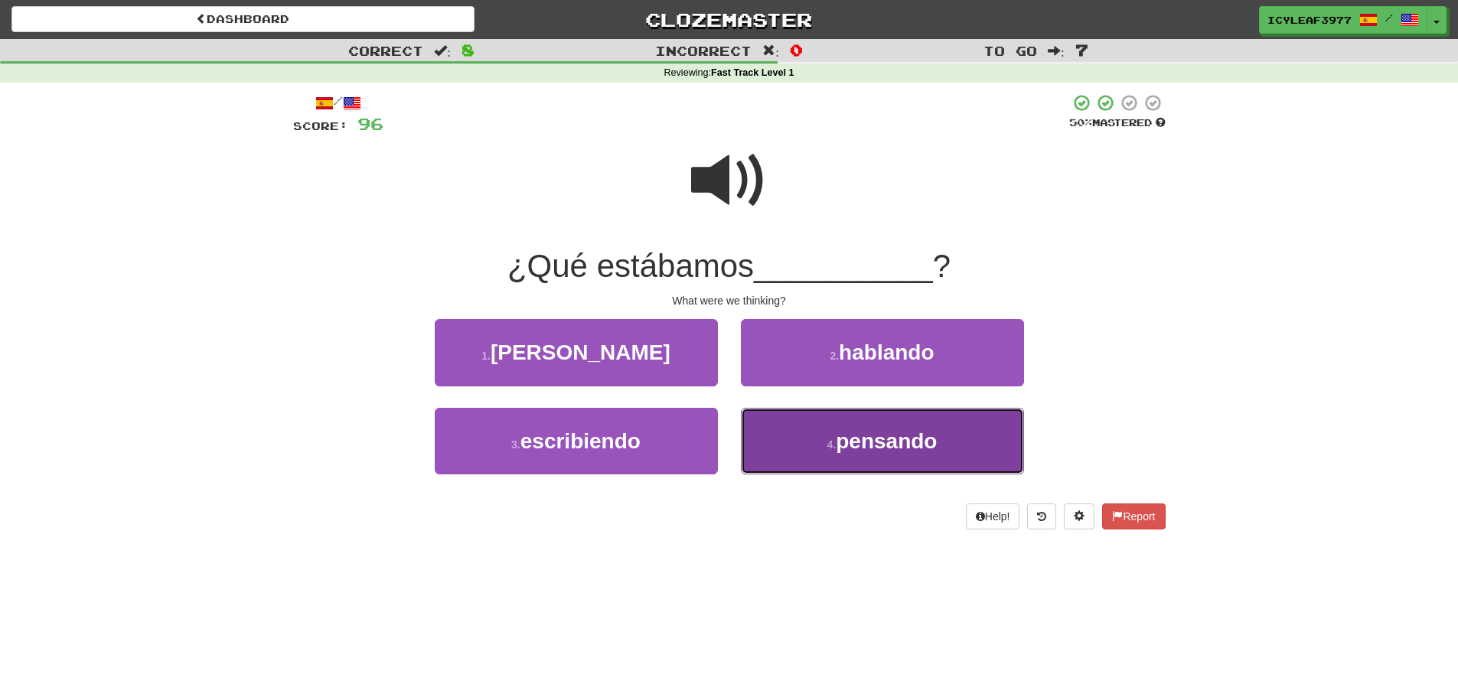
click at [881, 455] on button "4 . pensando" at bounding box center [882, 441] width 283 height 67
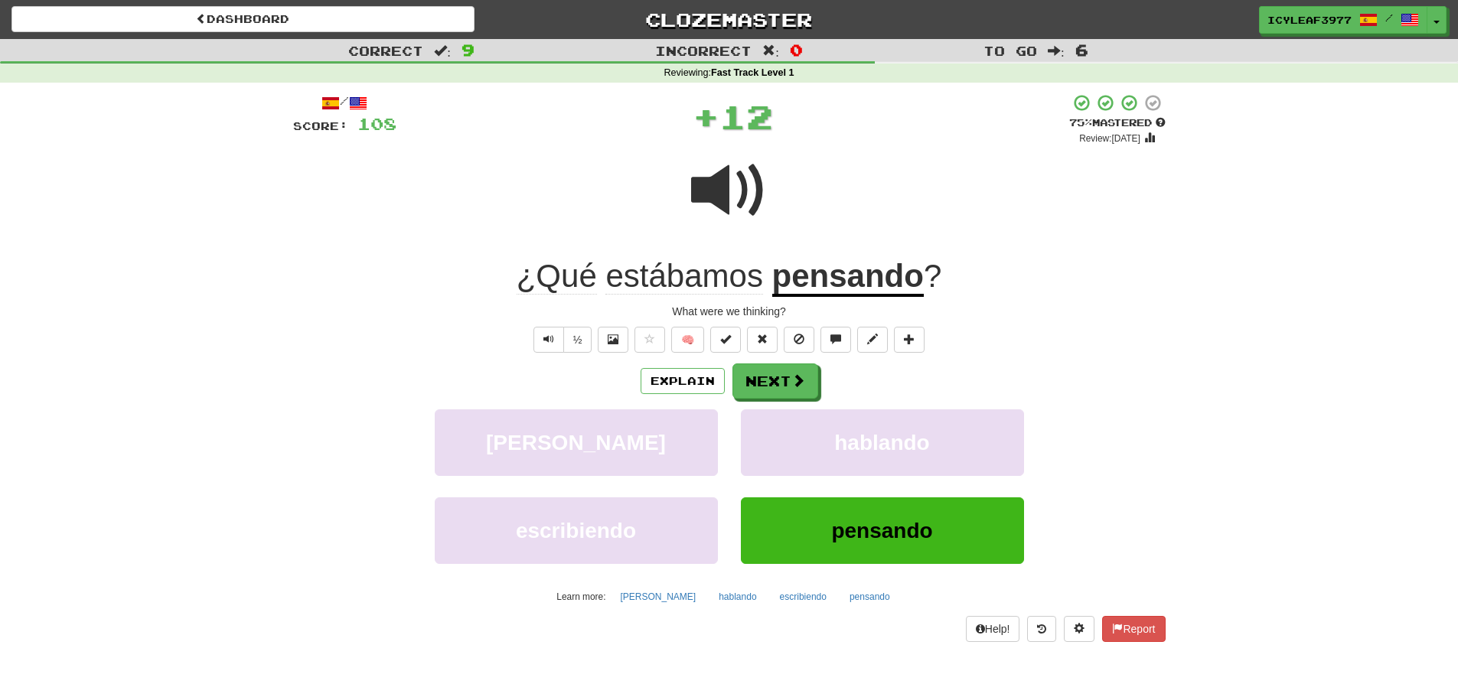
click at [684, 283] on span "estábamos" at bounding box center [683, 276] width 157 height 37
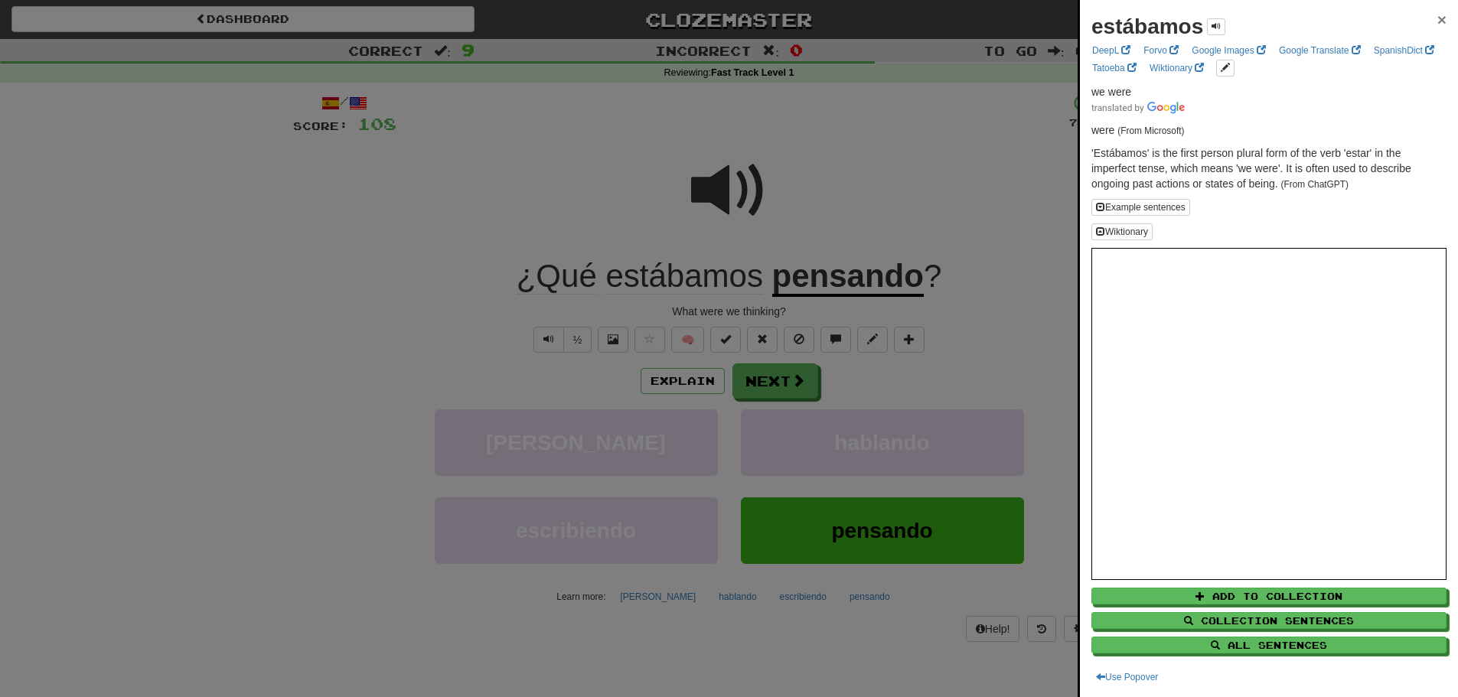
click at [1437, 17] on span "×" at bounding box center [1441, 20] width 9 height 18
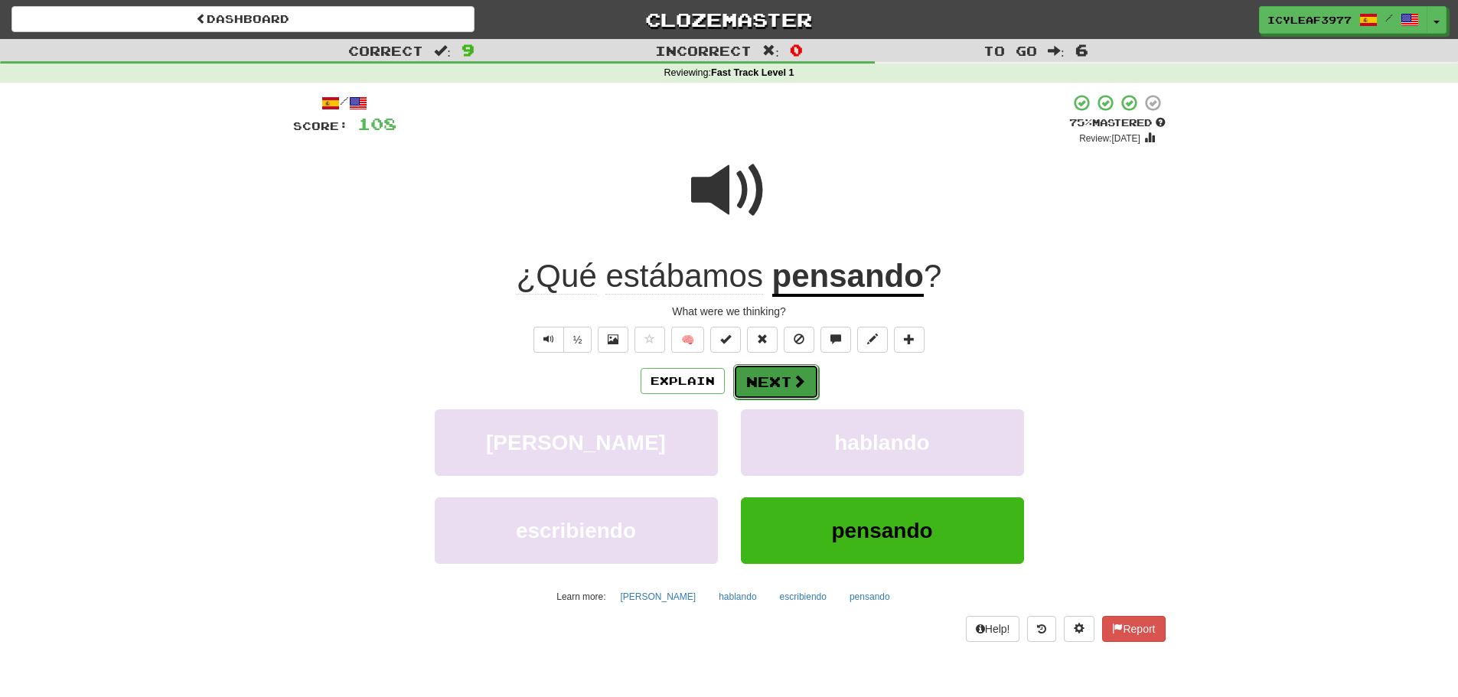
click at [783, 377] on button "Next" at bounding box center [776, 381] width 86 height 35
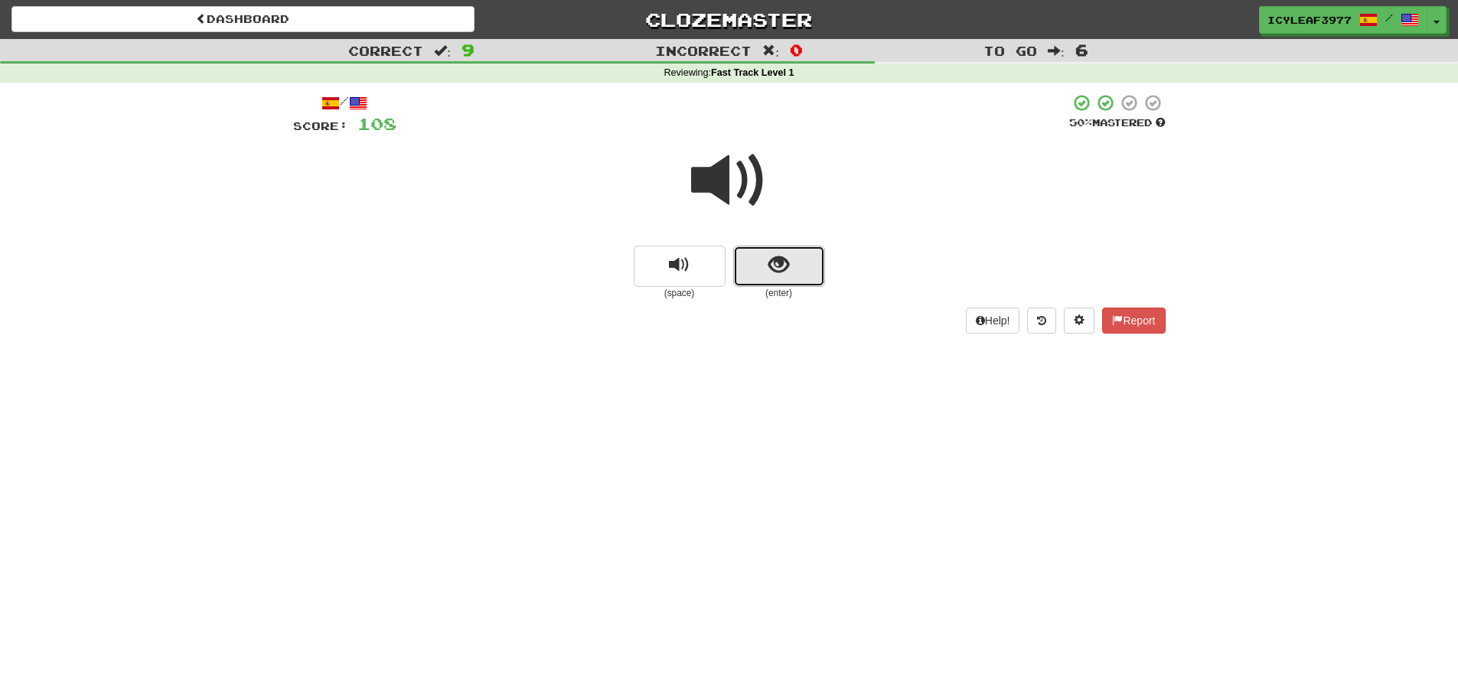
click at [767, 256] on button "show sentence" at bounding box center [779, 266] width 92 height 41
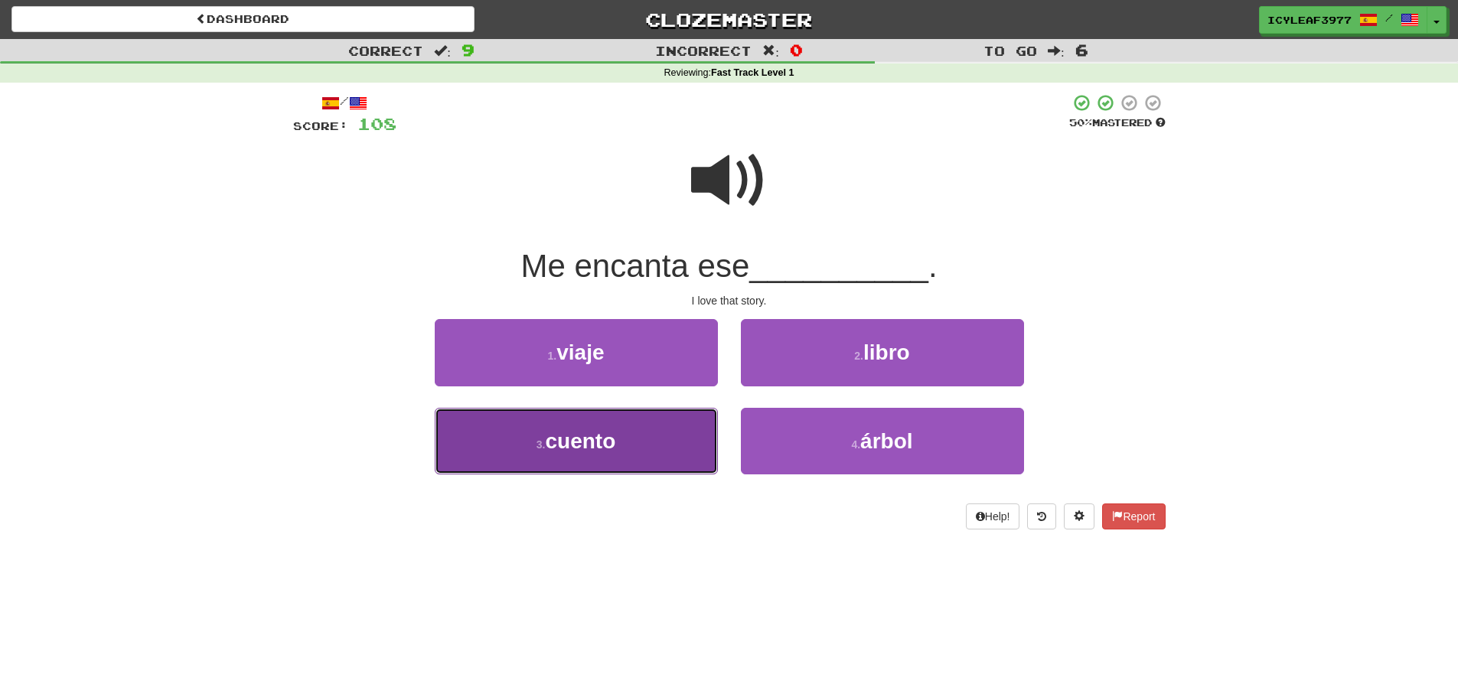
click at [643, 438] on button "3 . cuento" at bounding box center [576, 441] width 283 height 67
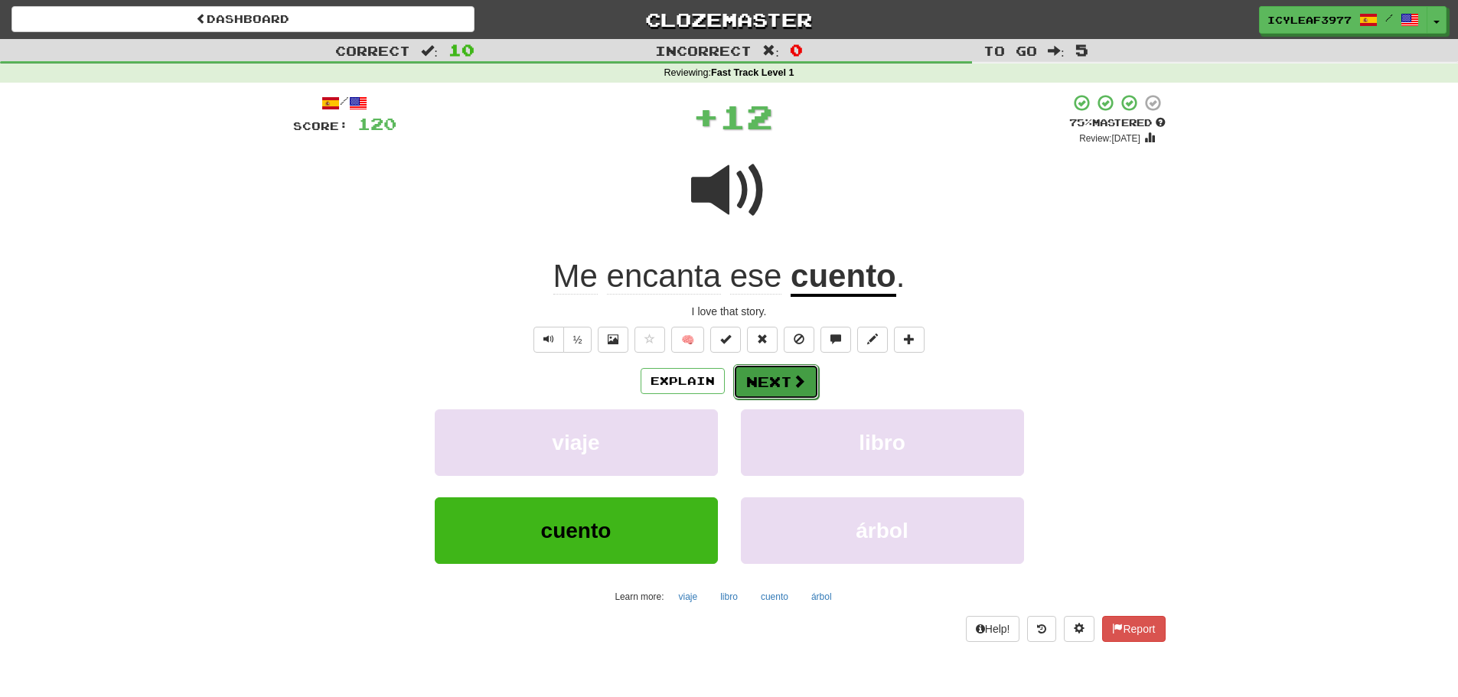
click at [797, 375] on span at bounding box center [799, 381] width 14 height 14
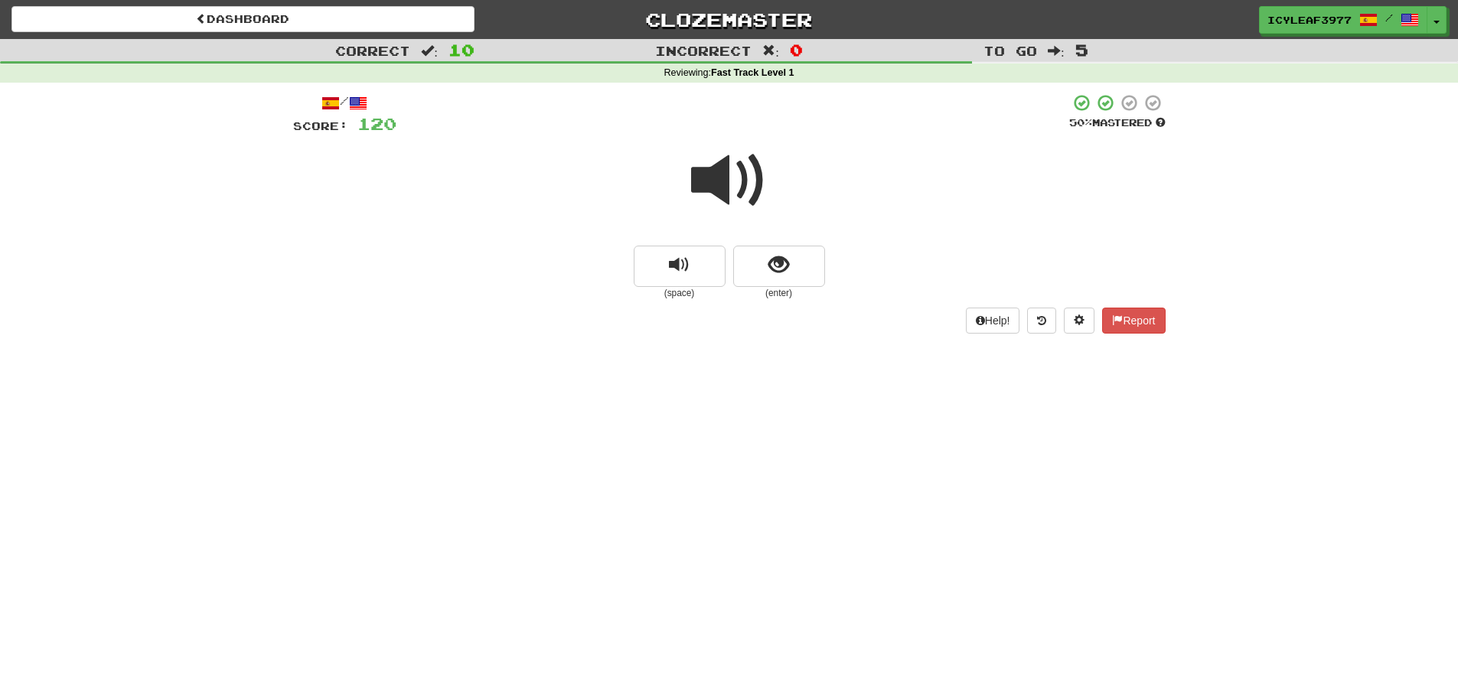
click at [732, 188] on span at bounding box center [729, 180] width 77 height 77
click at [777, 275] on span "show sentence" at bounding box center [778, 265] width 21 height 21
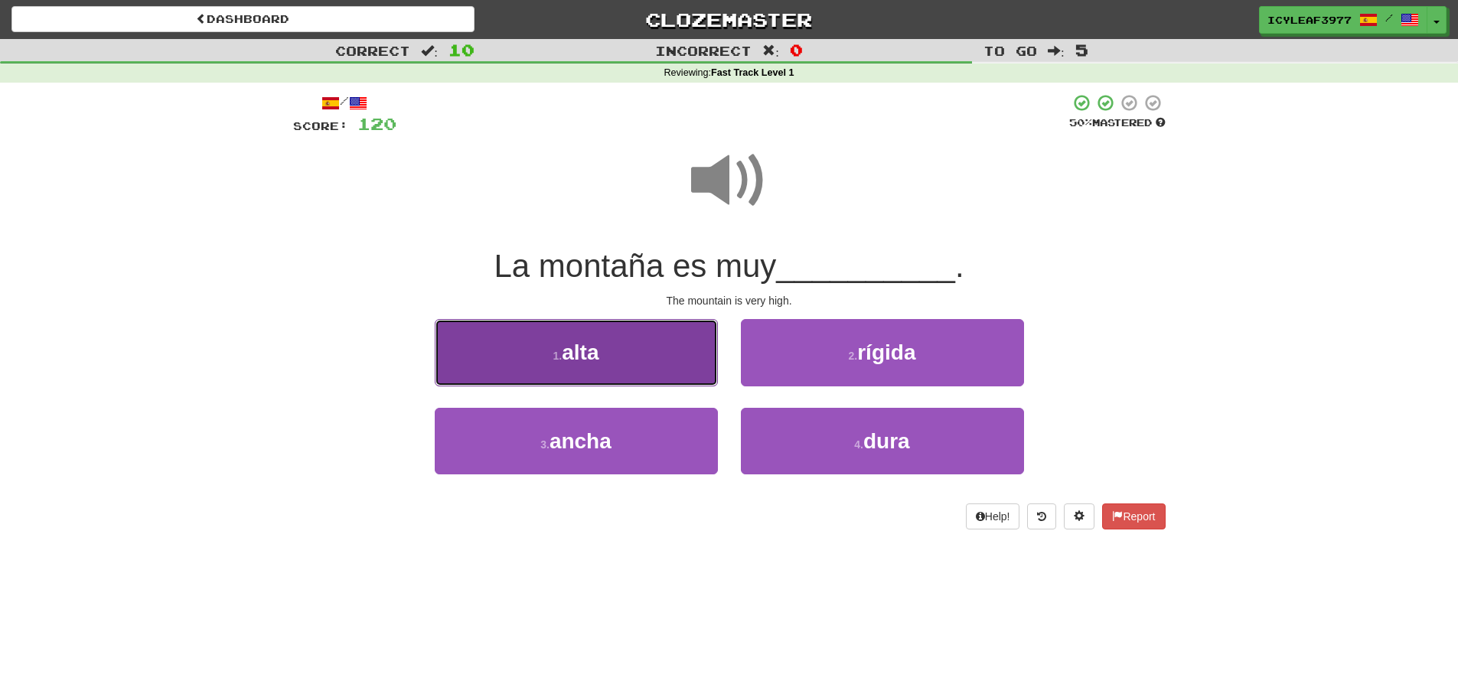
click at [690, 373] on button "1 . alta" at bounding box center [576, 352] width 283 height 67
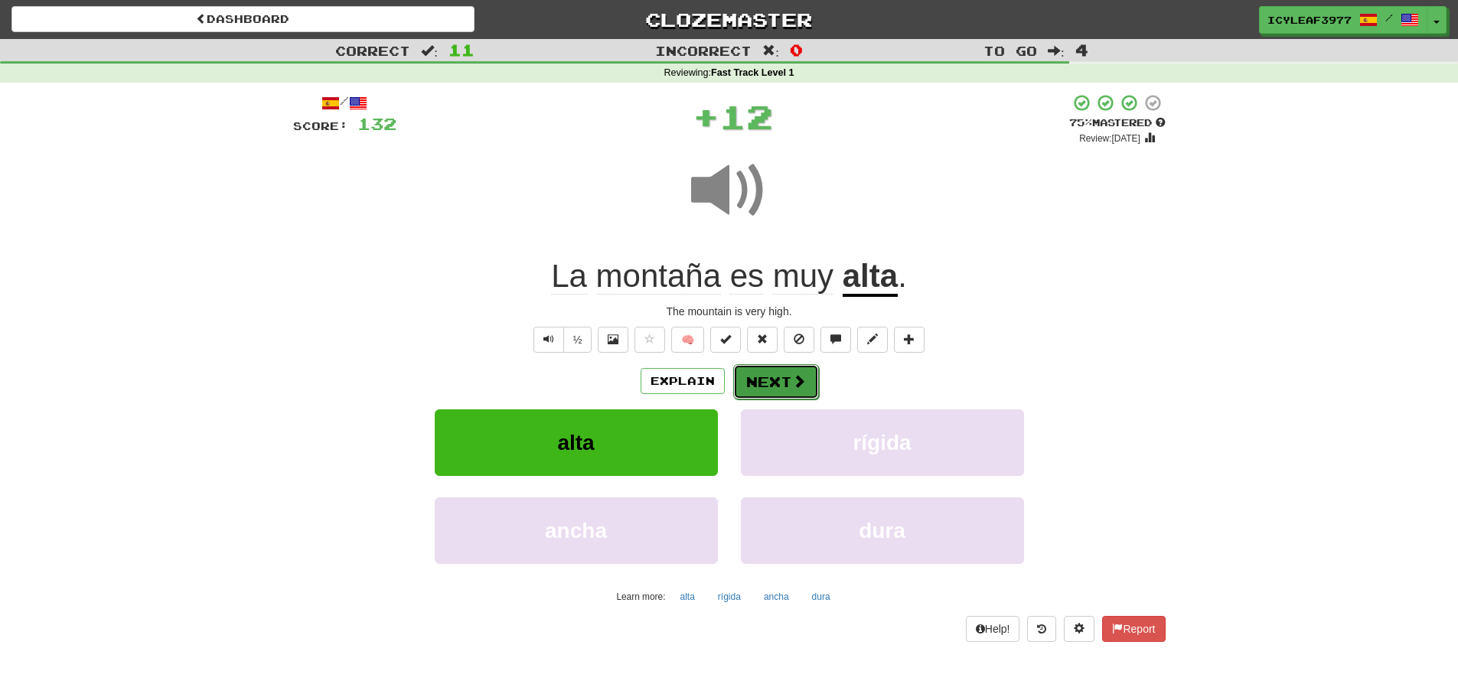
click at [758, 375] on button "Next" at bounding box center [776, 381] width 86 height 35
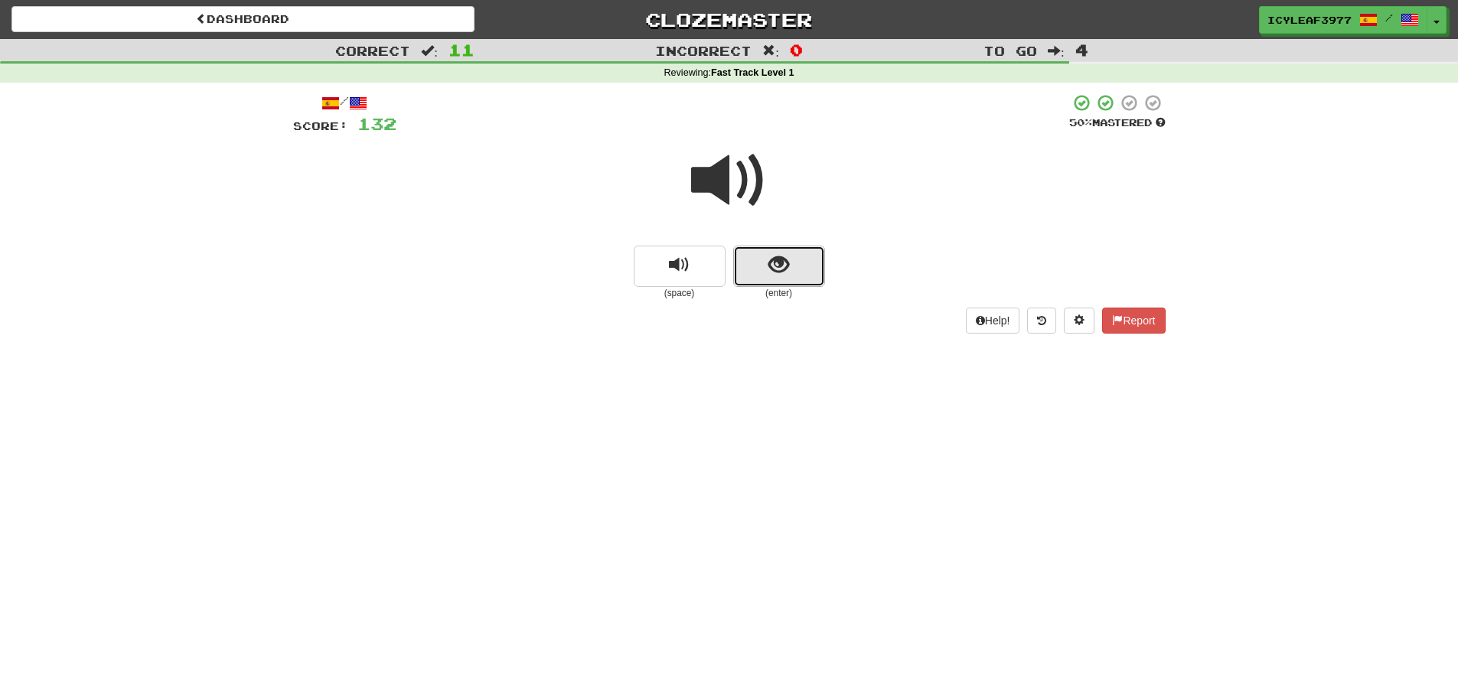
click at [755, 256] on button "show sentence" at bounding box center [779, 266] width 92 height 41
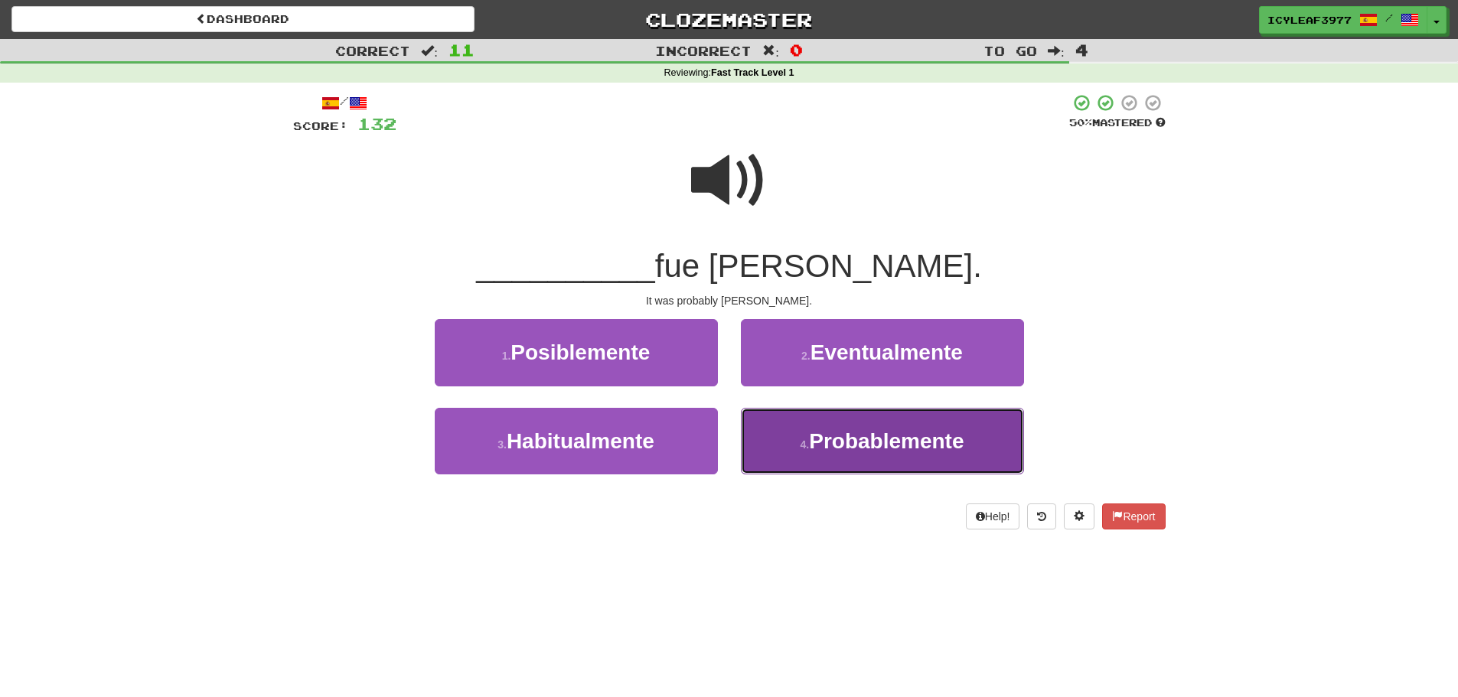
click at [792, 424] on button "4 . Probablemente" at bounding box center [882, 441] width 283 height 67
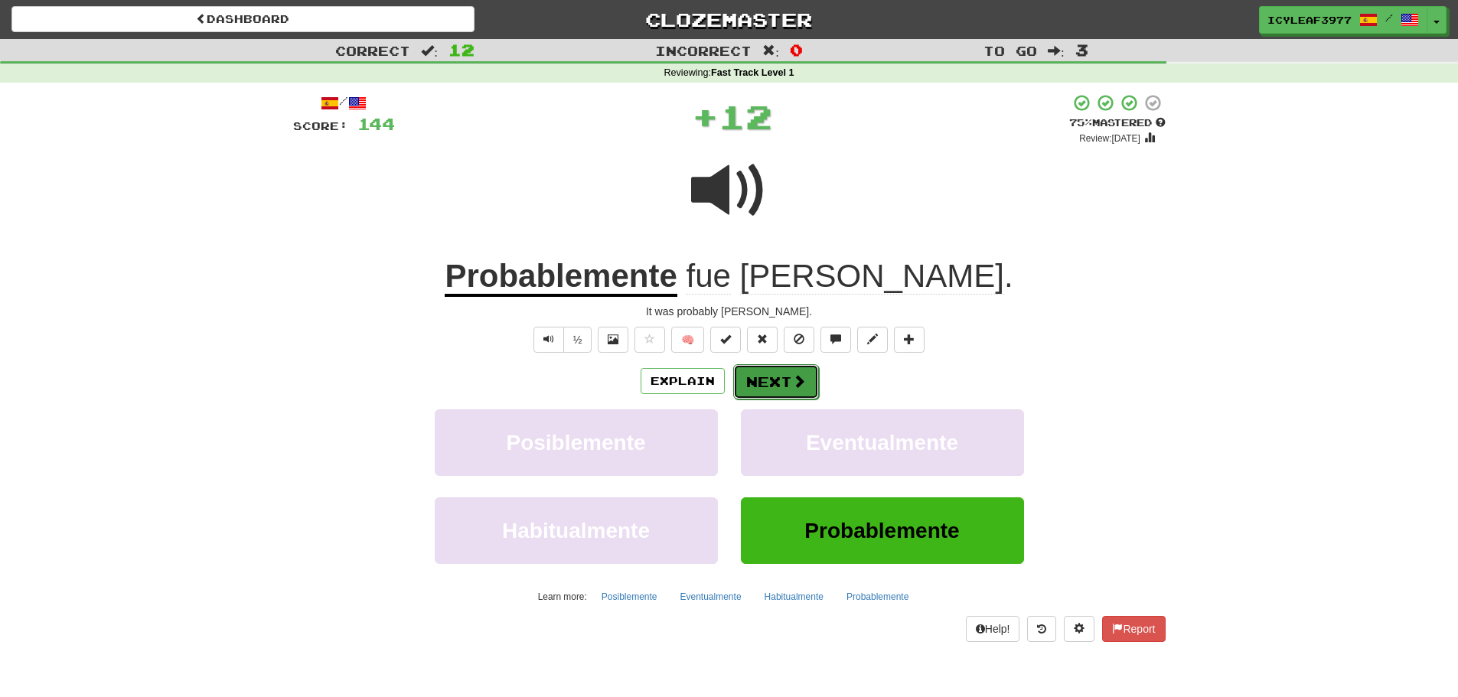
click at [772, 387] on button "Next" at bounding box center [776, 381] width 86 height 35
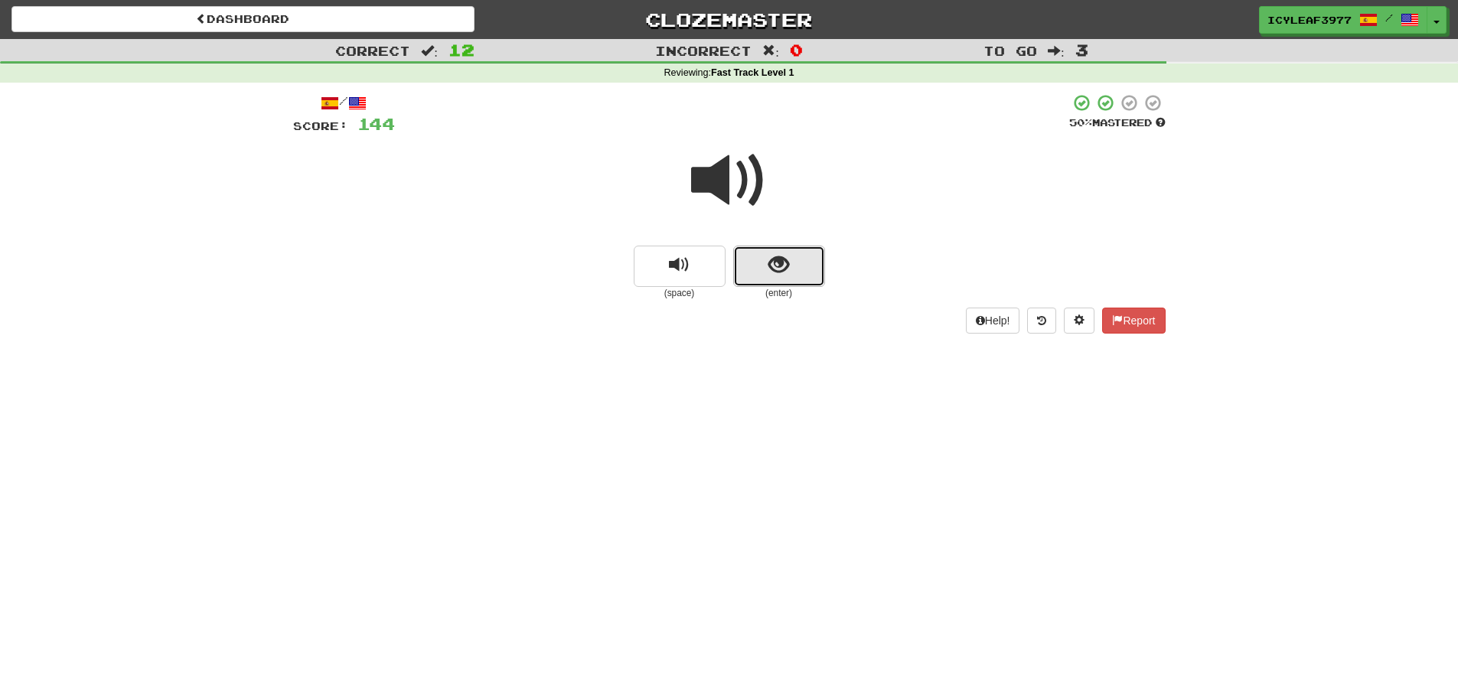
click at [775, 279] on button "show sentence" at bounding box center [779, 266] width 92 height 41
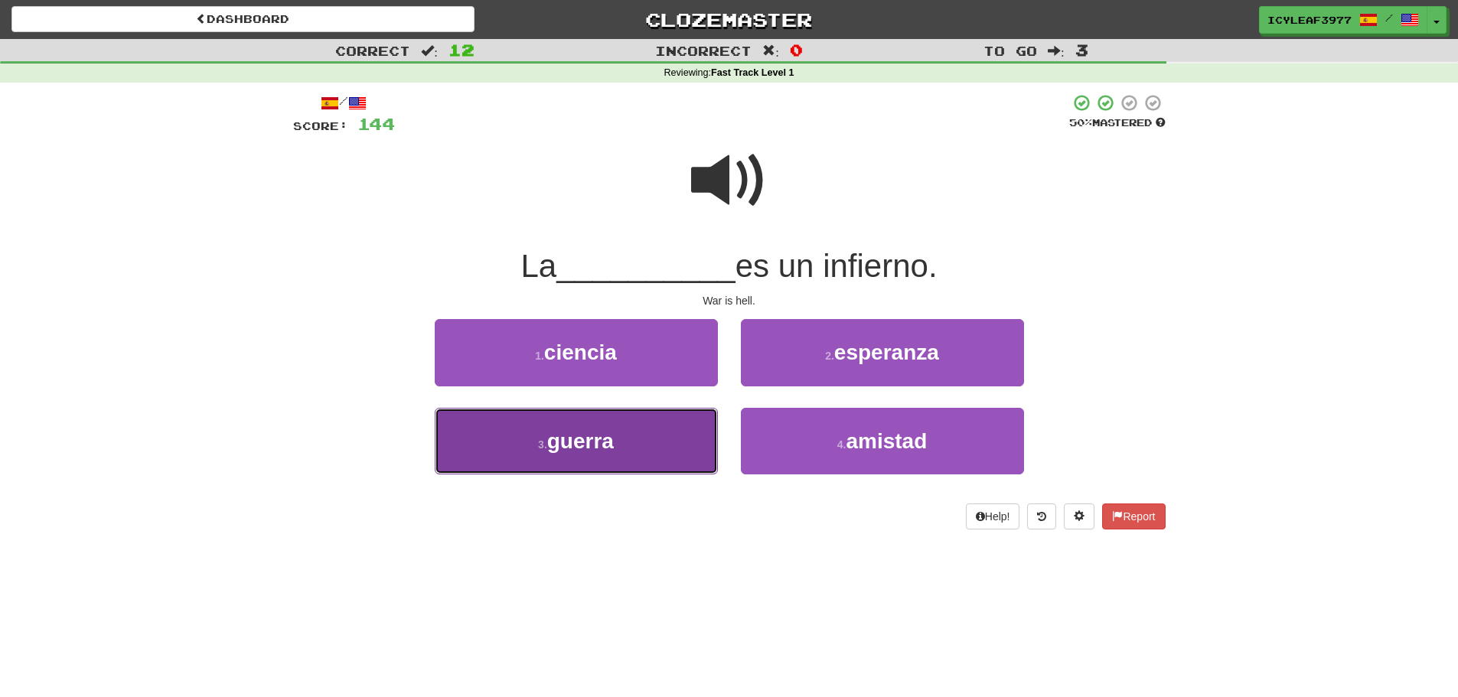
click at [678, 420] on button "3 . guerra" at bounding box center [576, 441] width 283 height 67
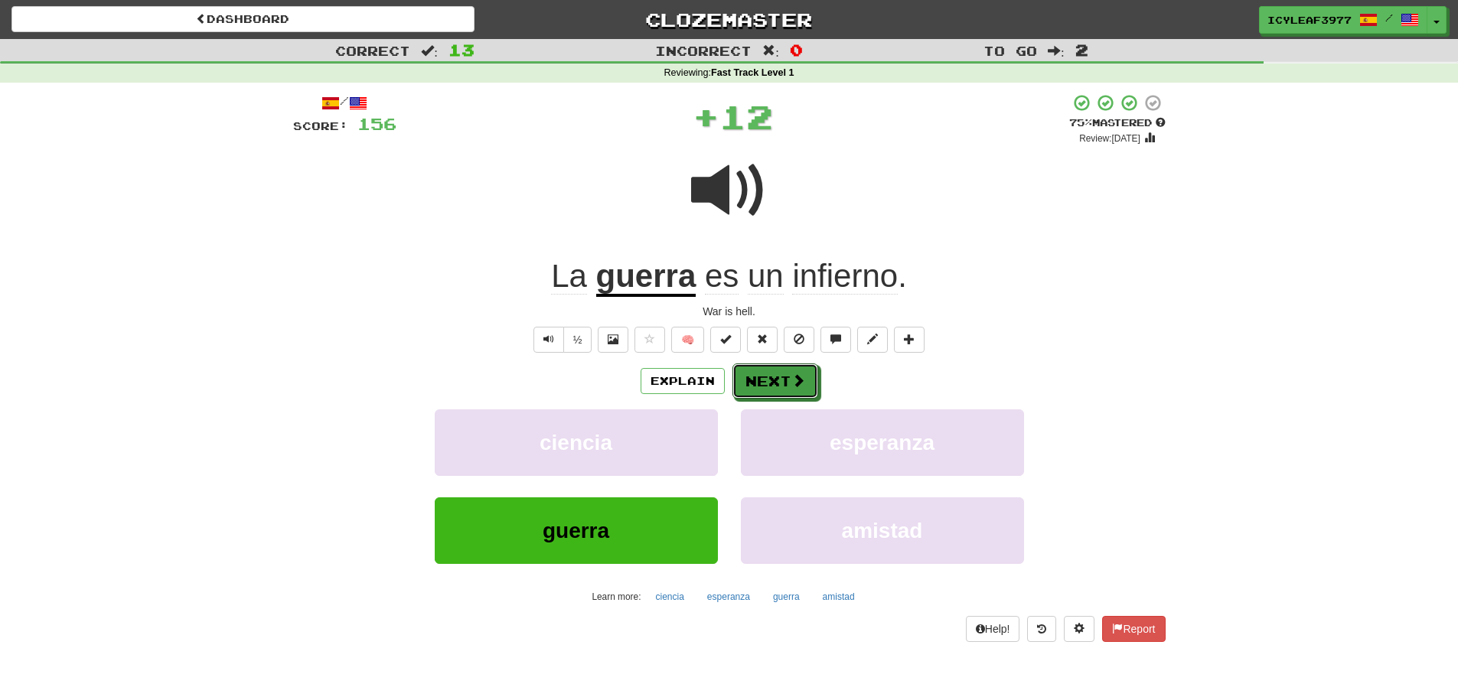
click at [775, 377] on button "Next" at bounding box center [775, 381] width 86 height 35
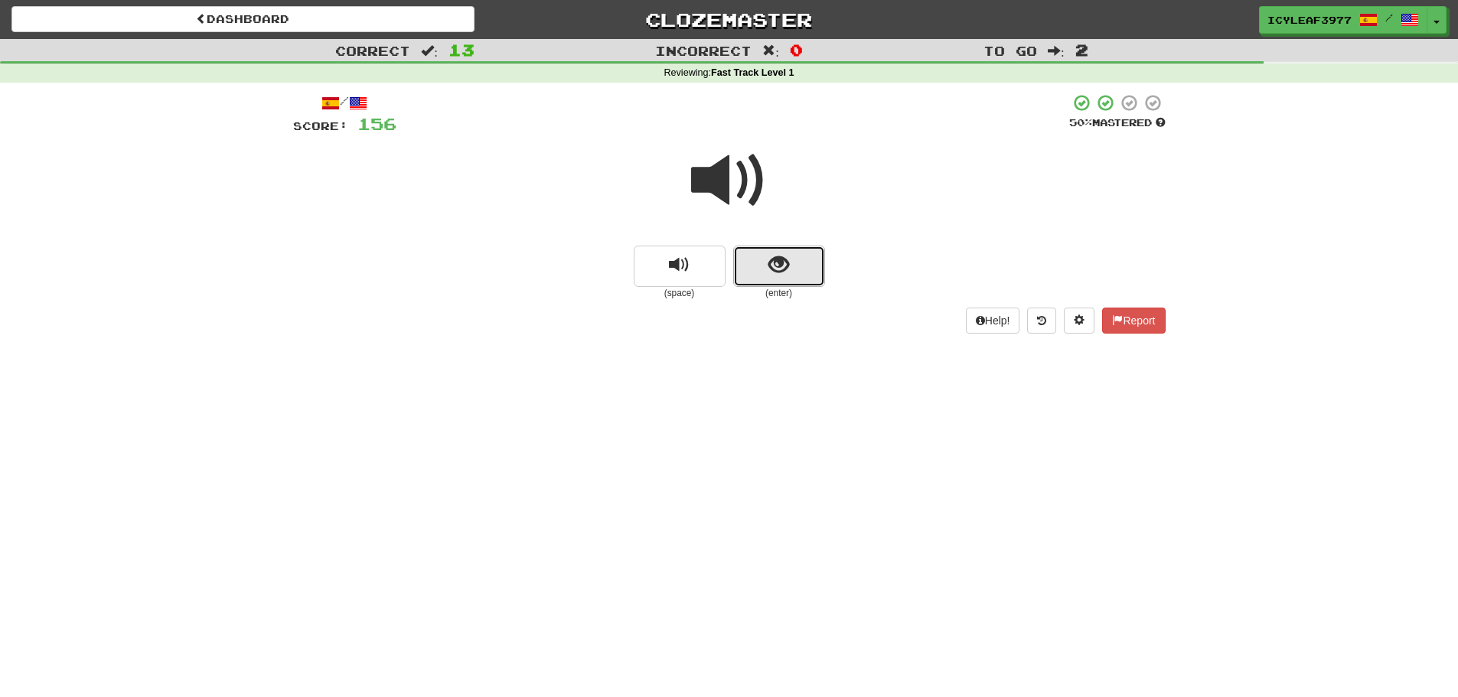
click at [758, 270] on button "show sentence" at bounding box center [779, 266] width 92 height 41
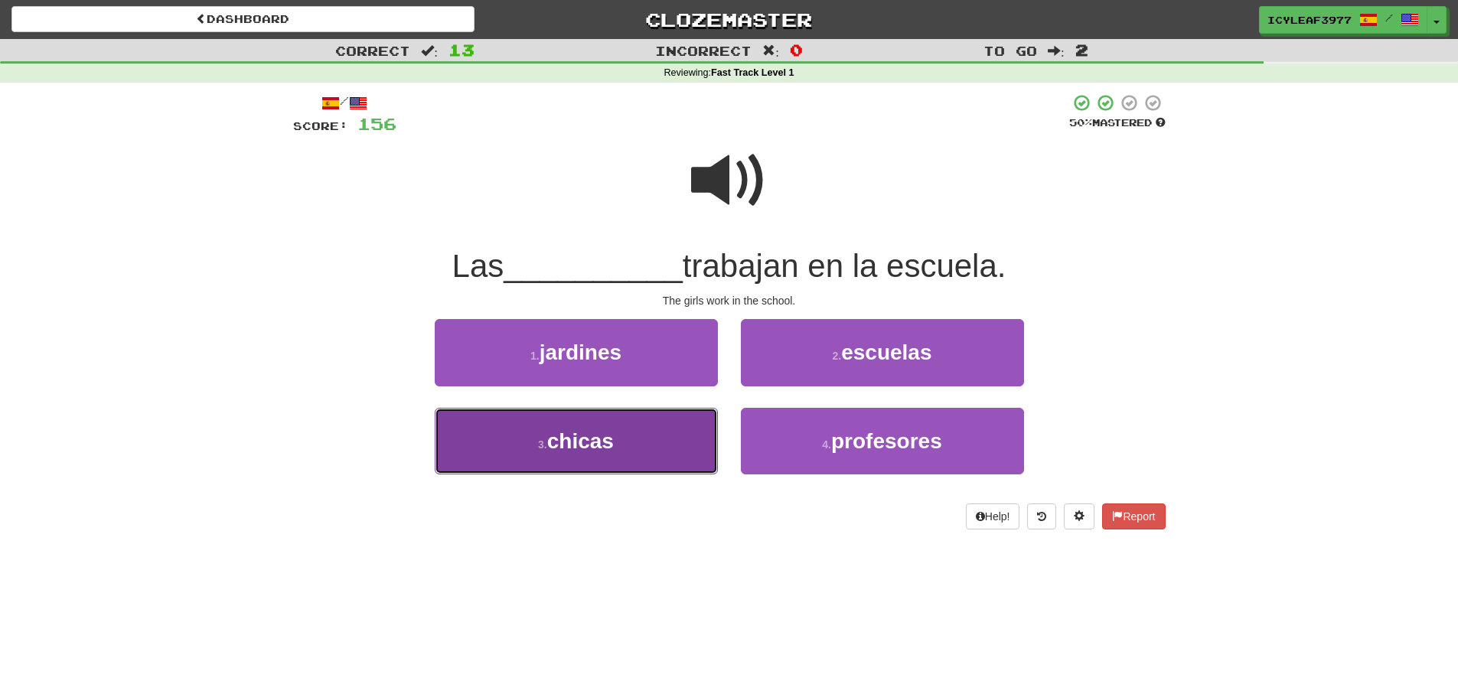
click at [666, 430] on button "3 . chicas" at bounding box center [576, 441] width 283 height 67
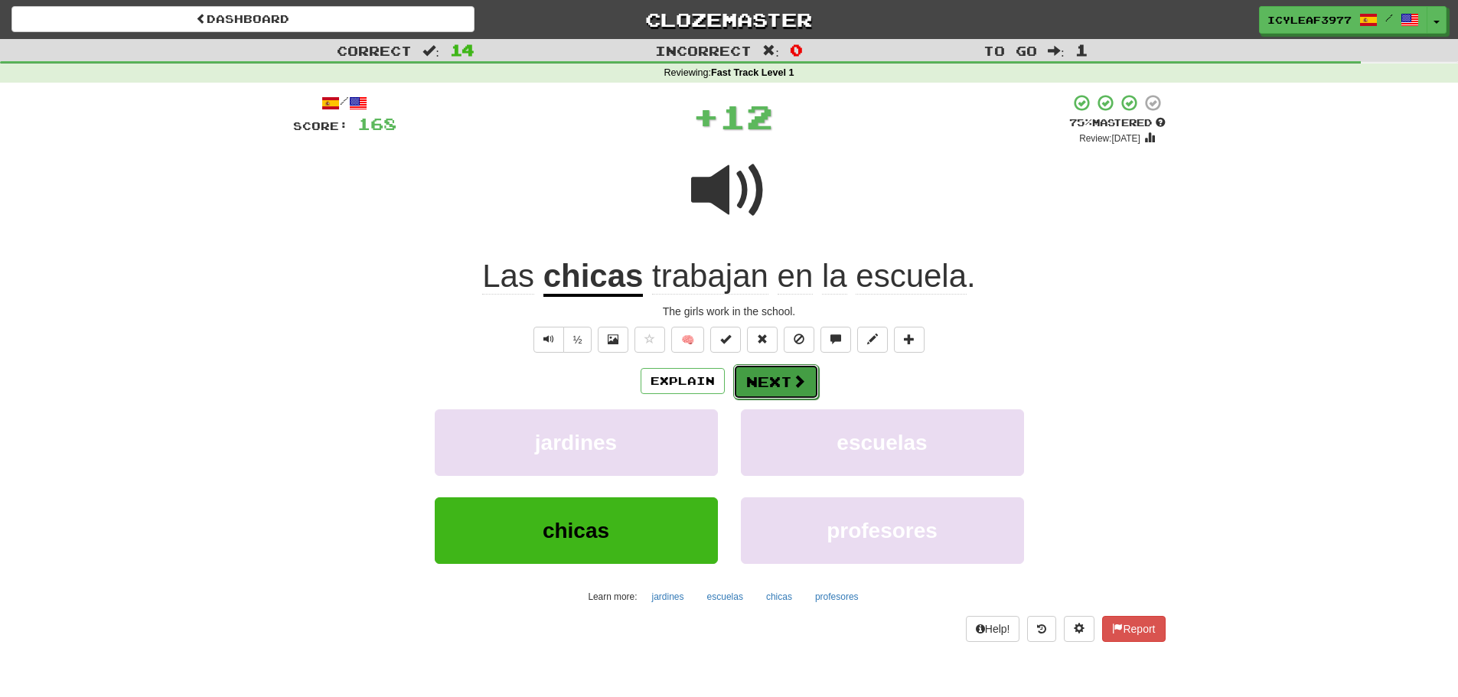
click at [781, 382] on button "Next" at bounding box center [776, 381] width 86 height 35
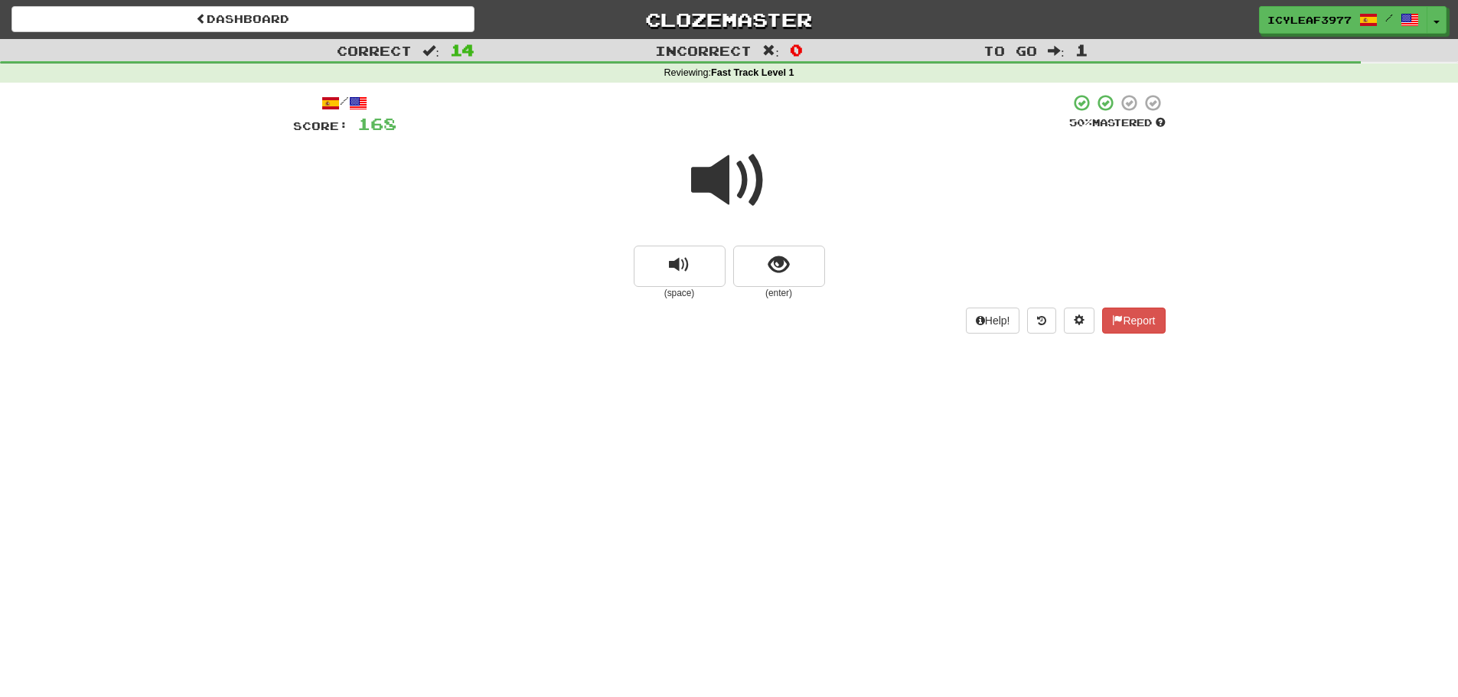
click at [726, 196] on span at bounding box center [729, 180] width 77 height 77
click at [765, 274] on button "show sentence" at bounding box center [779, 266] width 92 height 41
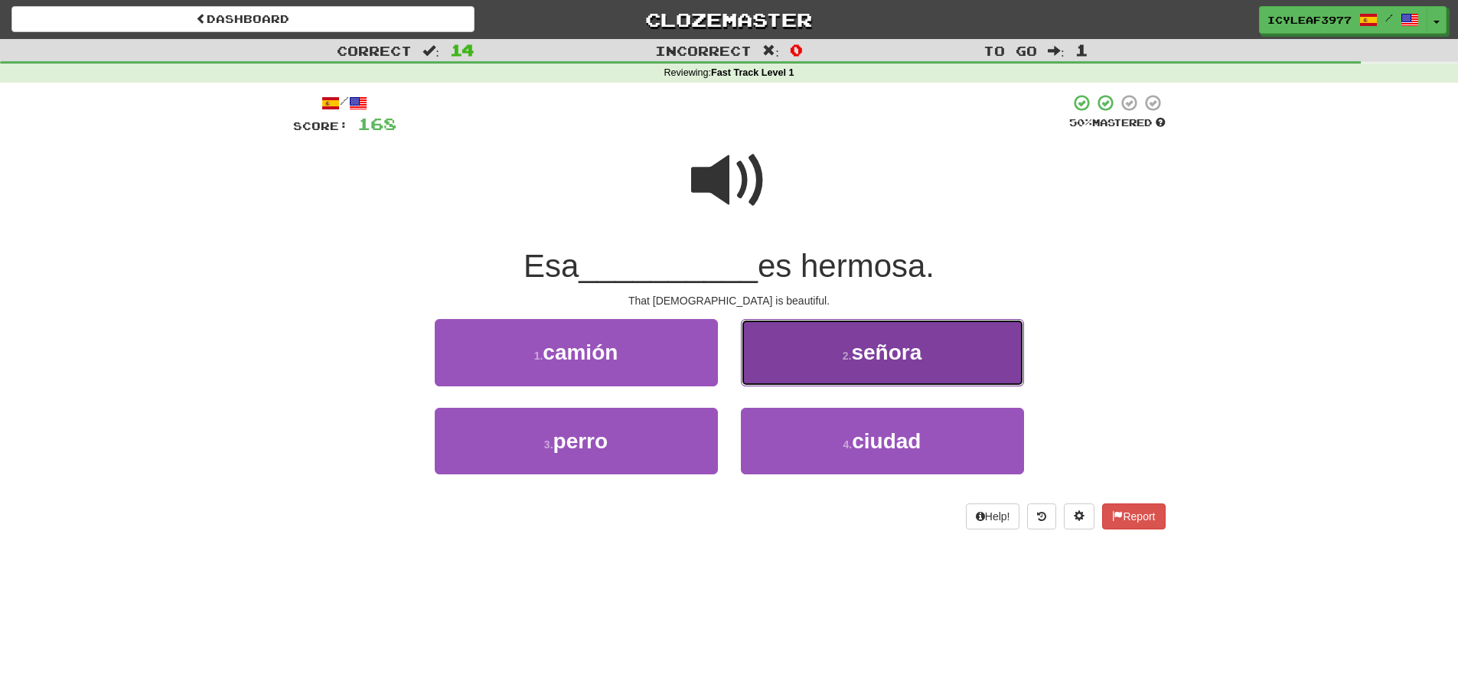
click at [796, 353] on button "2 . señora" at bounding box center [882, 352] width 283 height 67
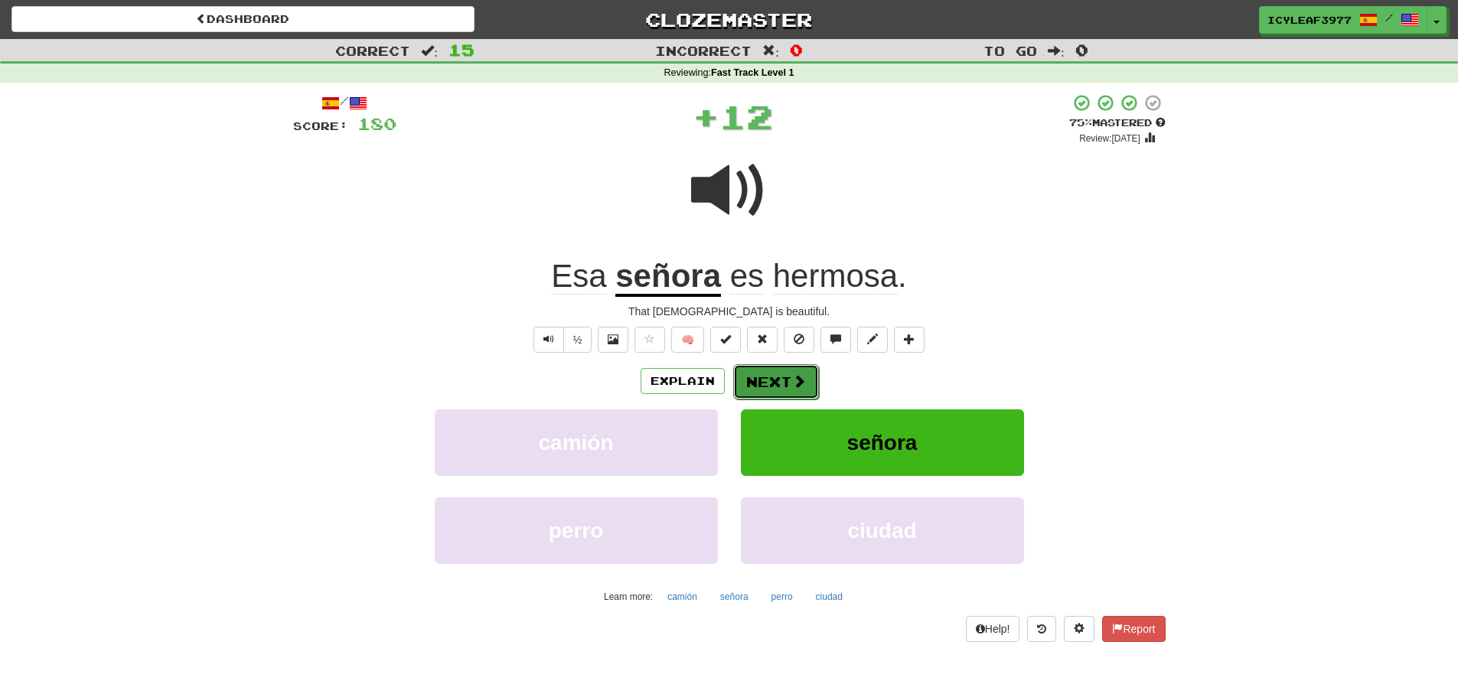
click at [773, 380] on button "Next" at bounding box center [776, 381] width 86 height 35
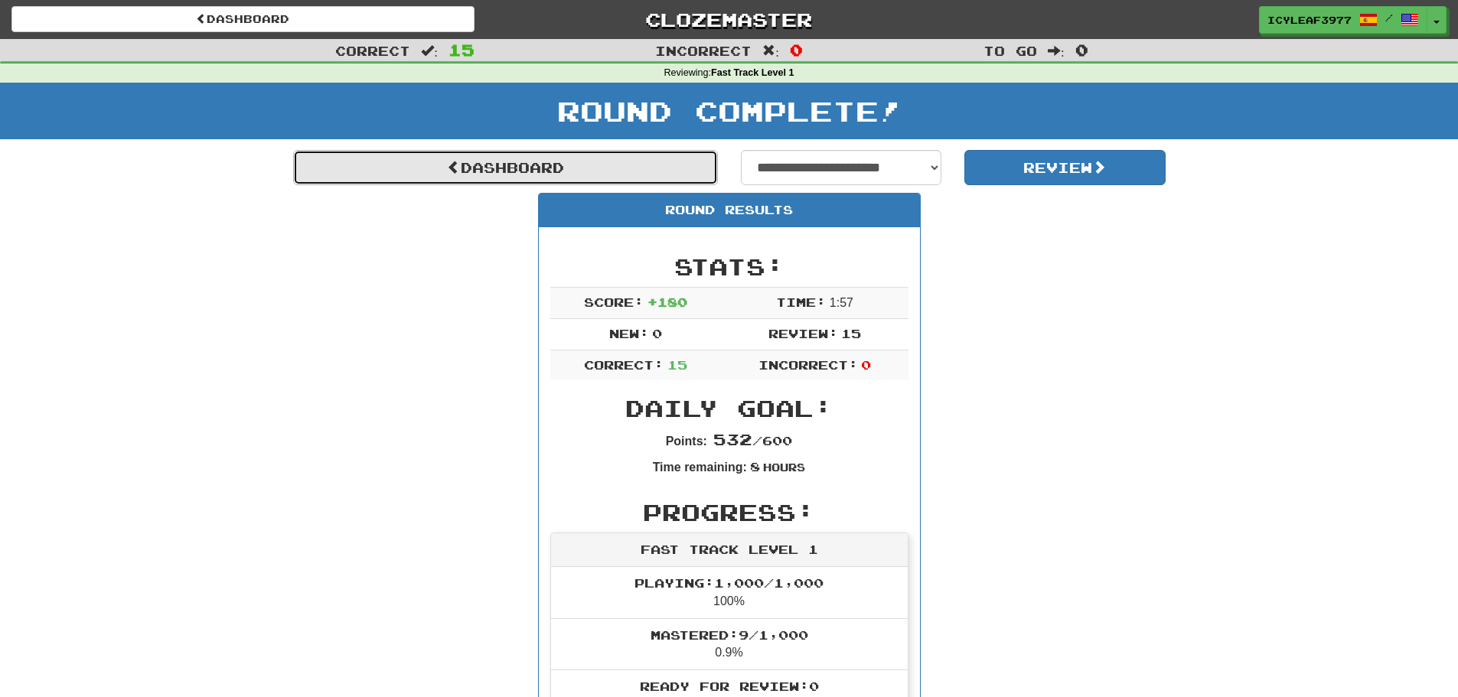
click at [524, 168] on link "Dashboard" at bounding box center [505, 167] width 425 height 35
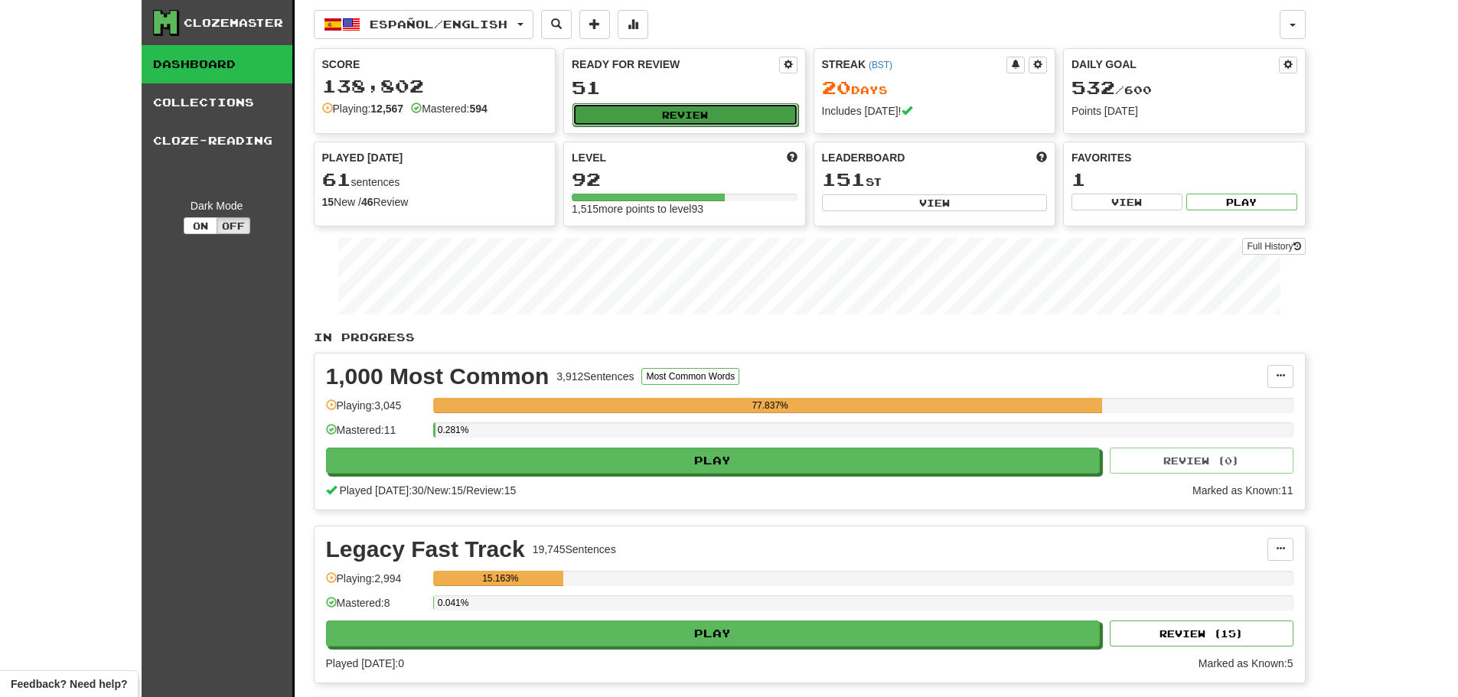
click at [601, 108] on button "Review" at bounding box center [686, 114] width 226 height 23
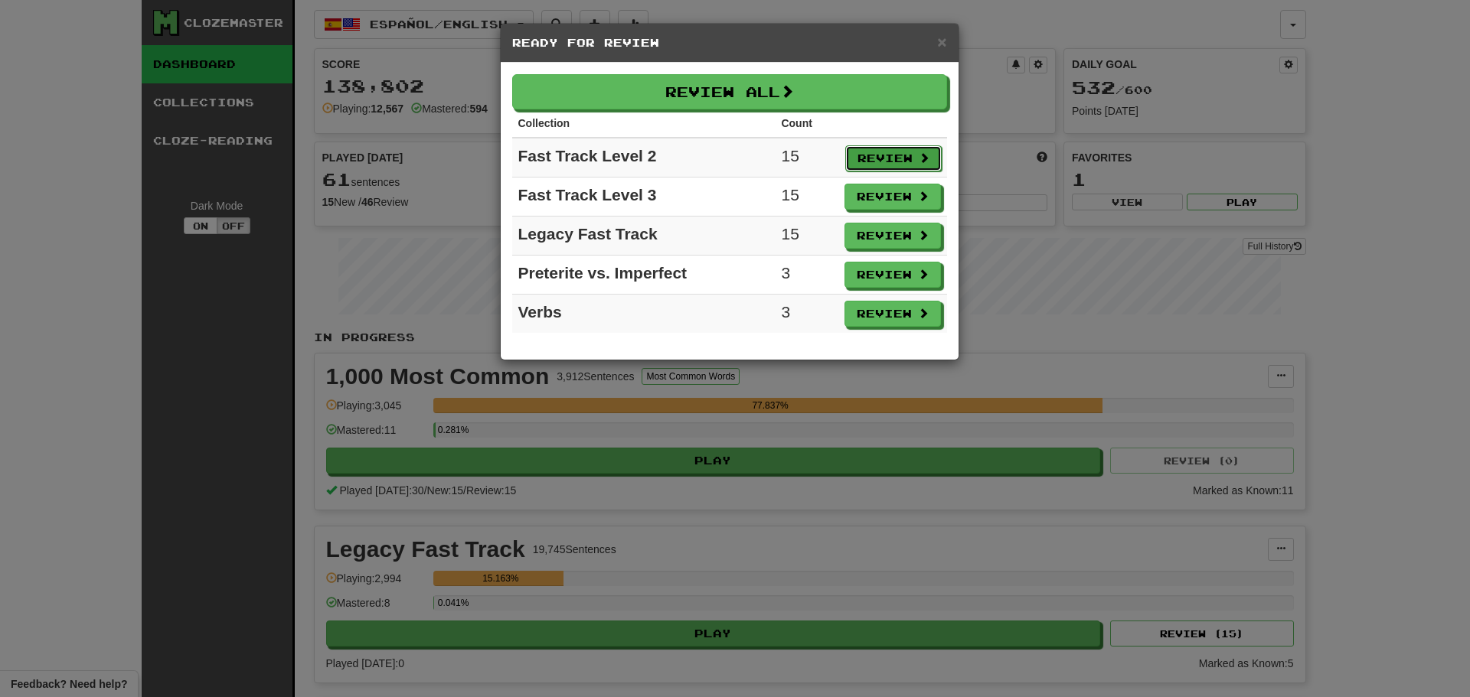
click at [853, 152] on button "Review" at bounding box center [893, 158] width 96 height 26
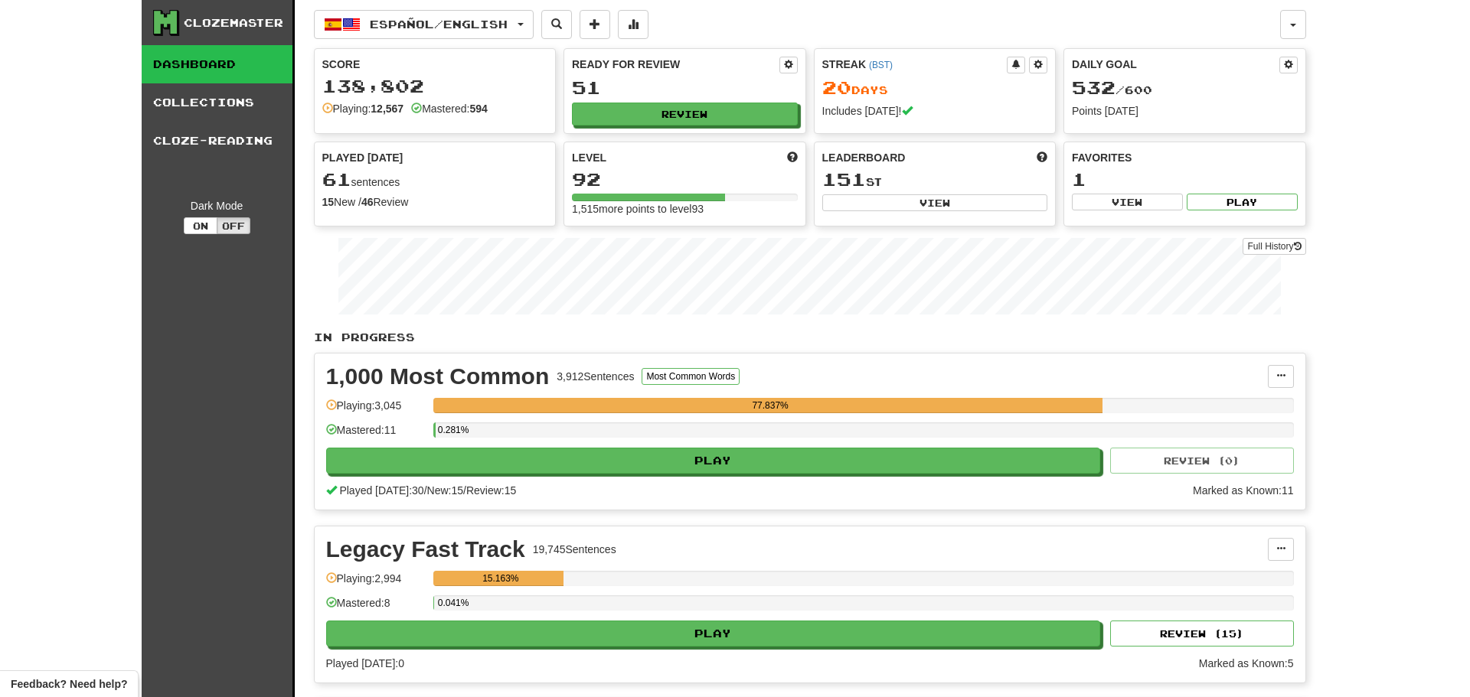
select select "**"
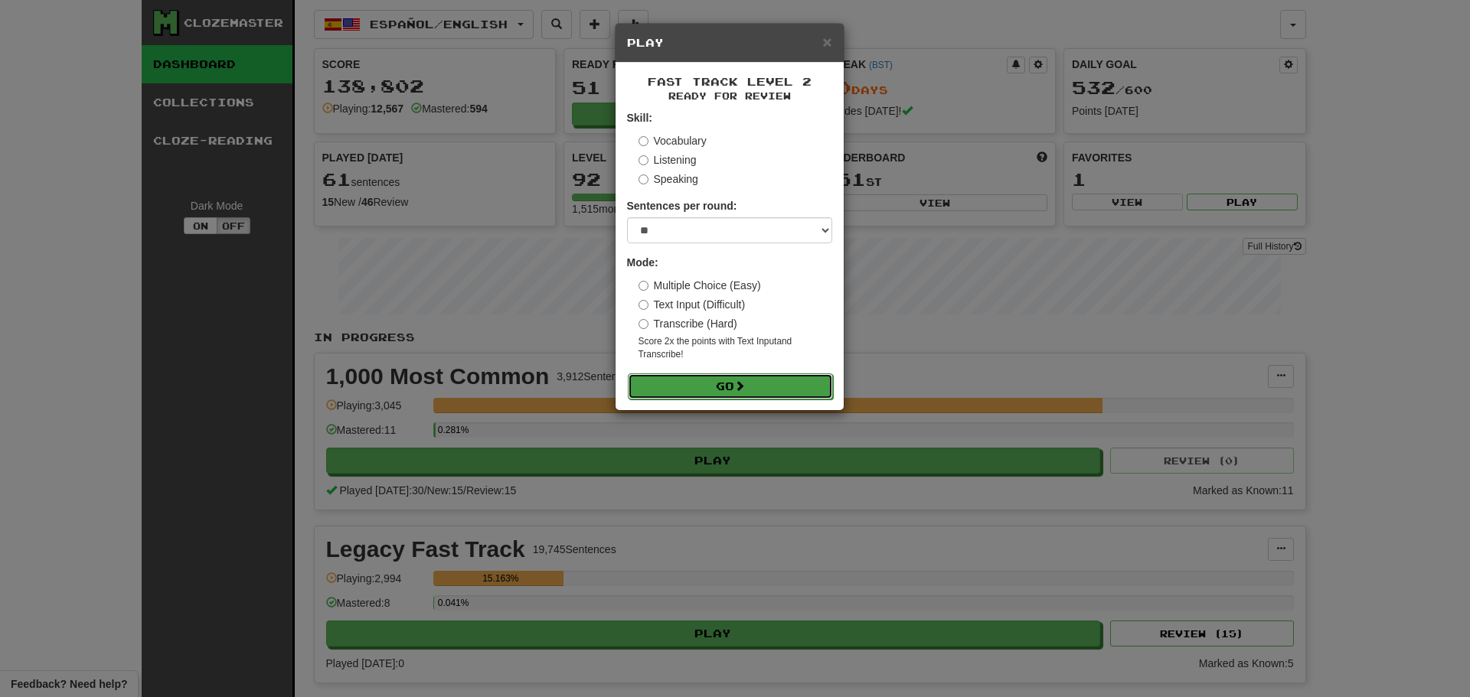
click at [694, 377] on button "Go" at bounding box center [730, 387] width 205 height 26
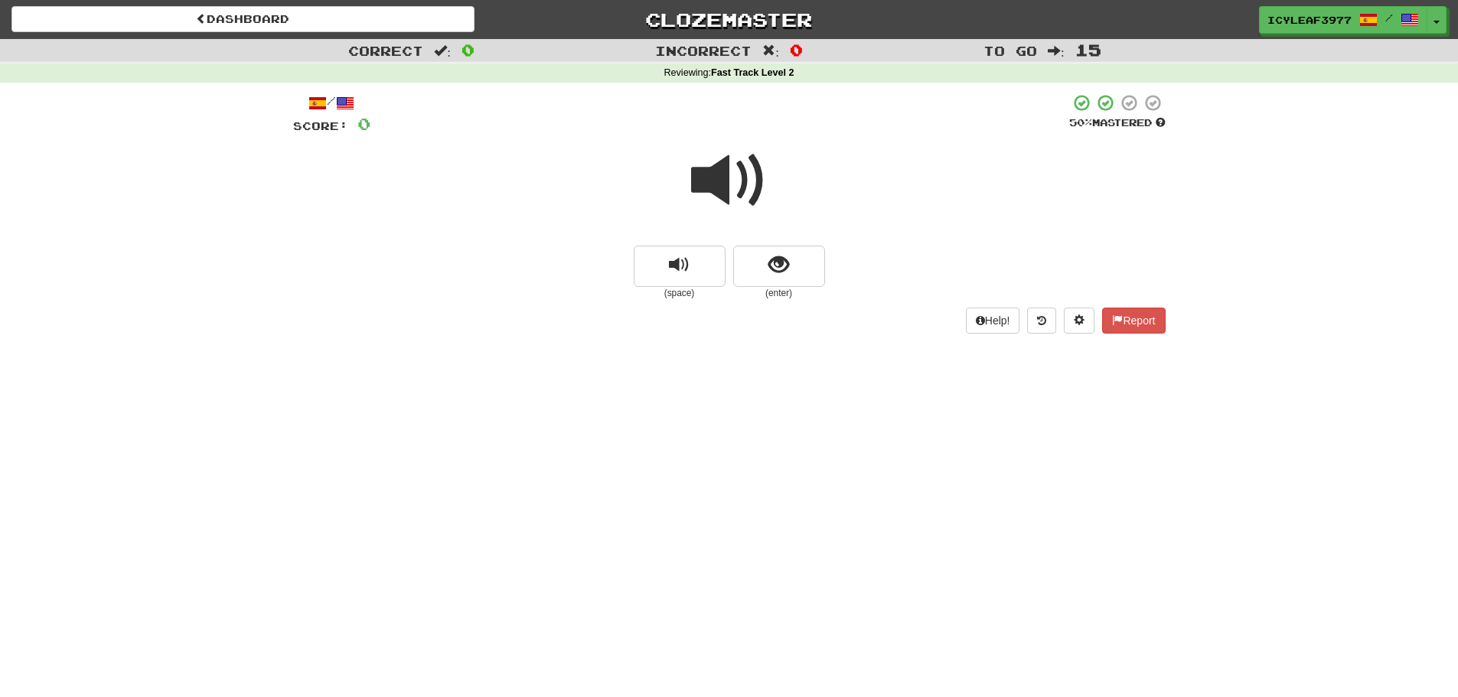
click at [728, 169] on span at bounding box center [729, 180] width 77 height 77
click at [729, 171] on span at bounding box center [729, 180] width 77 height 77
click at [767, 263] on button "show sentence" at bounding box center [779, 266] width 92 height 41
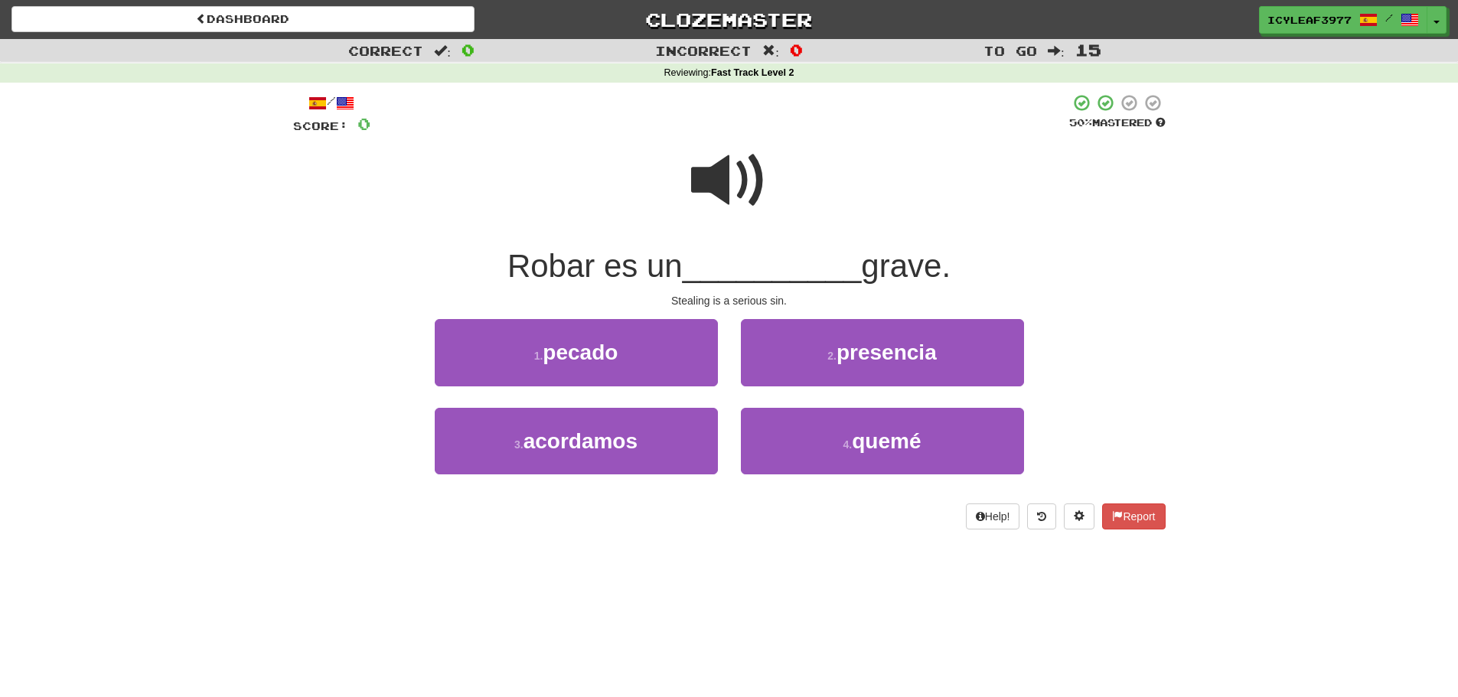
click at [708, 190] on span at bounding box center [729, 180] width 77 height 77
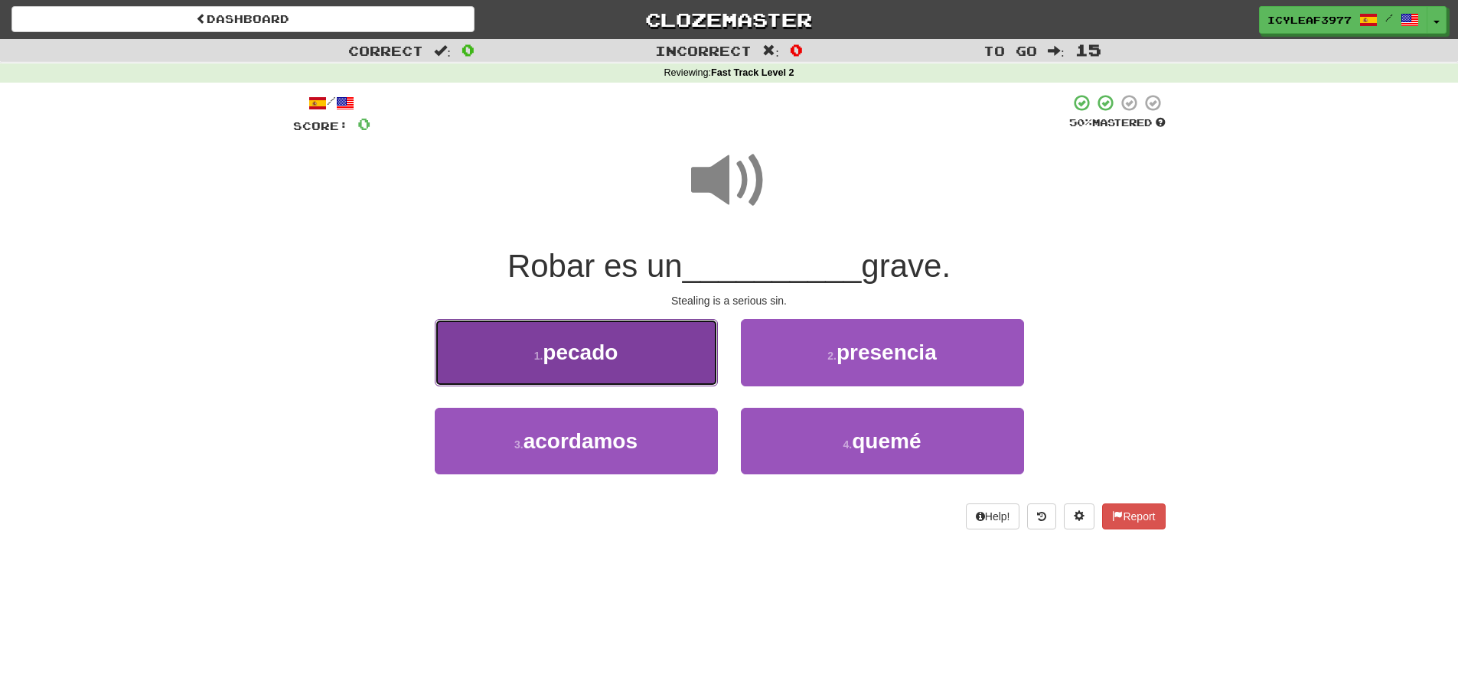
click at [593, 359] on span "pecado" at bounding box center [580, 353] width 75 height 24
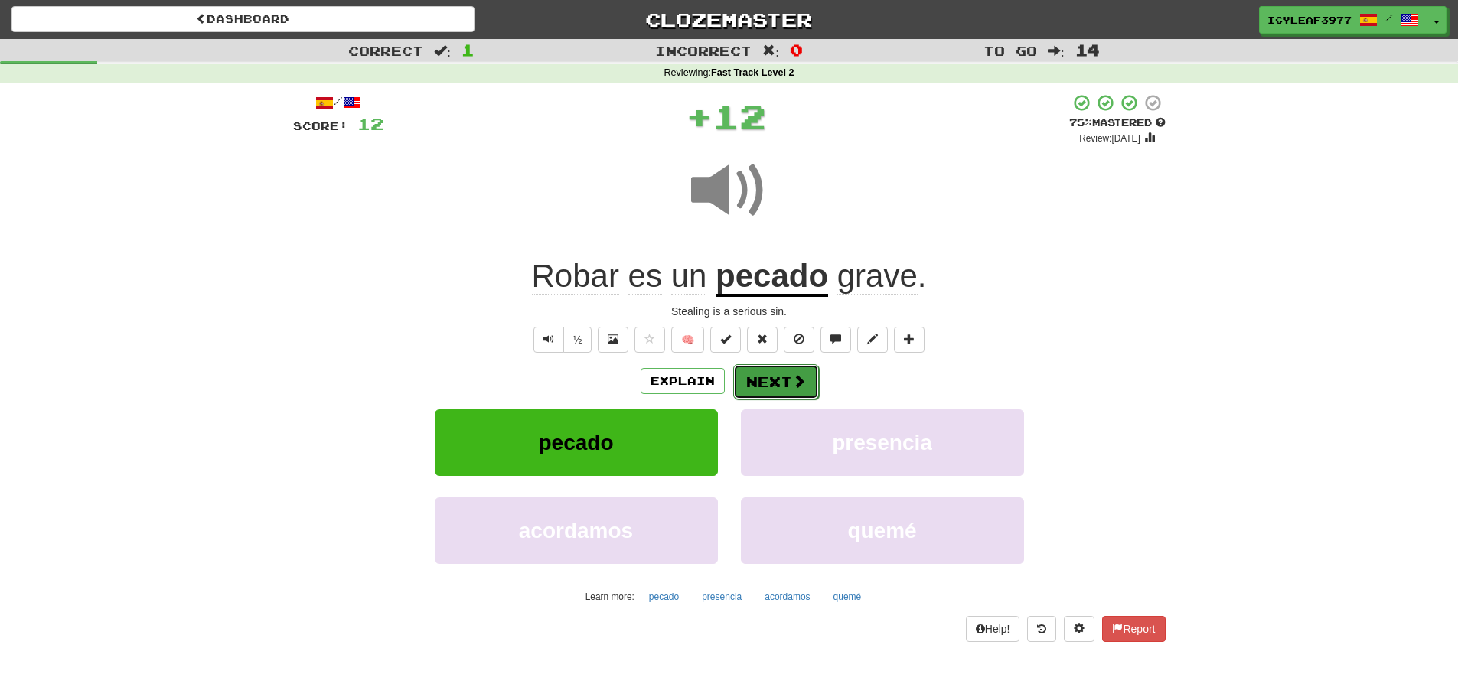
click at [759, 367] on button "Next" at bounding box center [776, 381] width 86 height 35
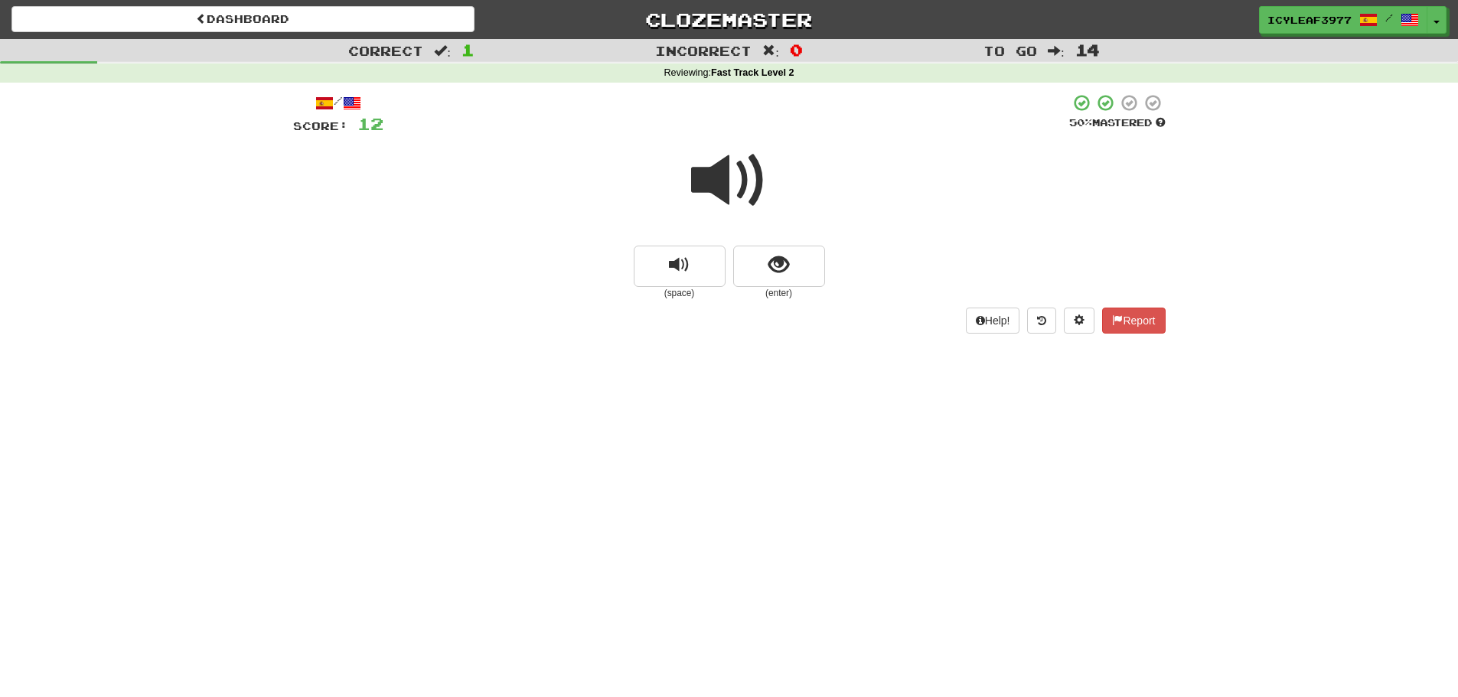
click at [724, 178] on span at bounding box center [729, 180] width 77 height 77
click at [749, 253] on button "show sentence" at bounding box center [779, 266] width 92 height 41
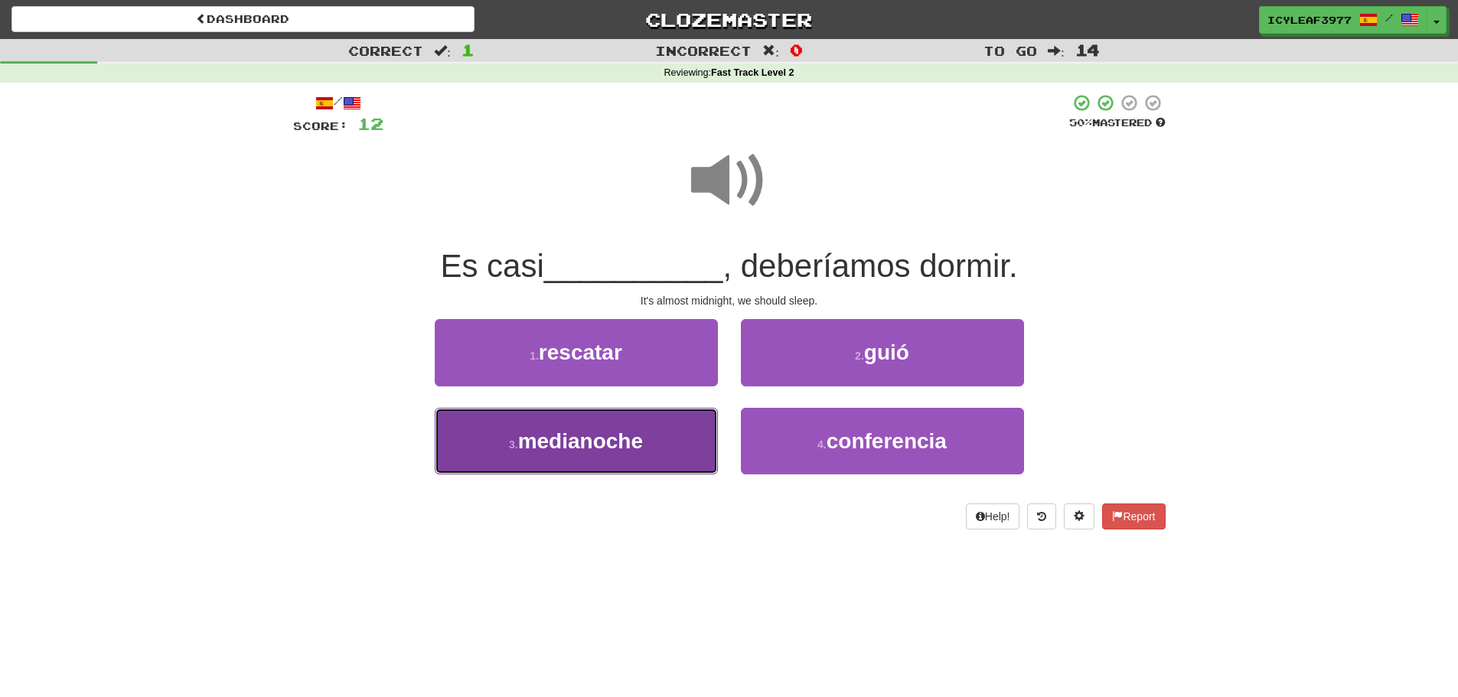
click at [593, 432] on span "medianoche" at bounding box center [580, 441] width 125 height 24
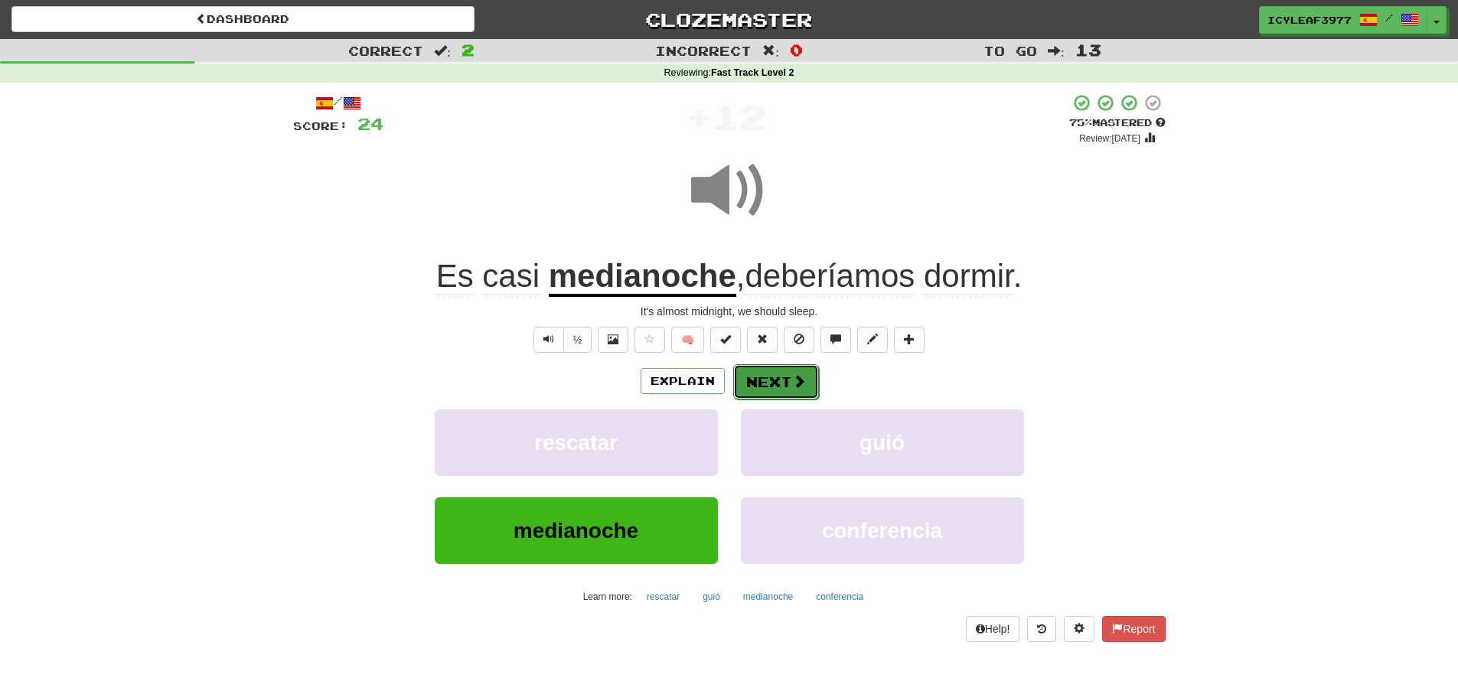
click at [750, 373] on button "Next" at bounding box center [776, 381] width 86 height 35
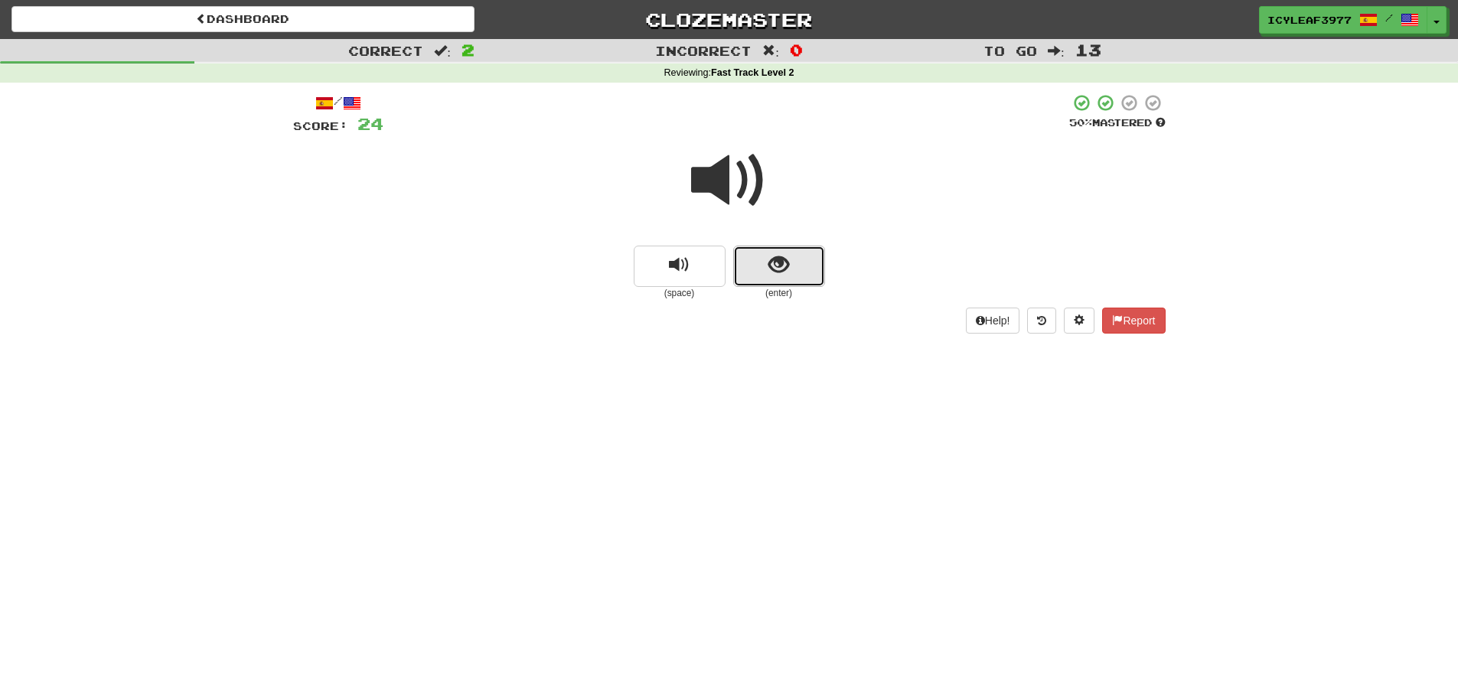
click at [762, 251] on button "show sentence" at bounding box center [779, 266] width 92 height 41
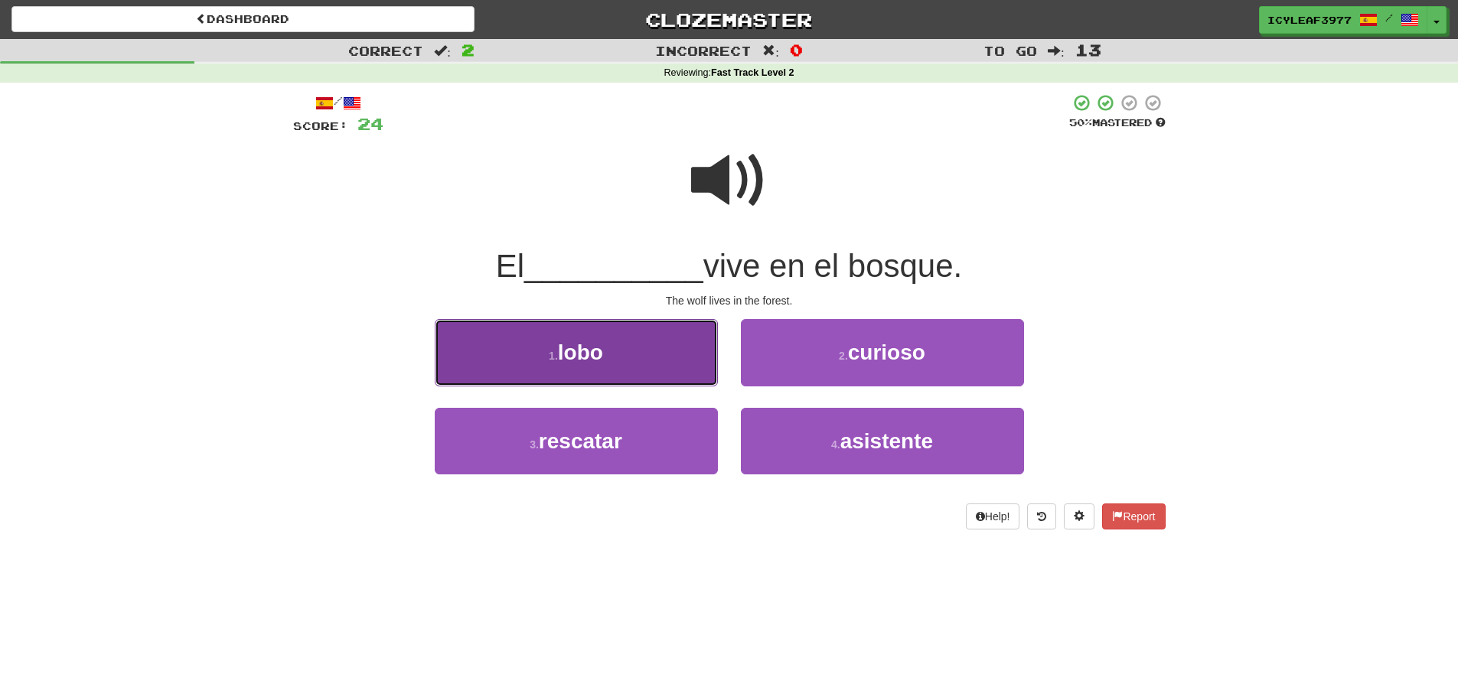
click at [616, 351] on button "1 . lobo" at bounding box center [576, 352] width 283 height 67
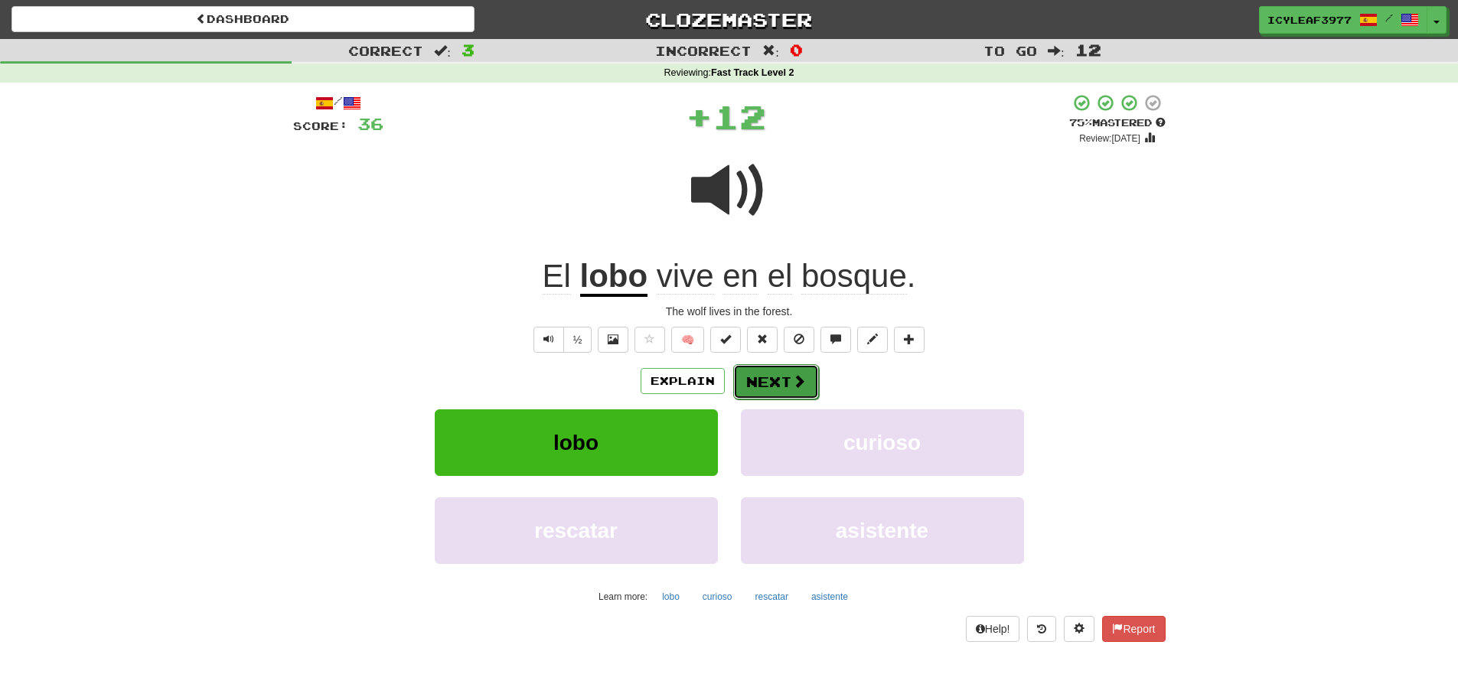
click at [765, 377] on button "Next" at bounding box center [776, 381] width 86 height 35
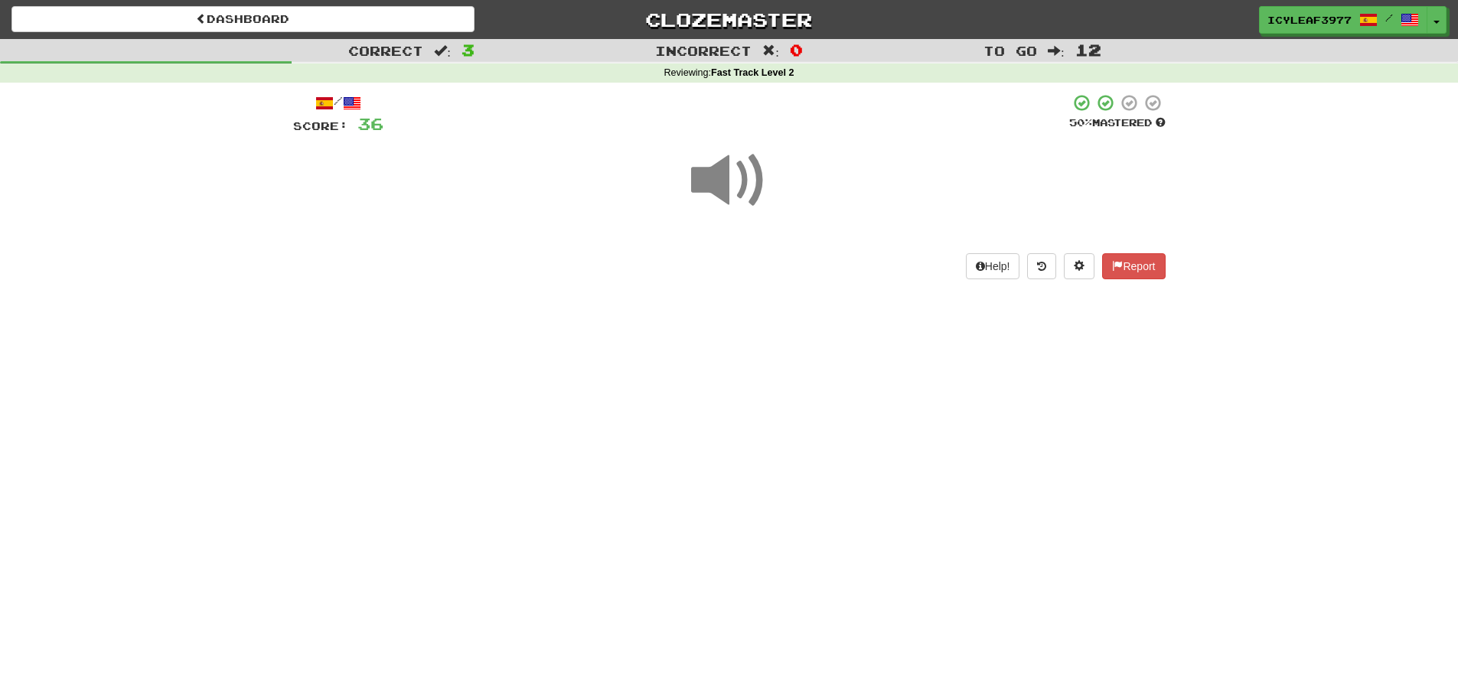
click at [716, 194] on span at bounding box center [729, 180] width 77 height 77
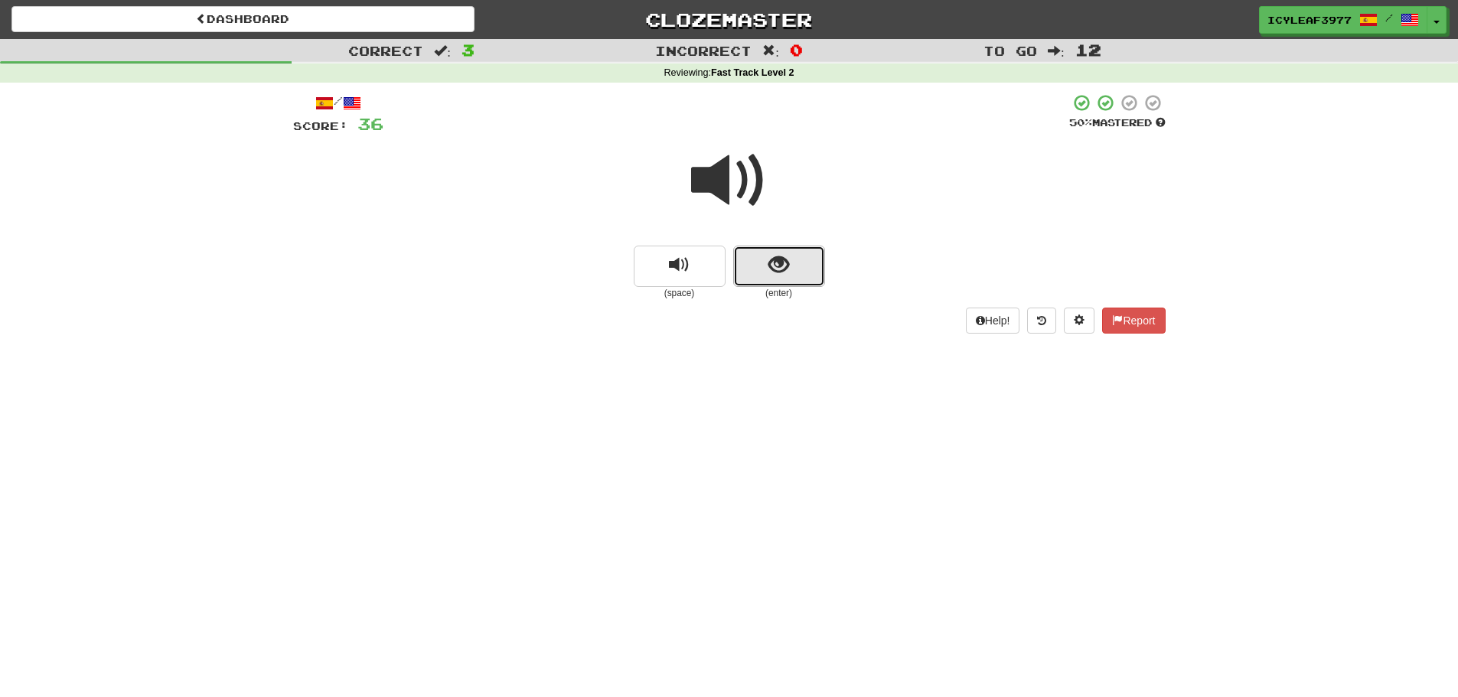
click at [768, 257] on button "show sentence" at bounding box center [779, 266] width 92 height 41
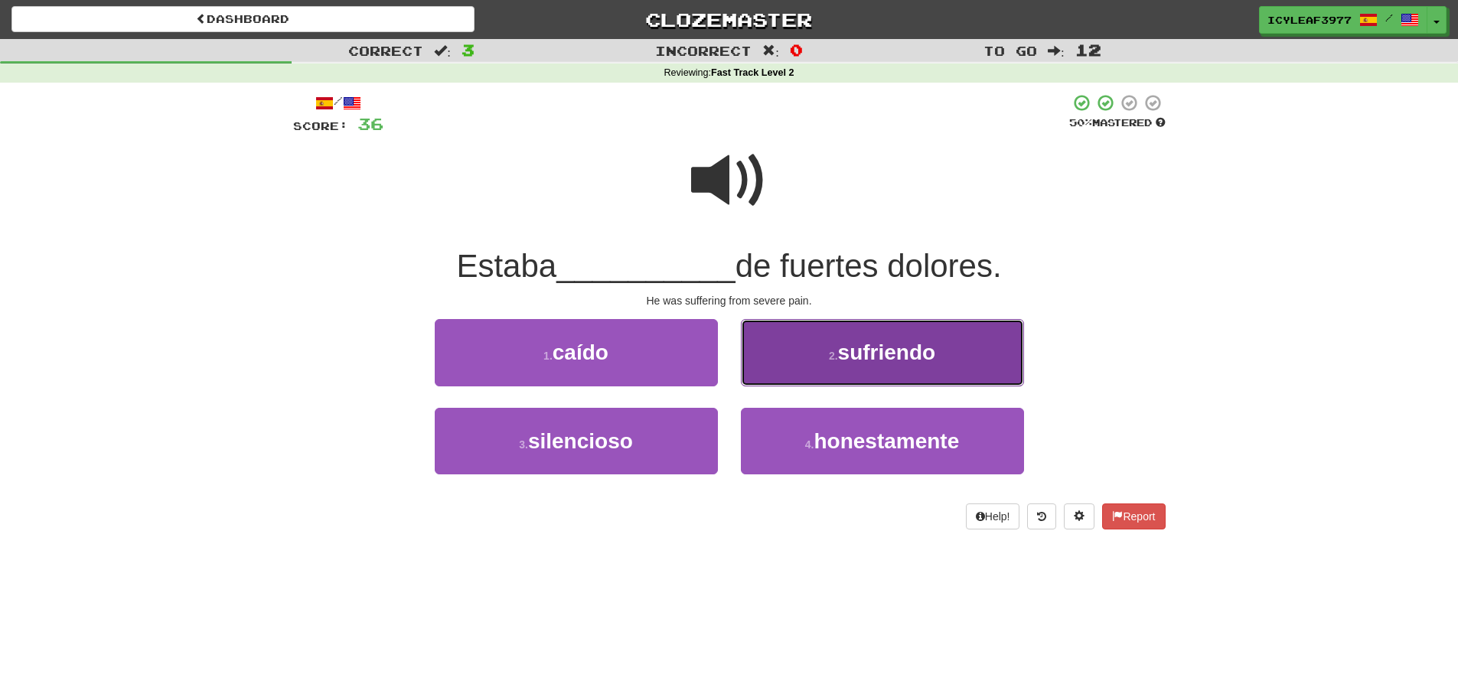
click at [823, 361] on button "2 . sufriendo" at bounding box center [882, 352] width 283 height 67
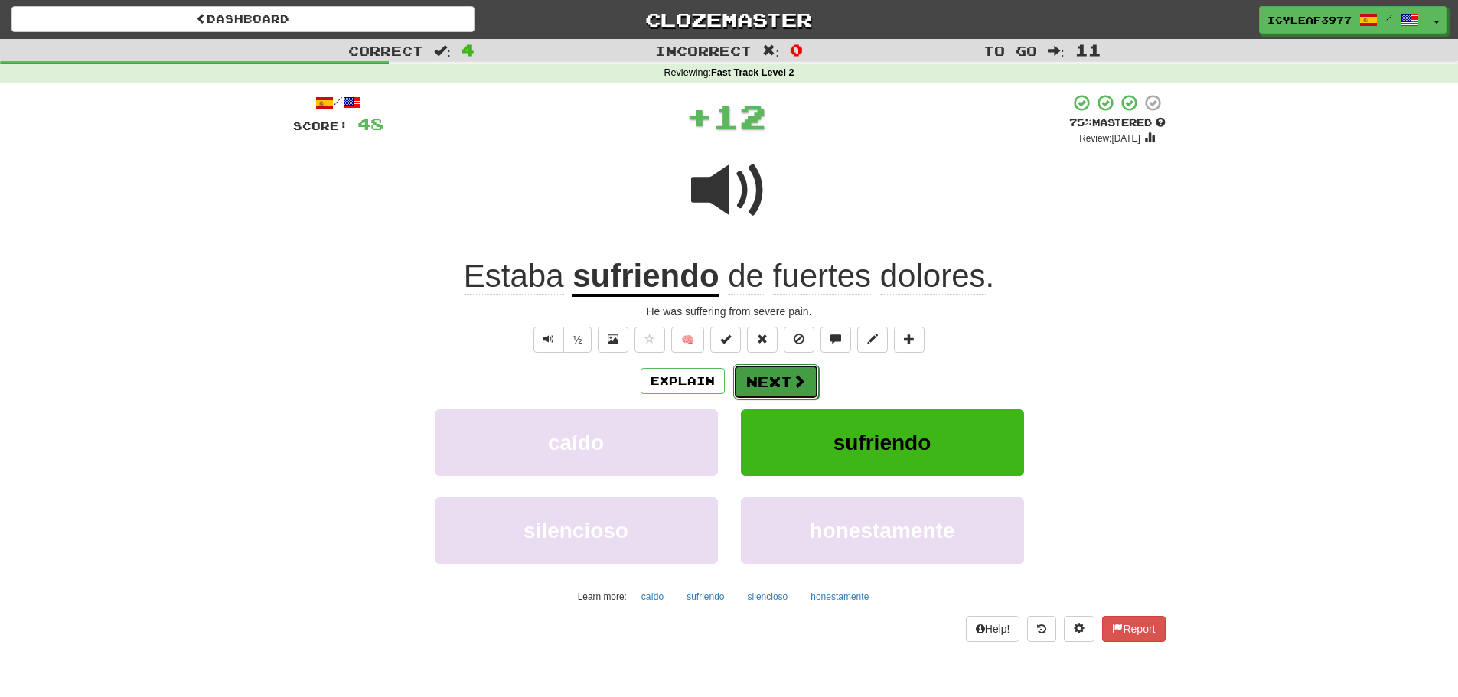
click at [784, 376] on button "Next" at bounding box center [776, 381] width 86 height 35
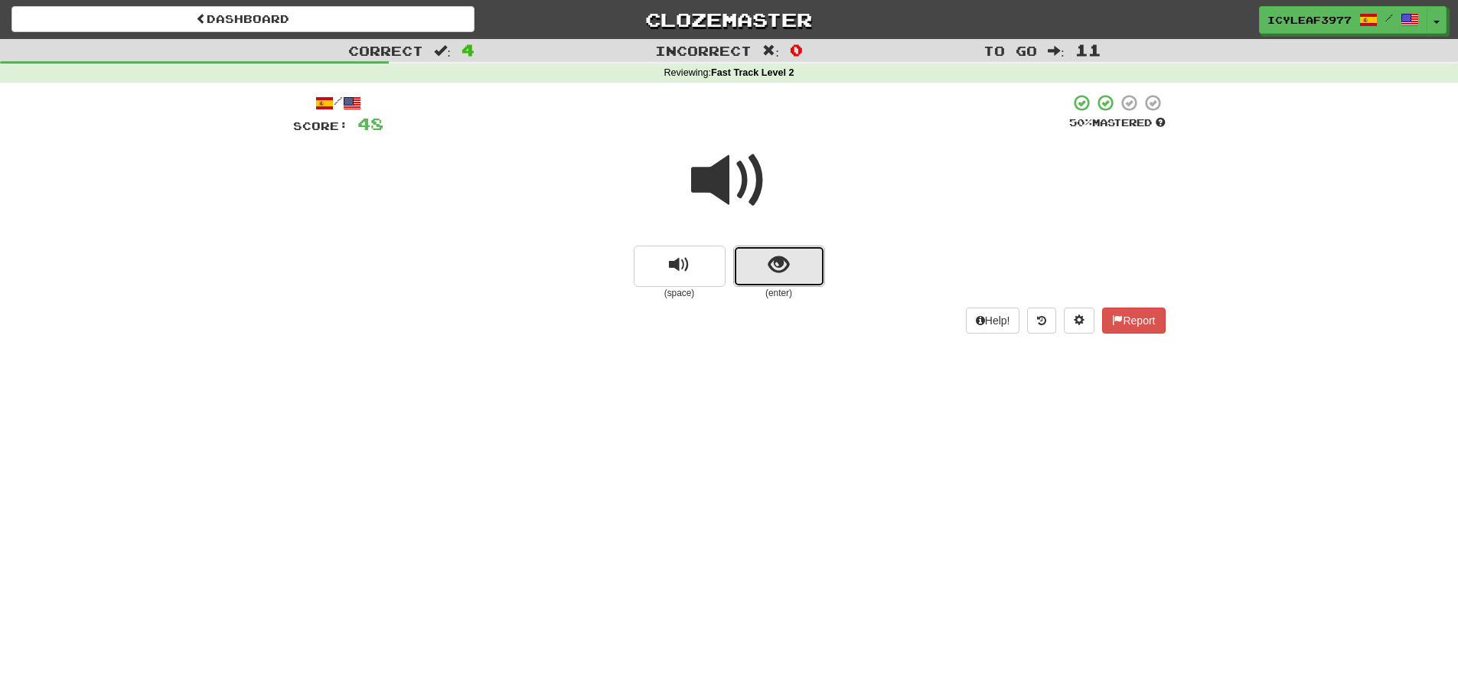
click at [778, 272] on span "show sentence" at bounding box center [778, 265] width 21 height 21
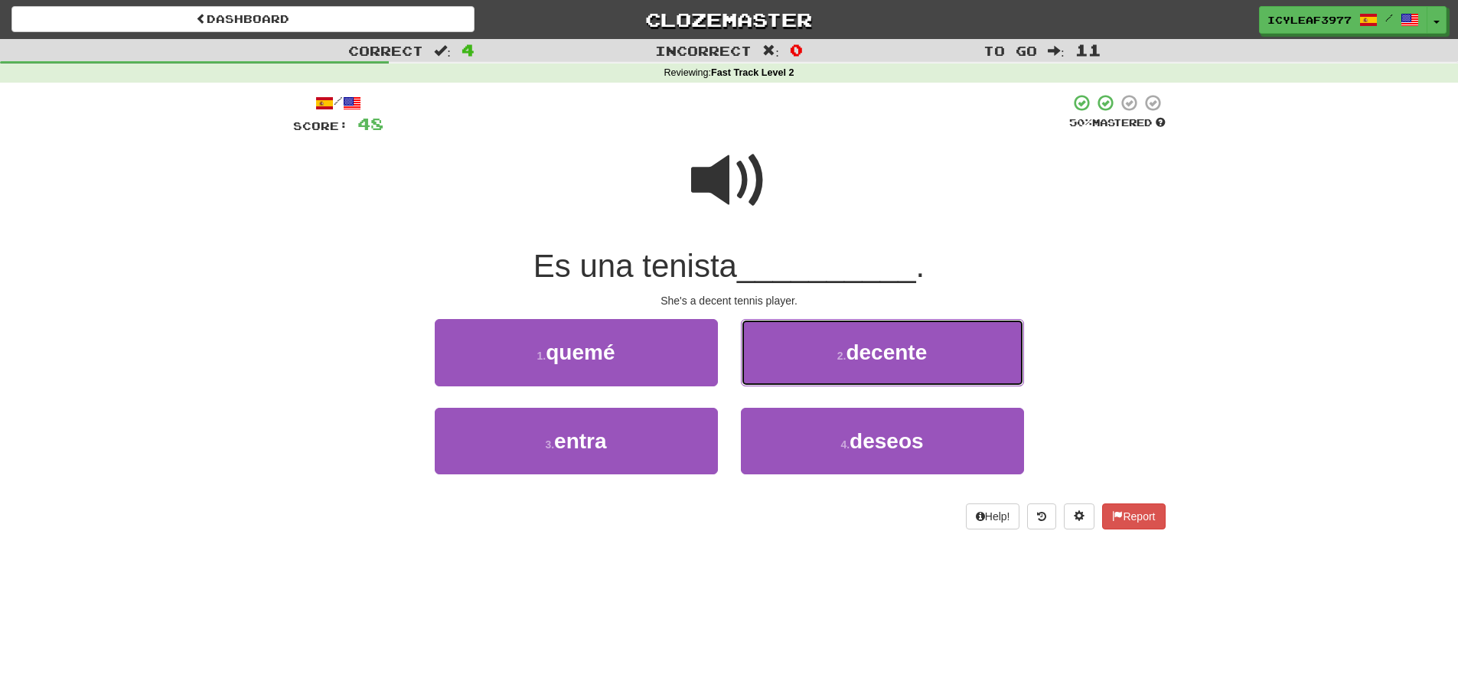
click at [757, 358] on button "2 . decente" at bounding box center [882, 352] width 283 height 67
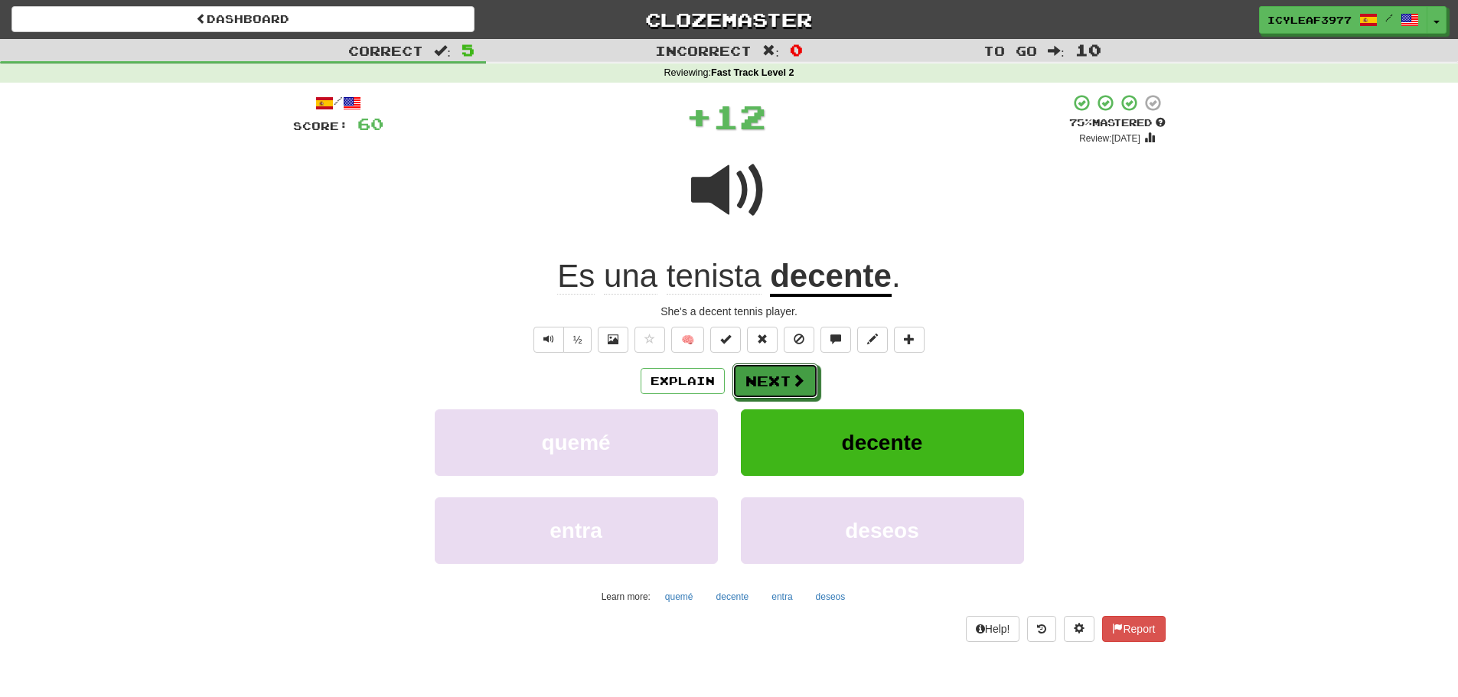
click at [767, 374] on button "Next" at bounding box center [775, 381] width 86 height 35
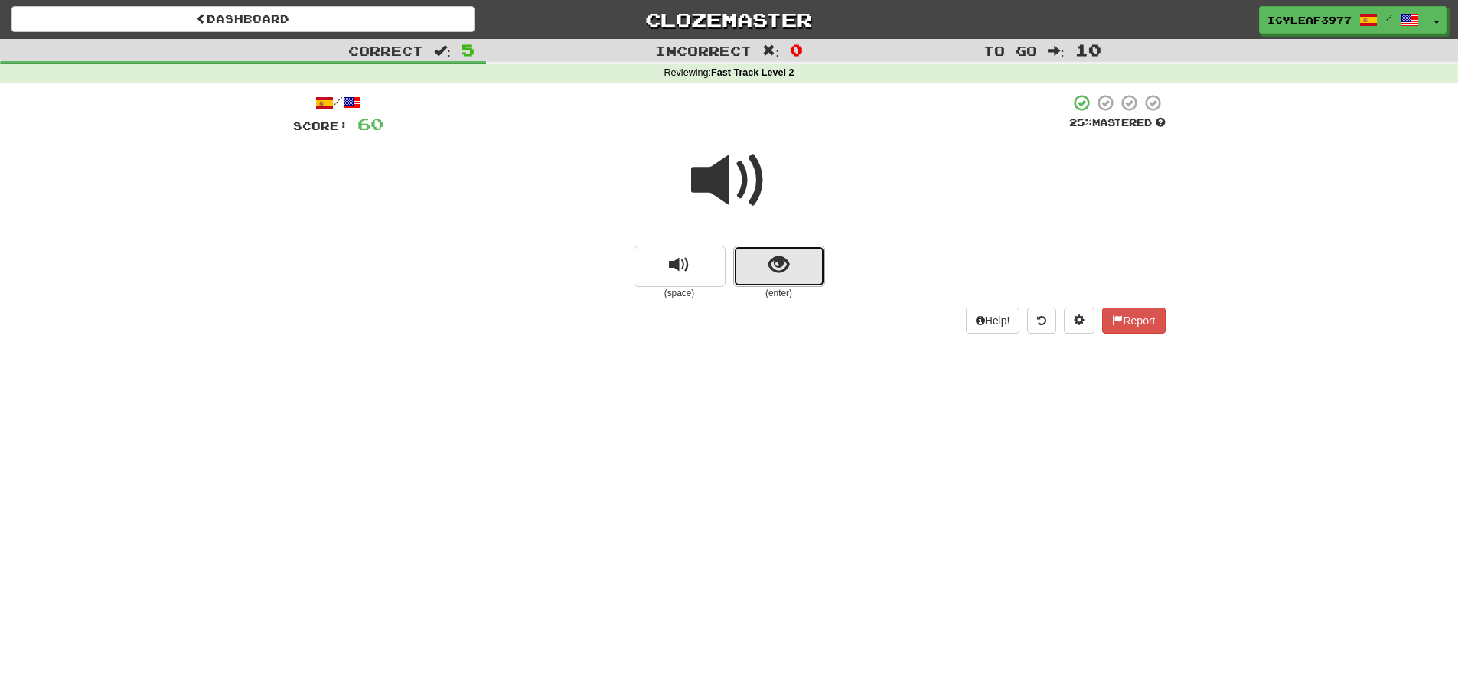
click at [771, 251] on button "show sentence" at bounding box center [779, 266] width 92 height 41
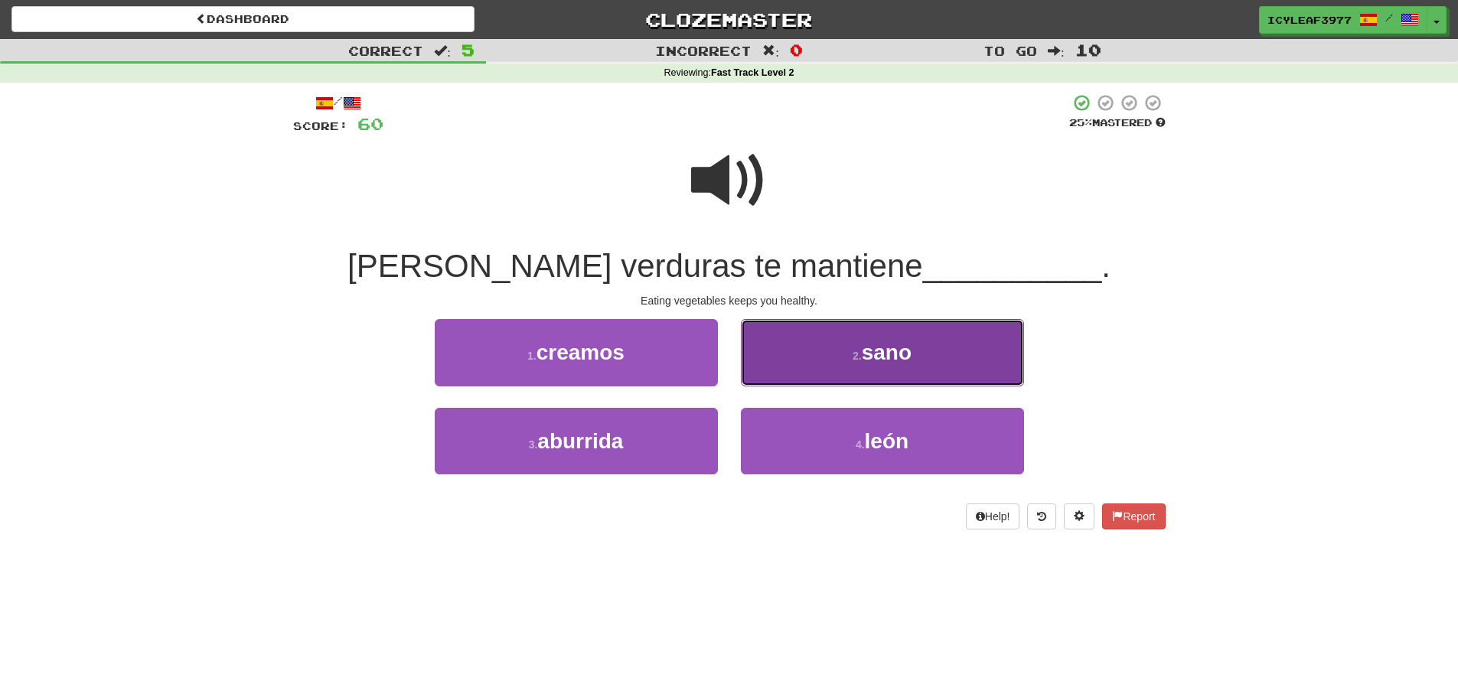
click at [811, 348] on button "2 . sano" at bounding box center [882, 352] width 283 height 67
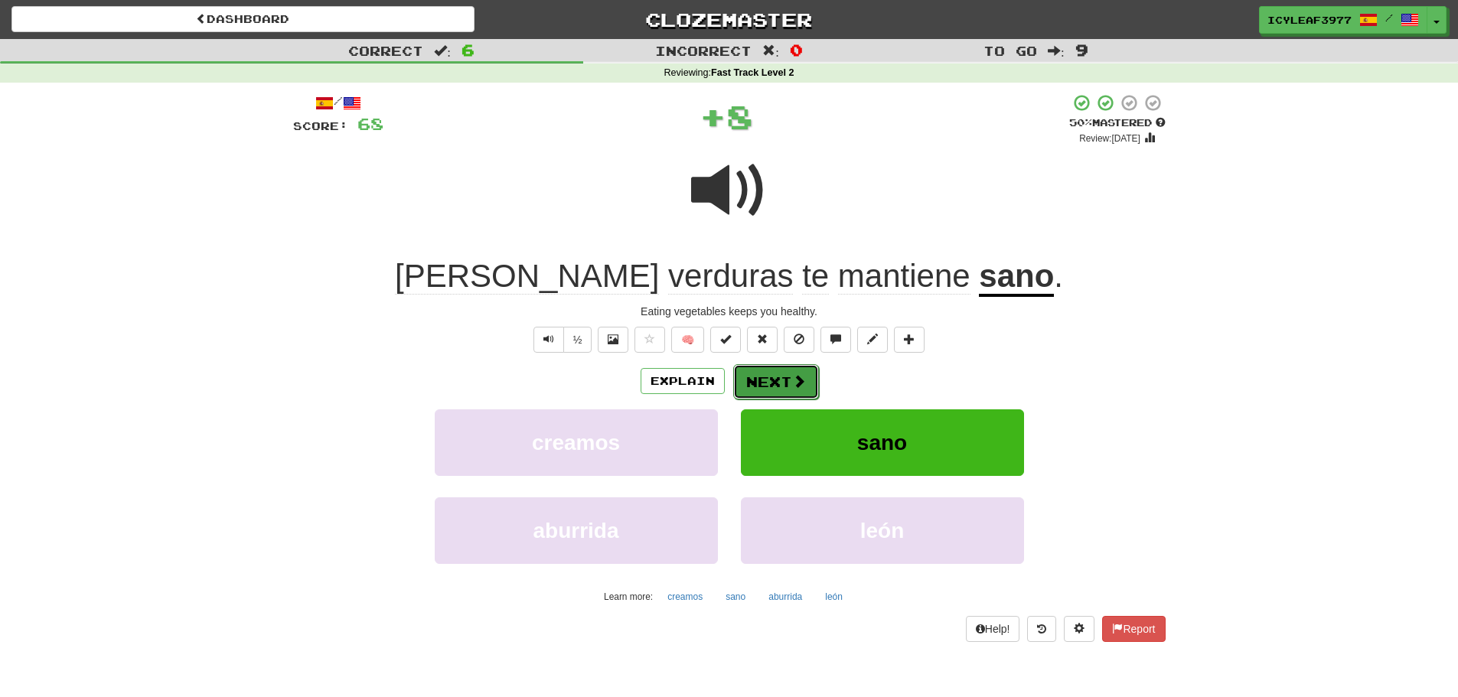
click at [780, 386] on button "Next" at bounding box center [776, 381] width 86 height 35
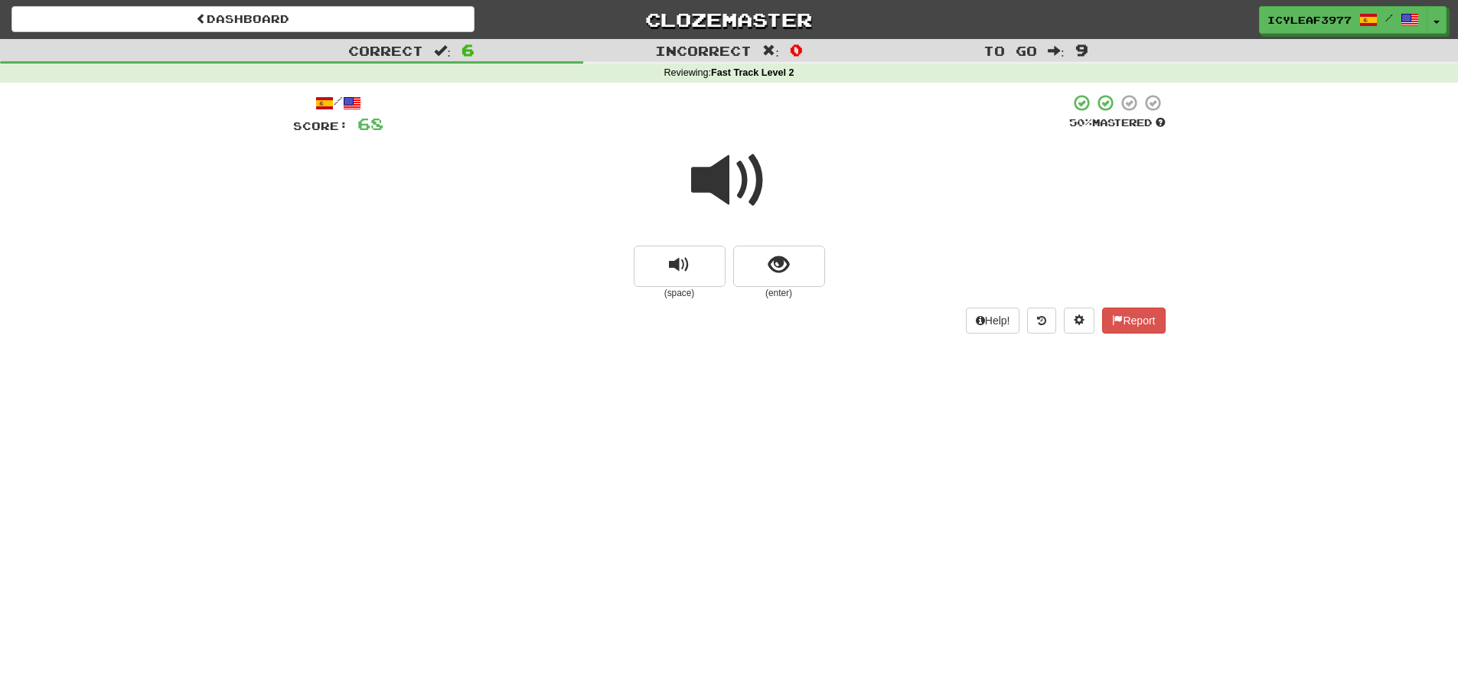
click at [743, 183] on span at bounding box center [729, 180] width 77 height 77
click at [775, 273] on span "show sentence" at bounding box center [778, 265] width 21 height 21
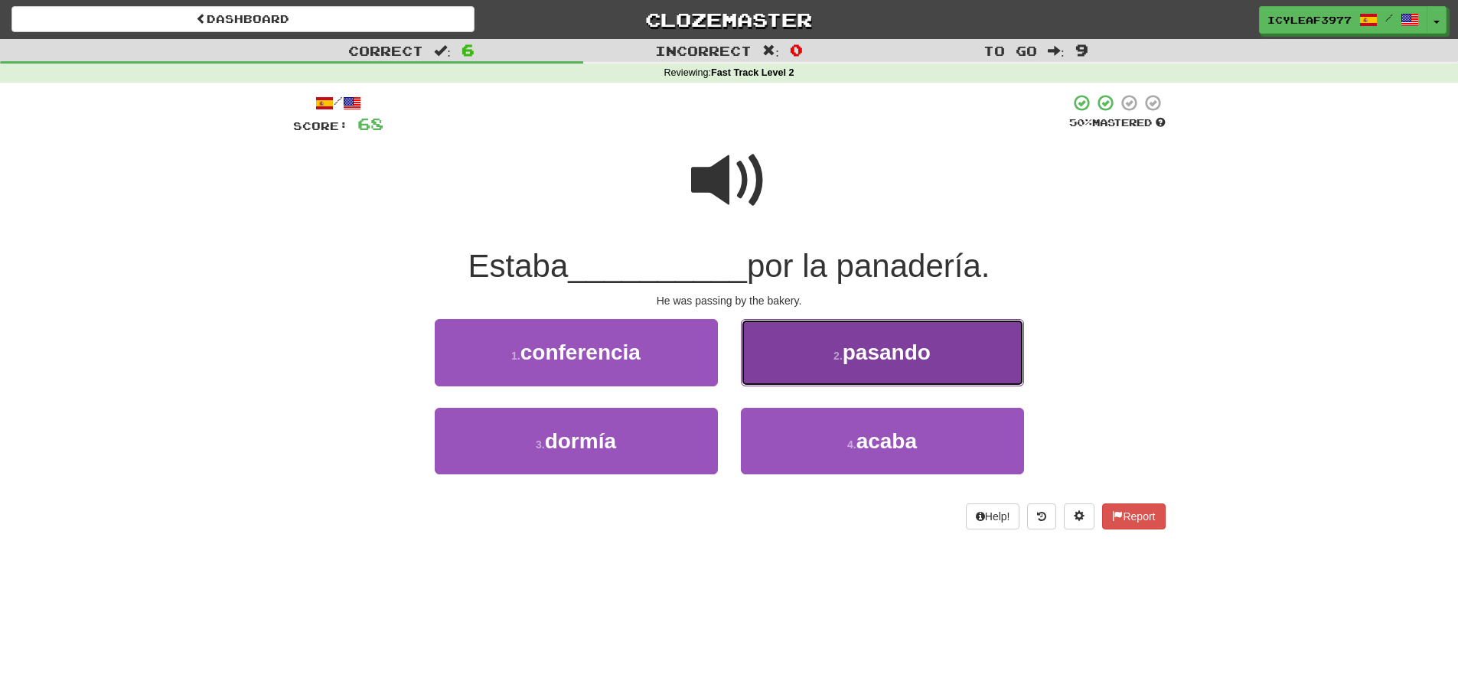
click at [811, 354] on button "2 . pasando" at bounding box center [882, 352] width 283 height 67
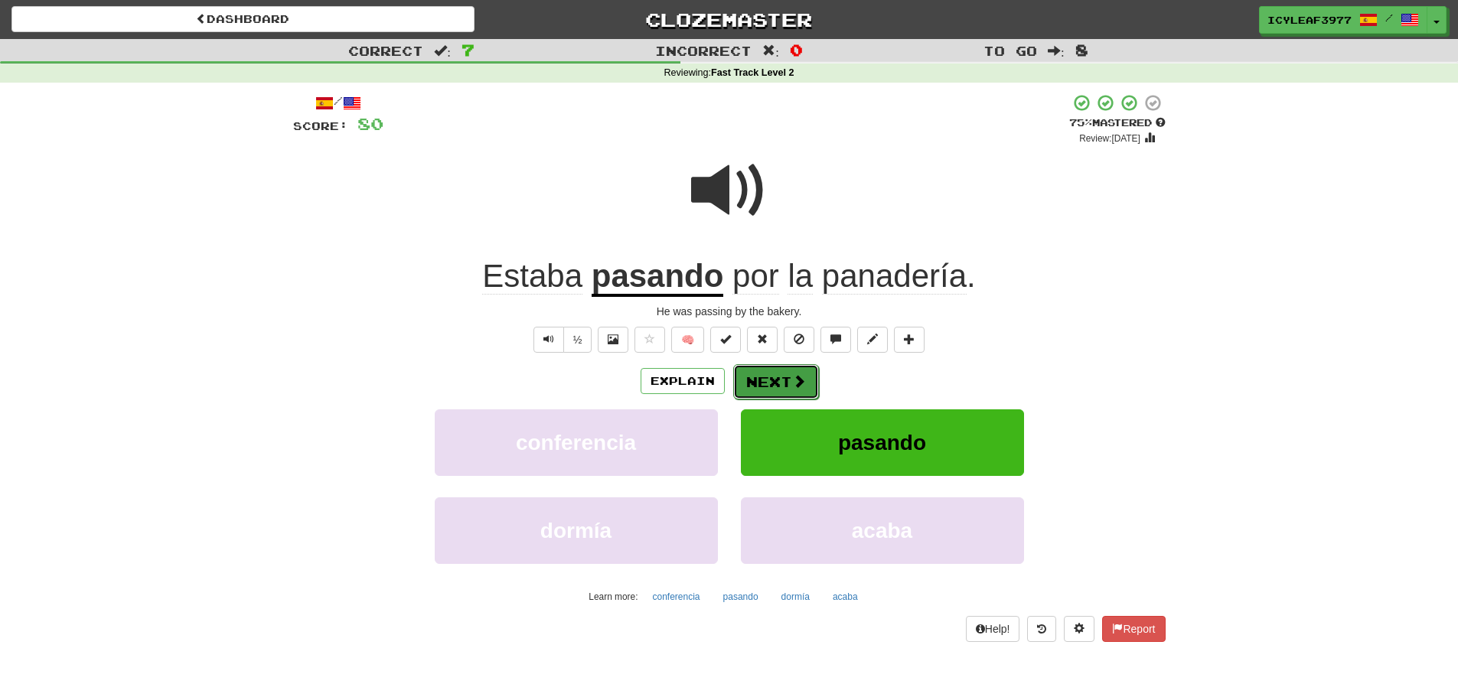
click at [754, 374] on button "Next" at bounding box center [776, 381] width 86 height 35
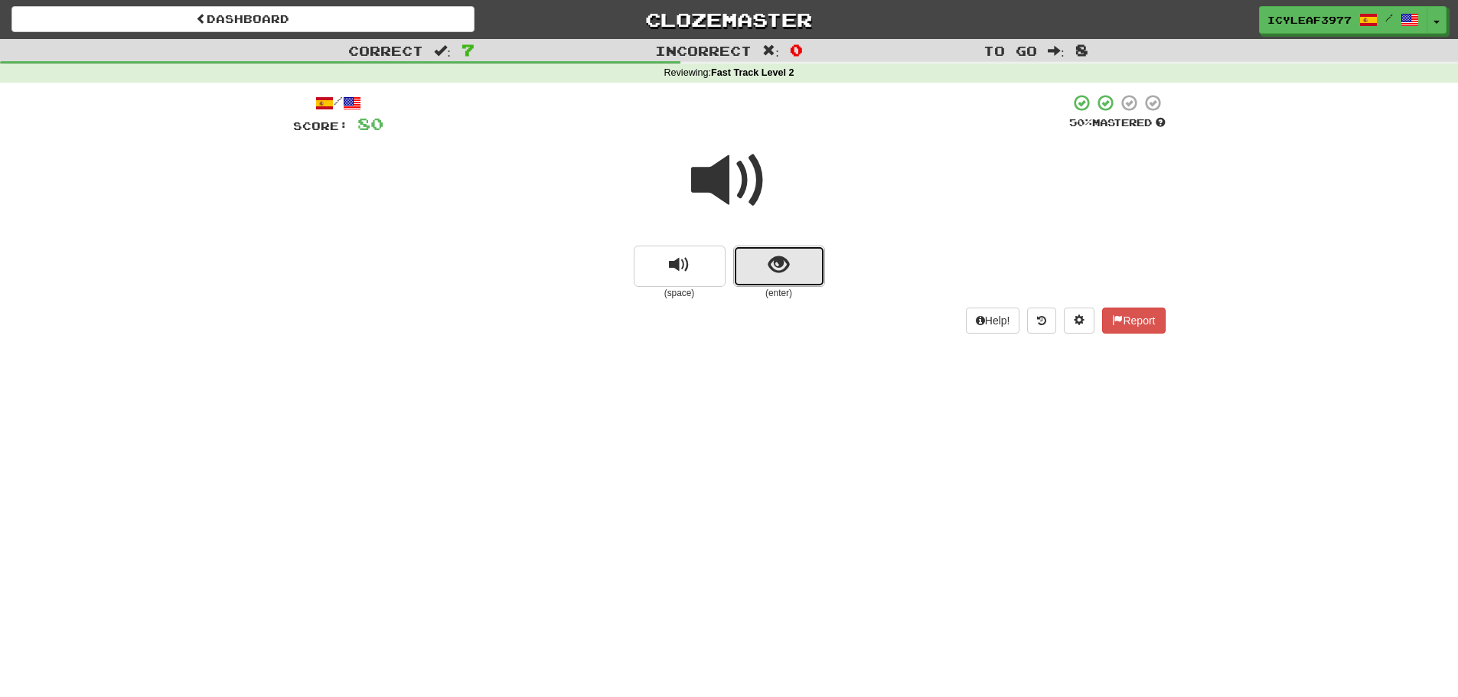
click at [753, 266] on button "show sentence" at bounding box center [779, 266] width 92 height 41
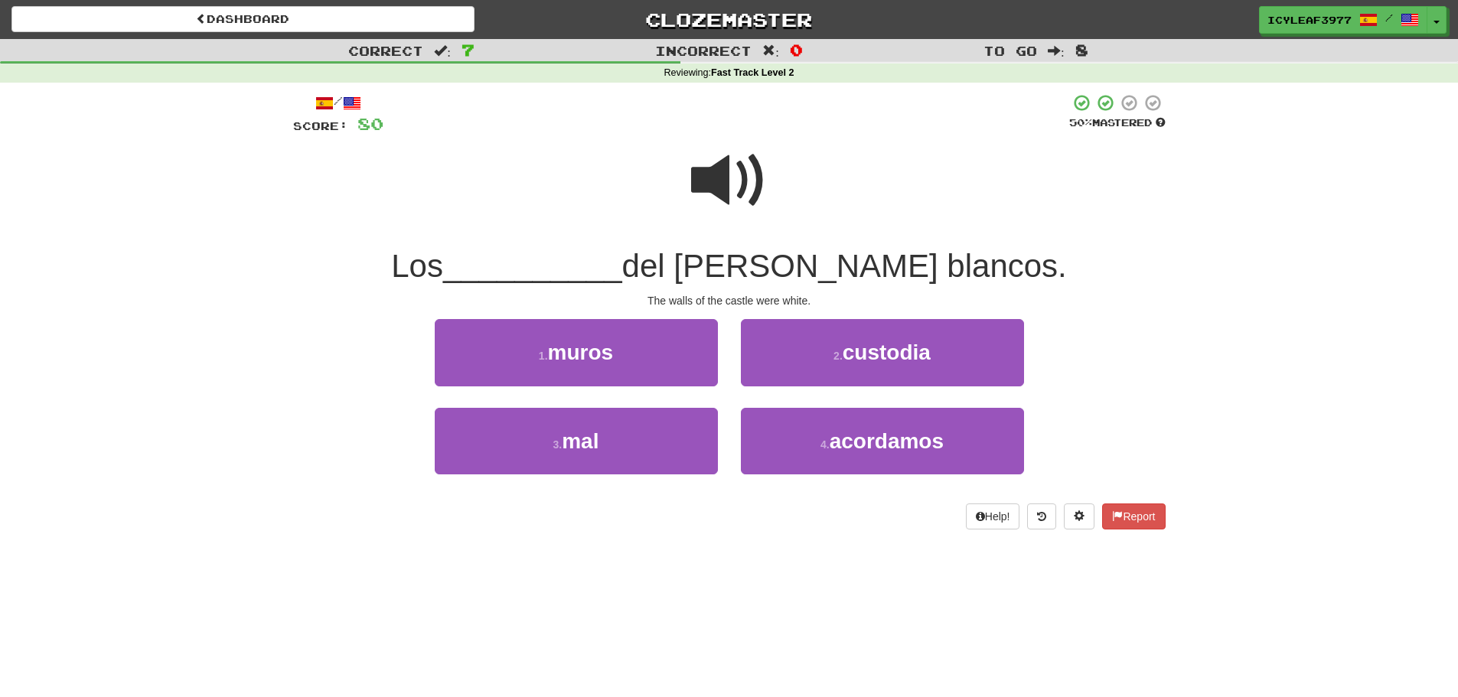
click at [721, 174] on span at bounding box center [729, 180] width 77 height 77
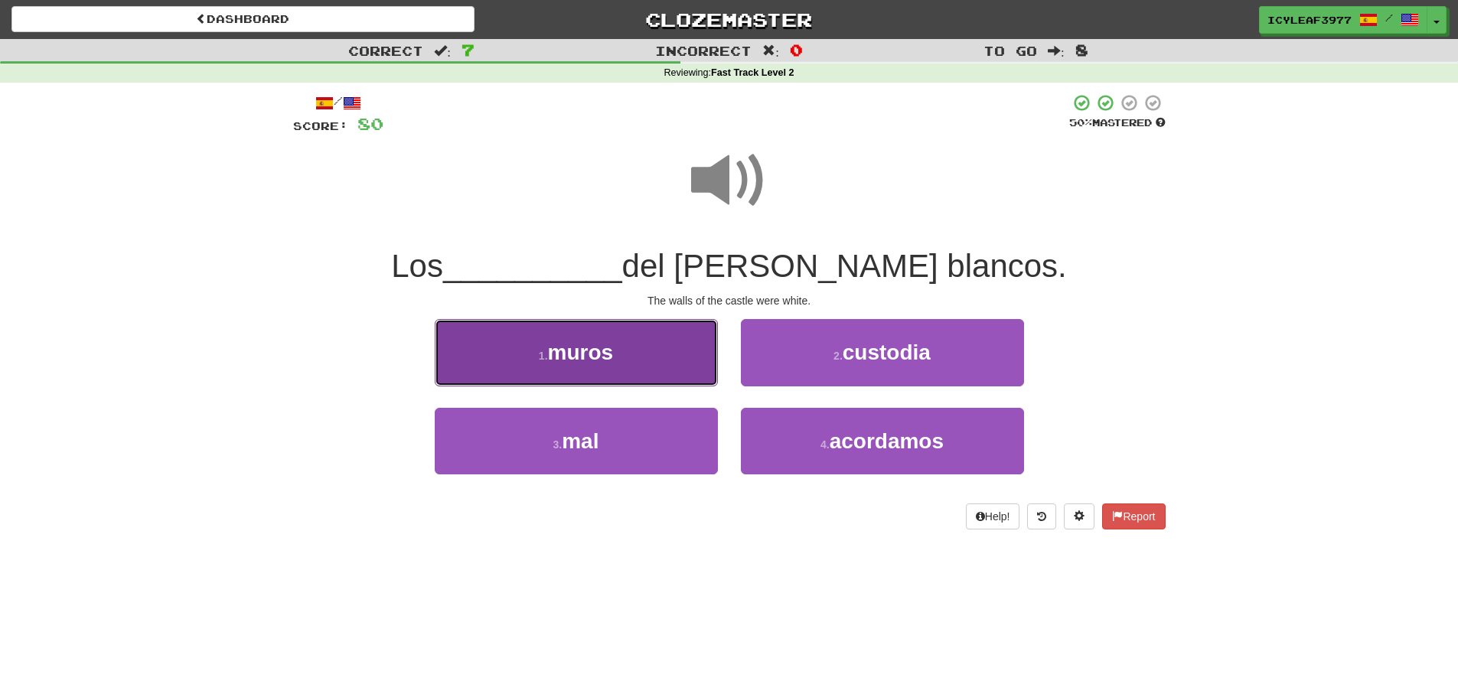
click at [598, 351] on span "muros" at bounding box center [581, 353] width 66 height 24
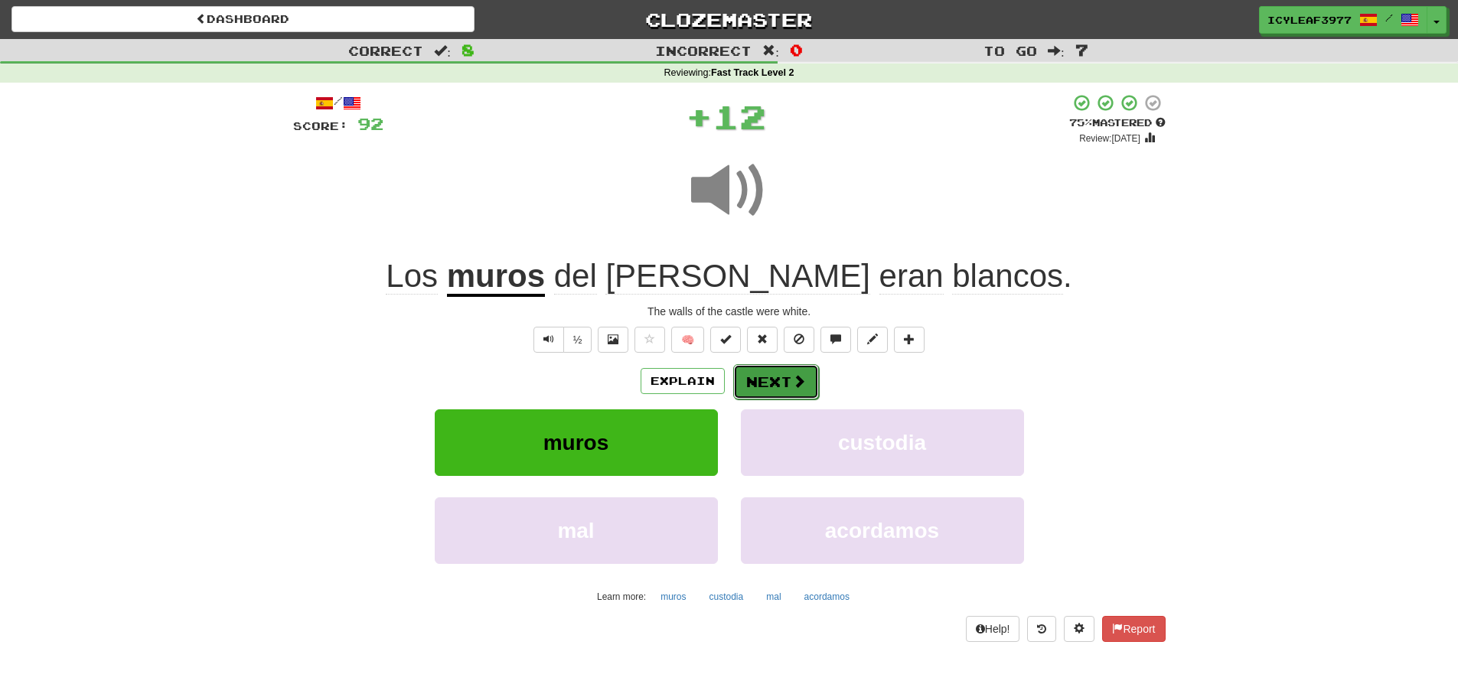
click at [765, 366] on button "Next" at bounding box center [776, 381] width 86 height 35
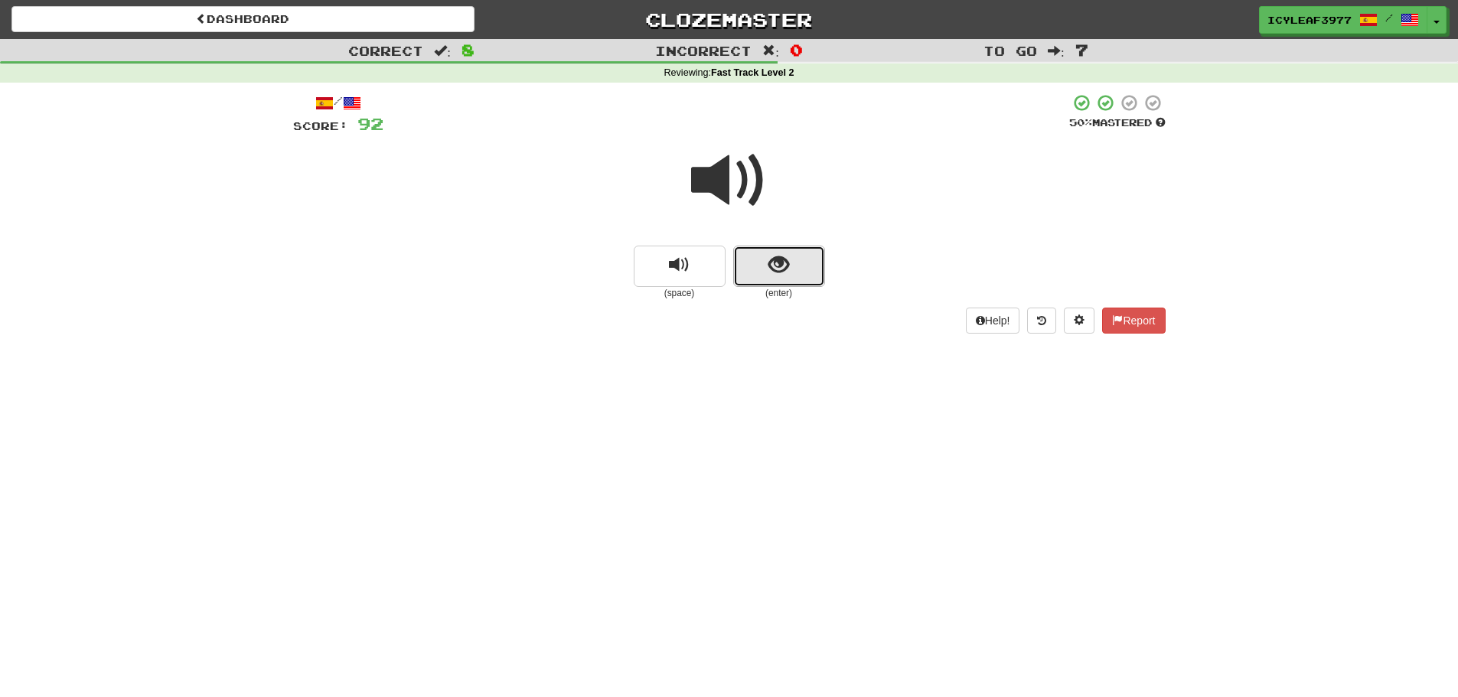
click at [756, 253] on button "show sentence" at bounding box center [779, 266] width 92 height 41
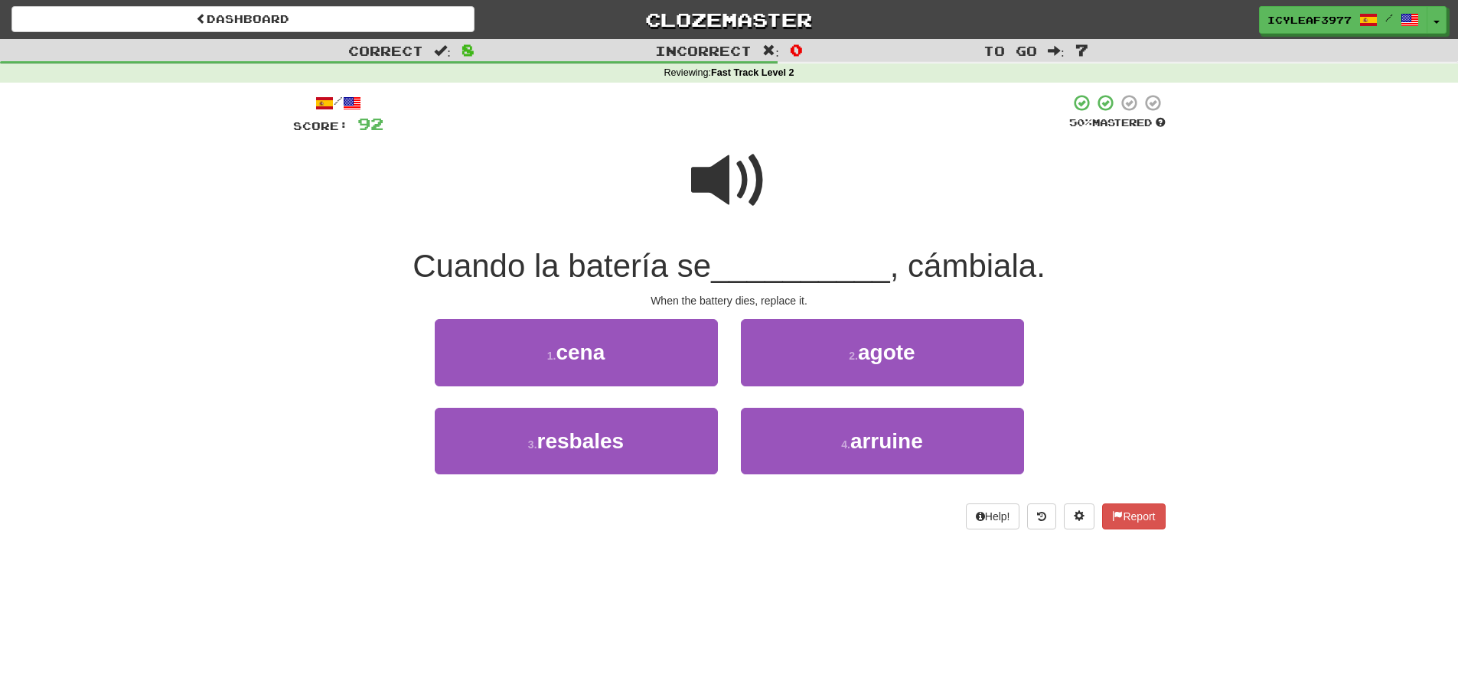
click at [729, 195] on span at bounding box center [729, 180] width 77 height 77
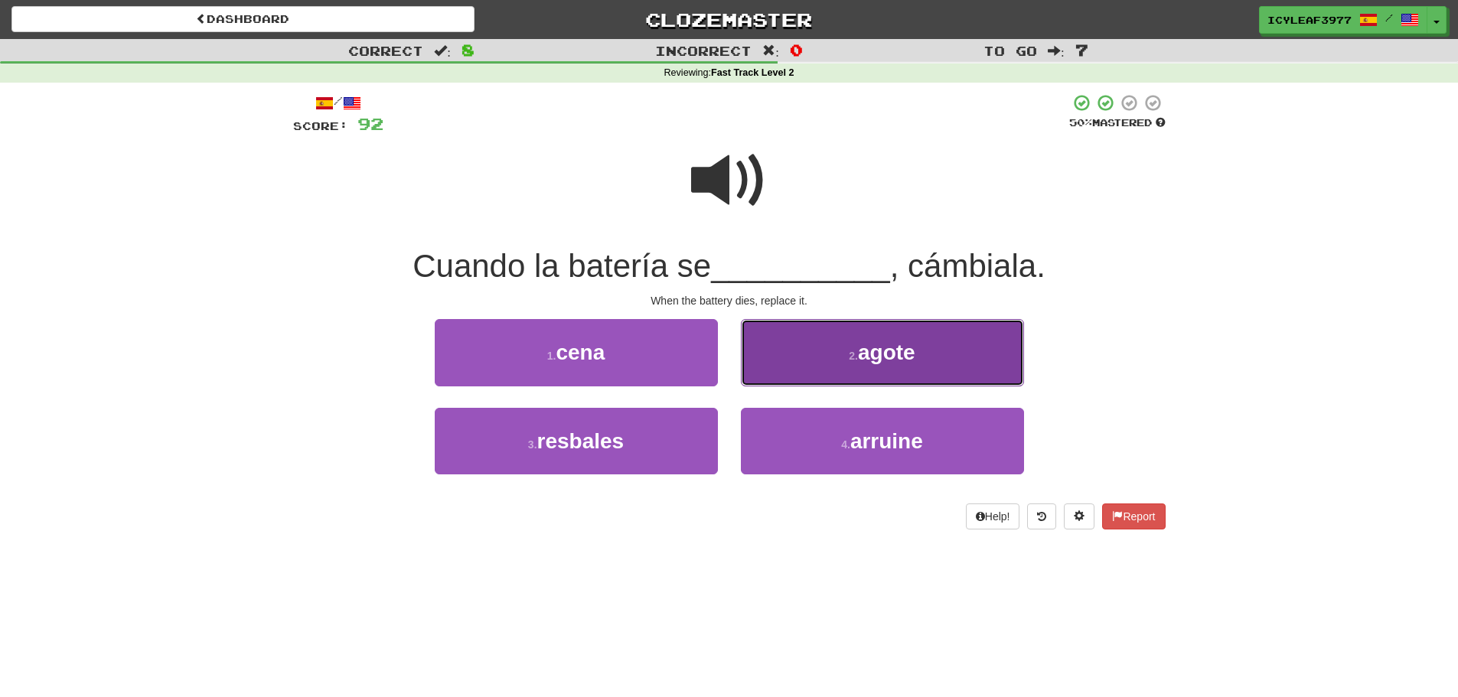
click at [803, 347] on button "2 . agote" at bounding box center [882, 352] width 283 height 67
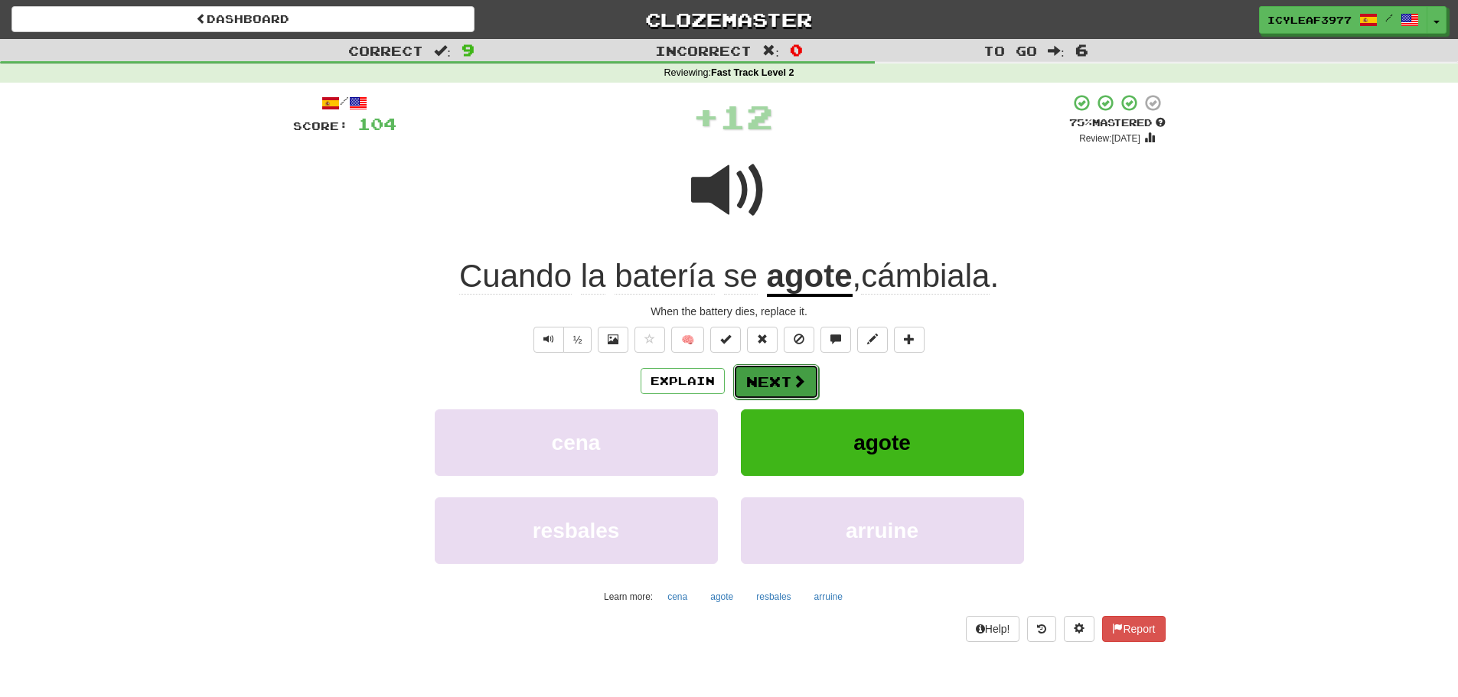
click at [770, 374] on button "Next" at bounding box center [776, 381] width 86 height 35
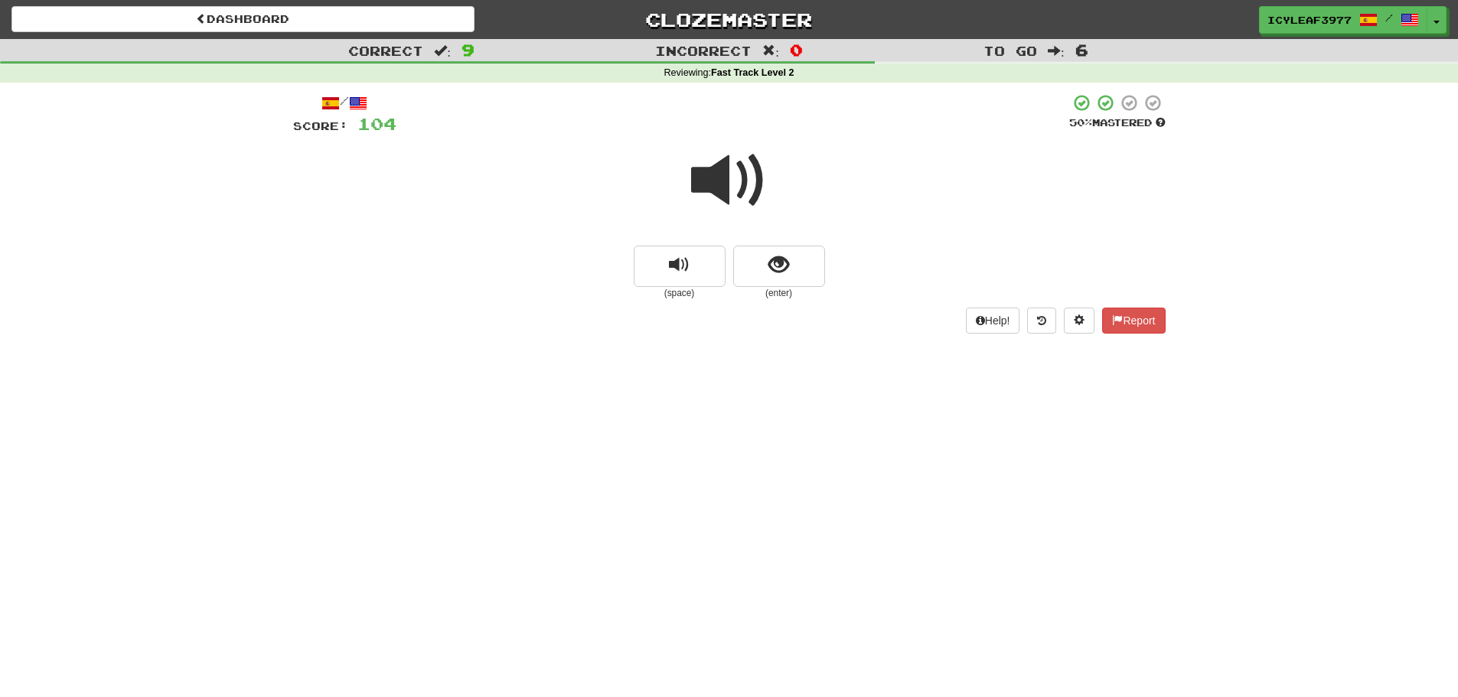
click at [722, 195] on span at bounding box center [729, 180] width 77 height 77
click at [754, 263] on button "show sentence" at bounding box center [779, 266] width 92 height 41
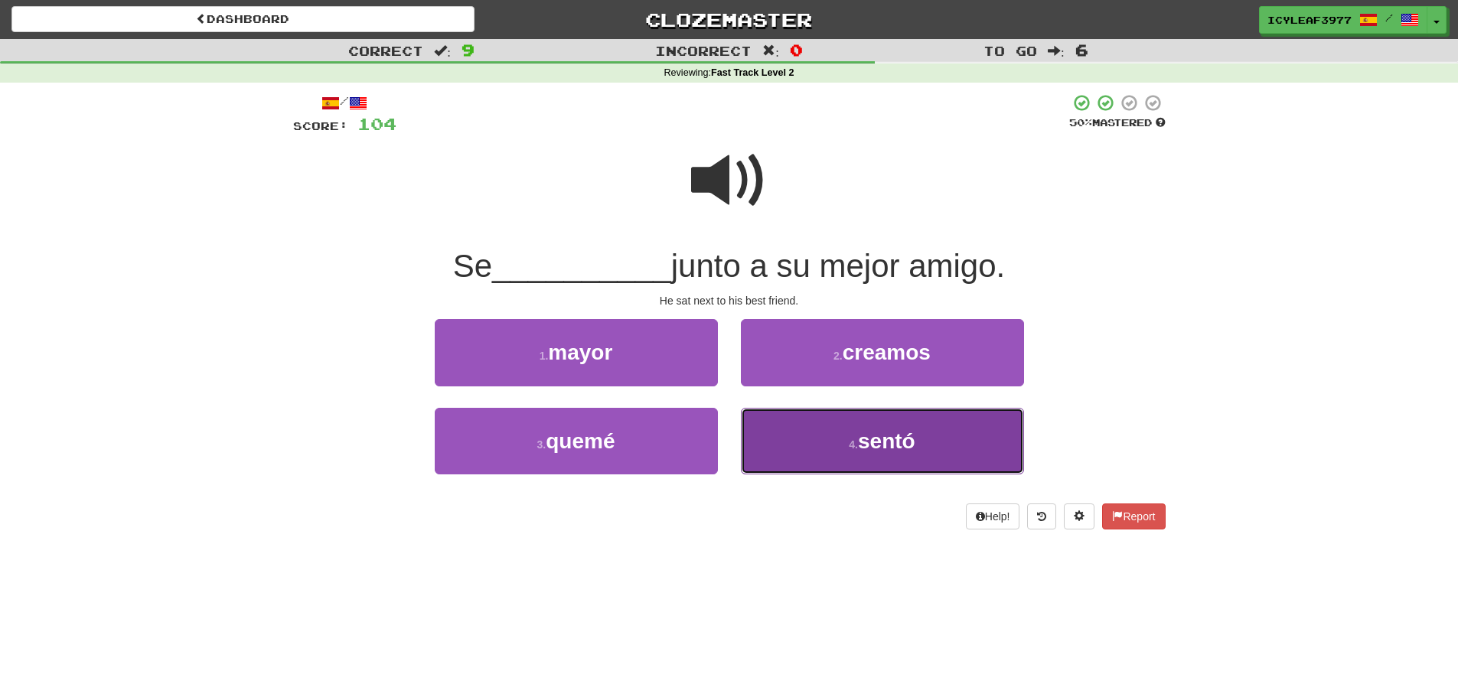
click at [784, 418] on button "4 . sentó" at bounding box center [882, 441] width 283 height 67
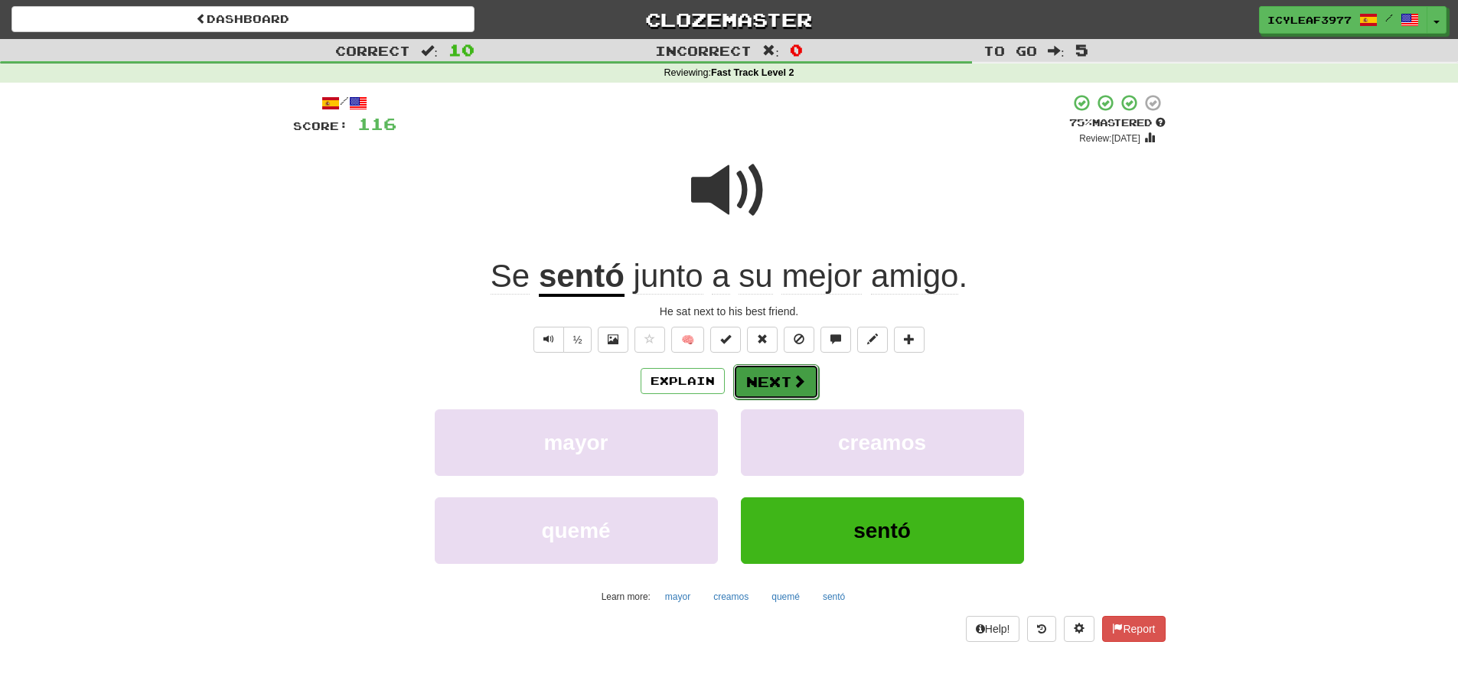
click at [768, 380] on button "Next" at bounding box center [776, 381] width 86 height 35
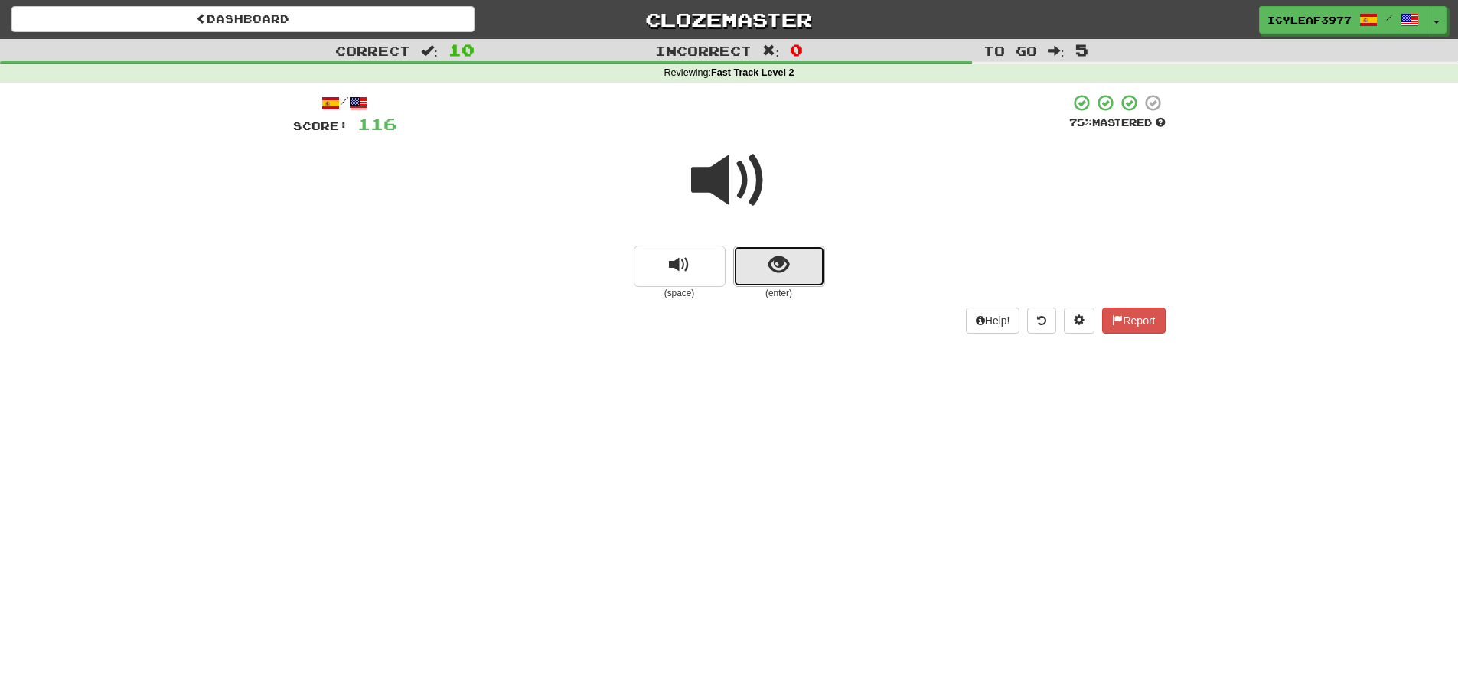
click at [753, 257] on button "show sentence" at bounding box center [779, 266] width 92 height 41
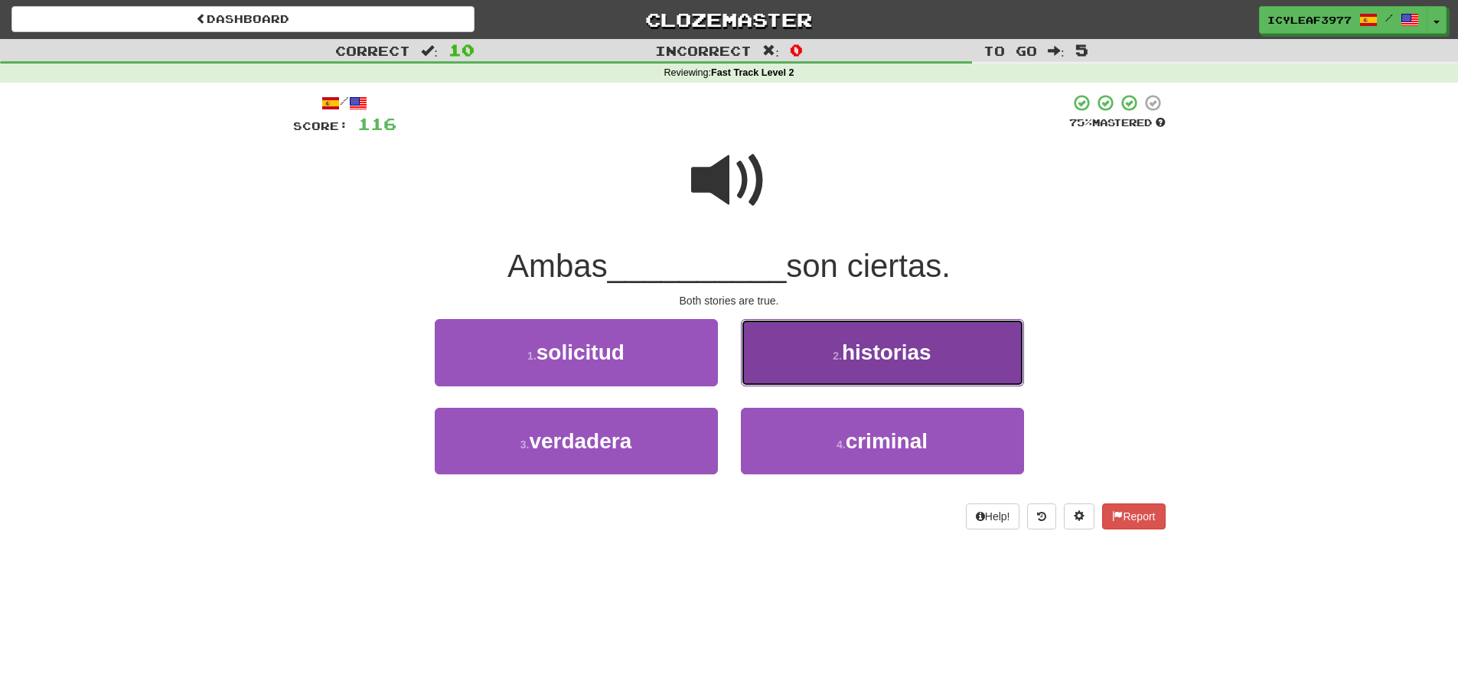
click at [811, 344] on button "2 . historias" at bounding box center [882, 352] width 283 height 67
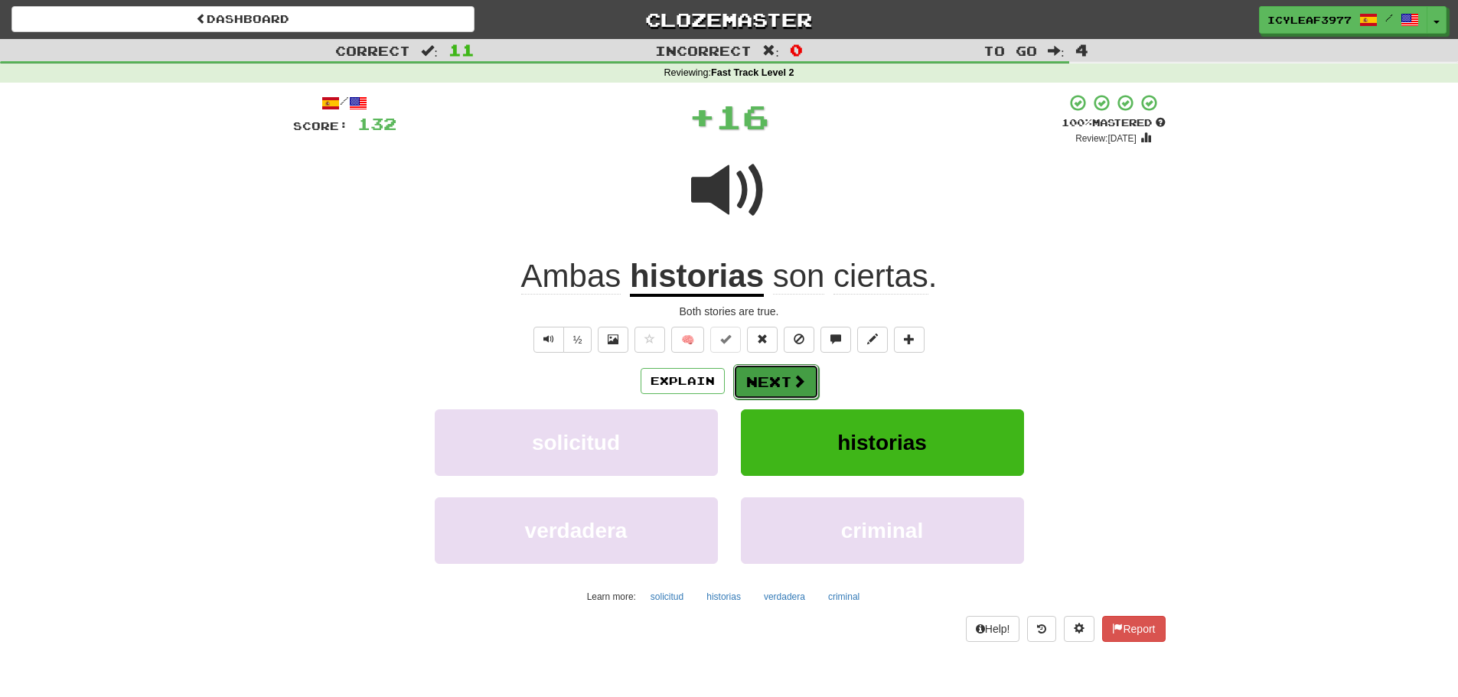
click at [779, 380] on button "Next" at bounding box center [776, 381] width 86 height 35
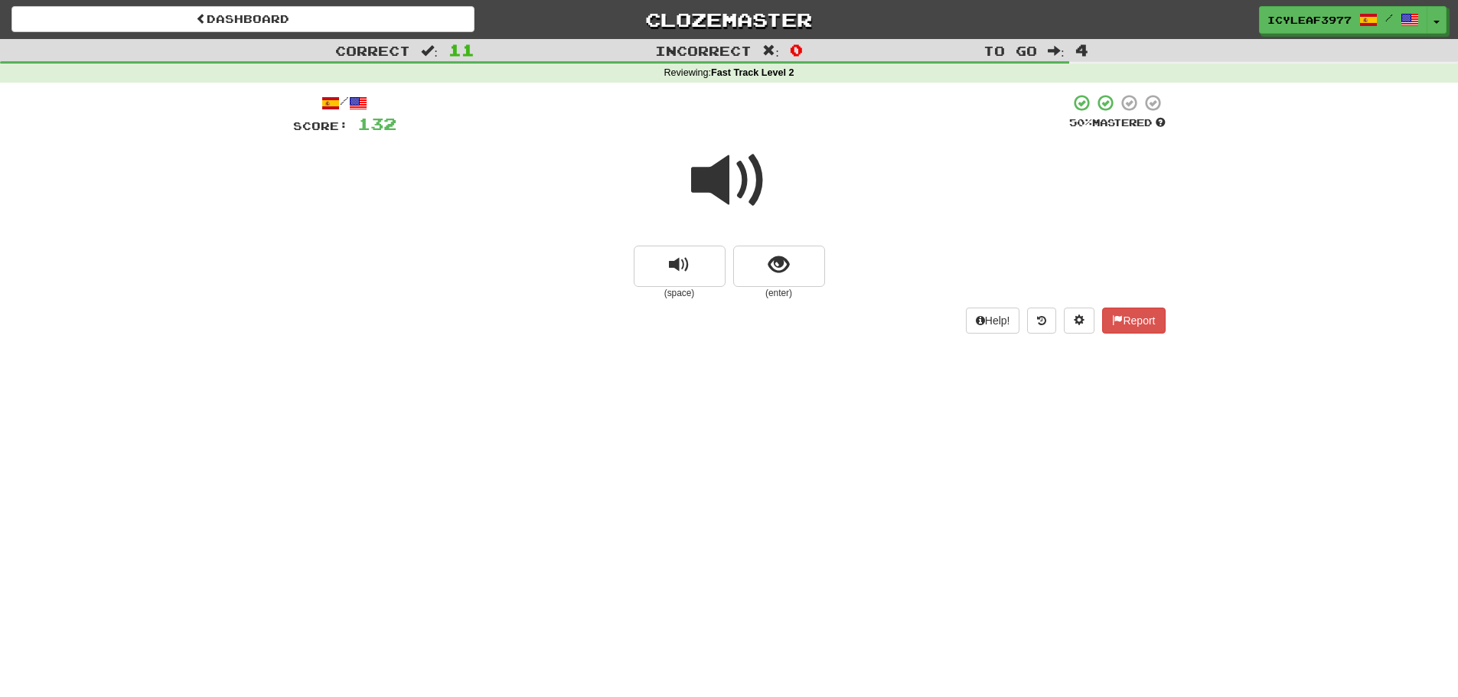
click at [730, 195] on span at bounding box center [729, 180] width 77 height 77
click at [762, 259] on button "show sentence" at bounding box center [779, 266] width 92 height 41
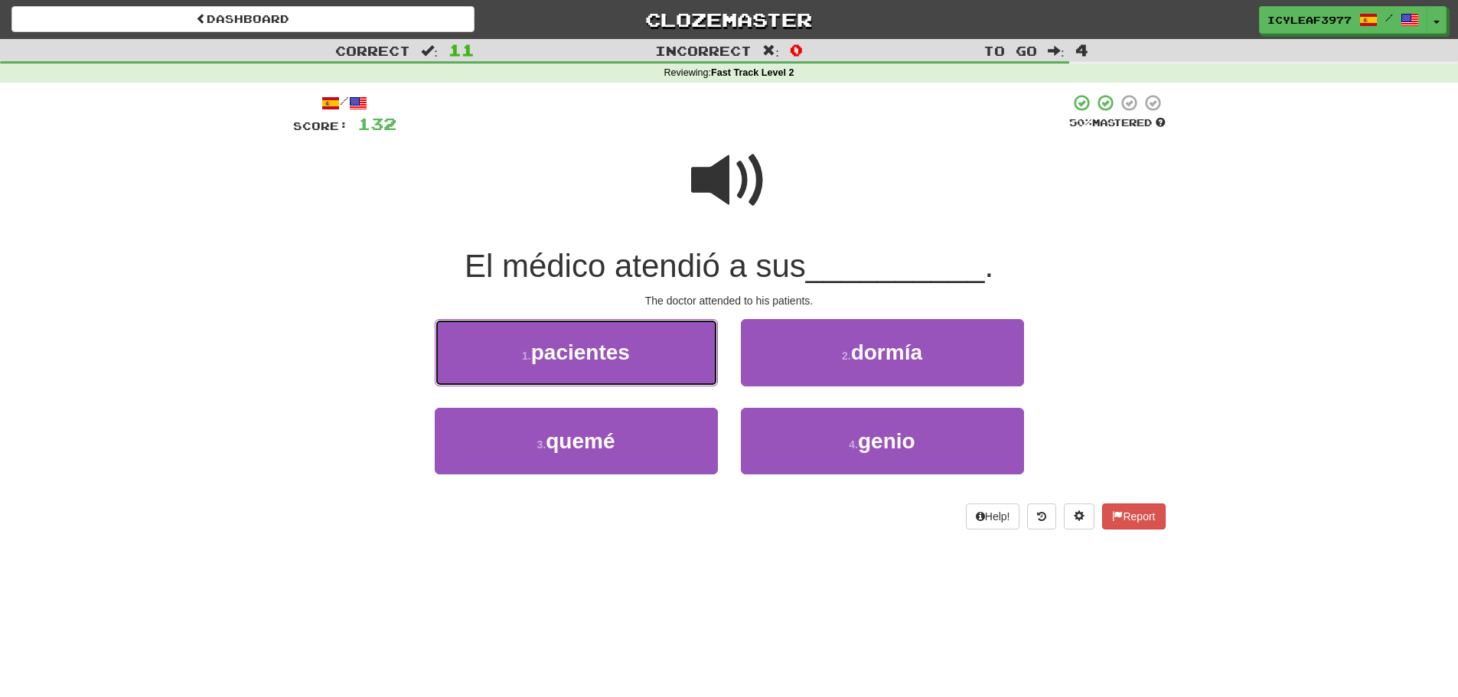
click at [661, 356] on button "1 . pacientes" at bounding box center [576, 352] width 283 height 67
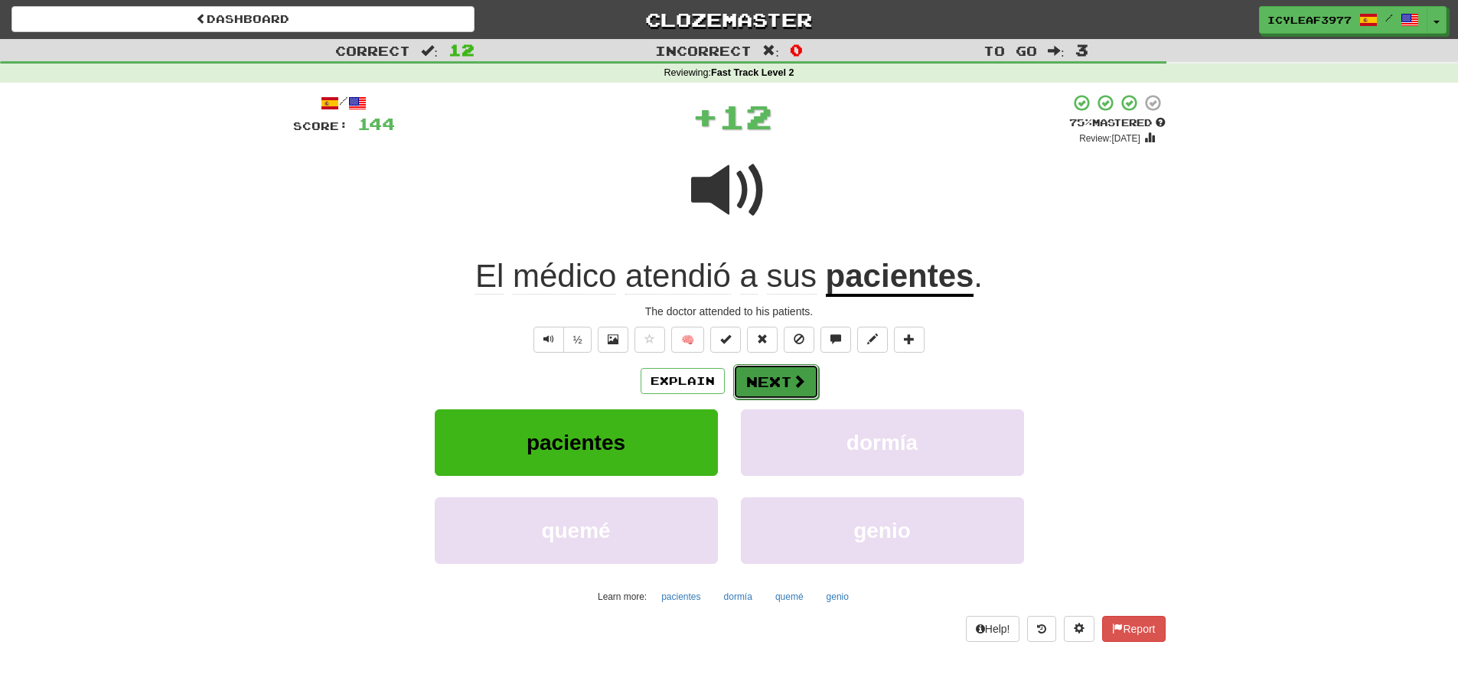
click at [761, 375] on button "Next" at bounding box center [776, 381] width 86 height 35
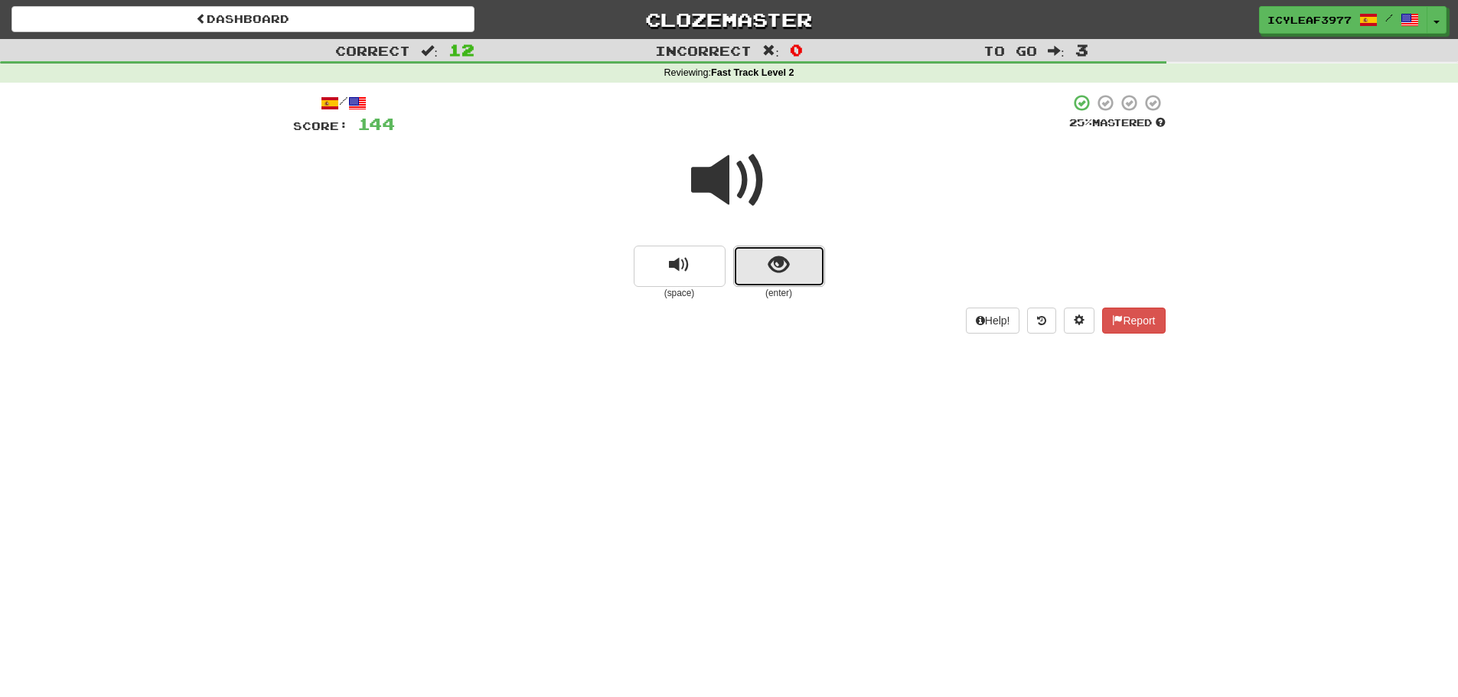
click at [768, 267] on span "show sentence" at bounding box center [778, 265] width 21 height 21
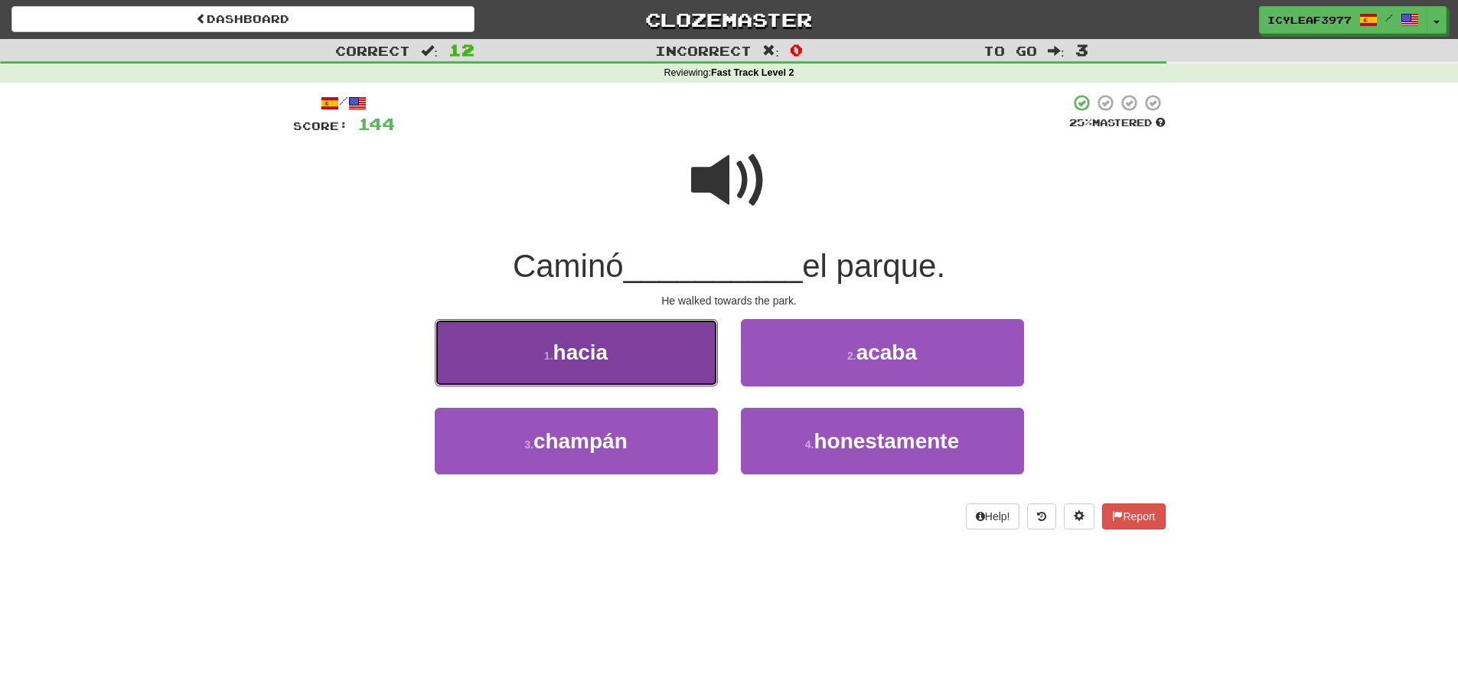
click at [648, 349] on button "1 . hacia" at bounding box center [576, 352] width 283 height 67
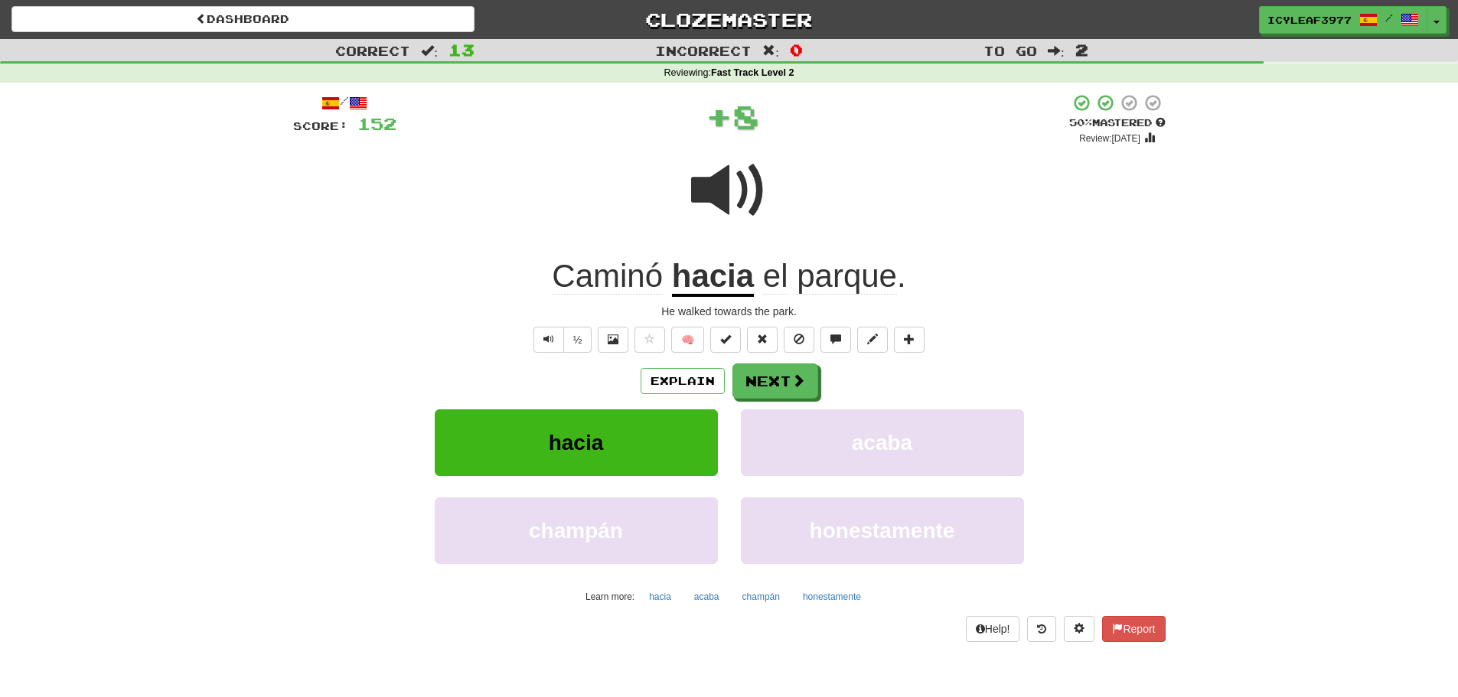
click at [618, 283] on span "Caminó" at bounding box center [607, 276] width 111 height 37
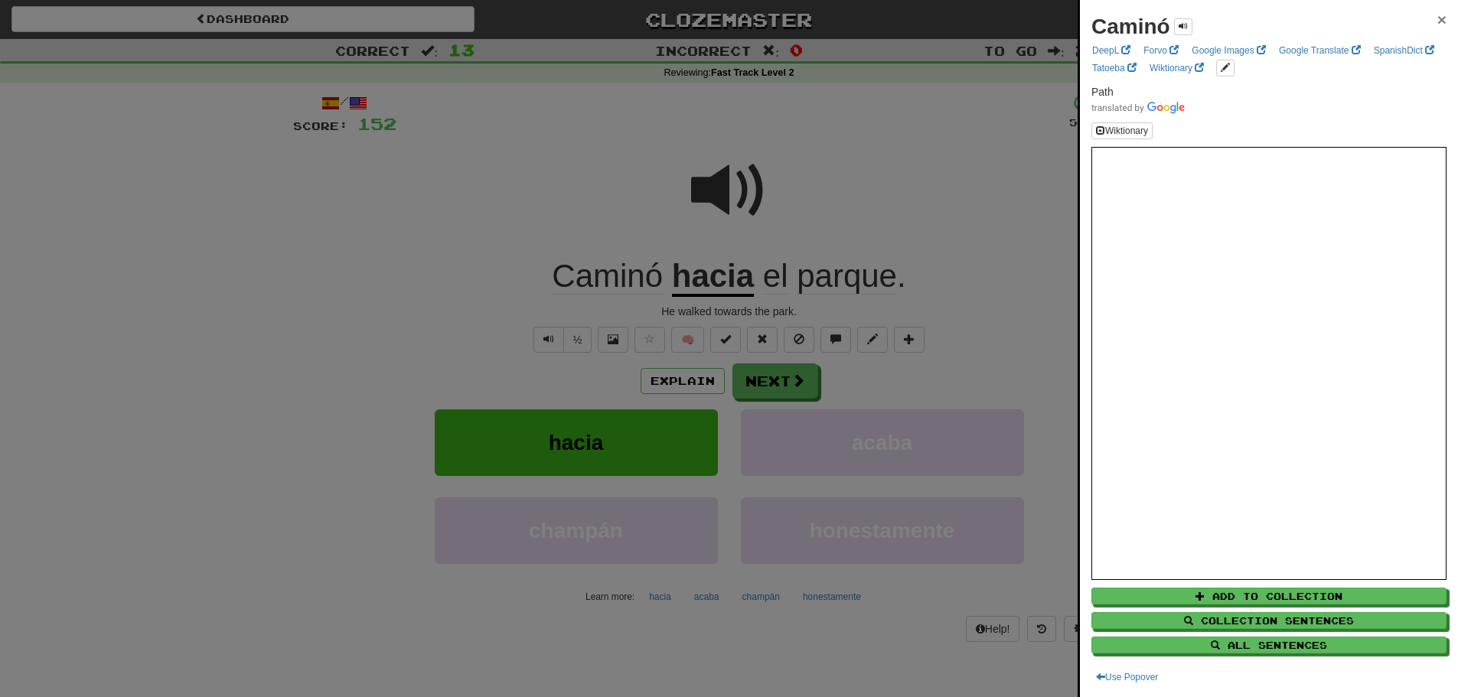
click at [1437, 19] on span "×" at bounding box center [1441, 20] width 9 height 18
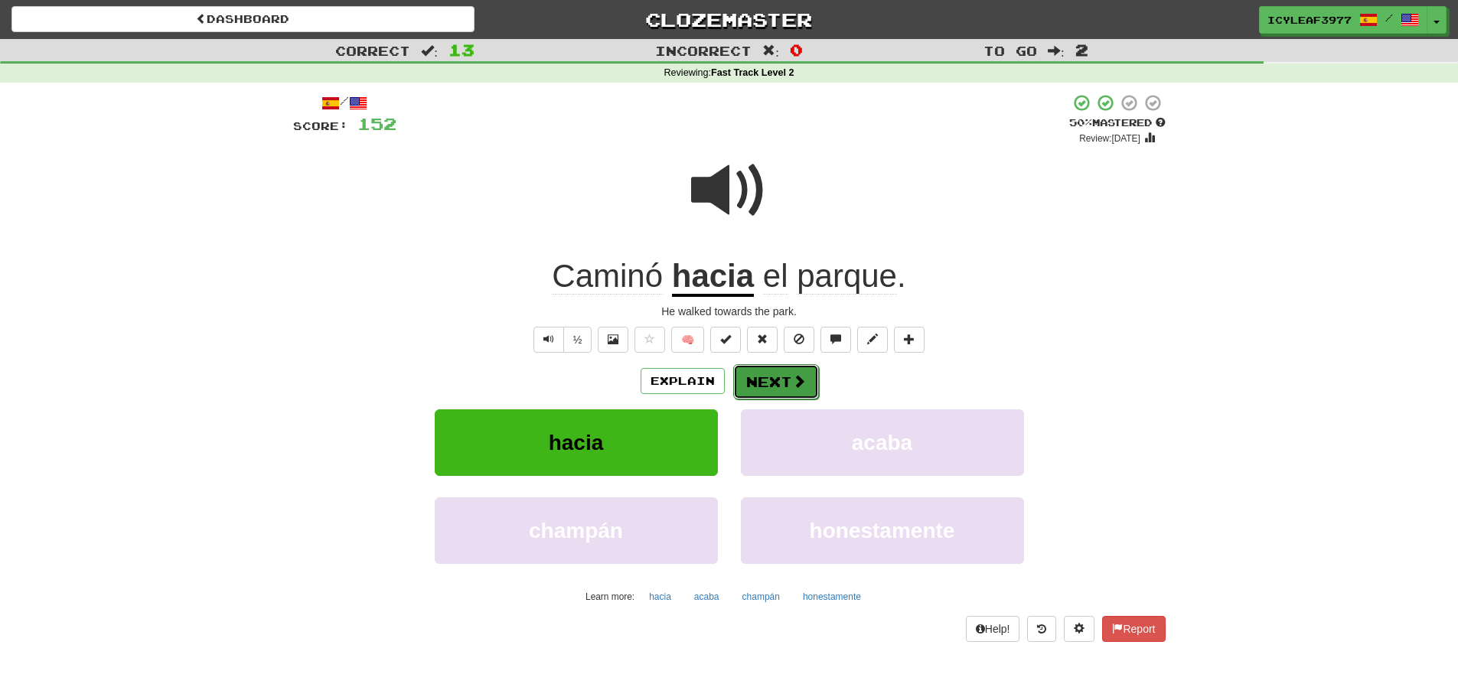
click at [773, 379] on button "Next" at bounding box center [776, 381] width 86 height 35
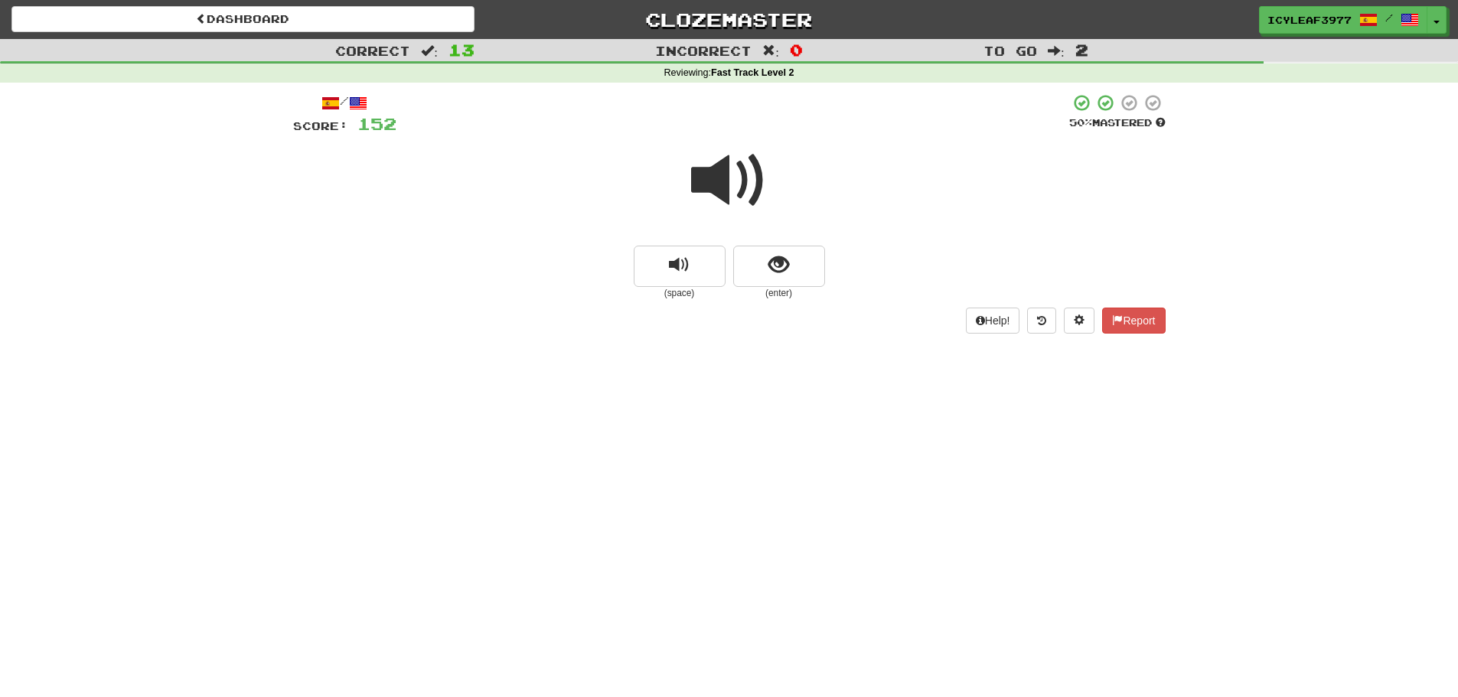
click at [739, 194] on span at bounding box center [729, 180] width 77 height 77
click at [772, 266] on span "show sentence" at bounding box center [778, 265] width 21 height 21
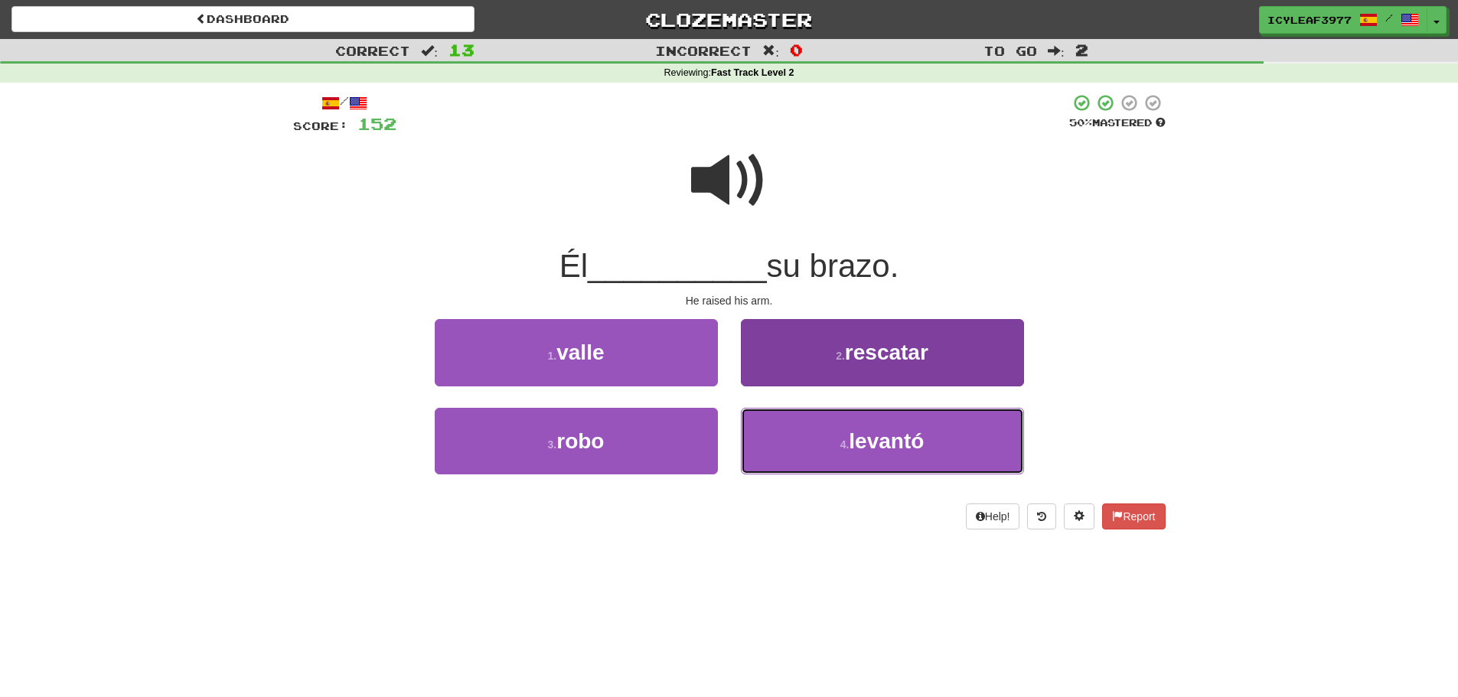
click at [778, 423] on button "4 . levantó" at bounding box center [882, 441] width 283 height 67
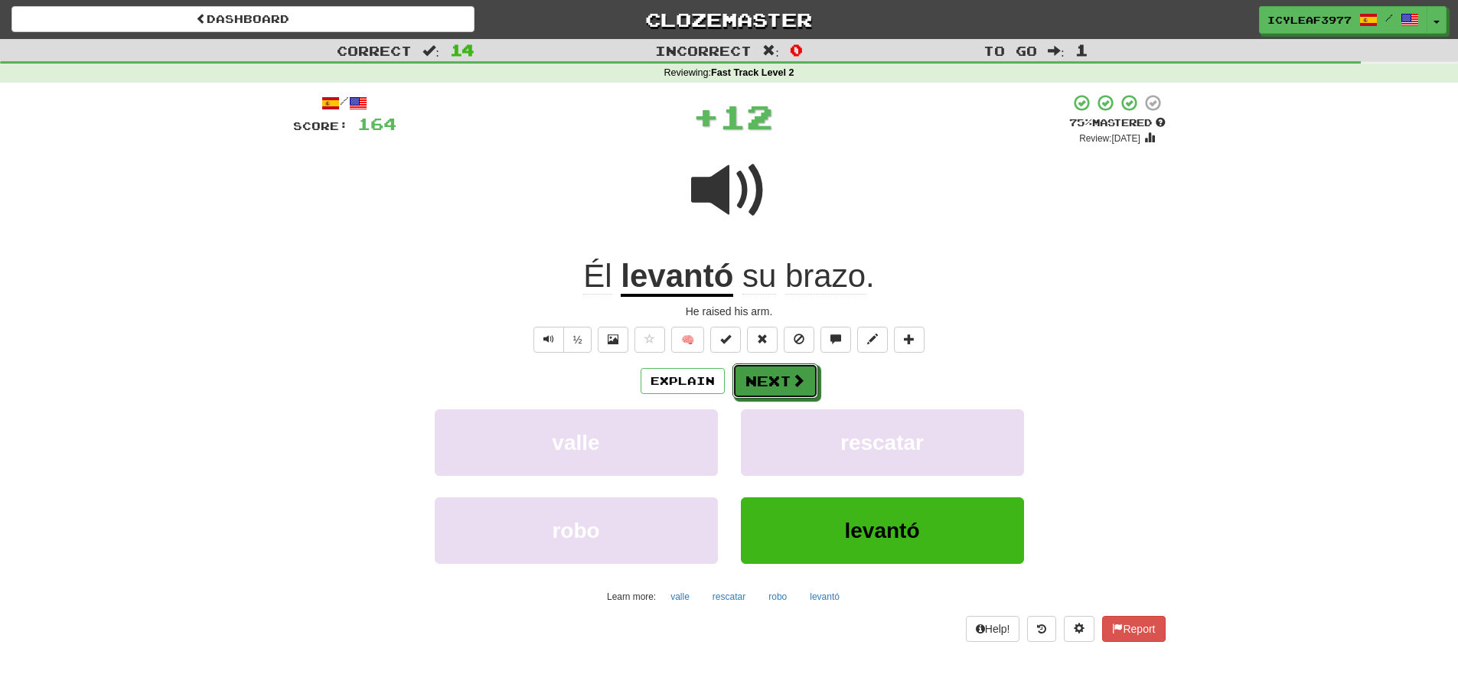
click at [775, 378] on button "Next" at bounding box center [775, 381] width 86 height 35
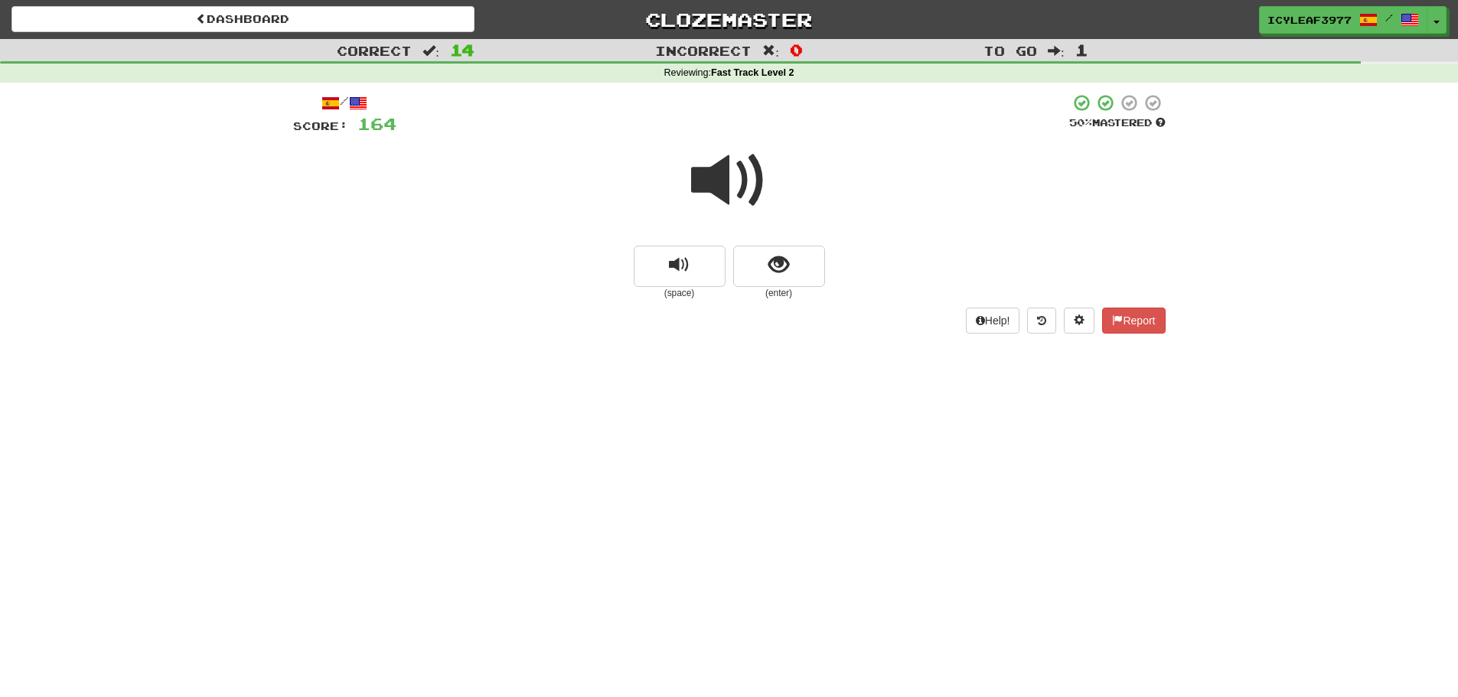
click at [745, 189] on span at bounding box center [729, 180] width 77 height 77
click at [772, 250] on button "show sentence" at bounding box center [779, 266] width 92 height 41
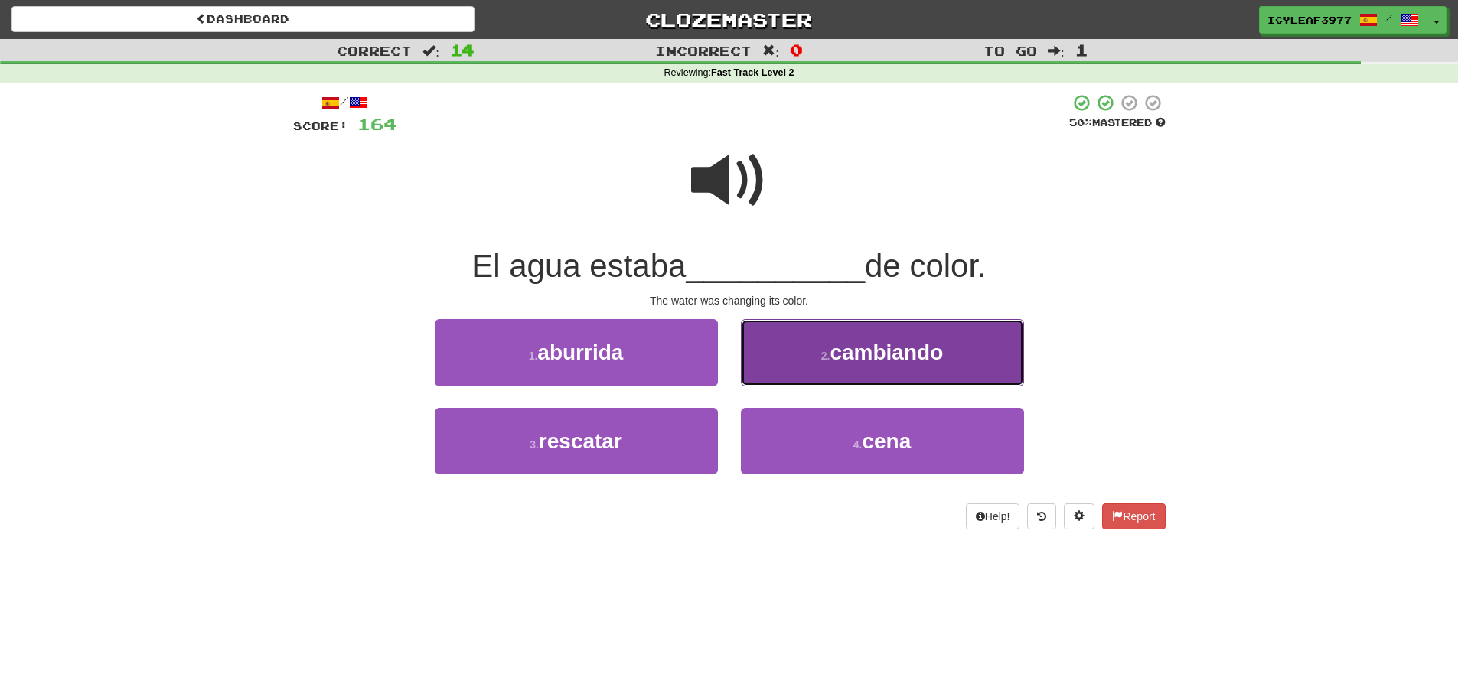
click at [788, 338] on button "2 . cambiando" at bounding box center [882, 352] width 283 height 67
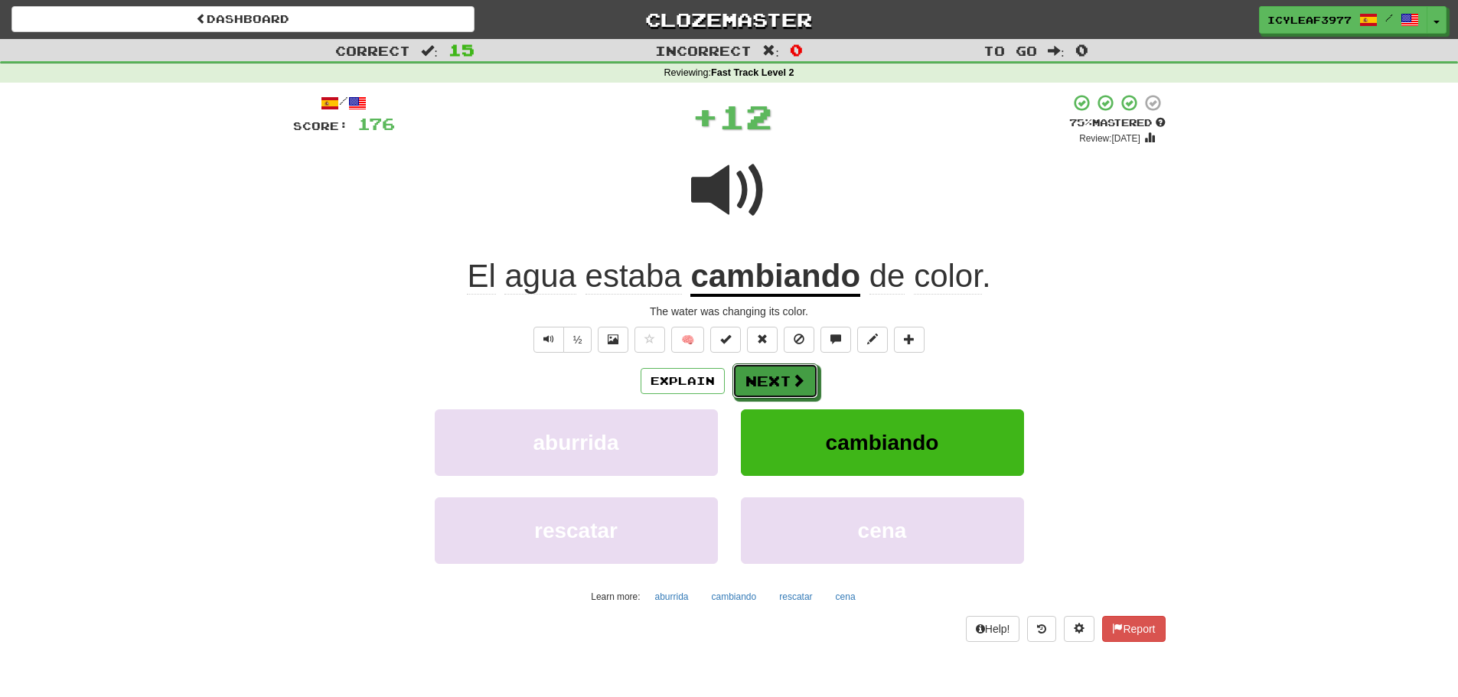
click at [775, 364] on button "Next" at bounding box center [775, 381] width 86 height 35
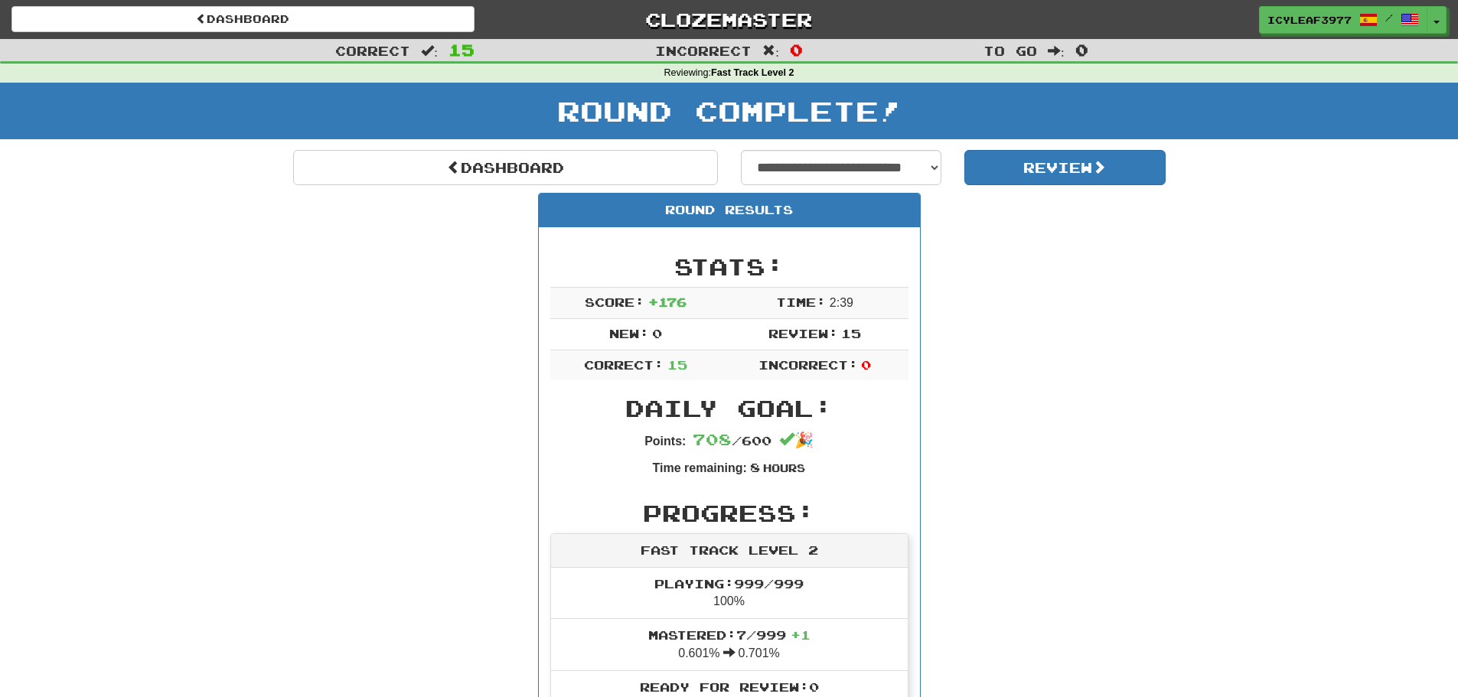
click at [1031, 142] on div "Round Complete!" at bounding box center [729, 116] width 1458 height 67
click at [1020, 176] on button "Review" at bounding box center [1064, 167] width 201 height 35
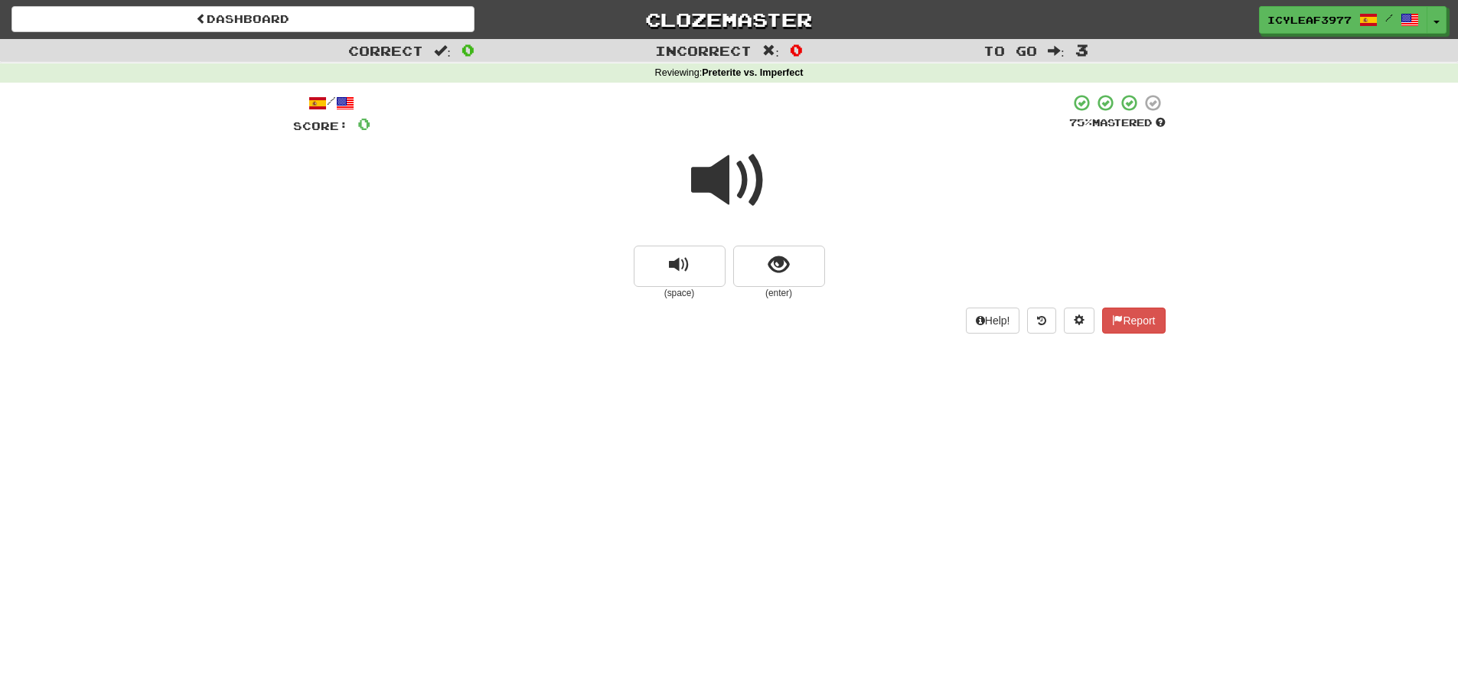
click at [732, 194] on span at bounding box center [729, 180] width 77 height 77
click at [762, 254] on button "show sentence" at bounding box center [779, 266] width 92 height 41
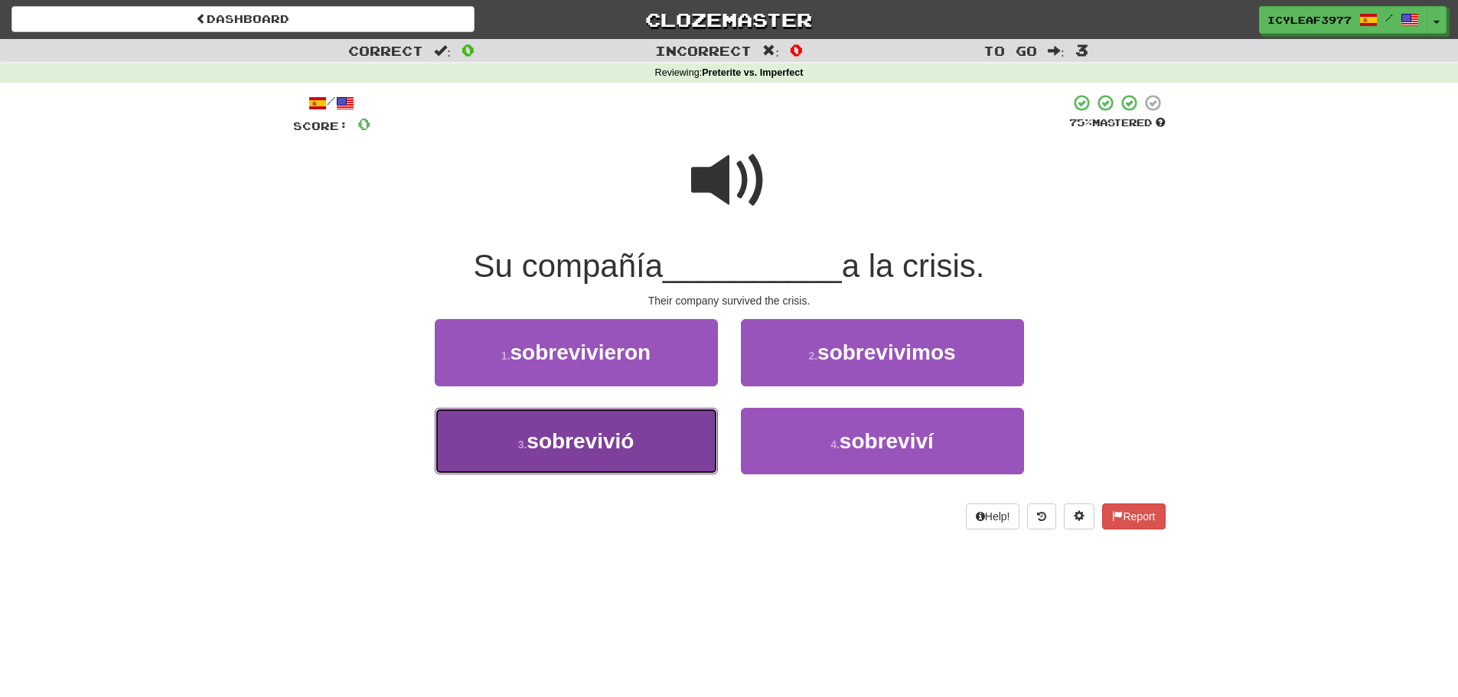
click at [662, 423] on button "3 . sobrevivió" at bounding box center [576, 441] width 283 height 67
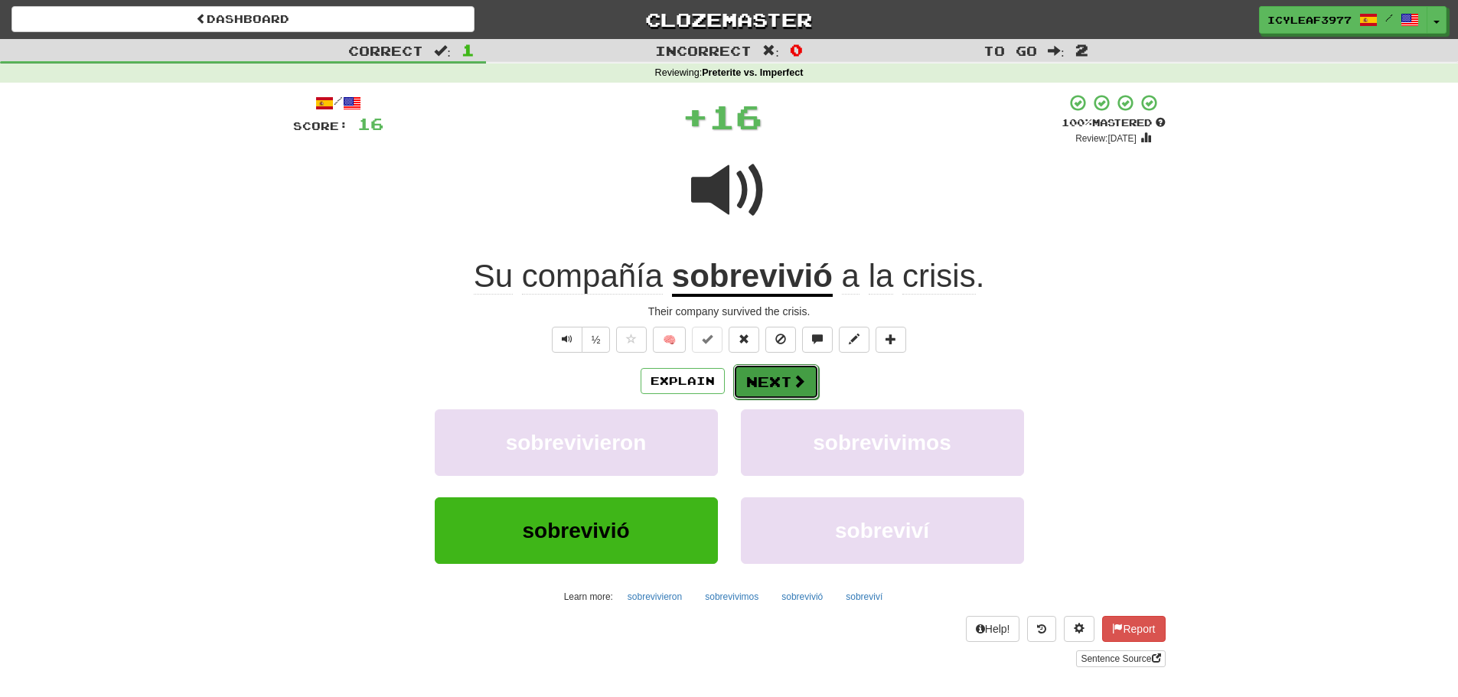
click at [755, 379] on button "Next" at bounding box center [776, 381] width 86 height 35
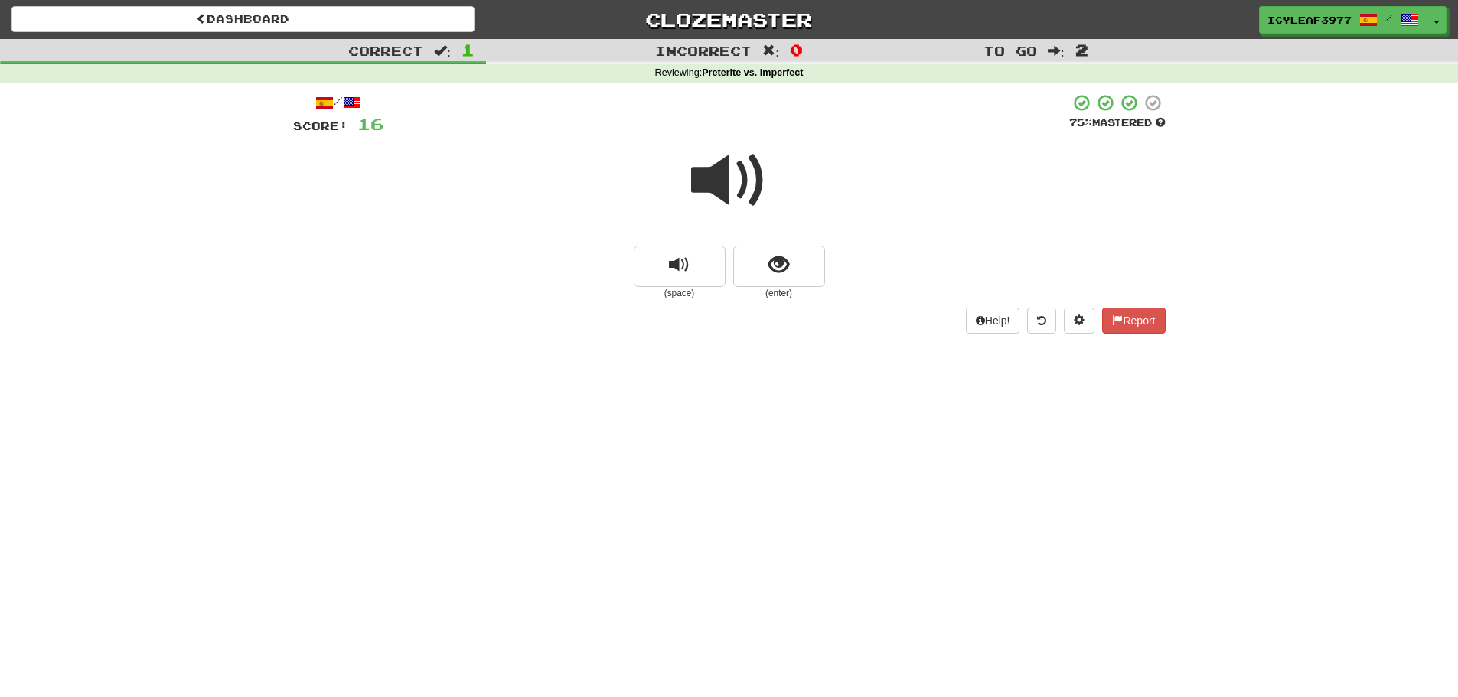
click at [741, 189] on span at bounding box center [729, 180] width 77 height 77
click at [763, 258] on button "show sentence" at bounding box center [779, 266] width 92 height 41
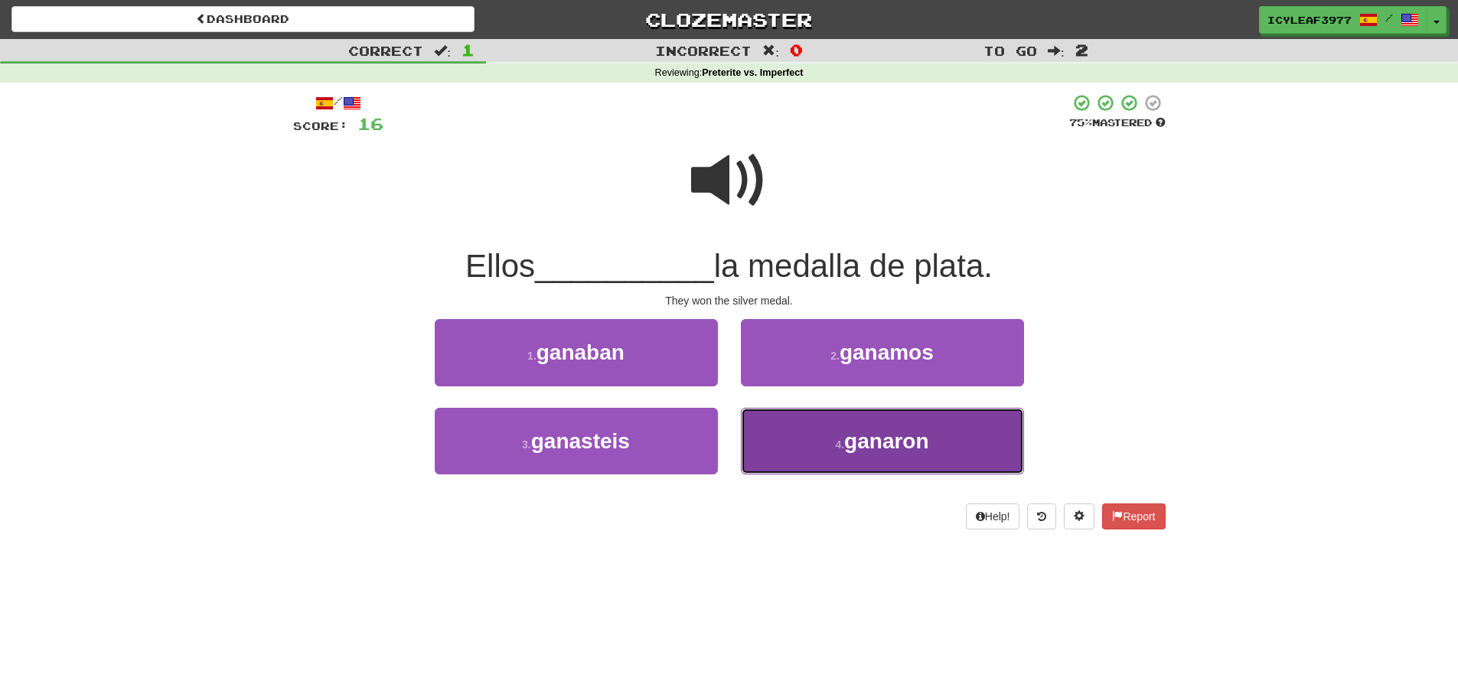
click at [781, 420] on button "4 . ganaron" at bounding box center [882, 441] width 283 height 67
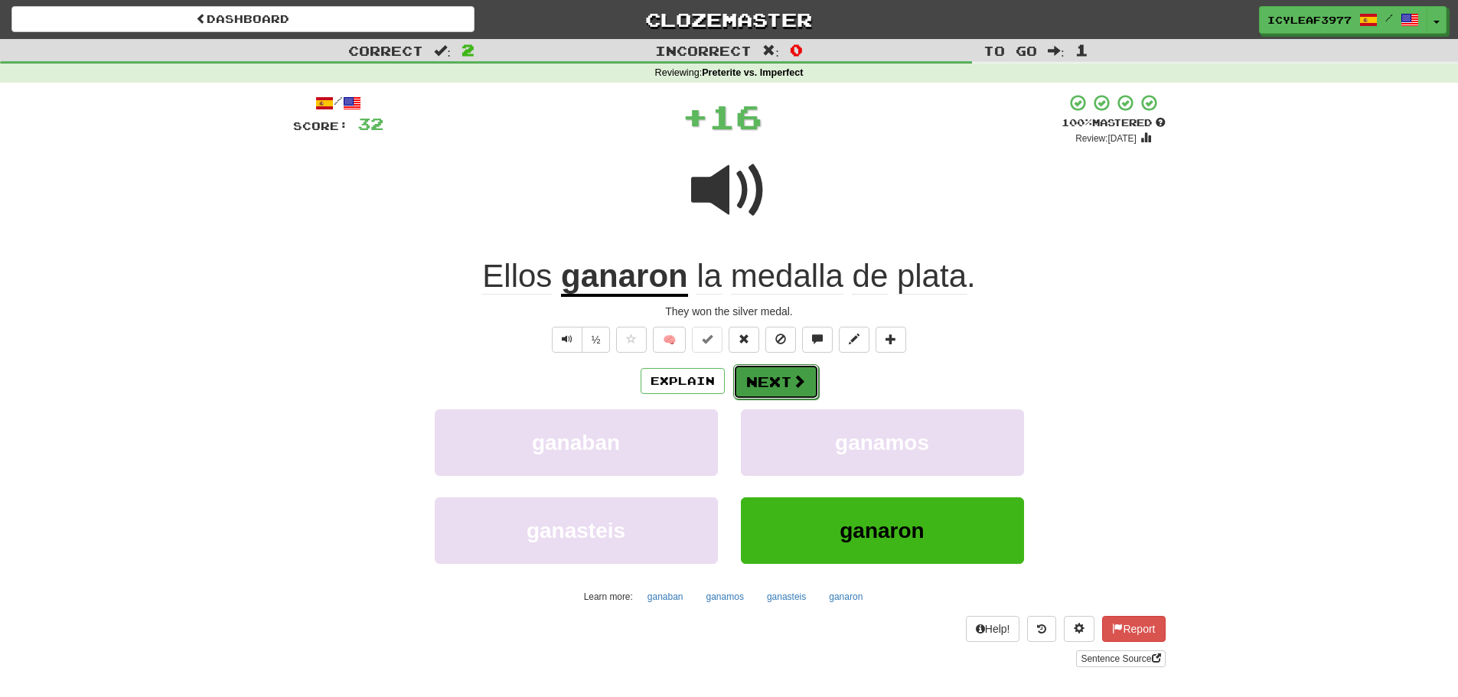
click at [779, 380] on button "Next" at bounding box center [776, 381] width 86 height 35
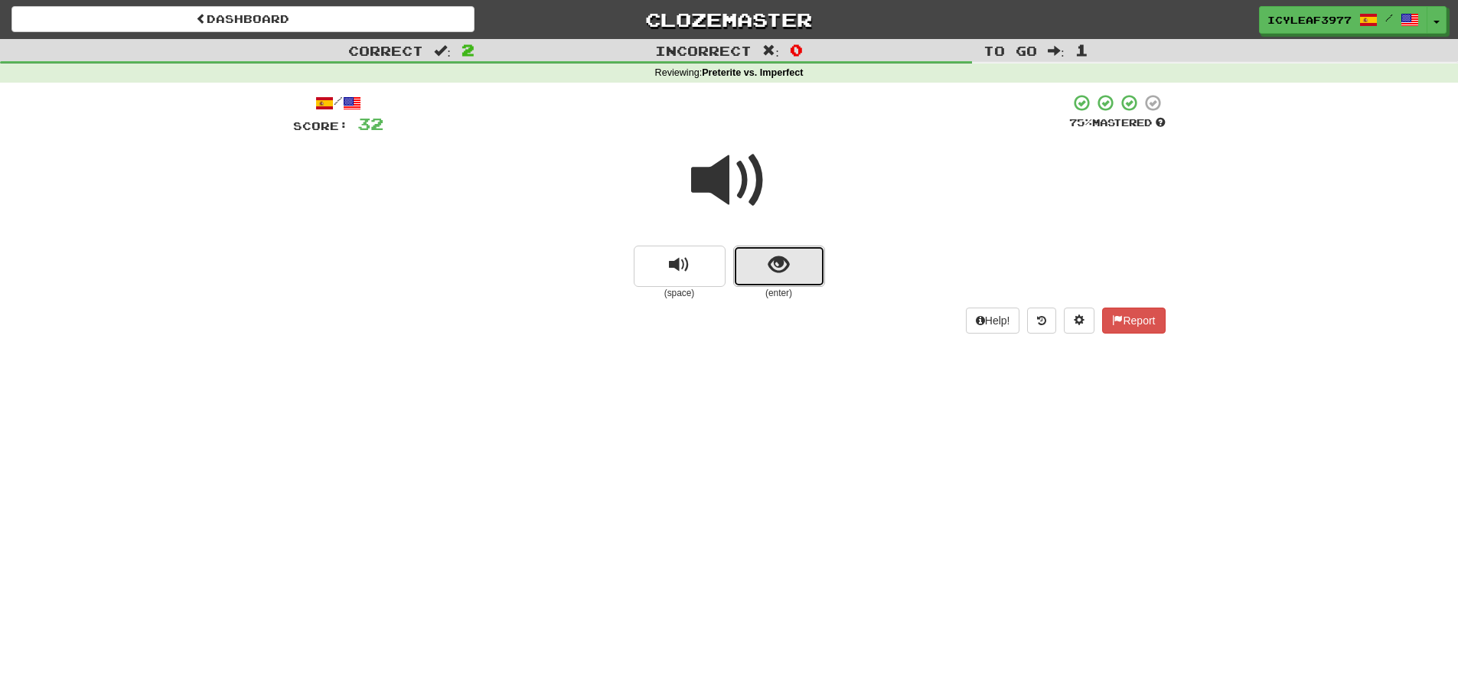
click at [769, 255] on span "show sentence" at bounding box center [778, 265] width 21 height 21
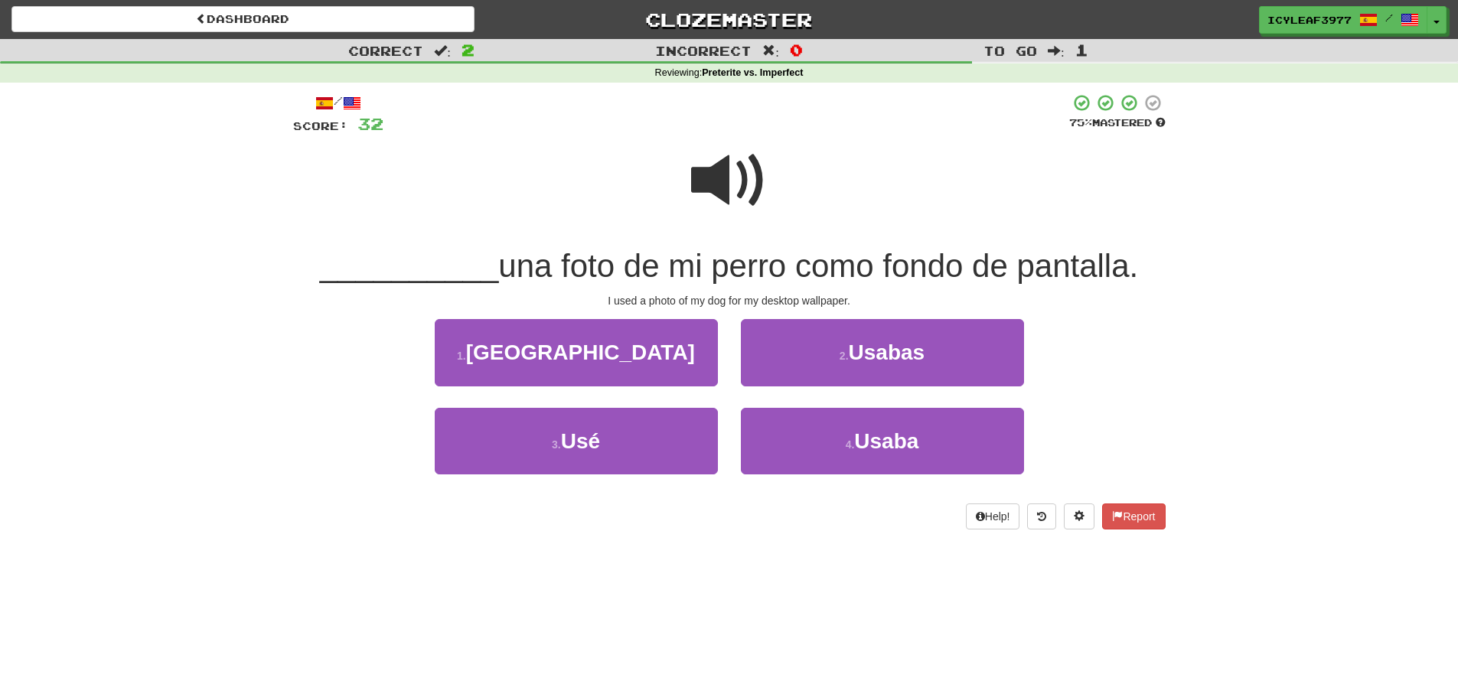
click at [702, 198] on span at bounding box center [729, 180] width 77 height 77
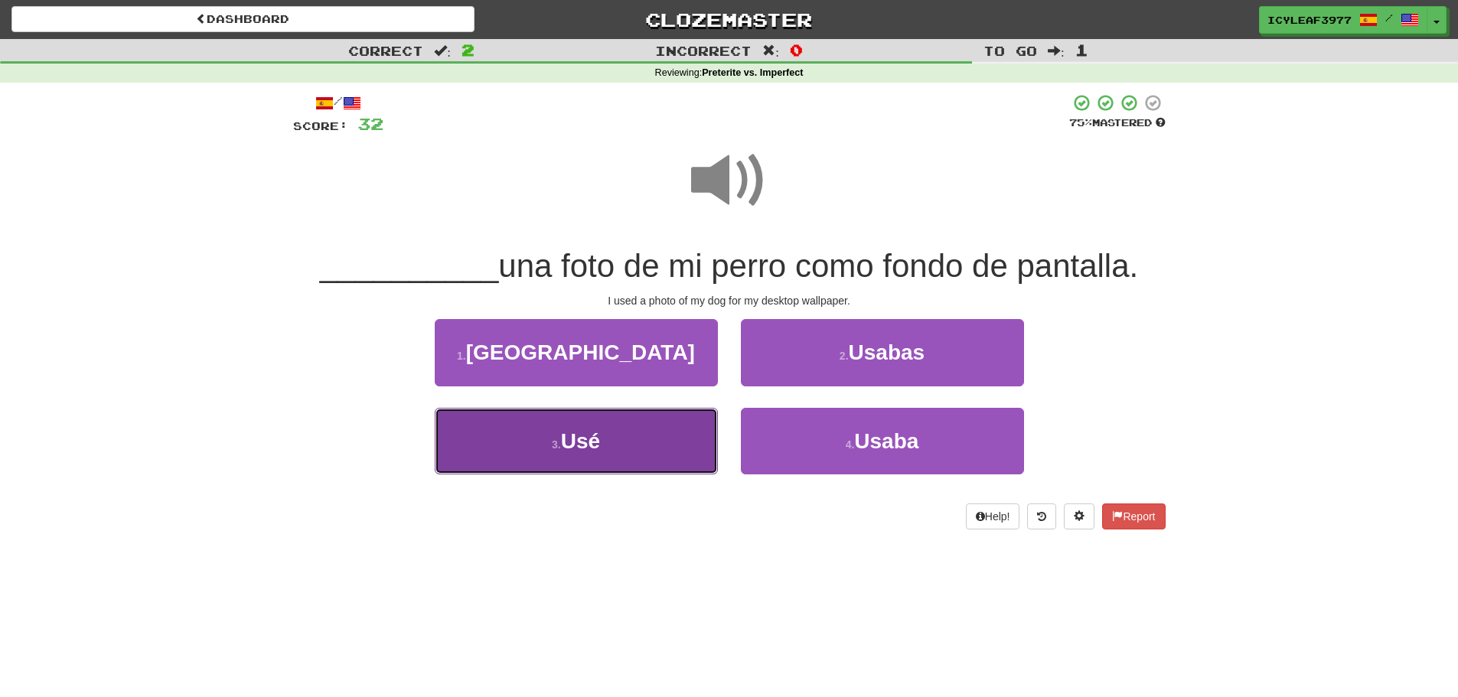
click at [615, 436] on button "3 . [GEOGRAPHIC_DATA]" at bounding box center [576, 441] width 283 height 67
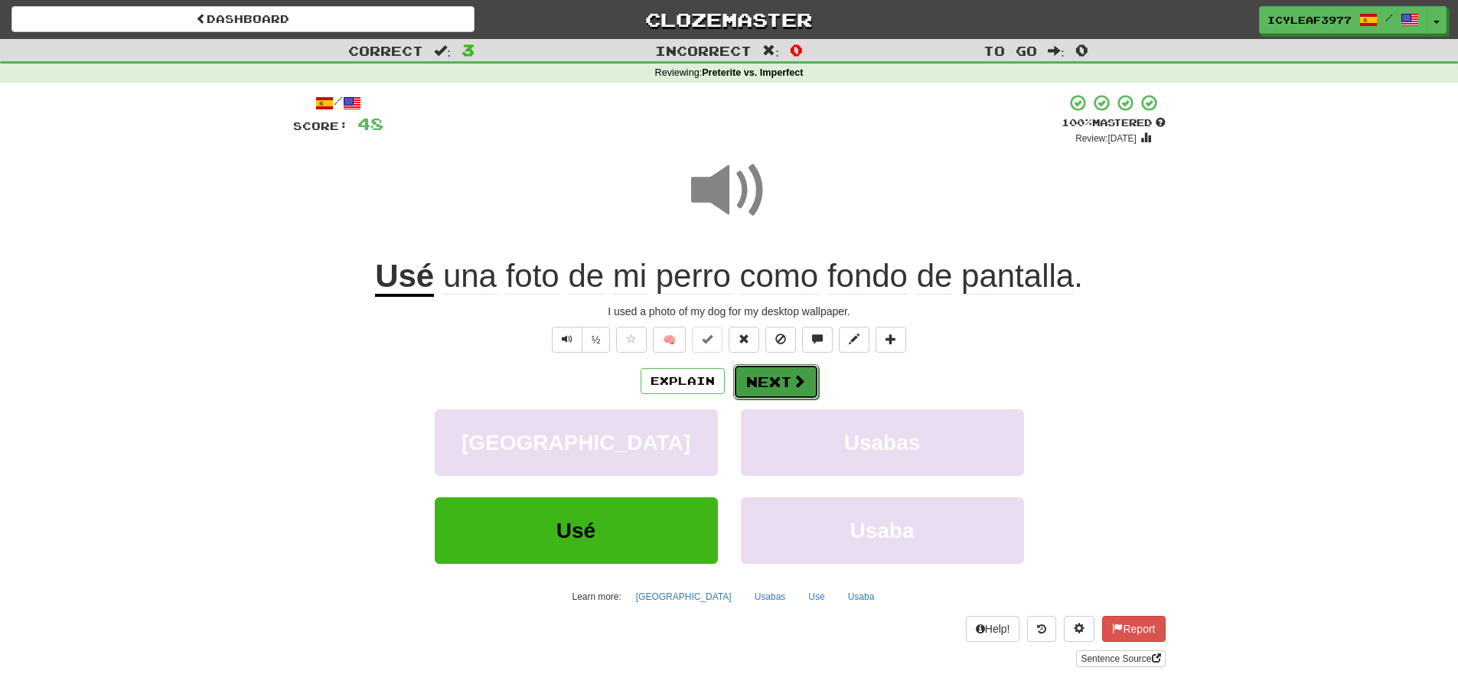
click at [750, 380] on button "Next" at bounding box center [776, 381] width 86 height 35
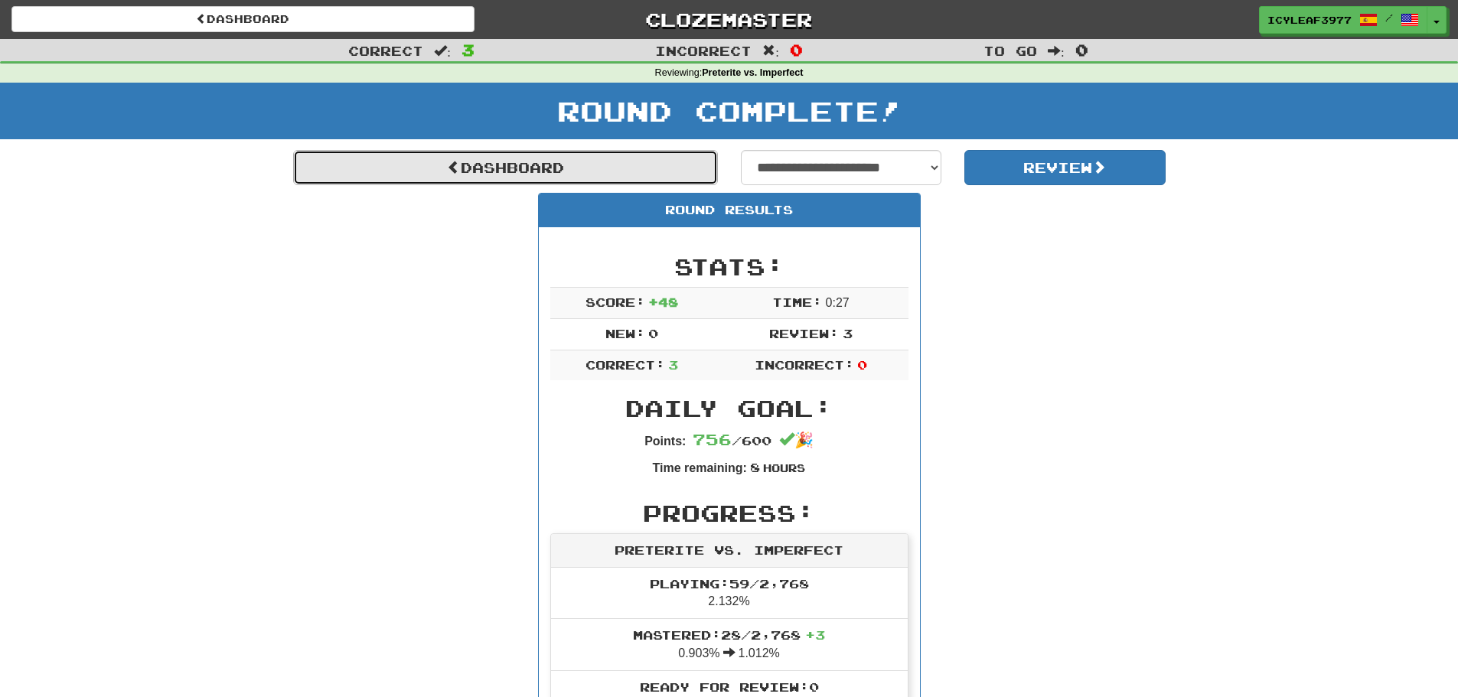
click at [563, 164] on link "Dashboard" at bounding box center [505, 167] width 425 height 35
